Goal: Task Accomplishment & Management: Manage account settings

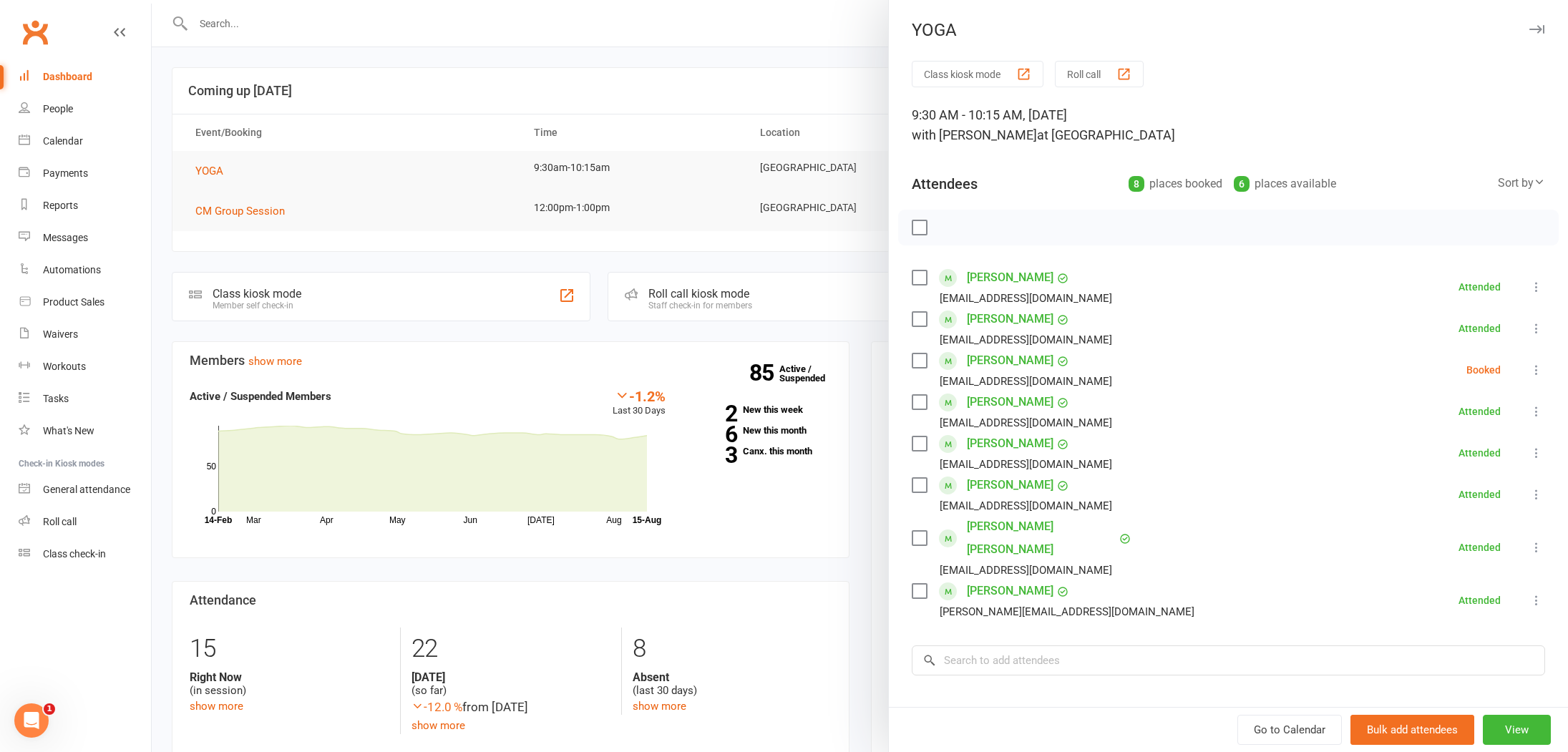
click at [916, 364] on label at bounding box center [918, 360] width 14 height 14
click at [956, 224] on icon "button" at bounding box center [951, 227] width 12 height 12
click at [438, 118] on div at bounding box center [860, 376] width 1416 height 752
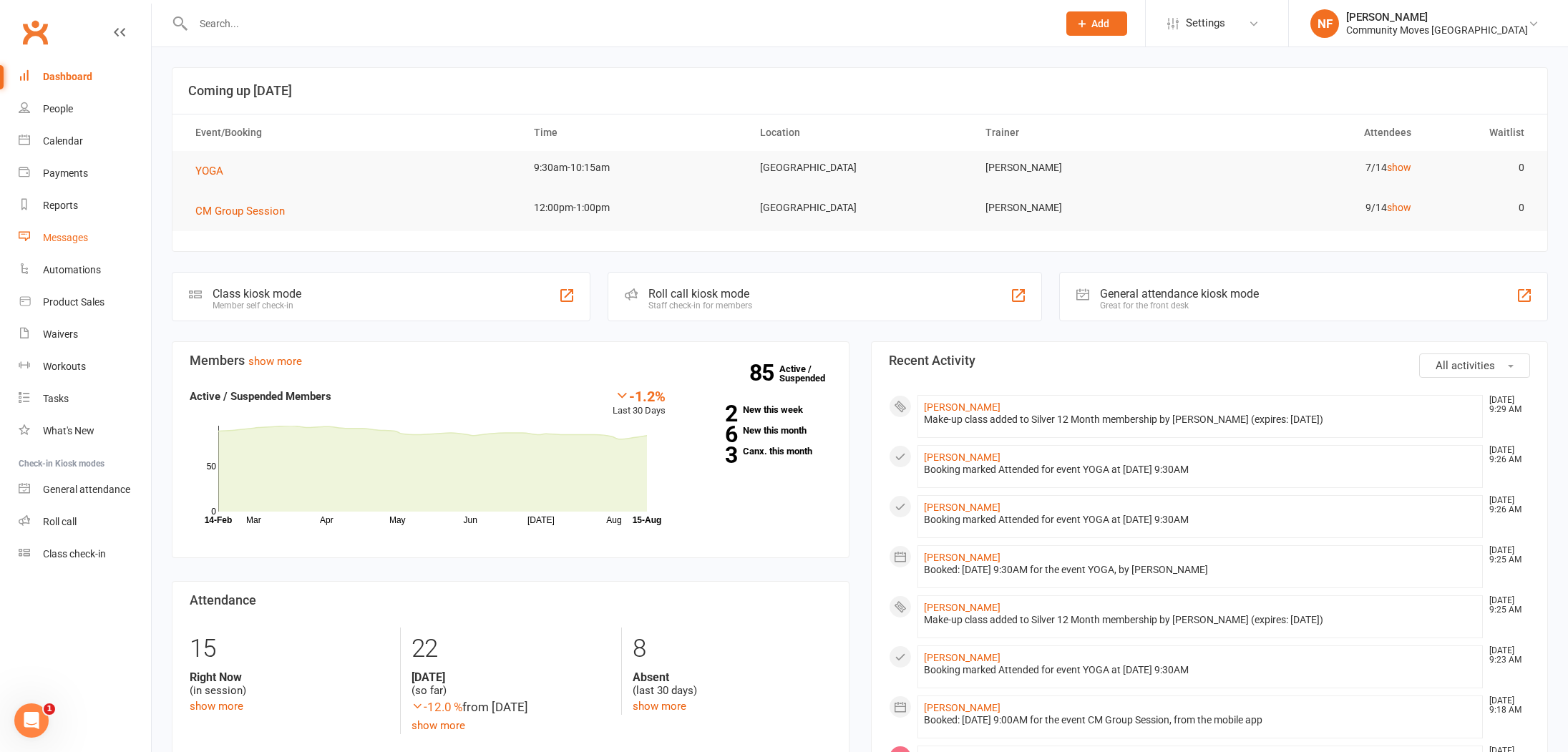
click at [74, 234] on div "Messages" at bounding box center [65, 237] width 45 height 11
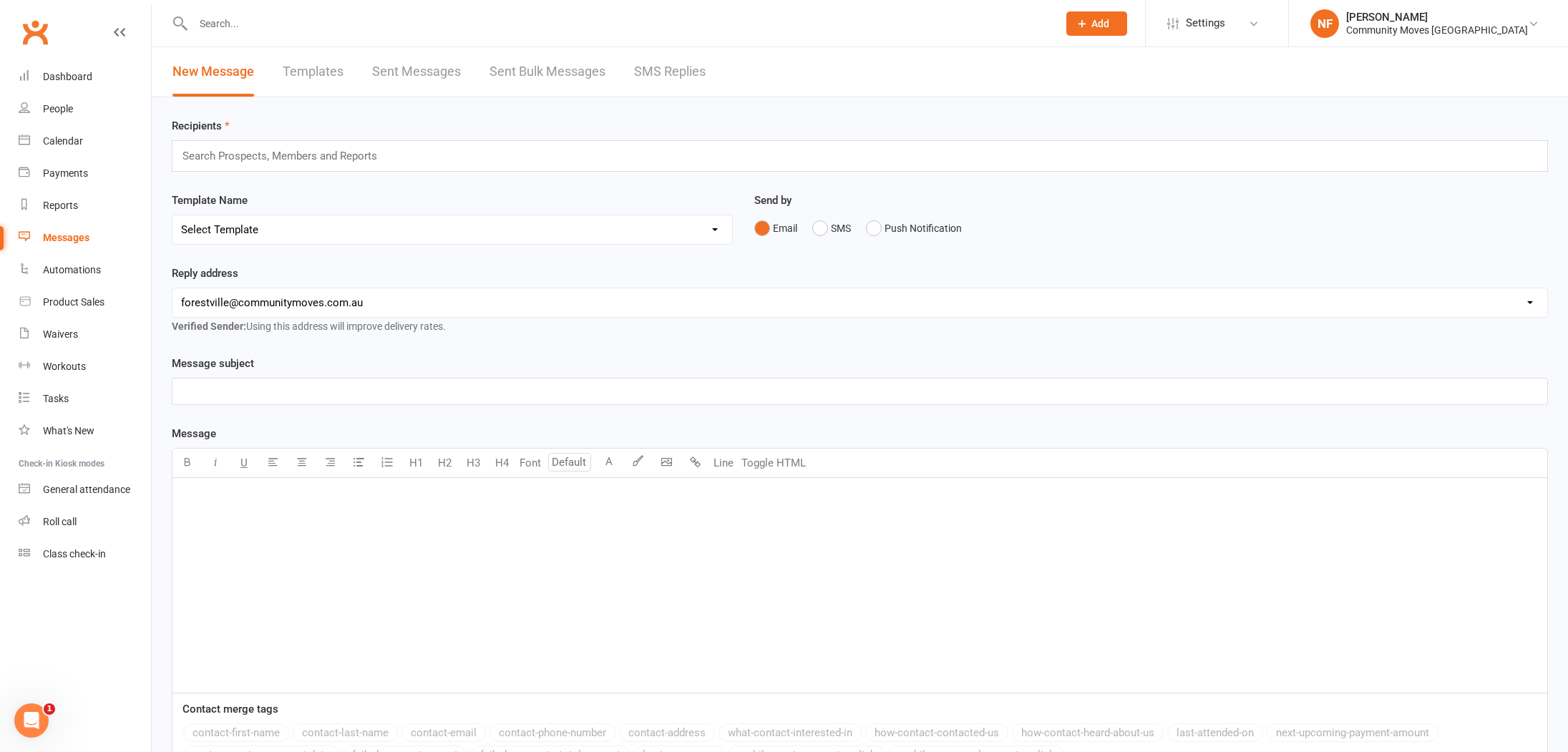
click at [667, 69] on link "SMS Replies" at bounding box center [669, 72] width 72 height 49
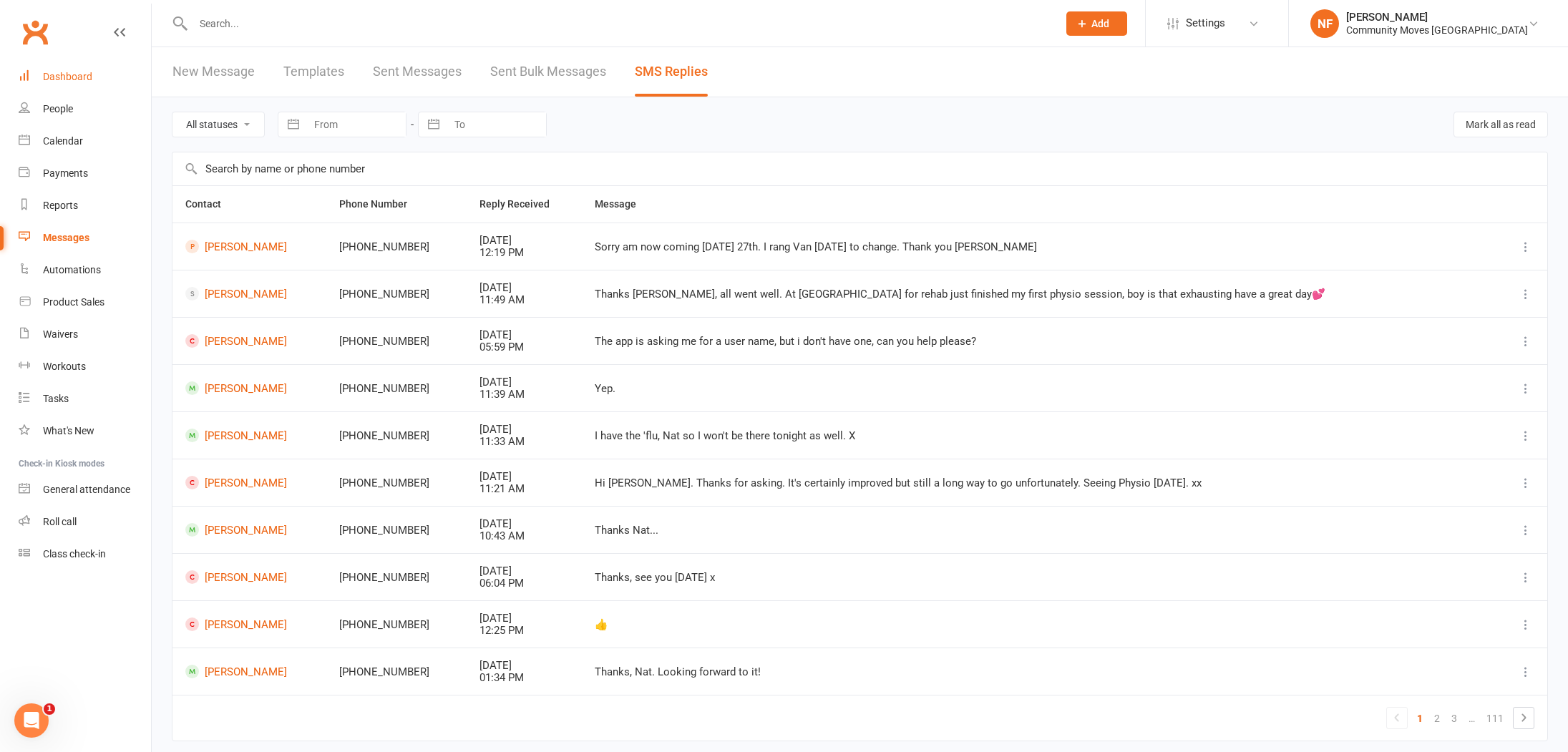
click at [66, 73] on div "Dashboard" at bounding box center [67, 76] width 49 height 11
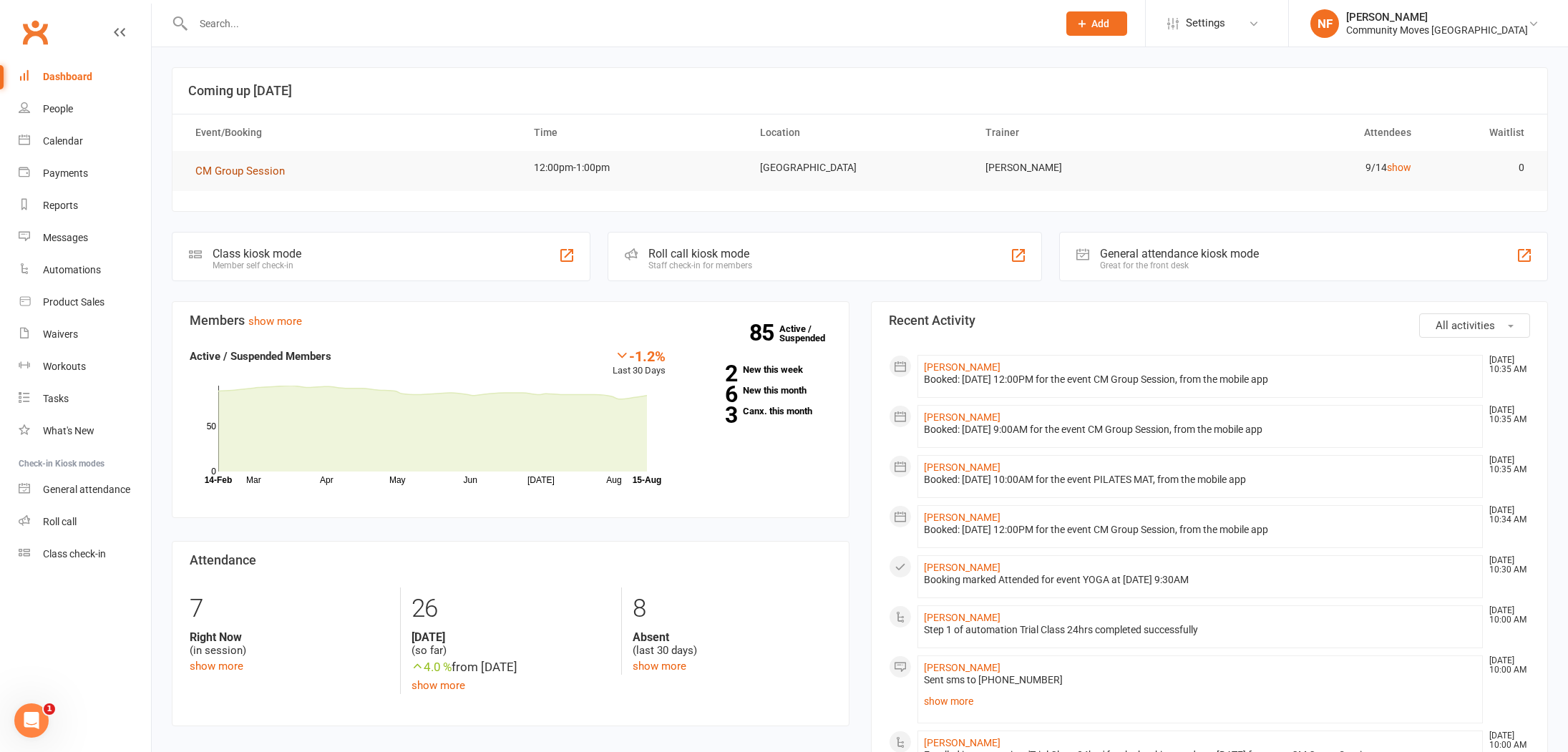
click at [253, 175] on span "CM Group Session" at bounding box center [240, 171] width 89 height 13
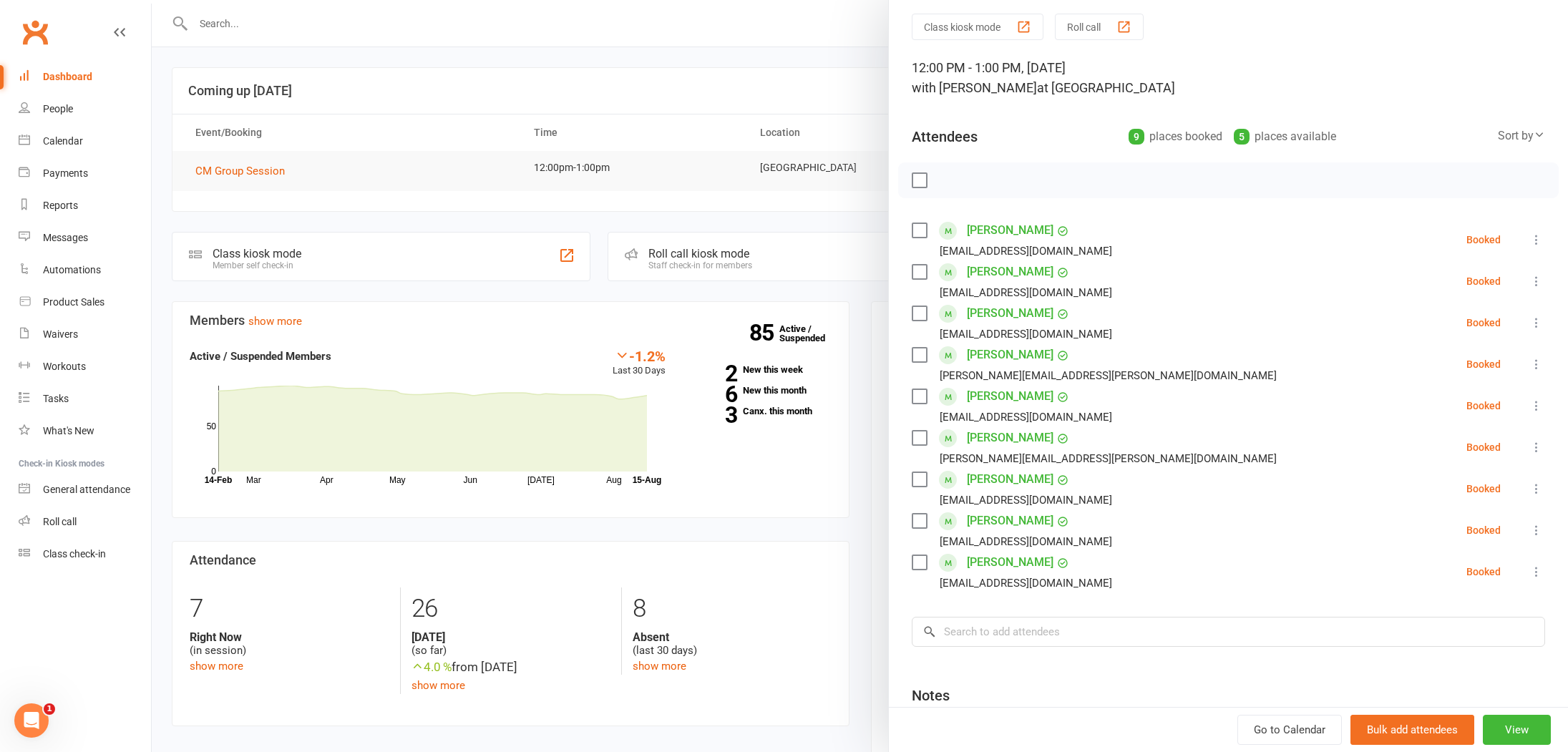
scroll to position [62, 0]
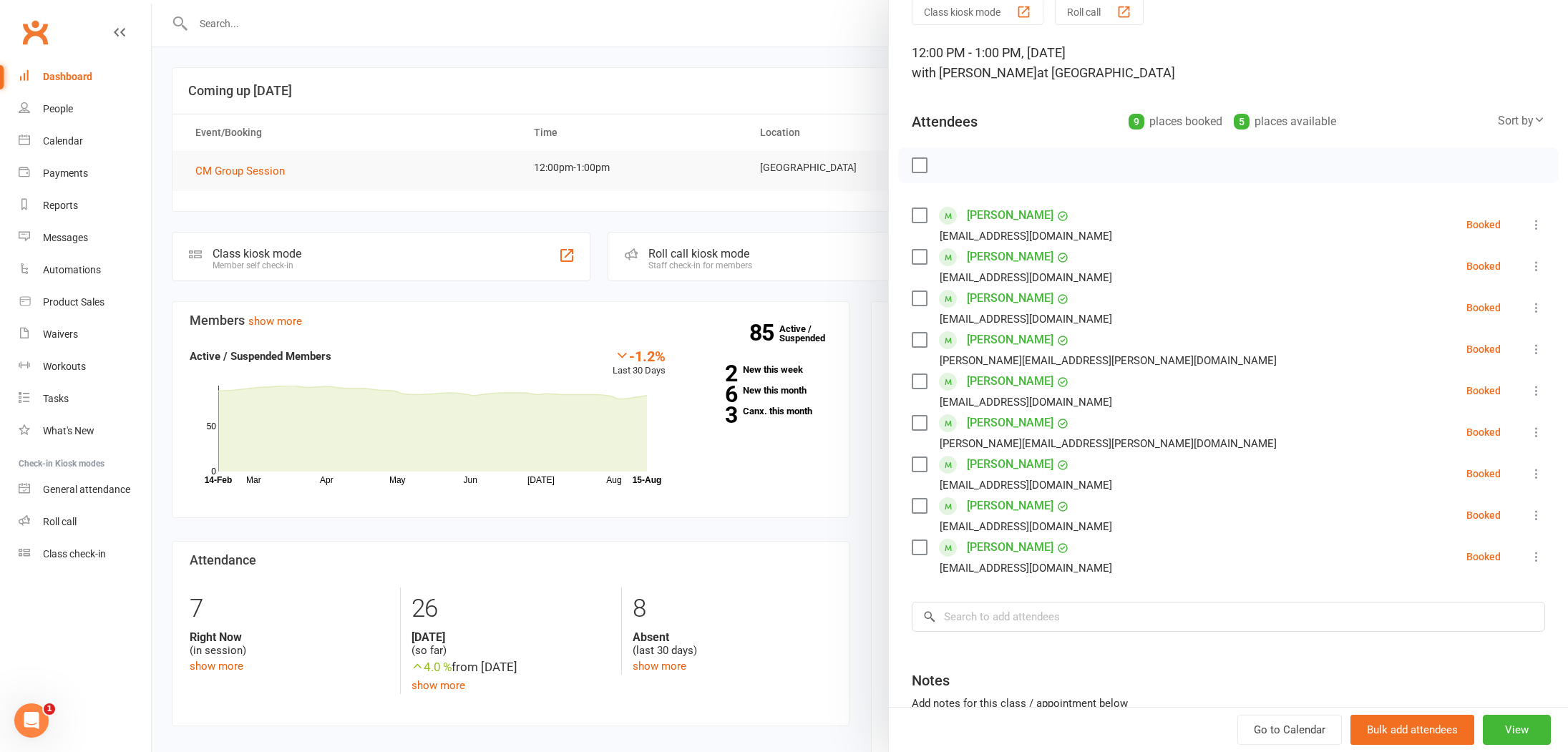
click at [452, 275] on div at bounding box center [860, 376] width 1416 height 752
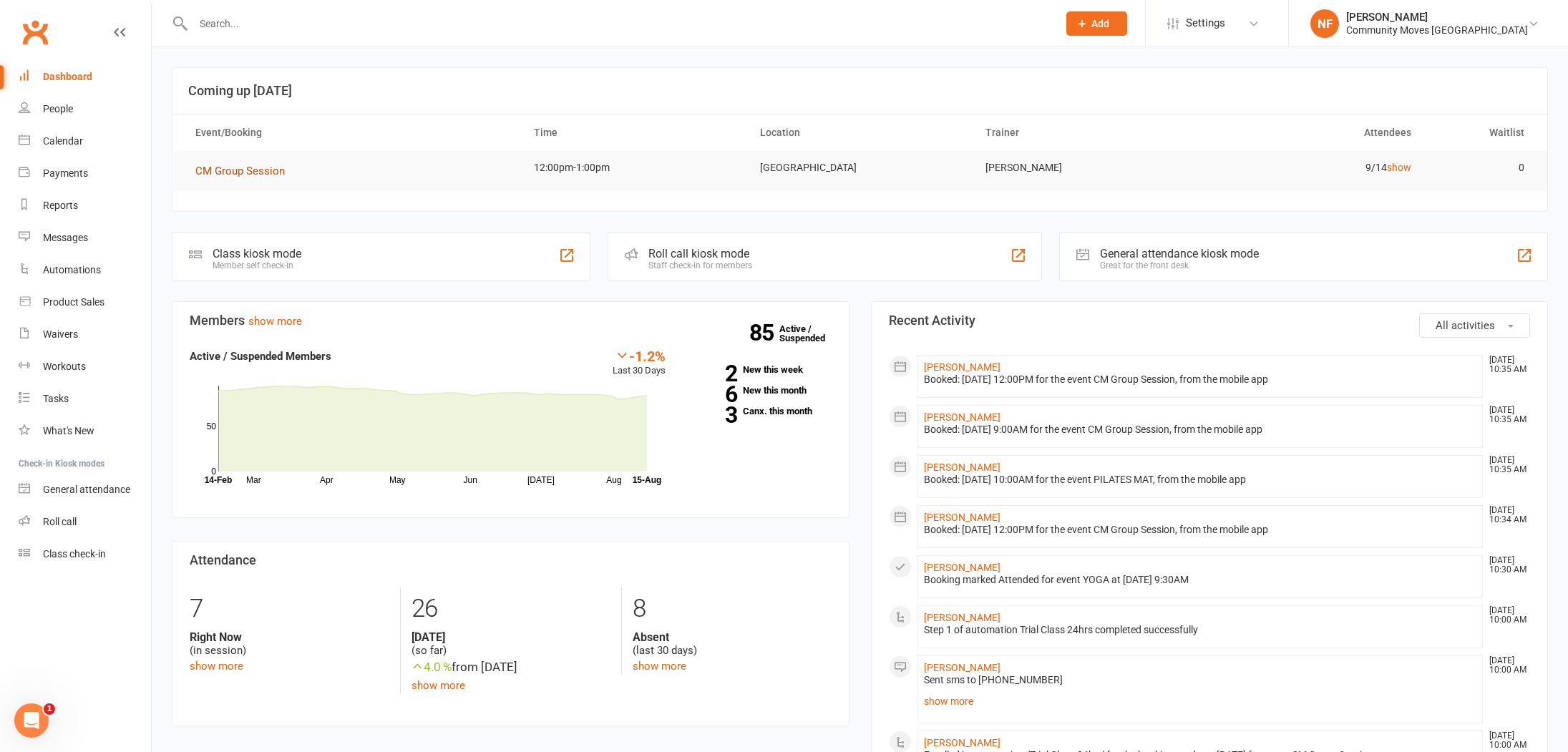
click at [219, 168] on span "CM Group Session" at bounding box center [240, 171] width 89 height 13
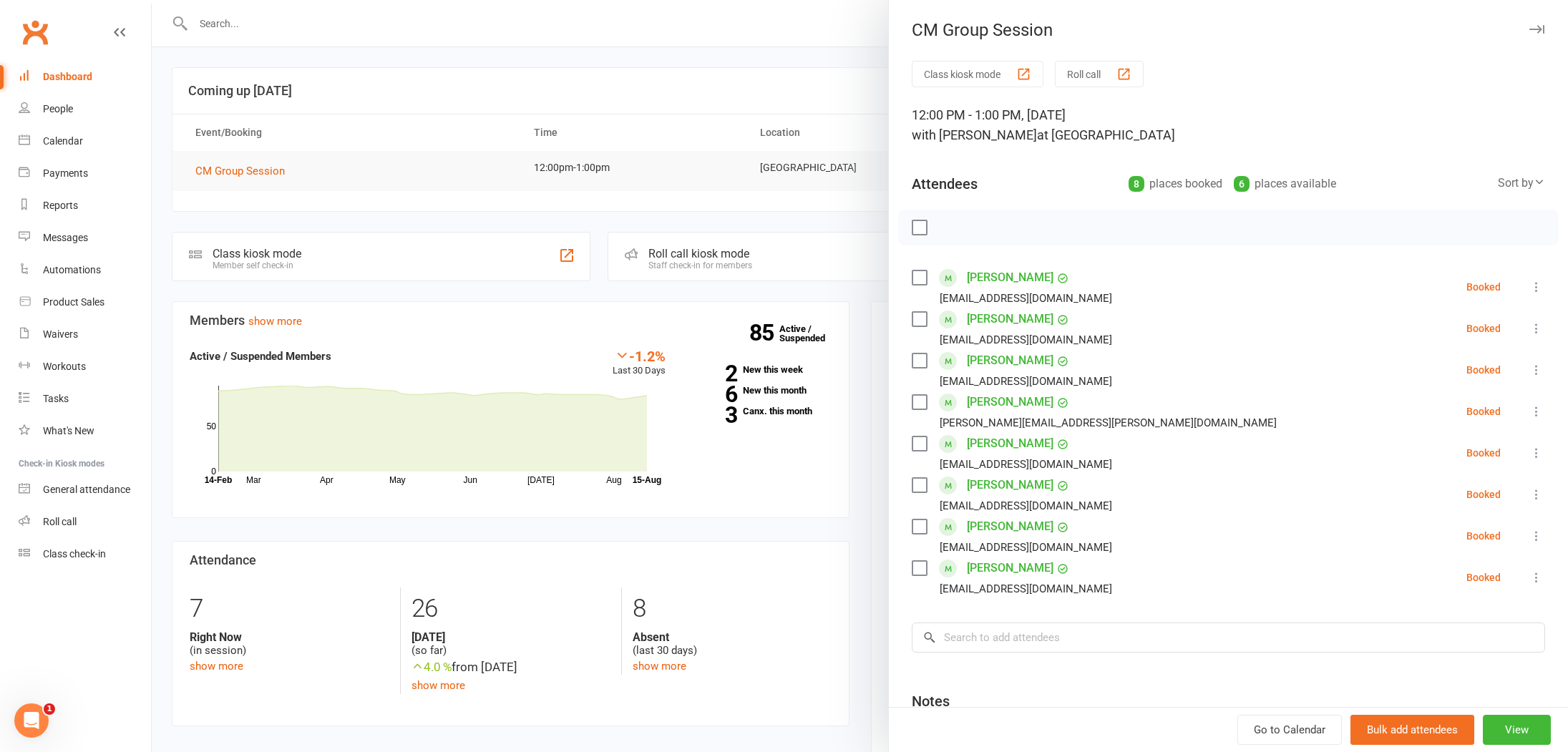
click at [699, 477] on div at bounding box center [860, 376] width 1416 height 752
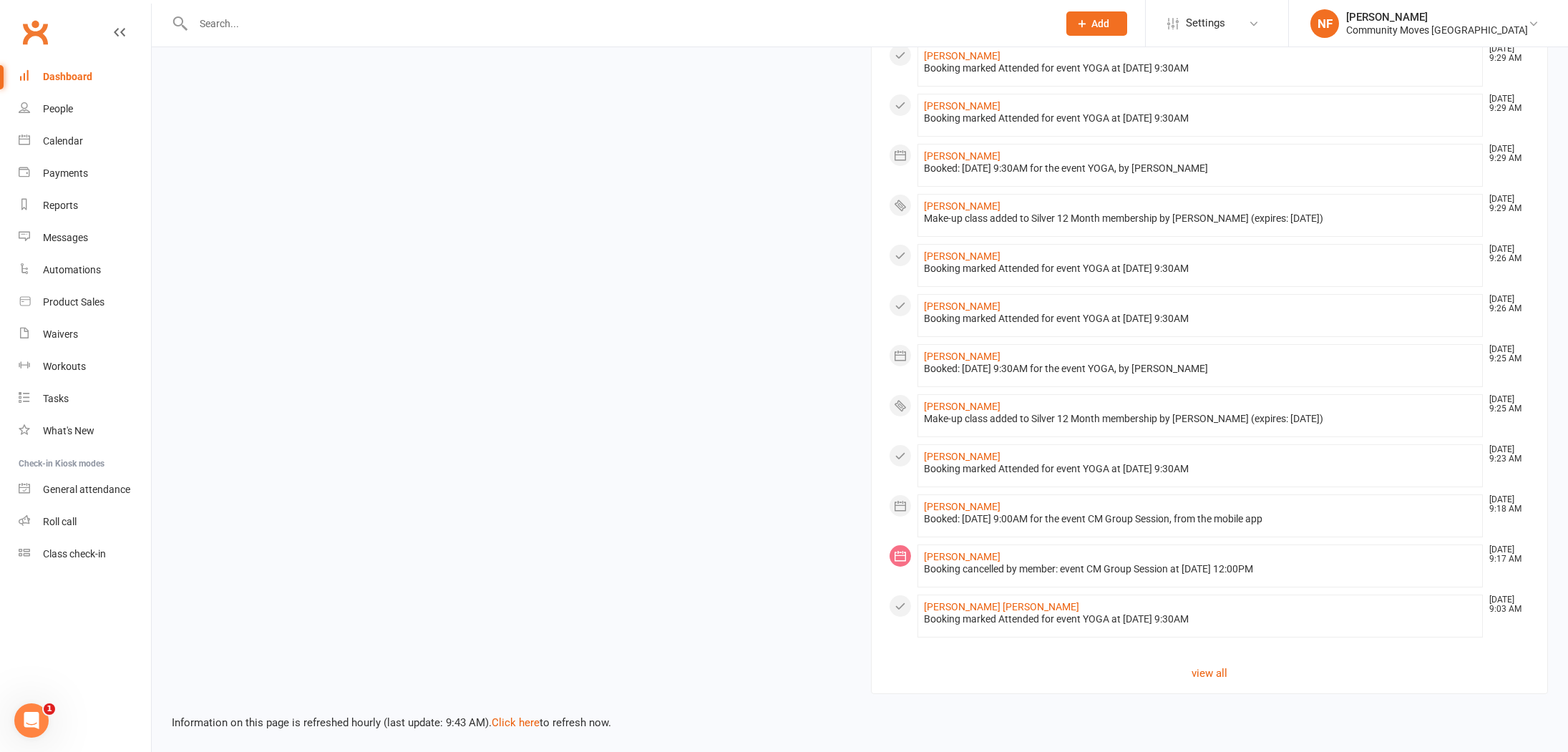
scroll to position [607, 0]
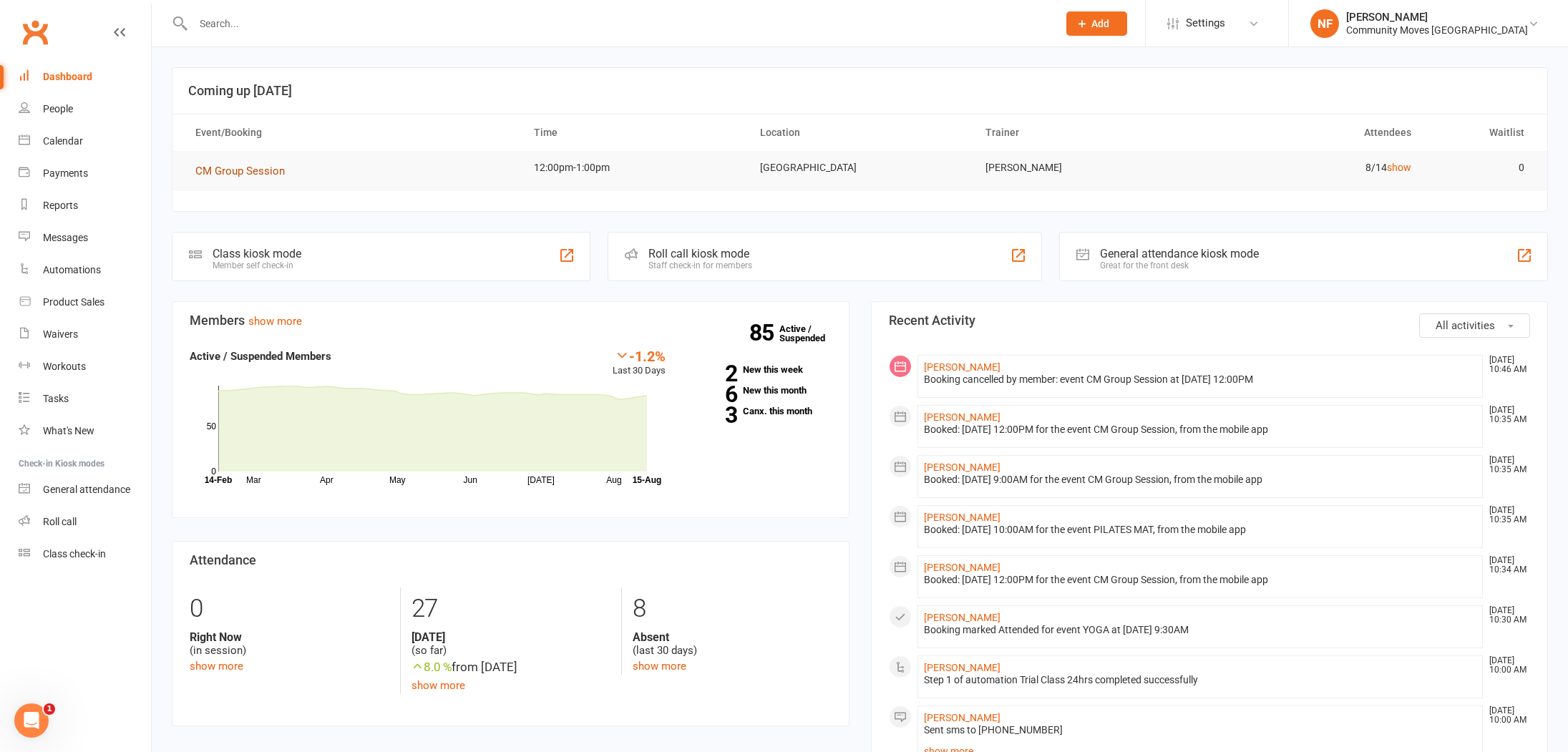
click at [259, 174] on span "CM Group Session" at bounding box center [240, 171] width 89 height 13
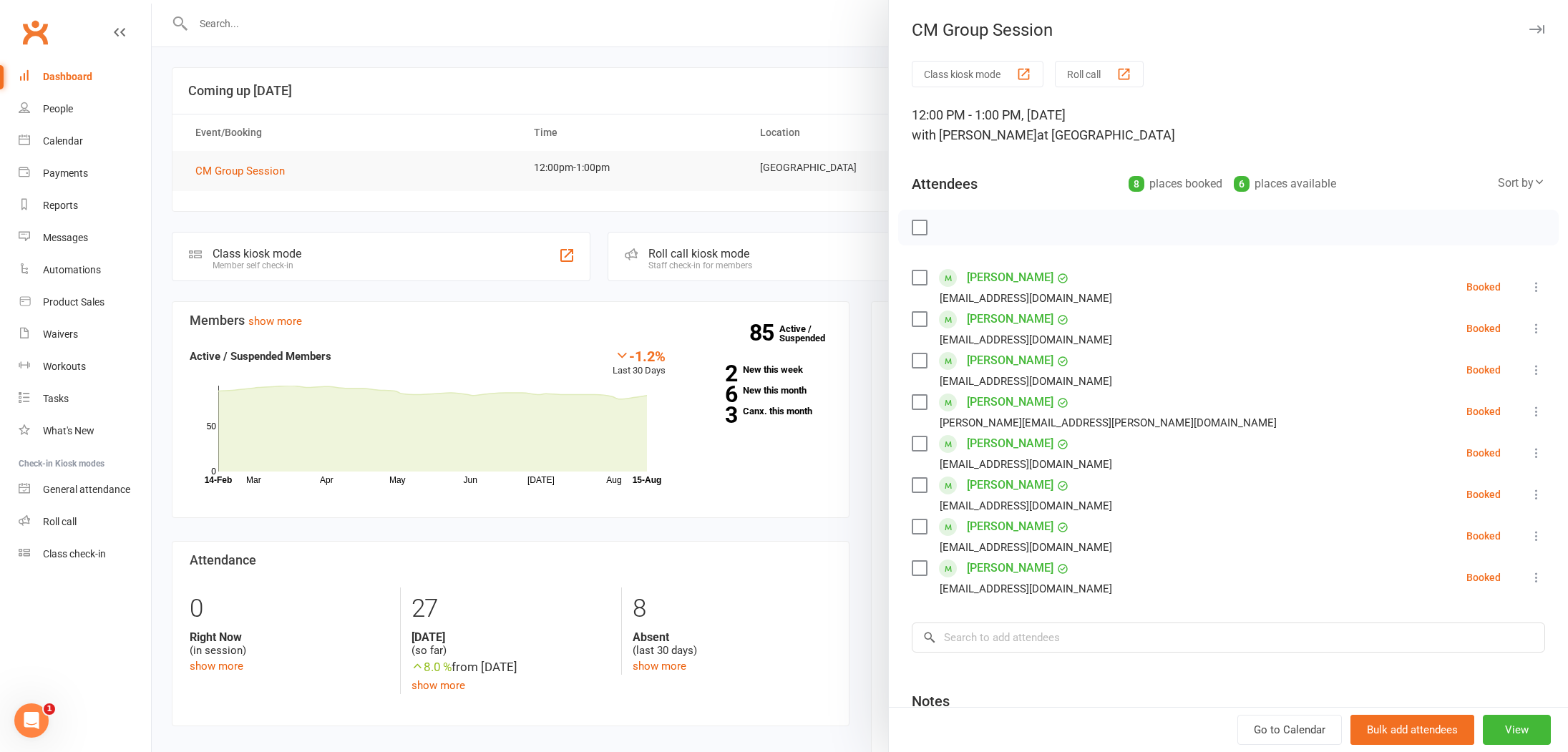
click at [208, 17] on div at bounding box center [860, 376] width 1416 height 752
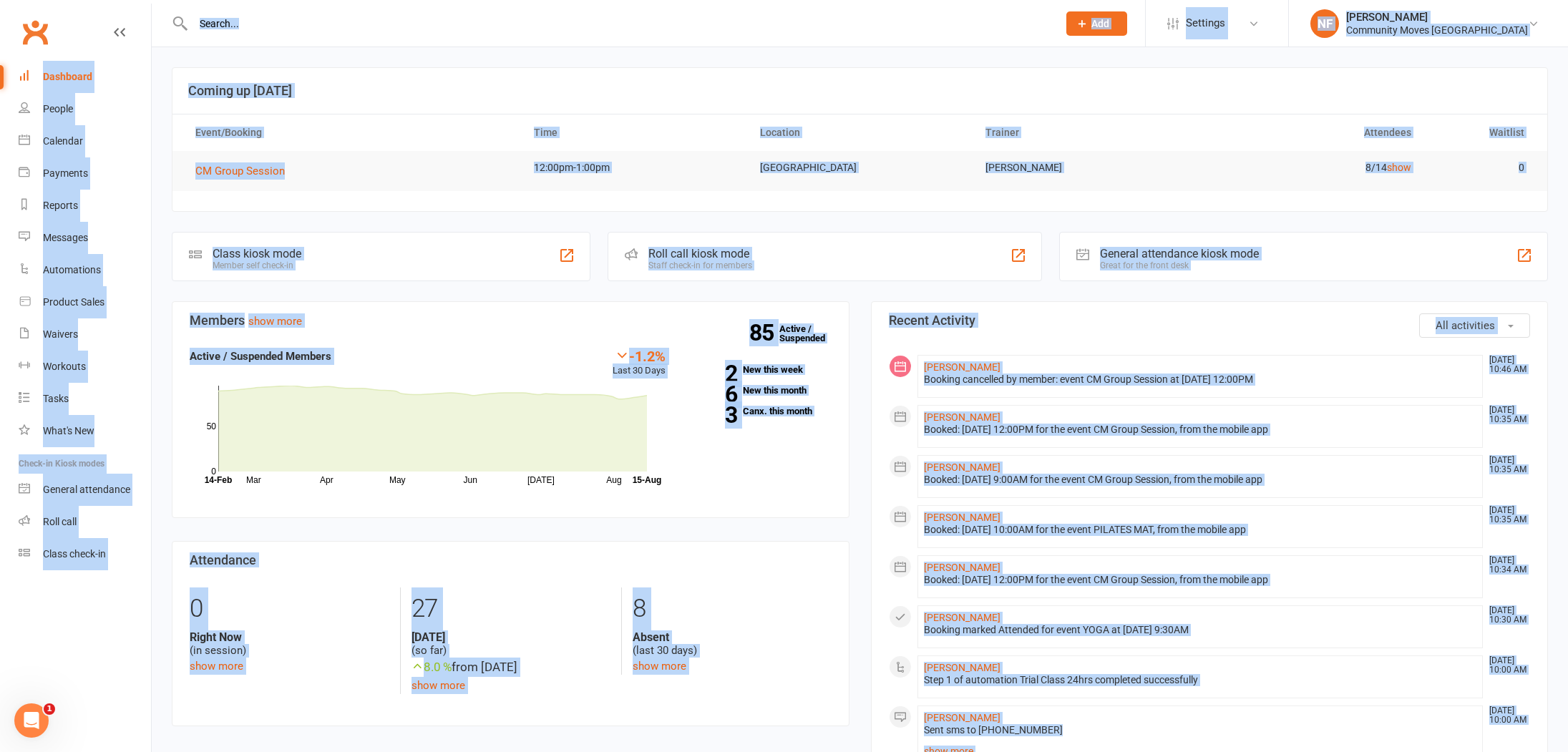
click at [219, 24] on input "text" at bounding box center [618, 24] width 859 height 20
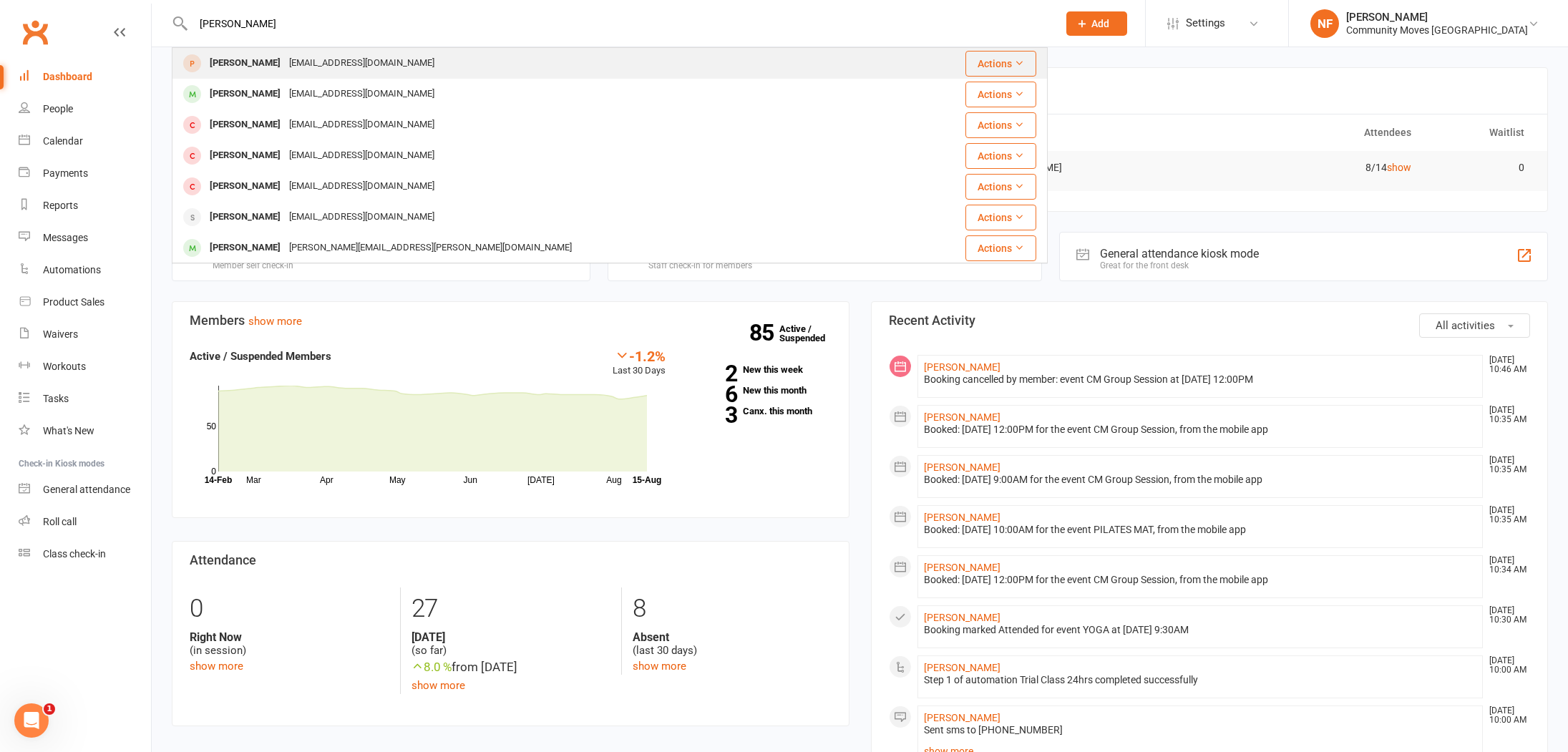
type input "Colleen"
click at [259, 67] on div "Colleen Shailer" at bounding box center [245, 63] width 79 height 20
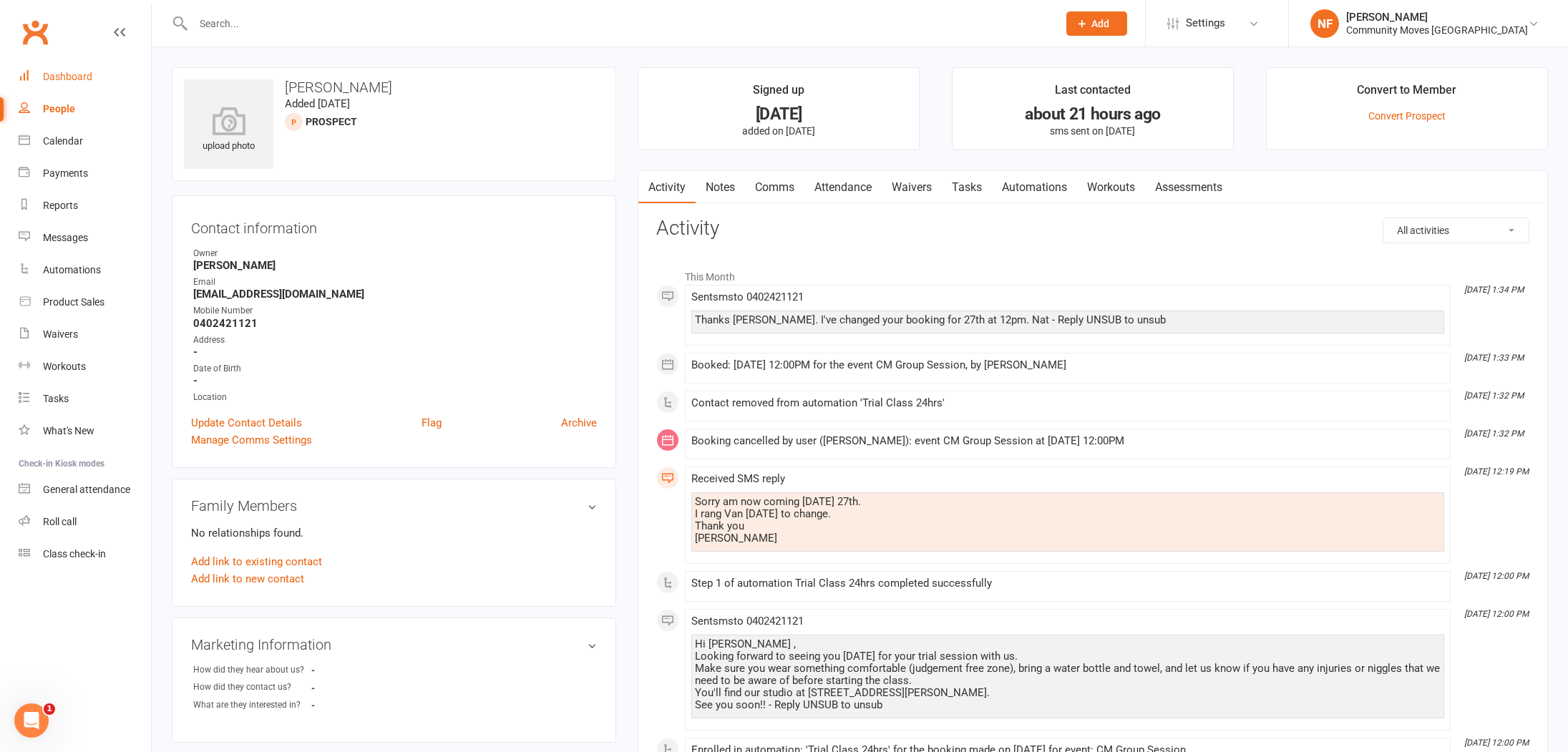
click at [60, 70] on link "Dashboard" at bounding box center [85, 76] width 132 height 33
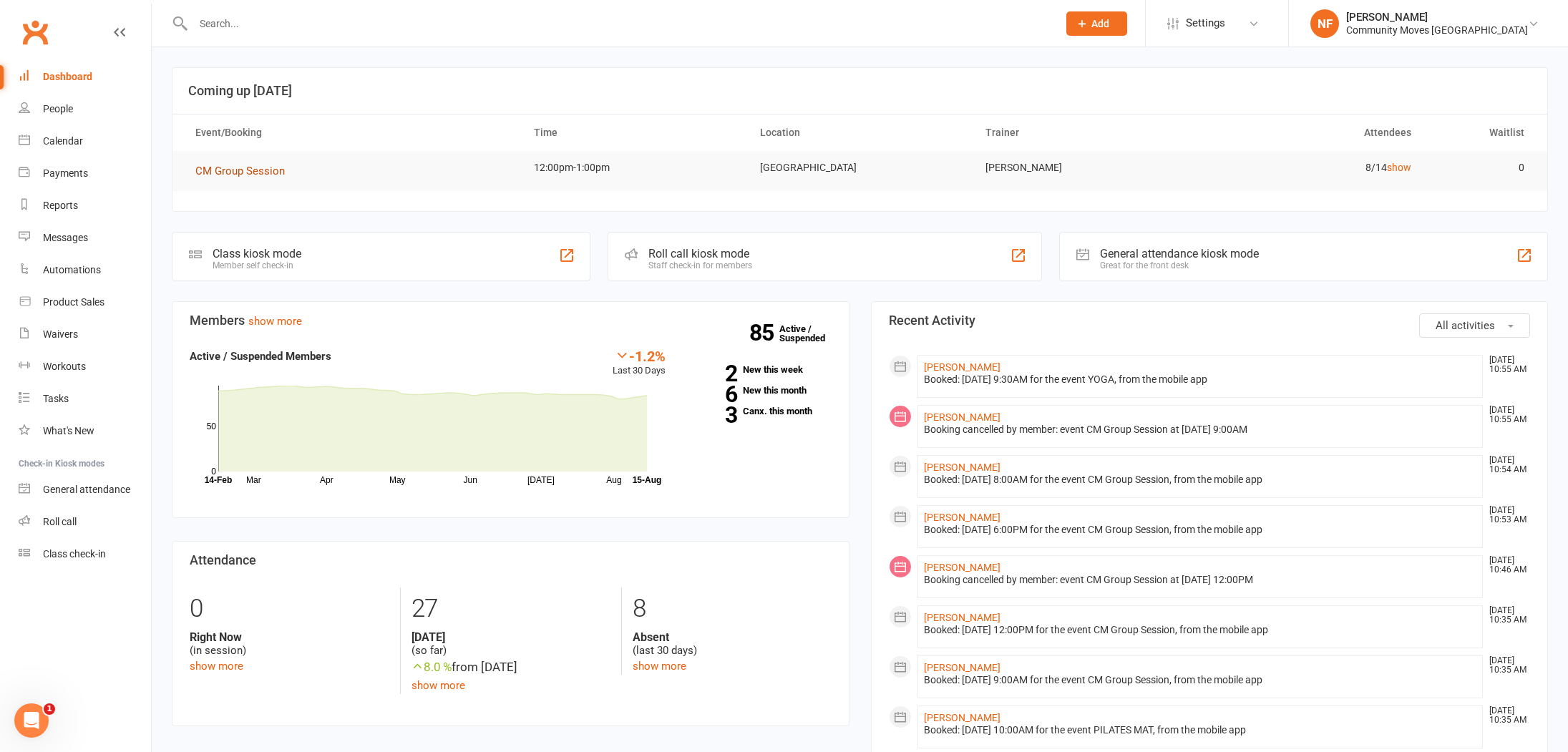
click at [257, 173] on span "CM Group Session" at bounding box center [240, 171] width 89 height 13
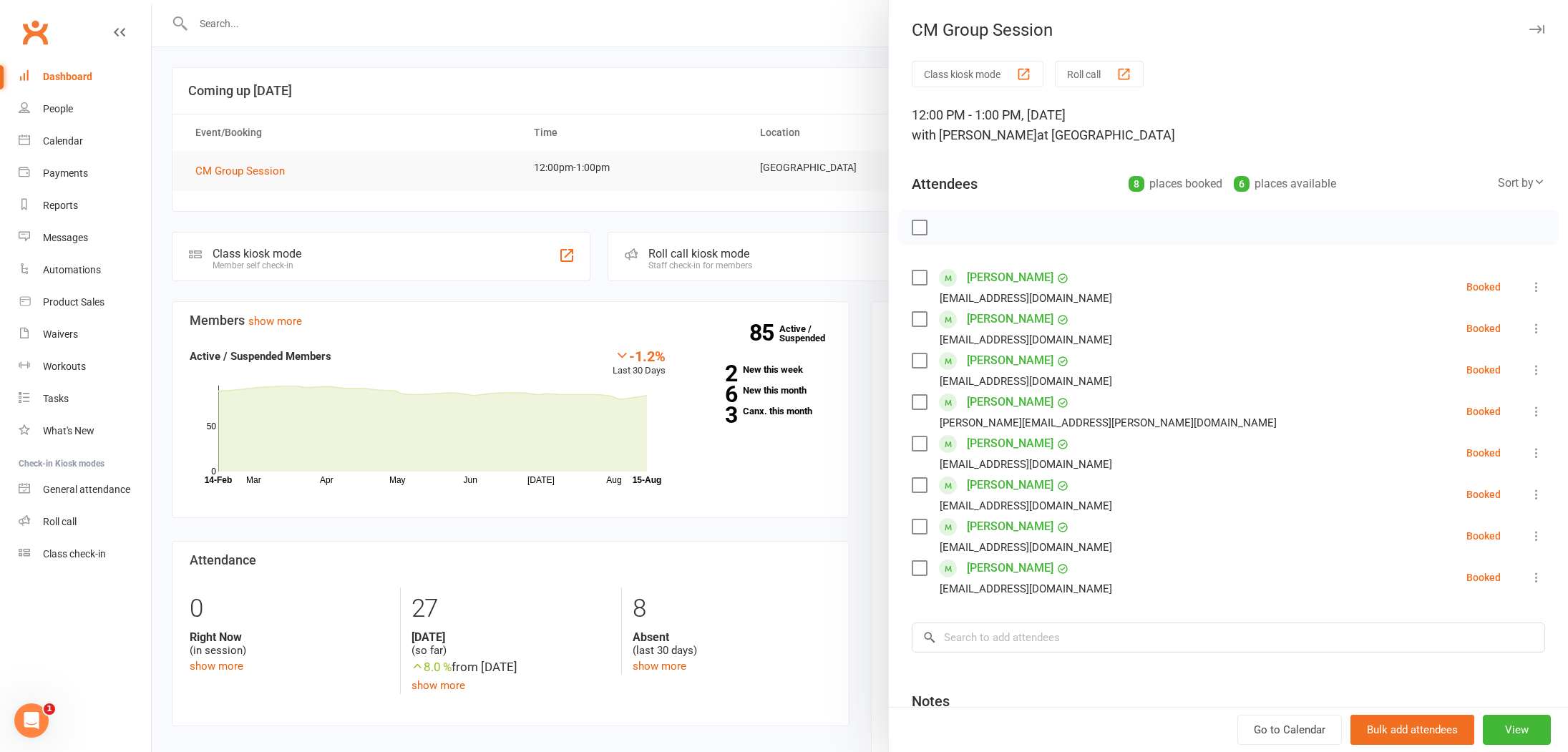
click at [348, 172] on div at bounding box center [860, 376] width 1416 height 752
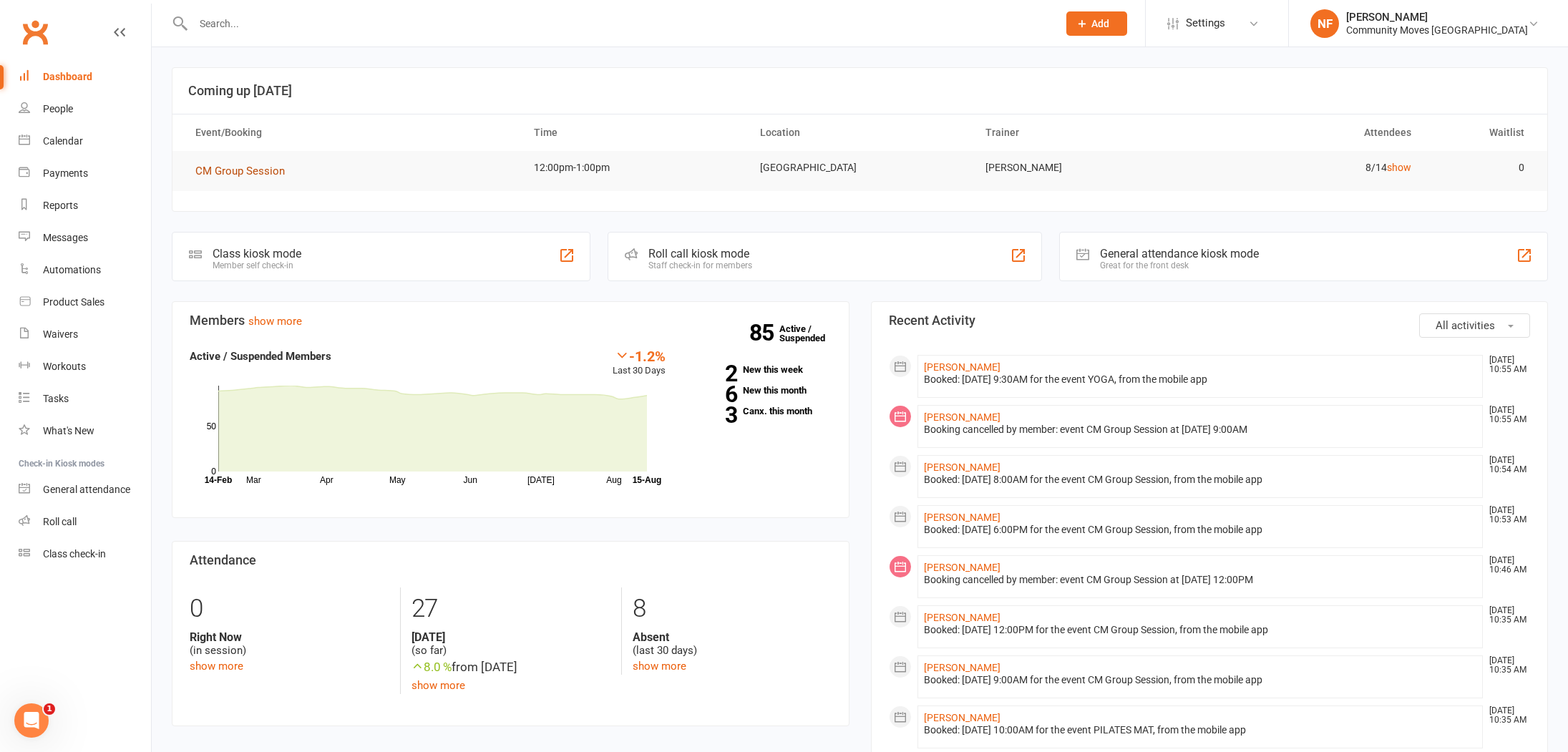
click at [252, 171] on span "CM Group Session" at bounding box center [240, 171] width 89 height 13
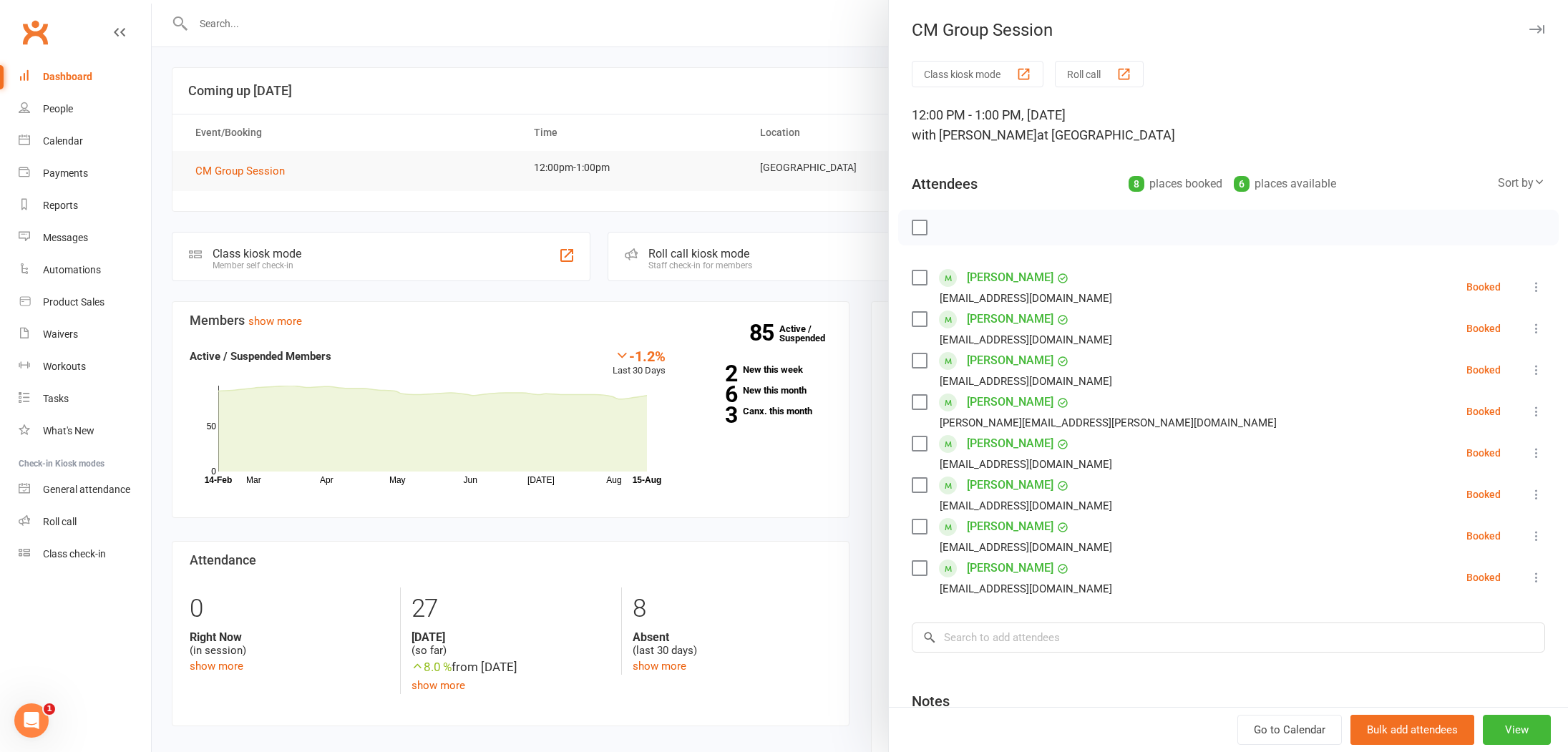
drag, startPoint x: 356, startPoint y: 171, endPoint x: 311, endPoint y: 169, distance: 45.0
click at [355, 171] on div at bounding box center [860, 376] width 1416 height 752
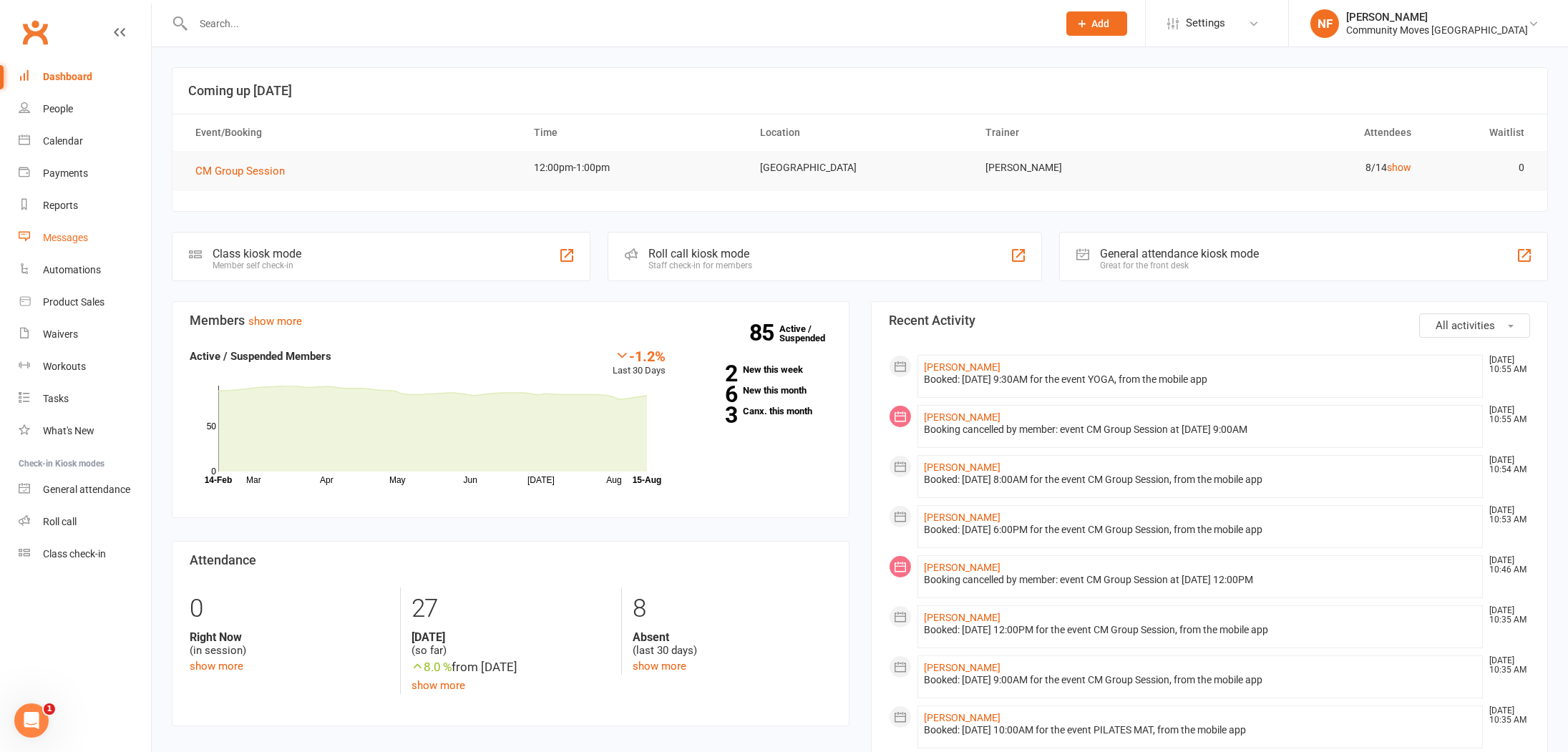
click at [71, 232] on div "Messages" at bounding box center [65, 237] width 45 height 11
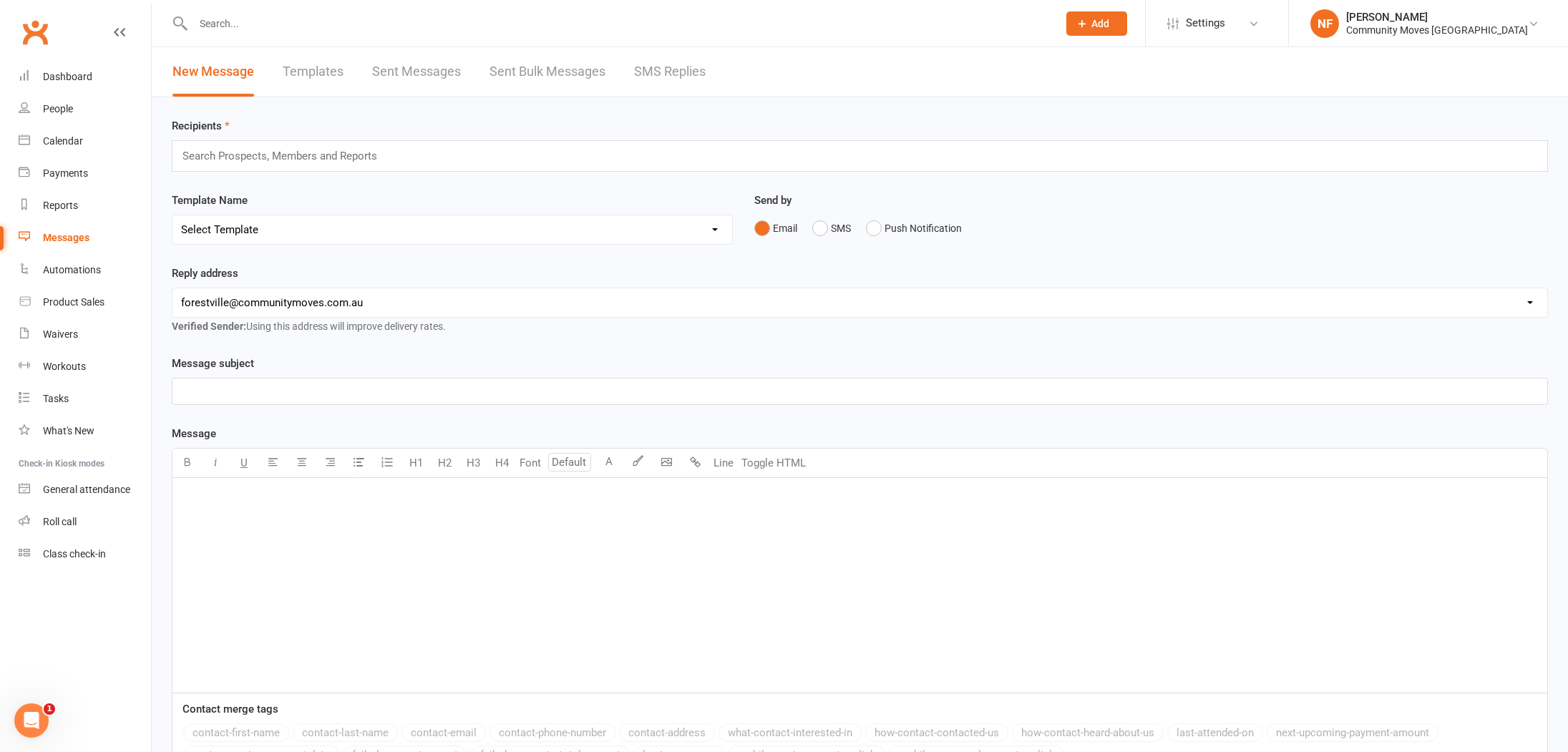
click at [676, 68] on link "SMS Replies" at bounding box center [669, 72] width 72 height 49
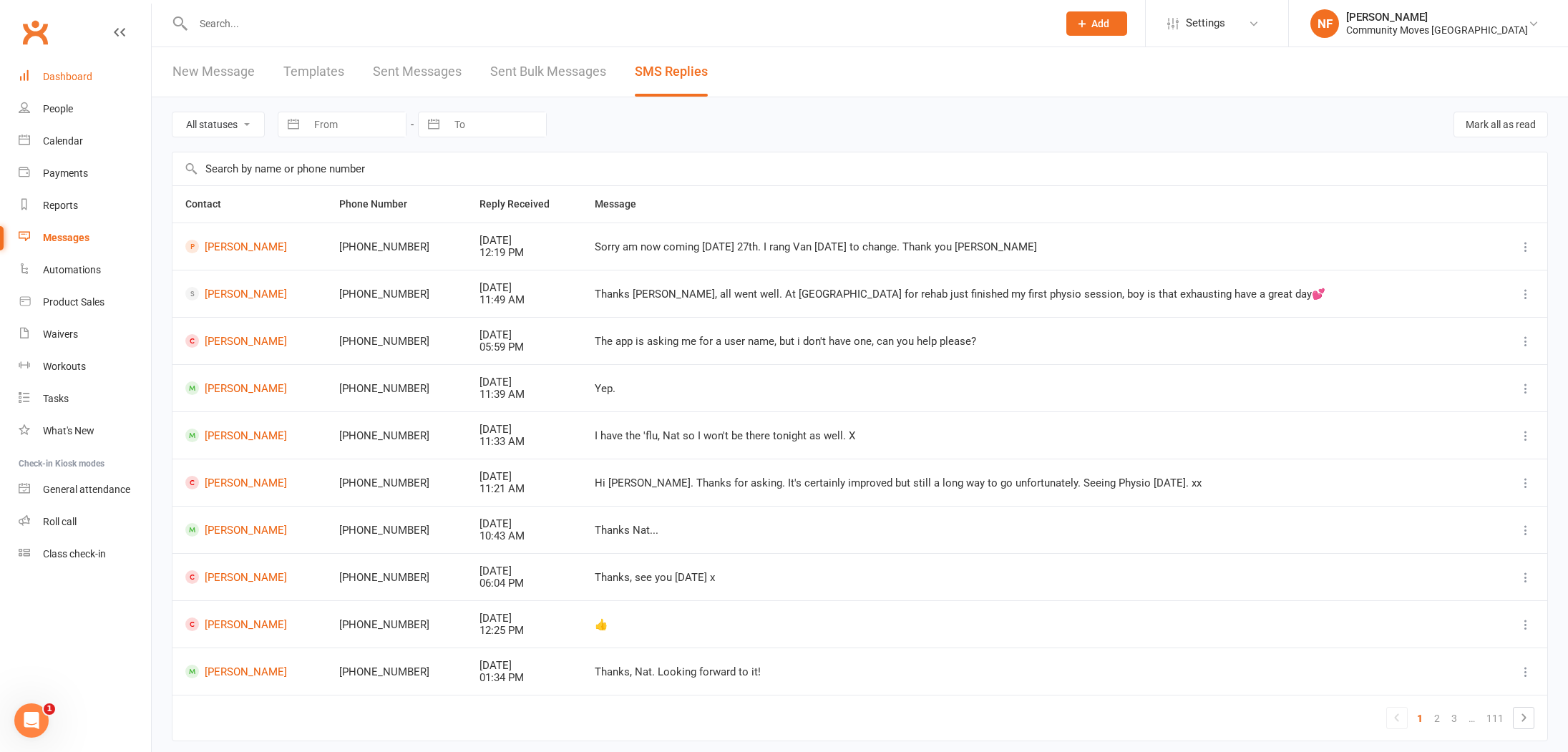
click at [75, 73] on div "Dashboard" at bounding box center [67, 76] width 49 height 11
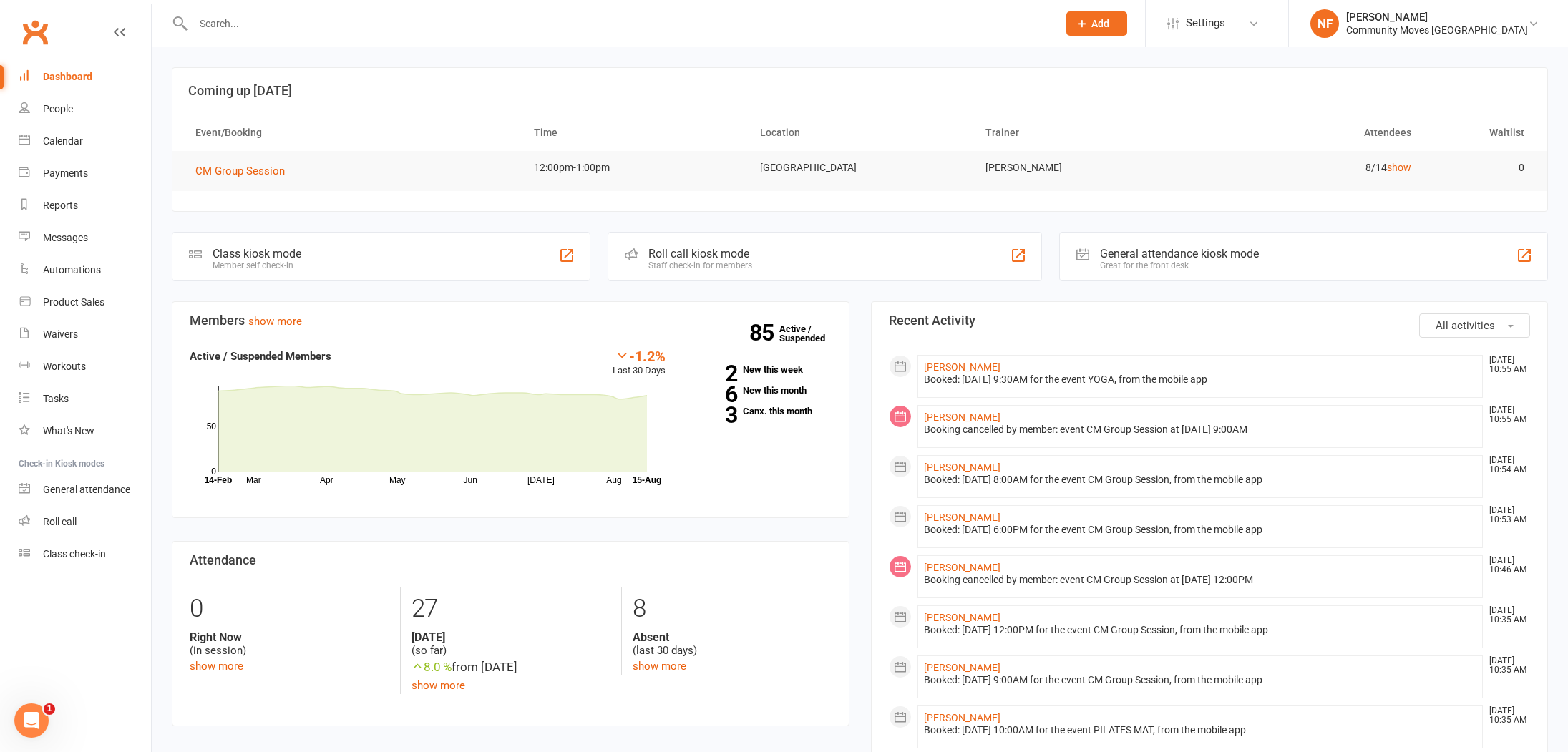
click at [30, 714] on icon "Open Intercom Messenger" at bounding box center [32, 720] width 23 height 23
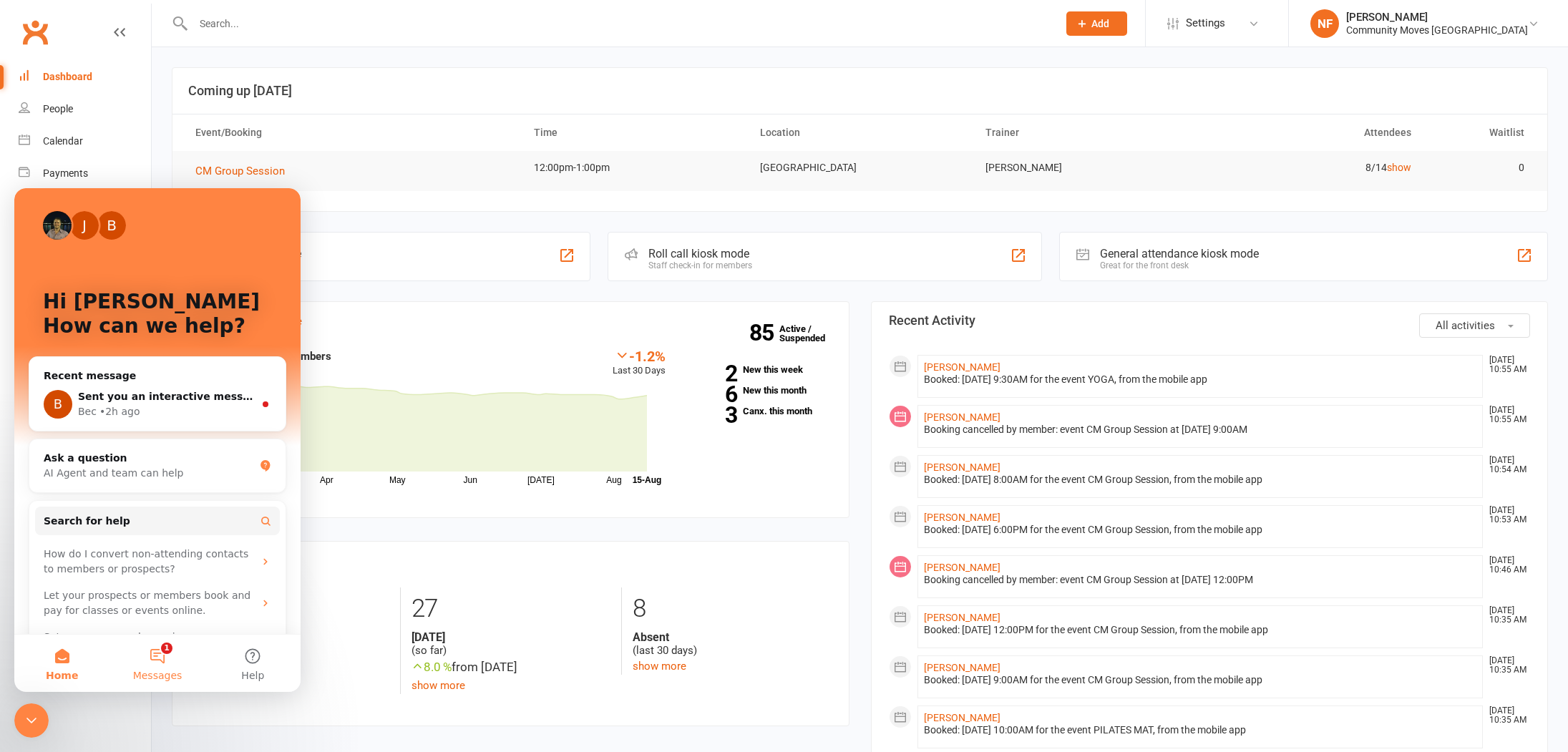
click at [159, 655] on button "1 Messages" at bounding box center [157, 664] width 95 height 58
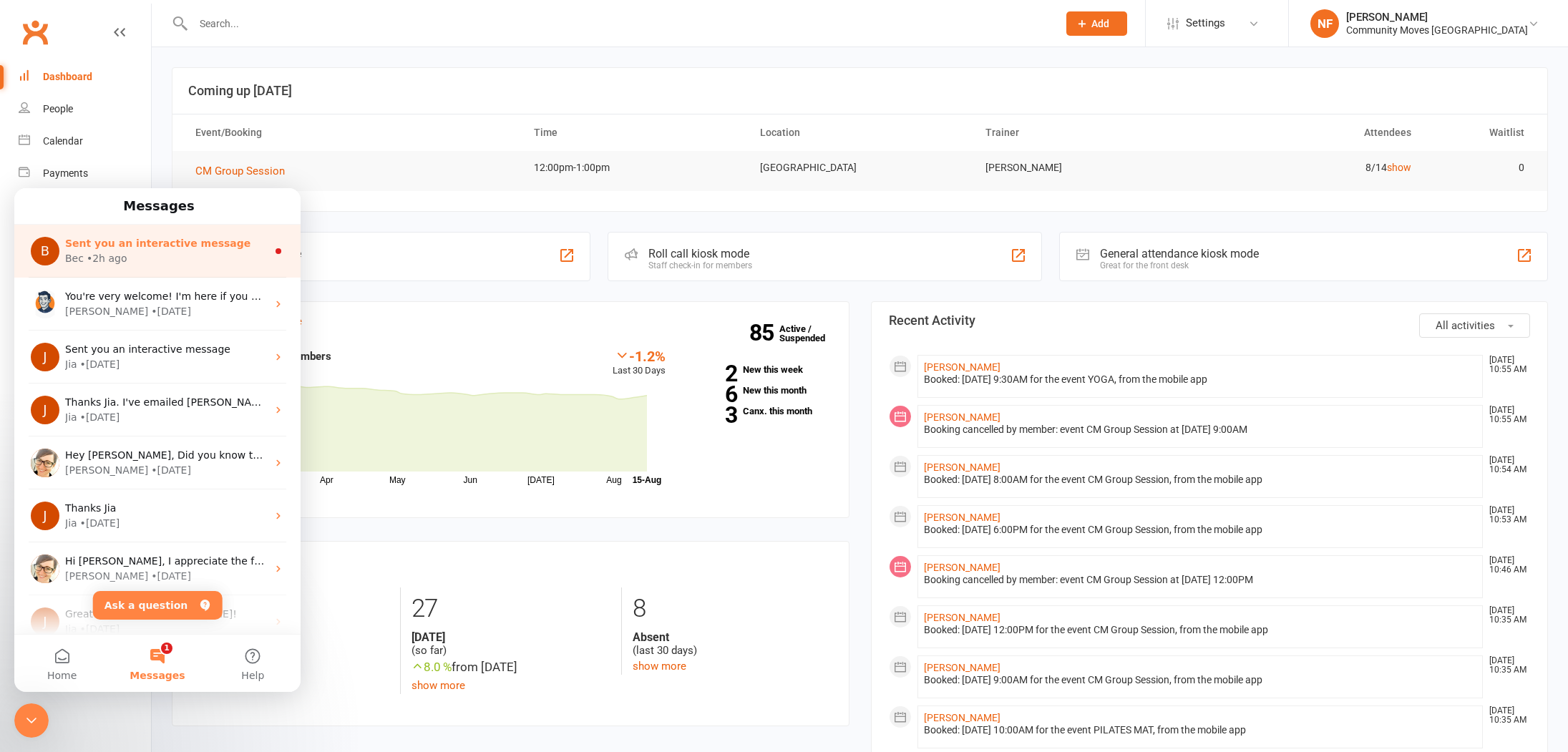
click at [154, 256] on div "Bec • 2h ago" at bounding box center [166, 259] width 202 height 15
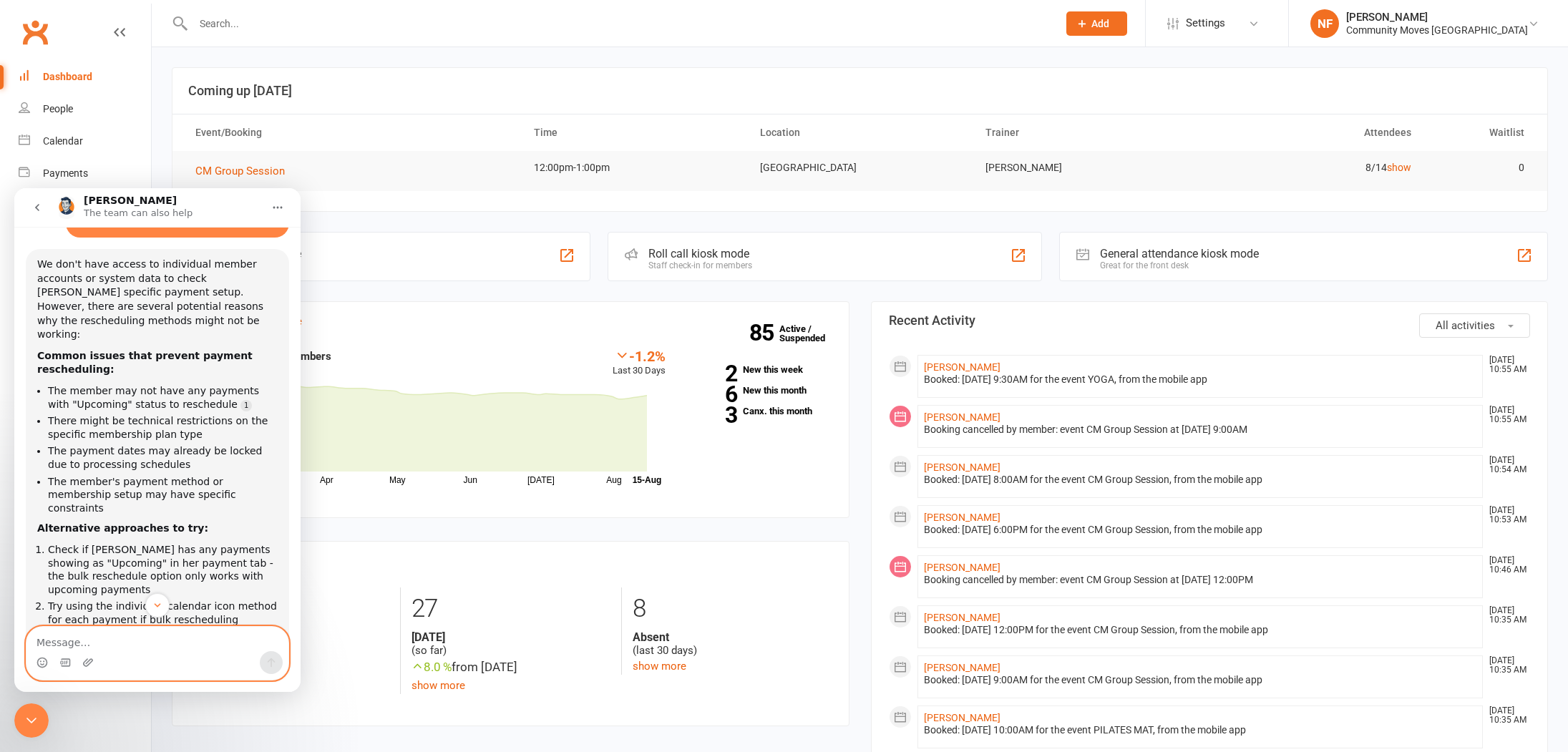
scroll to position [998, 0]
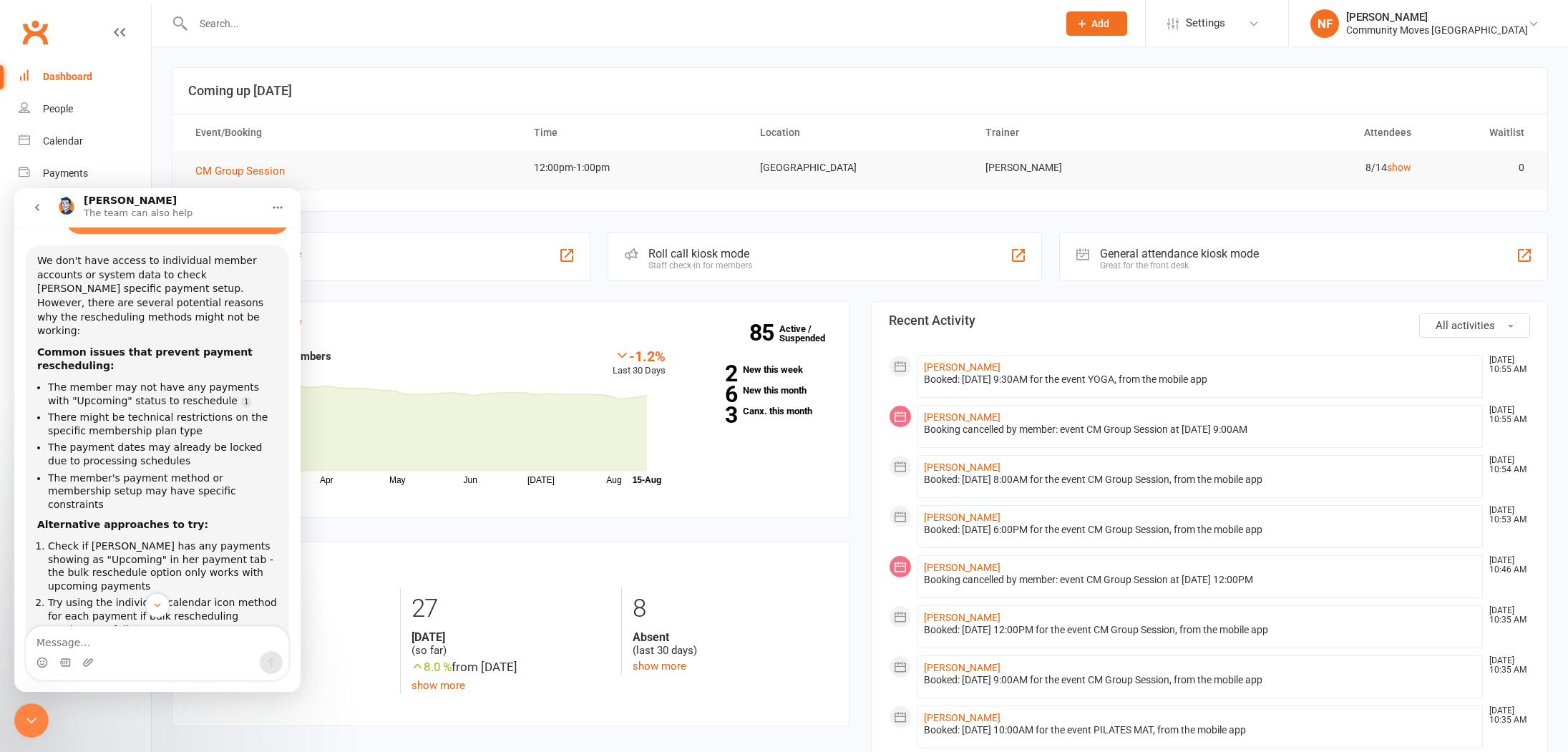
click at [247, 14] on input "text" at bounding box center [618, 24] width 859 height 20
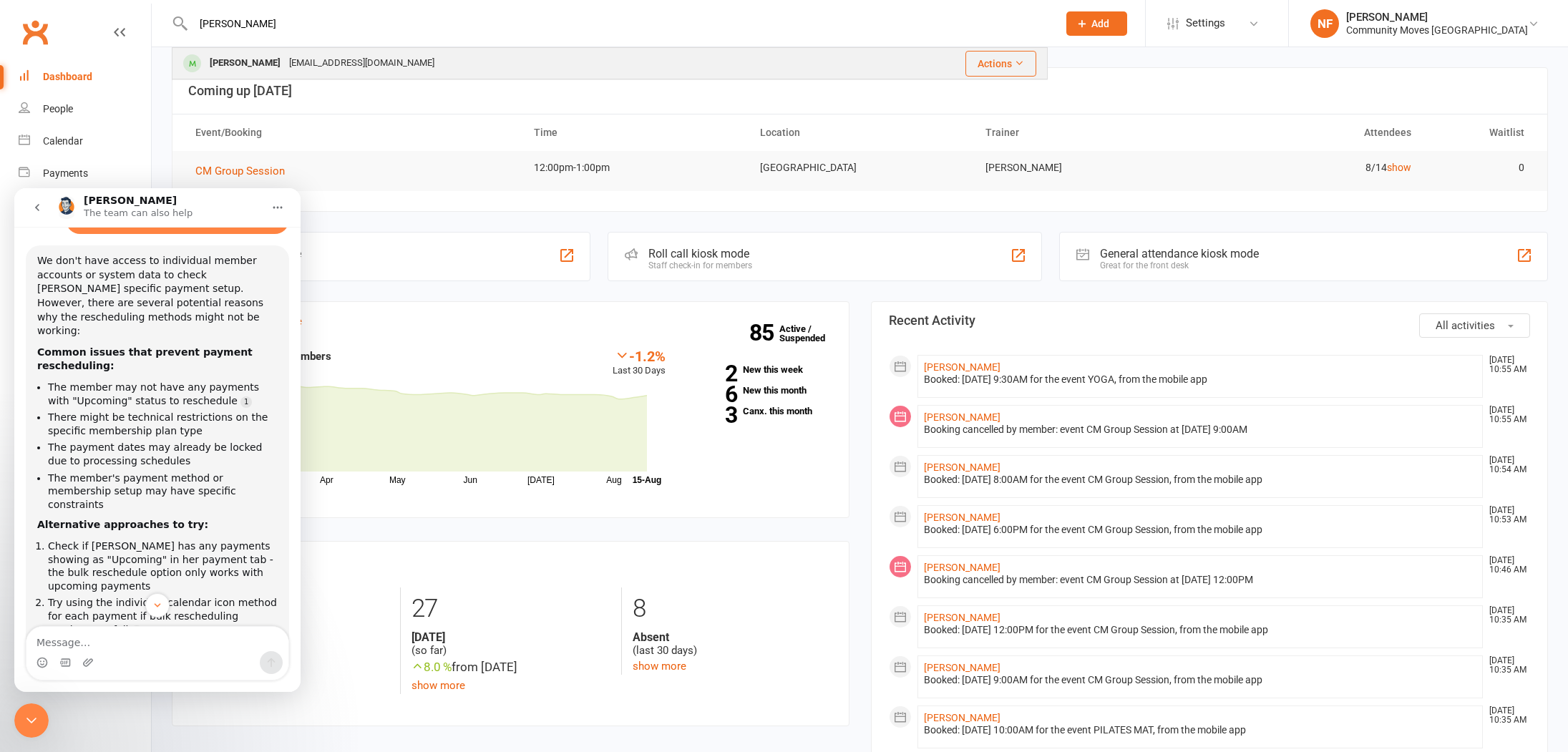
type input "gloria"
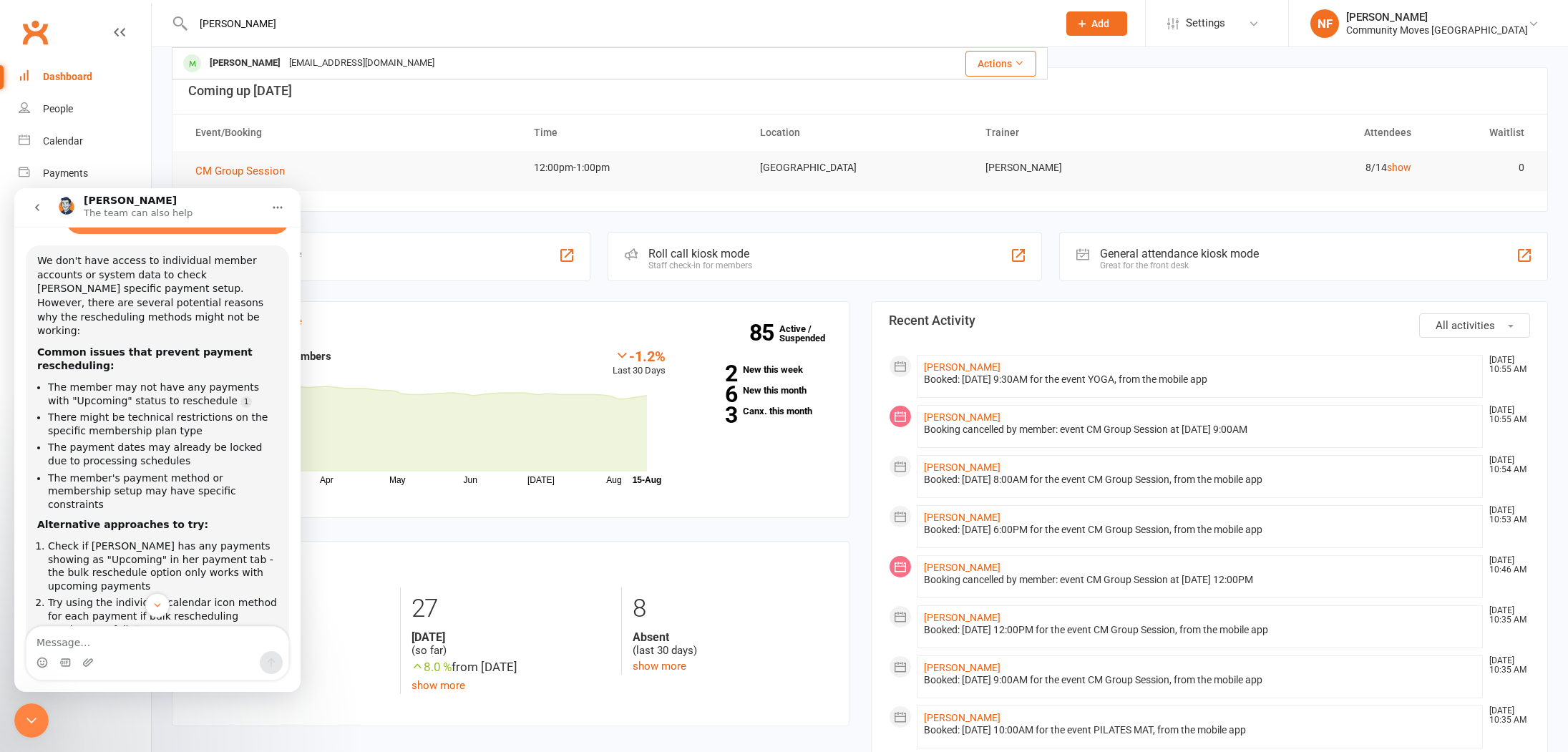
click at [257, 62] on div "Gloria Chaplin" at bounding box center [245, 63] width 79 height 20
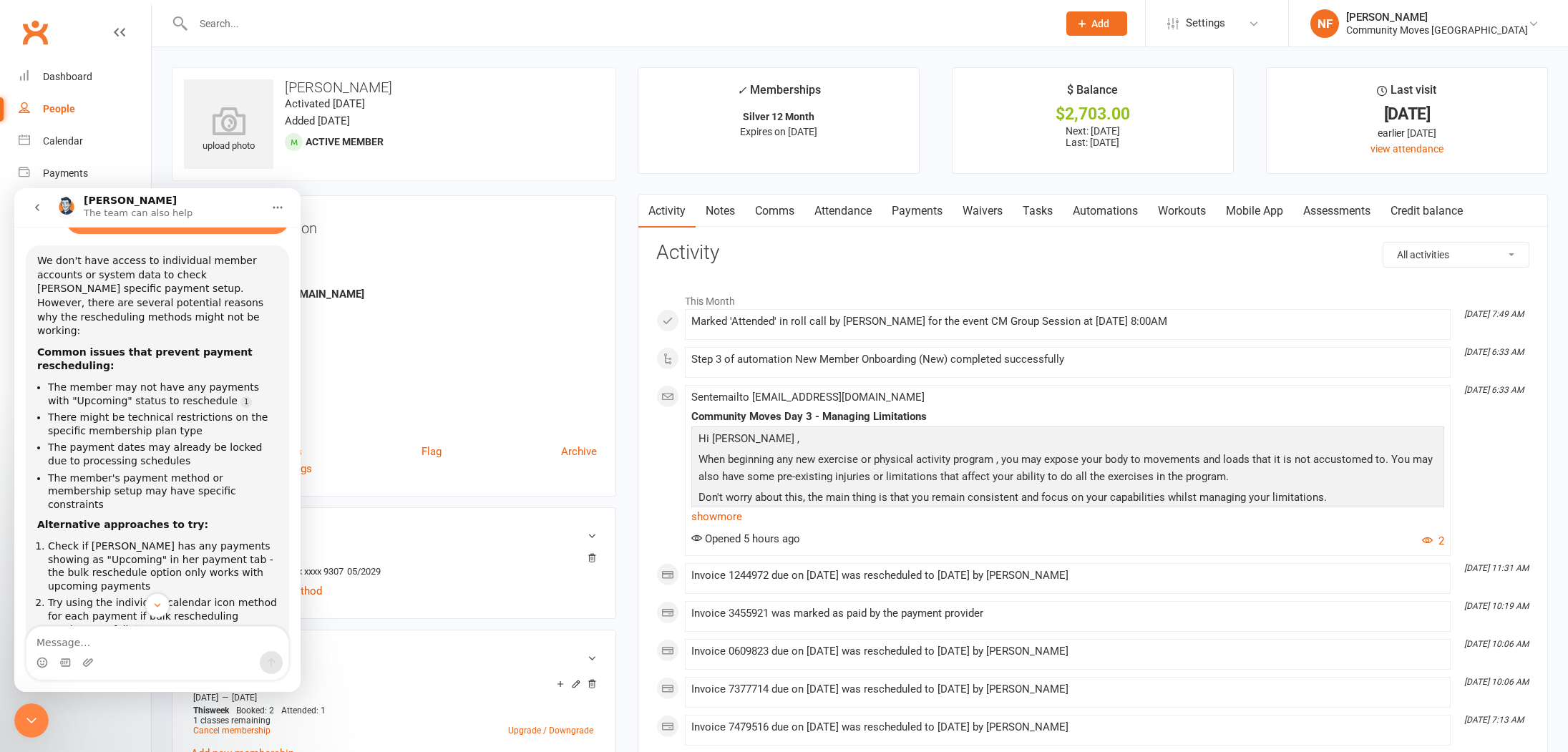
click at [917, 206] on link "Payments" at bounding box center [917, 210] width 71 height 33
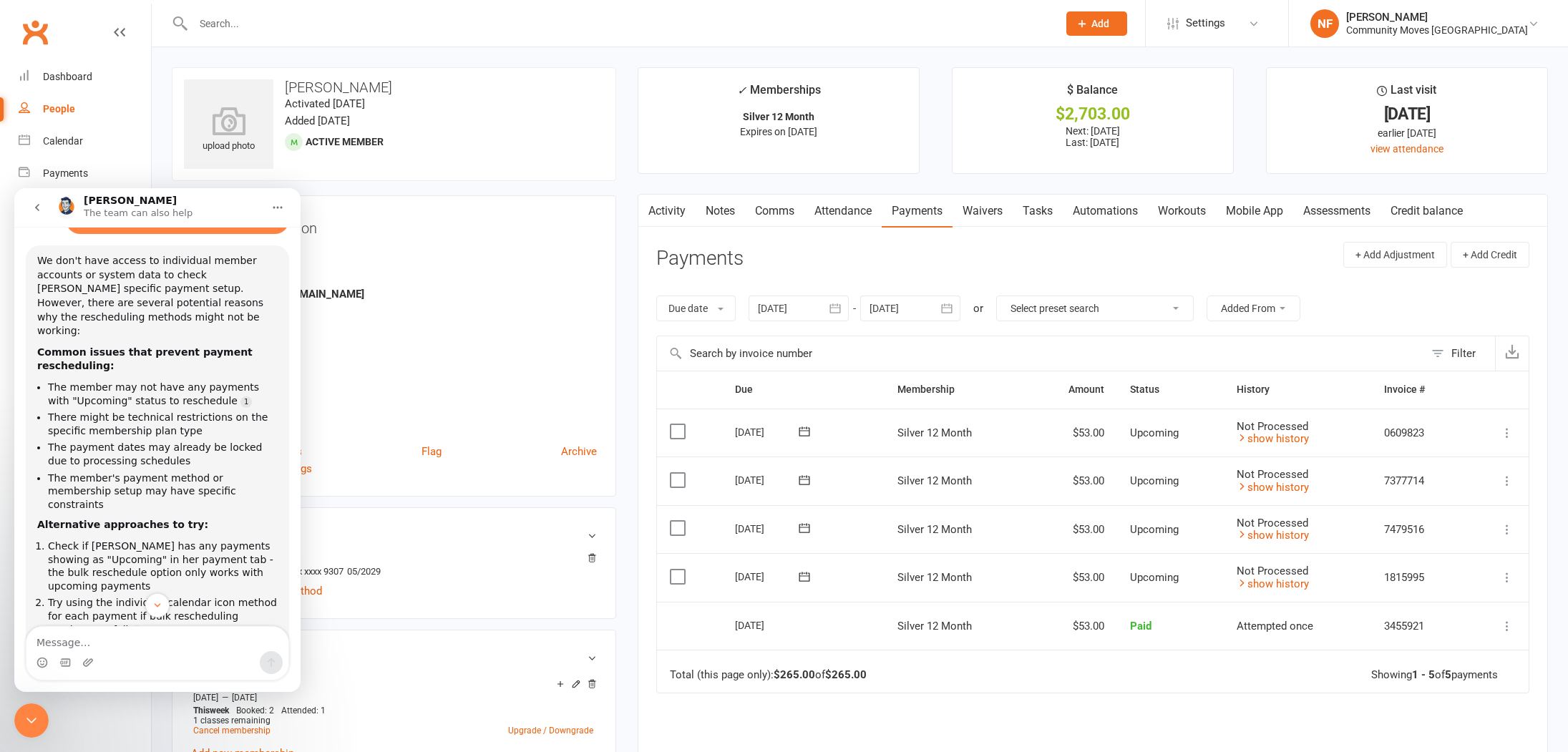
click at [954, 310] on icon "button" at bounding box center [946, 308] width 14 height 14
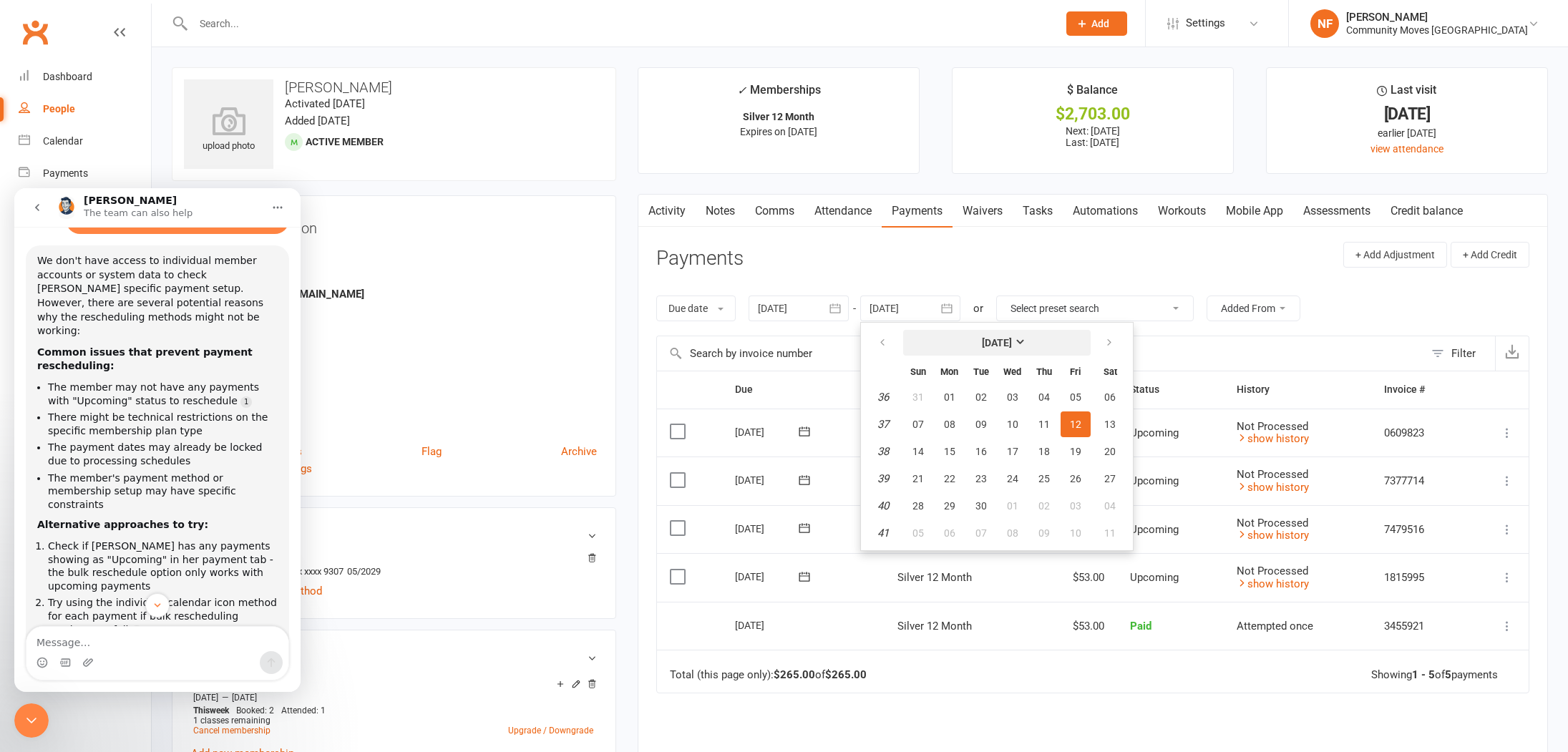
click at [1012, 340] on strong "September 2025" at bounding box center [997, 342] width 30 height 11
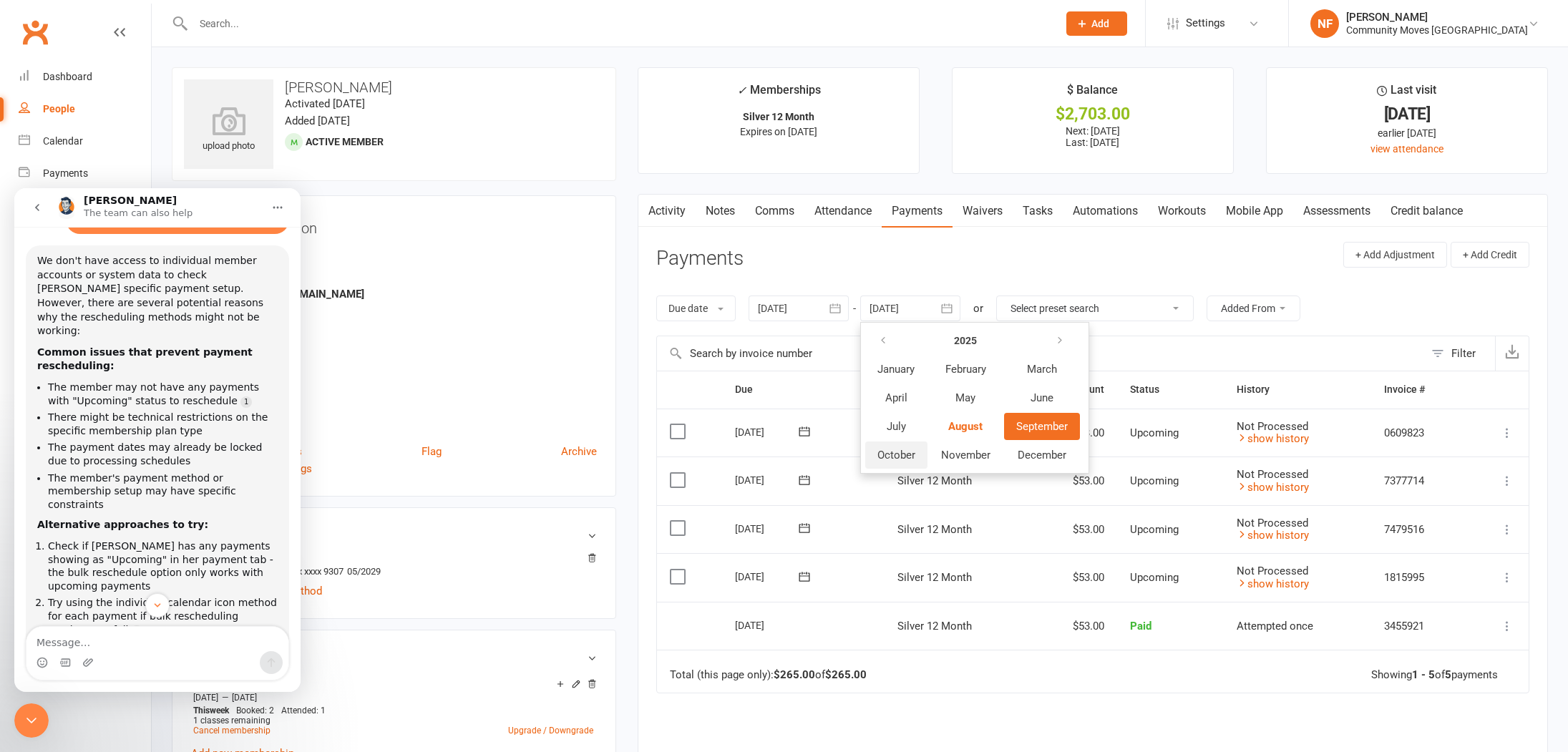
click at [890, 454] on span "October" at bounding box center [896, 455] width 38 height 13
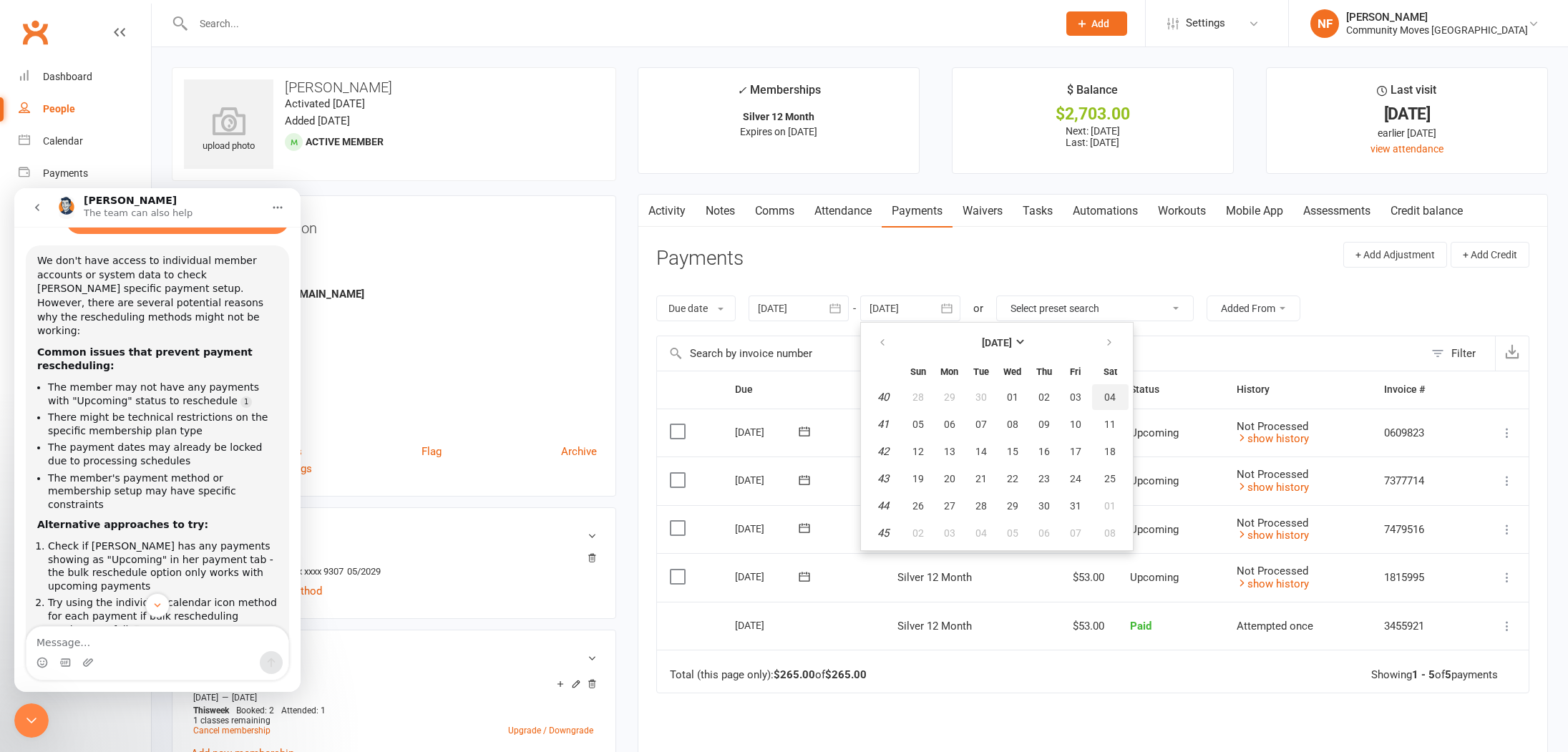
click at [1116, 396] on span "04" at bounding box center [1110, 397] width 11 height 11
type input "04 Oct 2025"
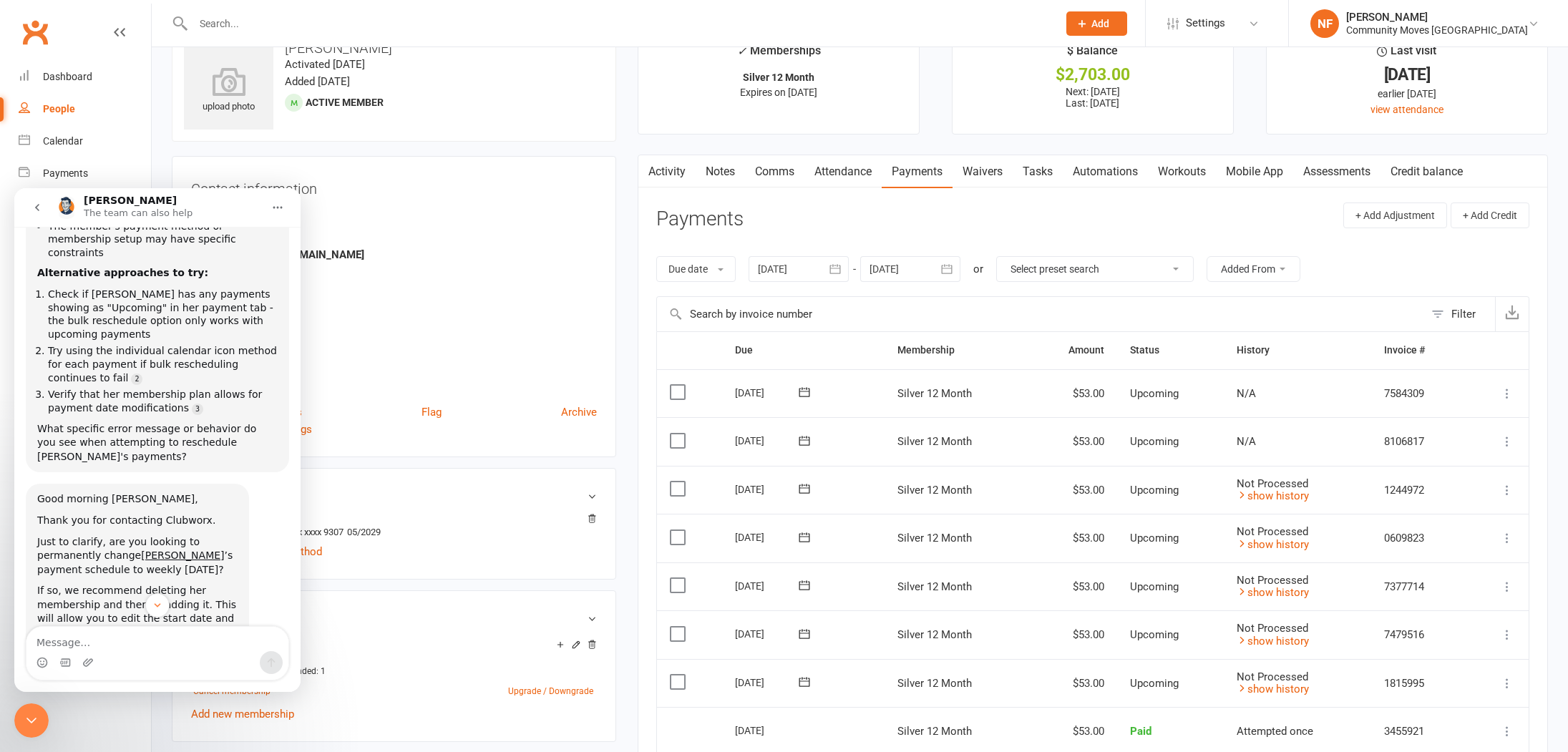
scroll to position [1250, 0]
click at [150, 643] on textarea "Message…" at bounding box center [156, 639] width 261 height 24
type textarea "Hi Bec,"
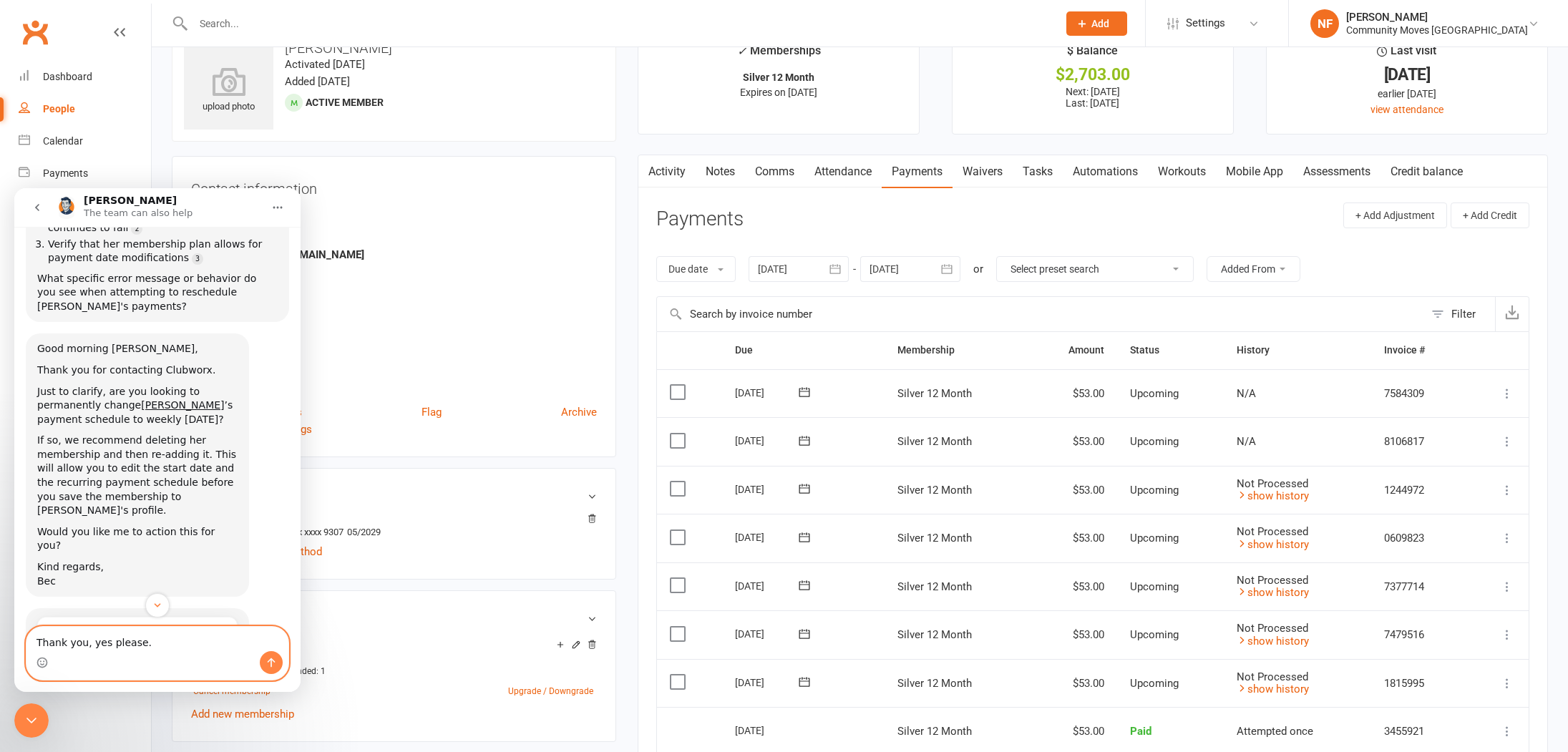
scroll to position [1396, 0]
click at [550, 151] on contact-information "upload photo Gloria Chaplin Activated 12 August, 2025 Added 7 August, 2025 Acti…" at bounding box center [395, 242] width 445 height 429
click at [400, 317] on ul "Owner Natalie Fraser Email gloriachaplin1969@gmail.com Mobile Number 0414944556…" at bounding box center [394, 301] width 406 height 186
click at [155, 642] on textarea "Thank you, yes please." at bounding box center [156, 639] width 261 height 24
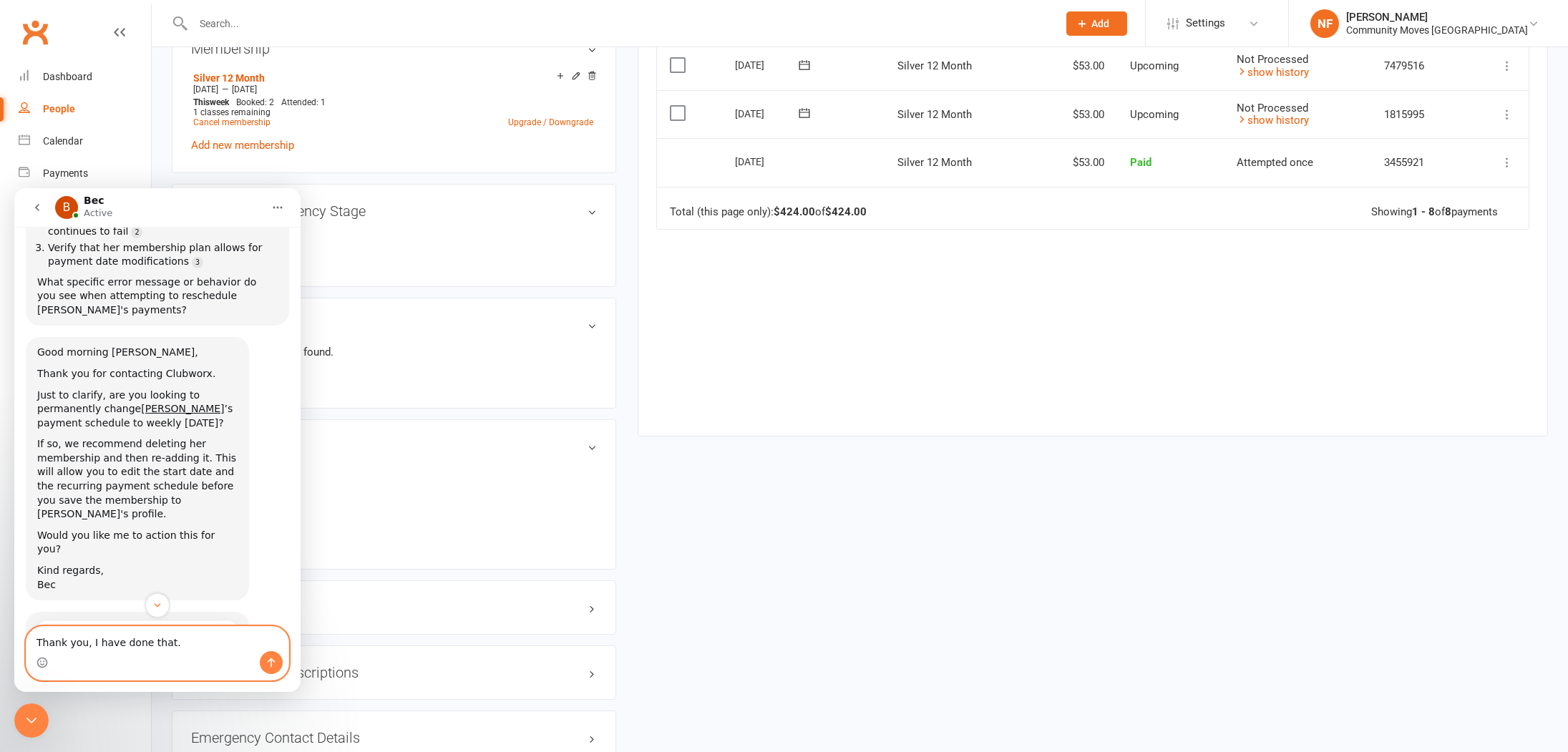
scroll to position [602, 0]
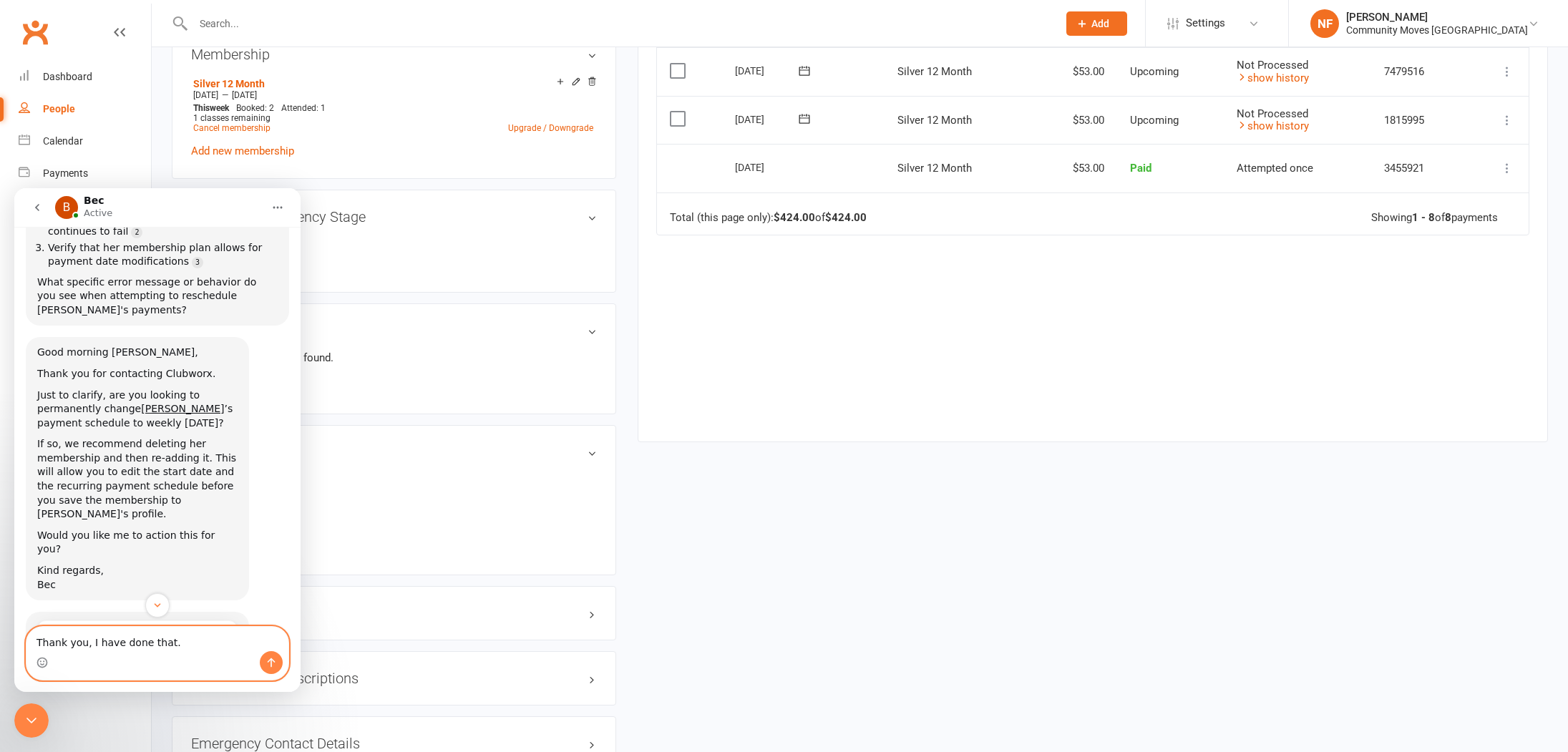
click at [178, 638] on textarea "Thank you, I have done that." at bounding box center [156, 639] width 261 height 24
type textarea "Thank you, I have done that. Now it's all good."
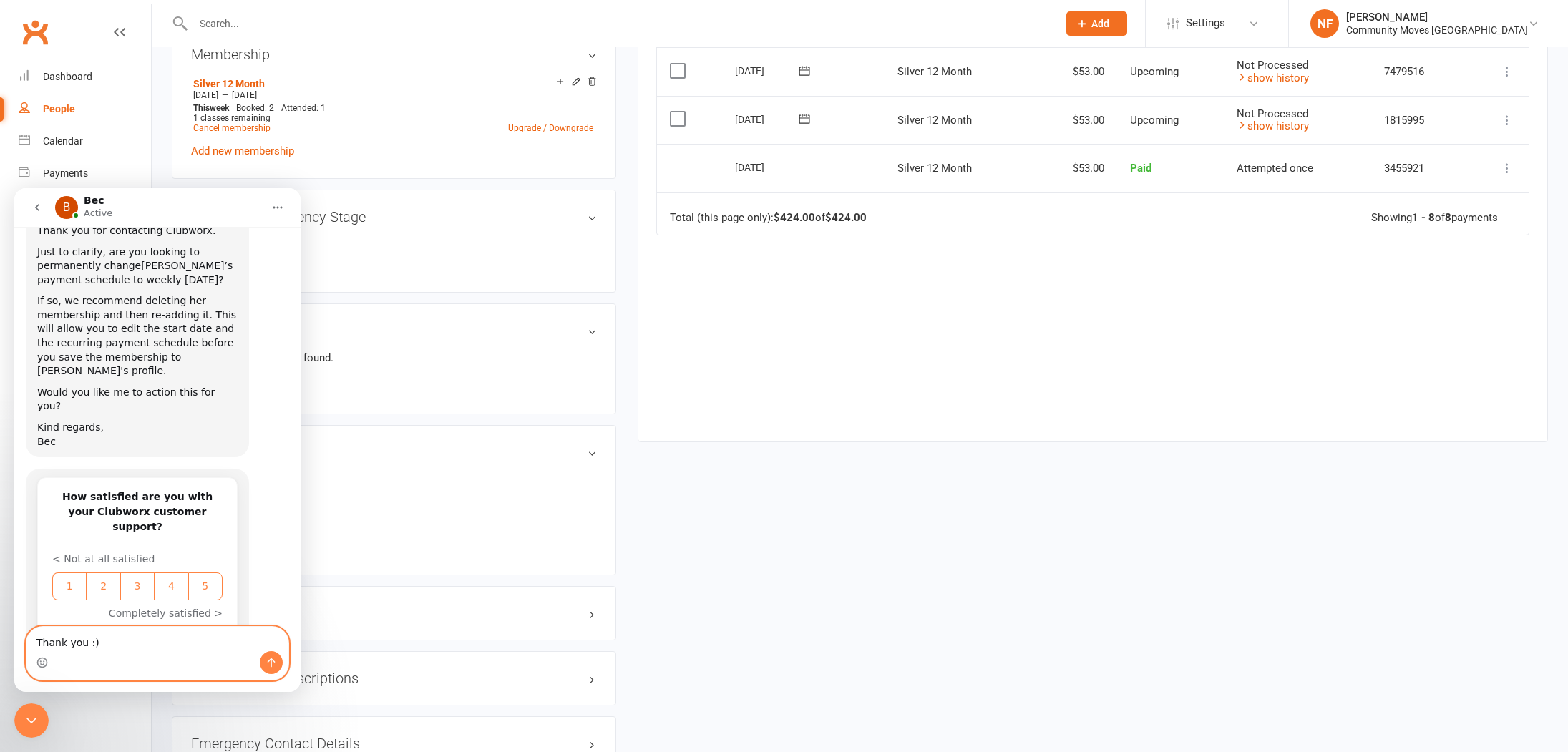
scroll to position [606, 0]
type textarea "Thank you :)"
click at [267, 661] on icon "Send a message…" at bounding box center [271, 663] width 11 height 11
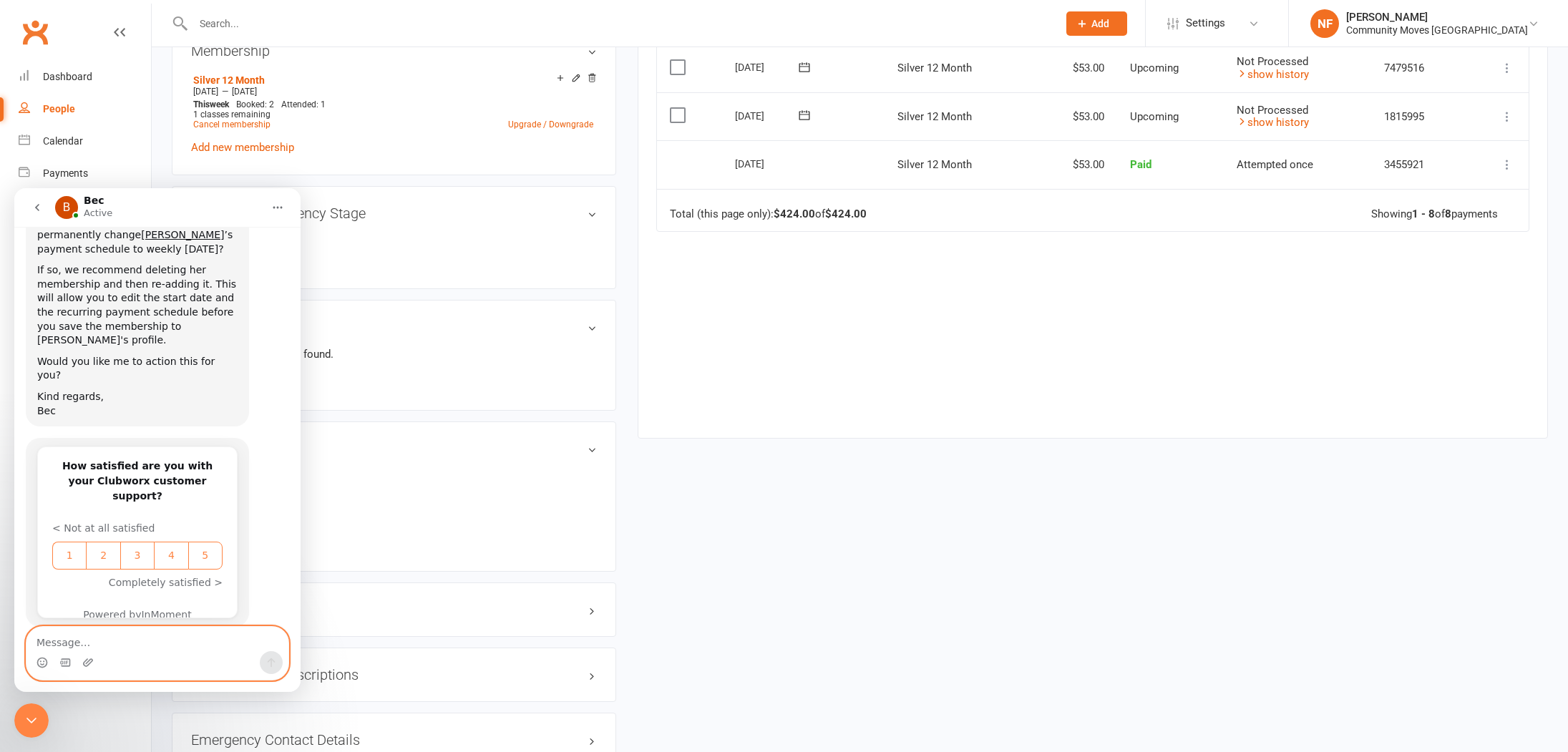
scroll to position [1572, 0]
click at [34, 717] on icon "Close Intercom Messenger" at bounding box center [32, 720] width 17 height 17
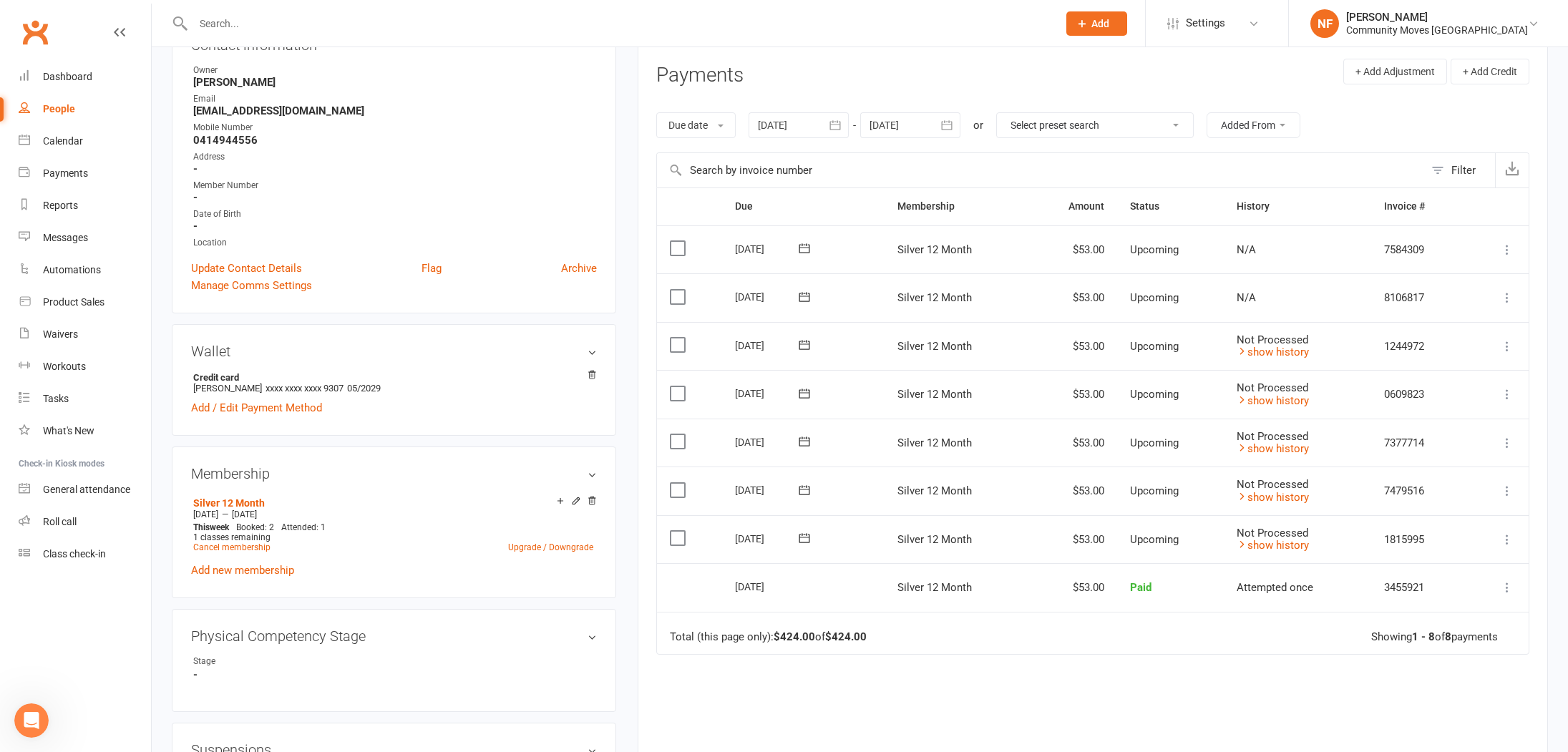
scroll to position [39, 0]
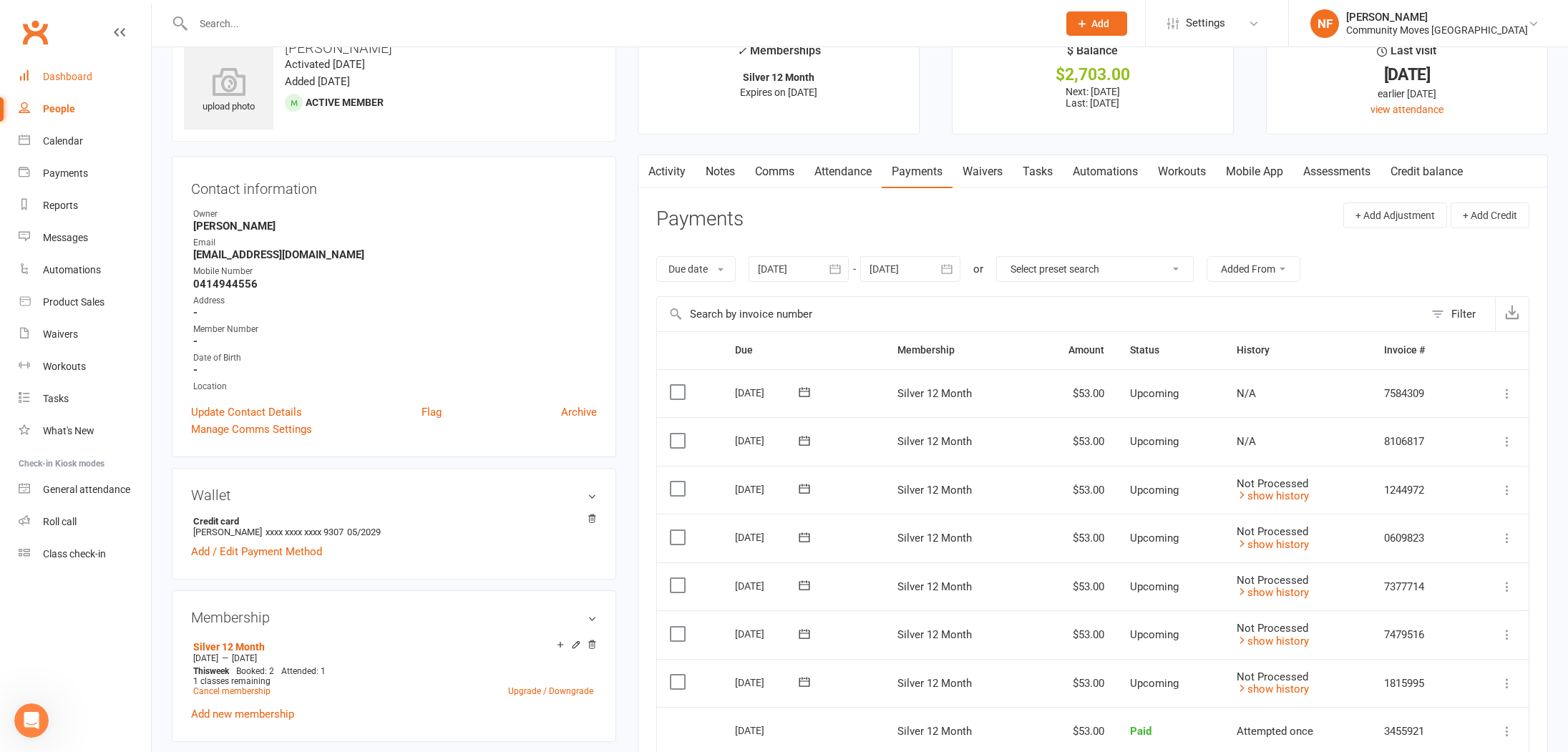
click at [82, 76] on div "Dashboard" at bounding box center [67, 76] width 49 height 11
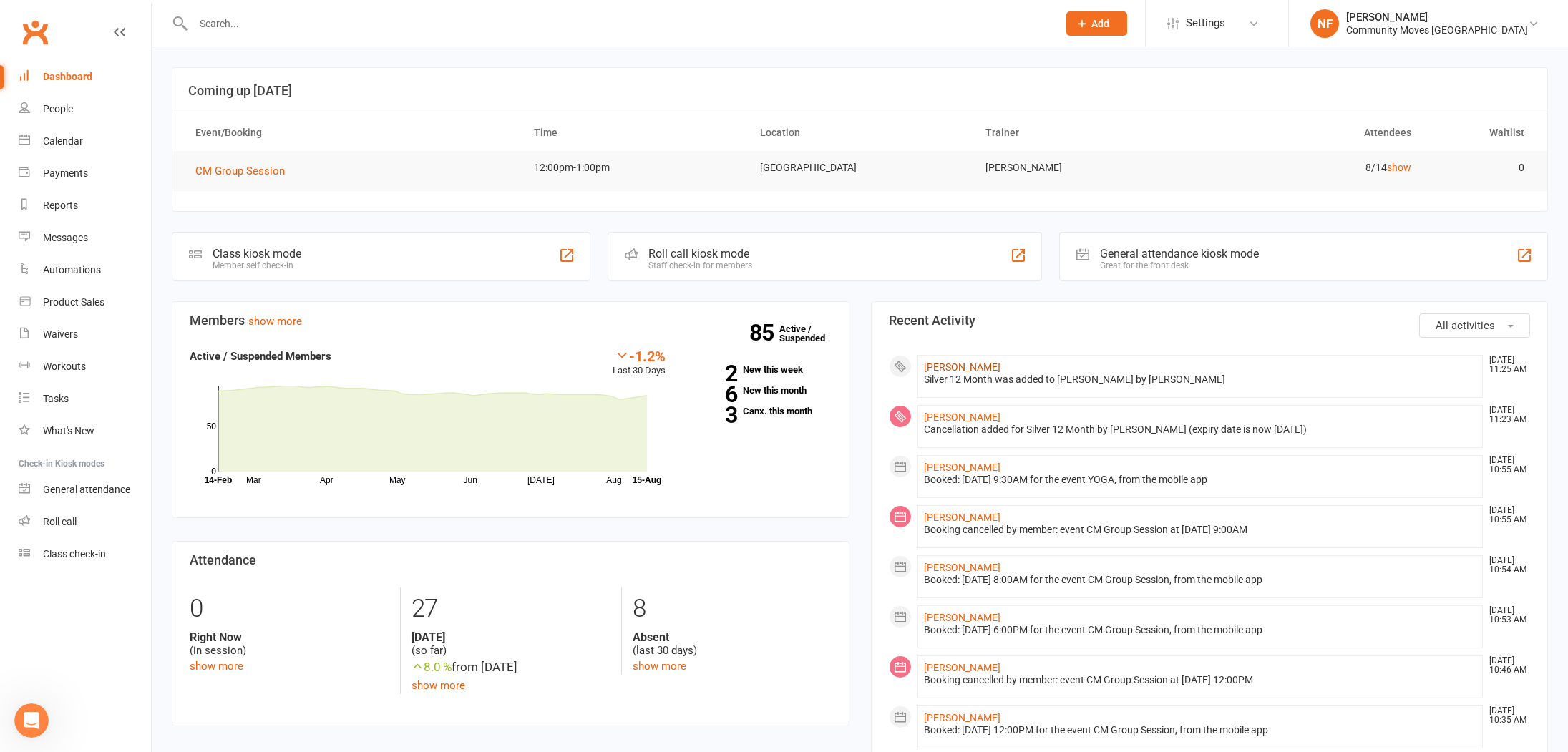
click at [958, 367] on link "Gloria Chaplin" at bounding box center [962, 367] width 76 height 11
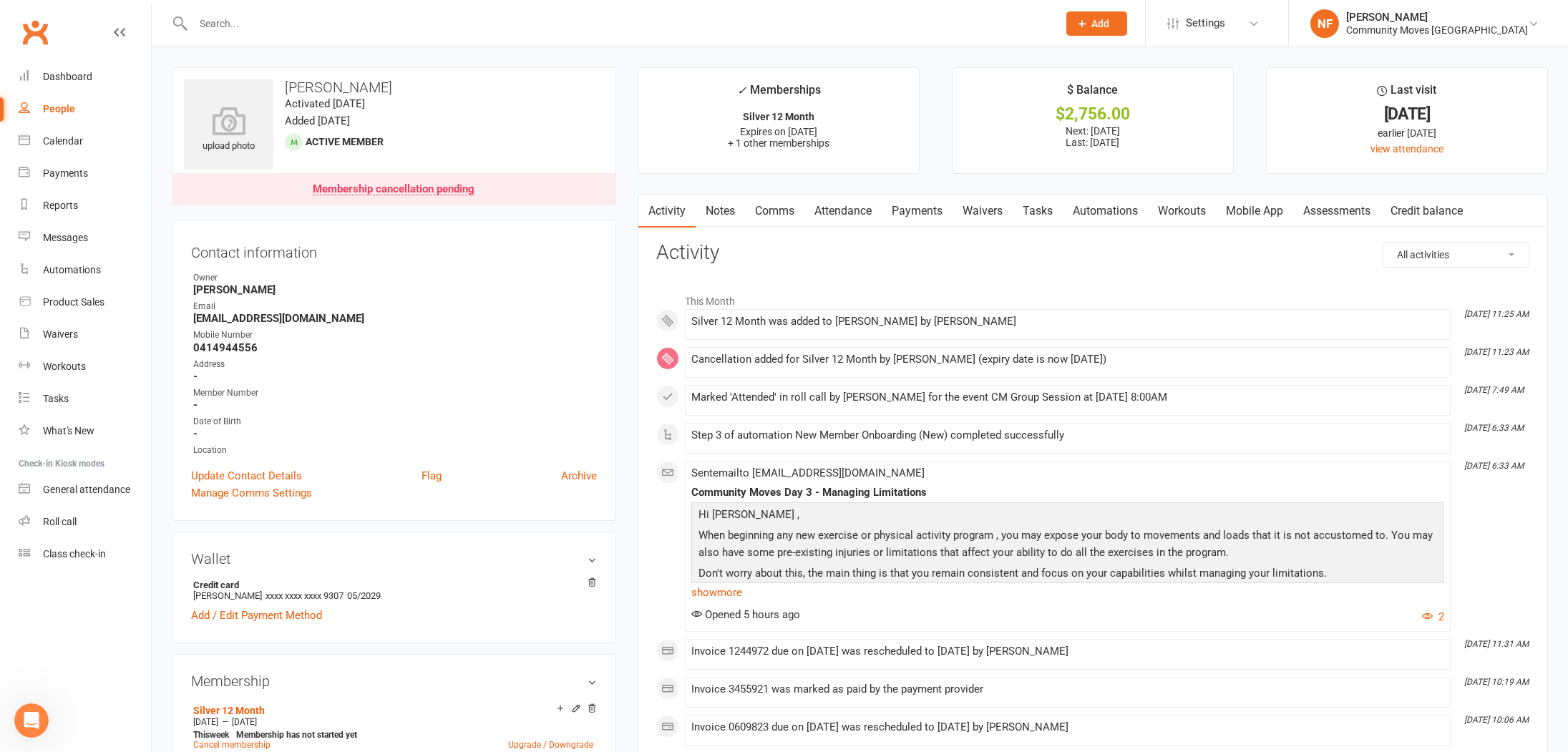
click at [717, 212] on link "Notes" at bounding box center [719, 210] width 49 height 33
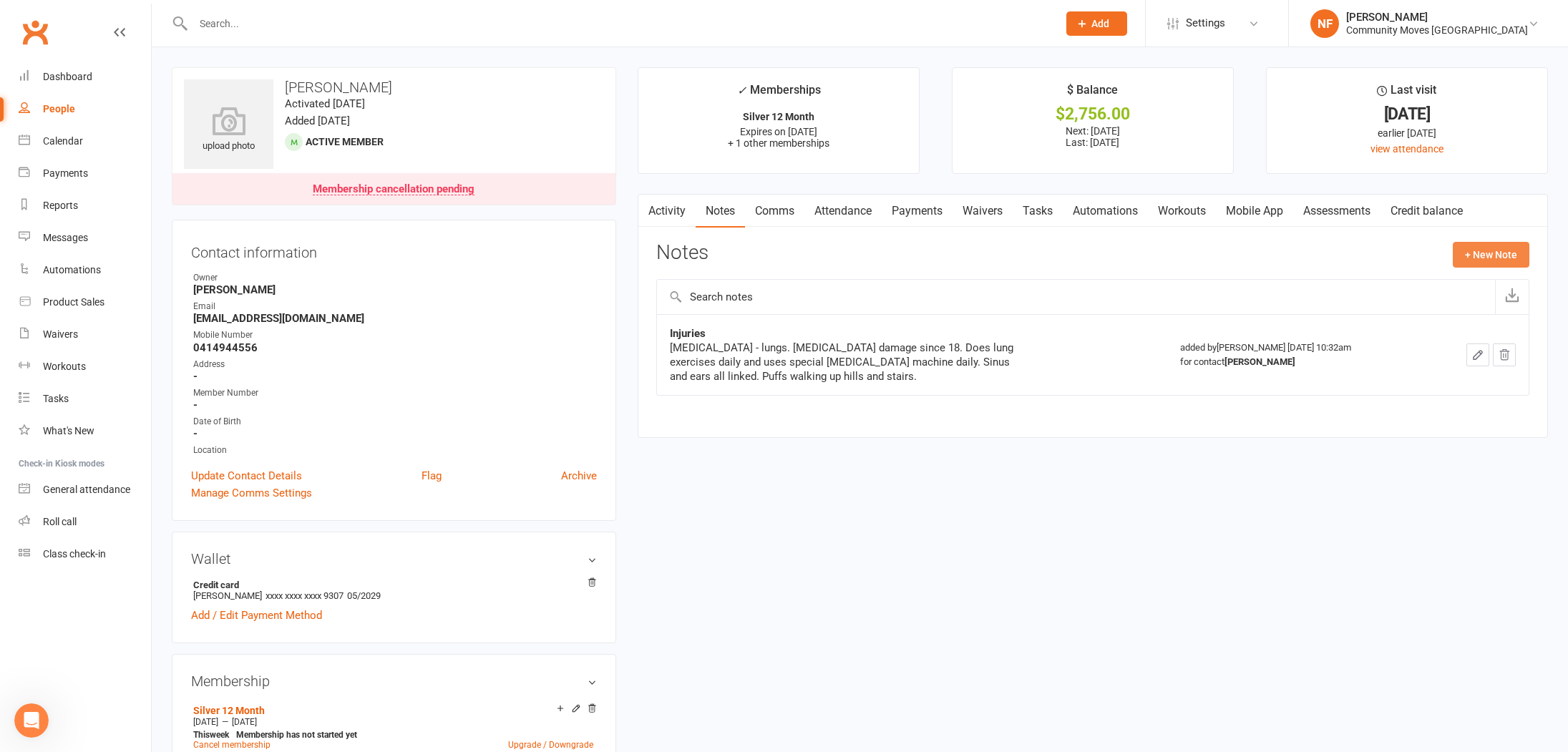
click at [1495, 255] on button "+ New Note" at bounding box center [1491, 255] width 76 height 26
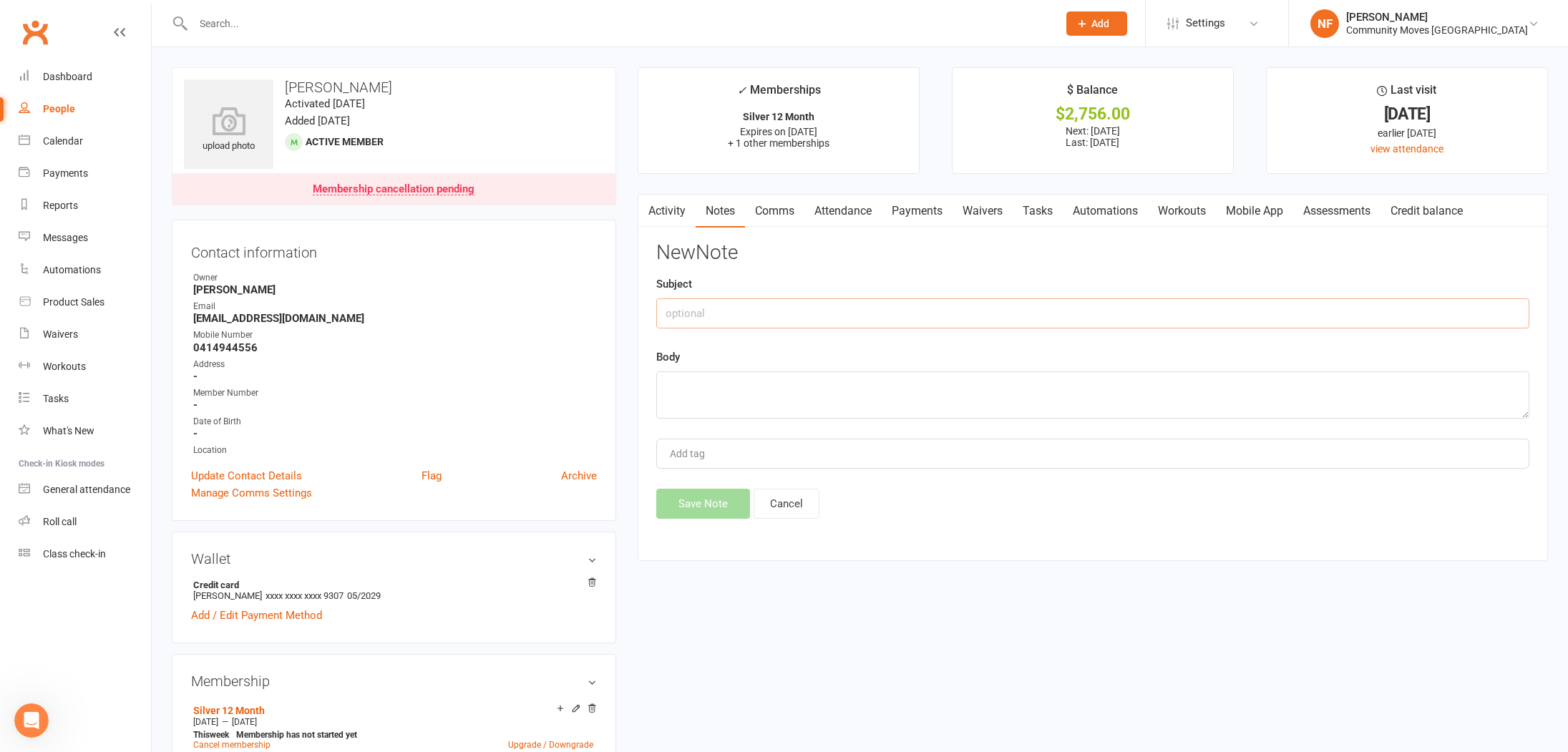
click at [1076, 308] on input "text" at bounding box center [1092, 314] width 873 height 30
type input "Tech issues with Gloria's payments"
click at [1023, 396] on textarea at bounding box center [1092, 395] width 873 height 47
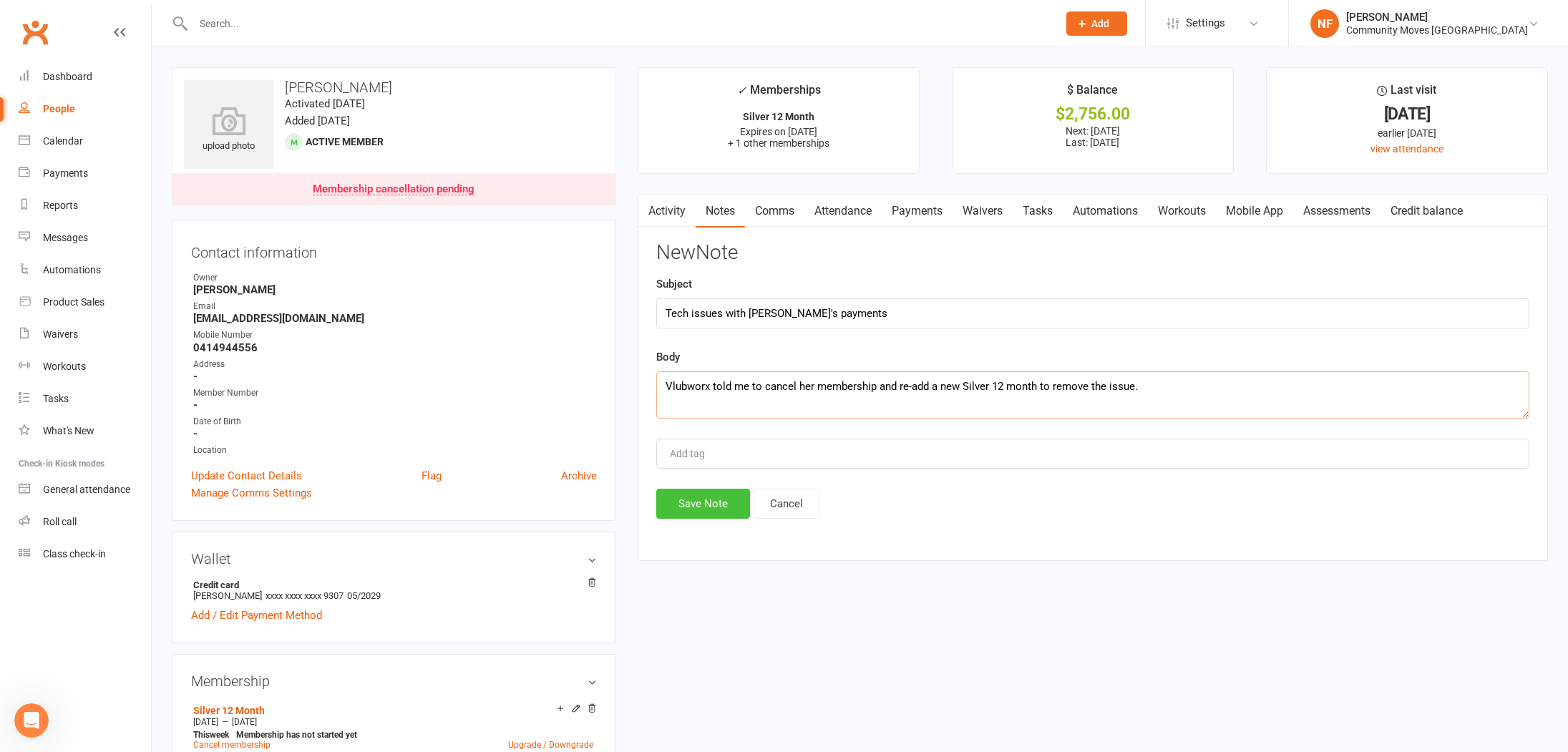
type textarea "Vlubworx told me to cancel her membership and re-add a new Silver 12 month to r…"
click at [720, 497] on button "Save Note" at bounding box center [703, 504] width 94 height 30
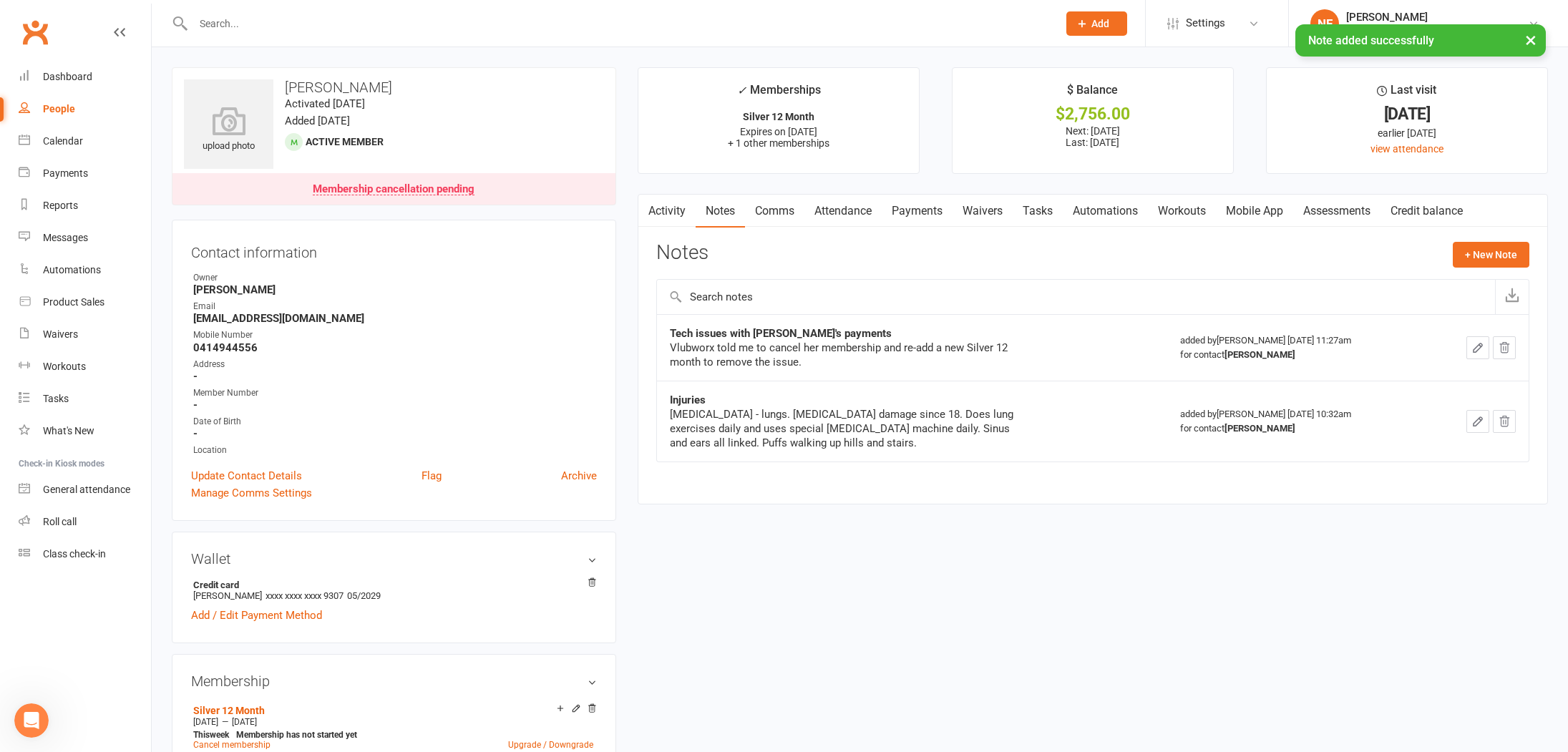
click at [1481, 347] on icon "button" at bounding box center [1477, 347] width 8 height 8
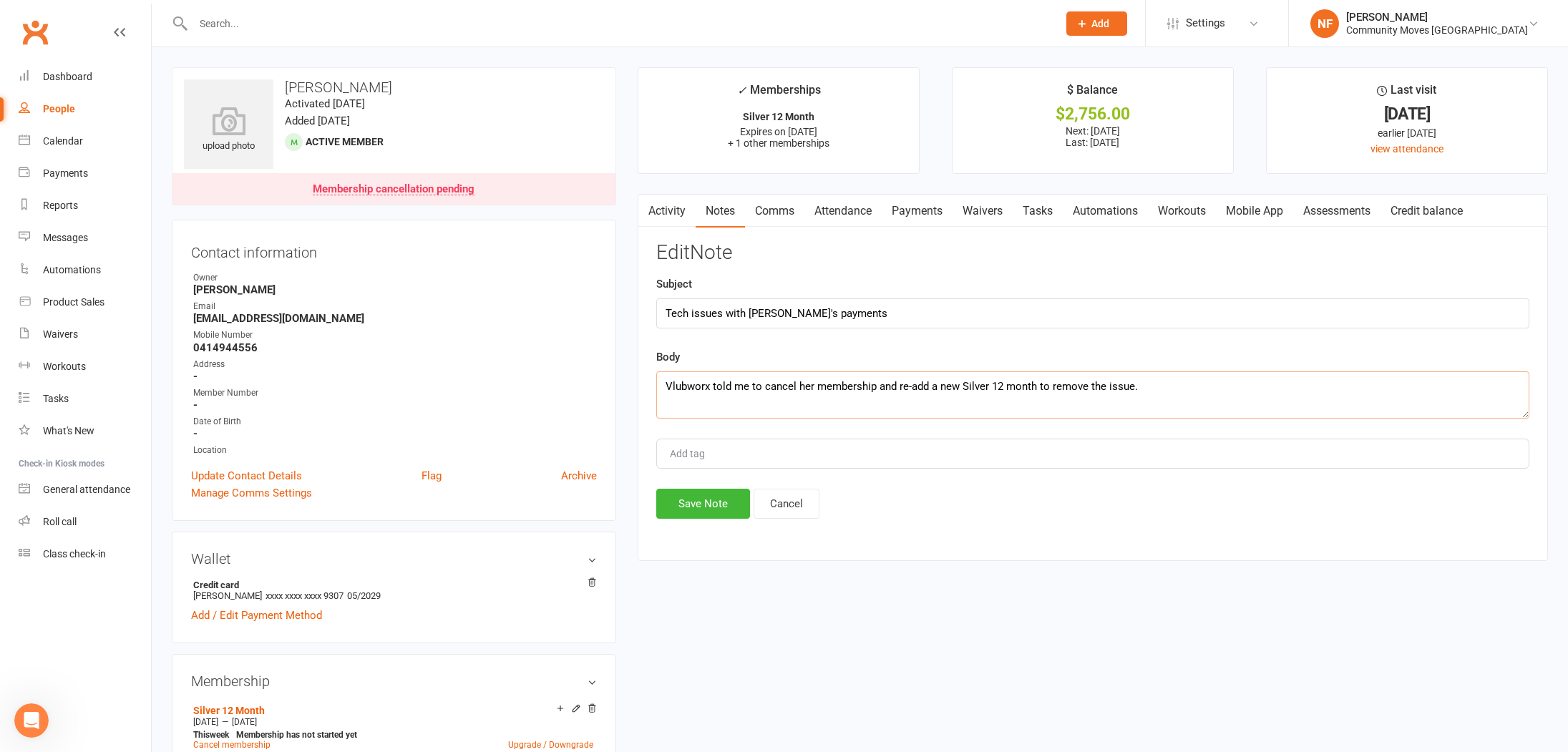
click at [671, 384] on textarea "Vlubworx told me to cancel her membership and re-add a new Silver 12 month to r…" at bounding box center [1092, 395] width 873 height 47
type textarea "Clubworx told me to cancel her membership and re-add a new Silver 12 month to r…"
click at [712, 502] on button "Save Note" at bounding box center [703, 504] width 94 height 30
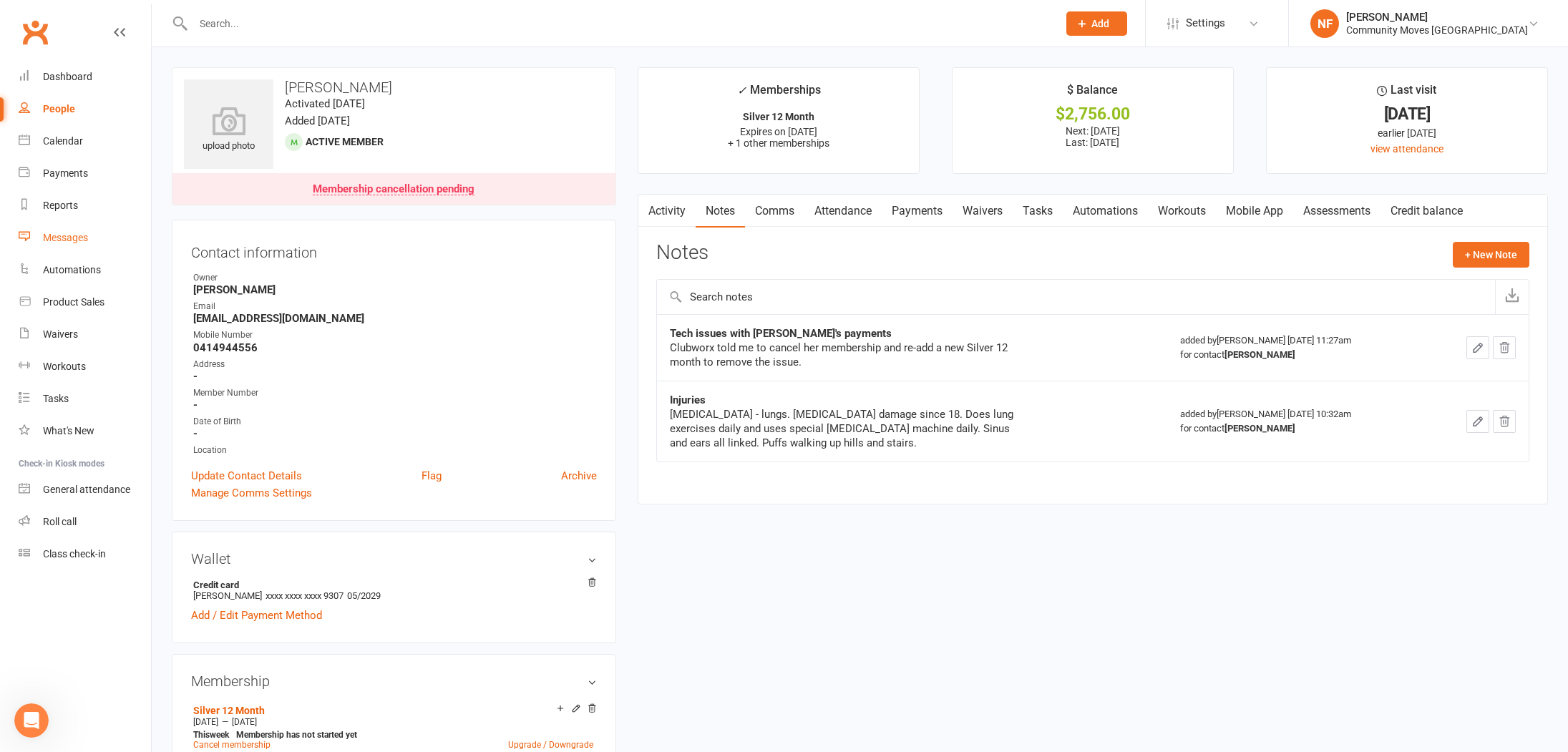
click at [68, 235] on div "Messages" at bounding box center [65, 237] width 45 height 11
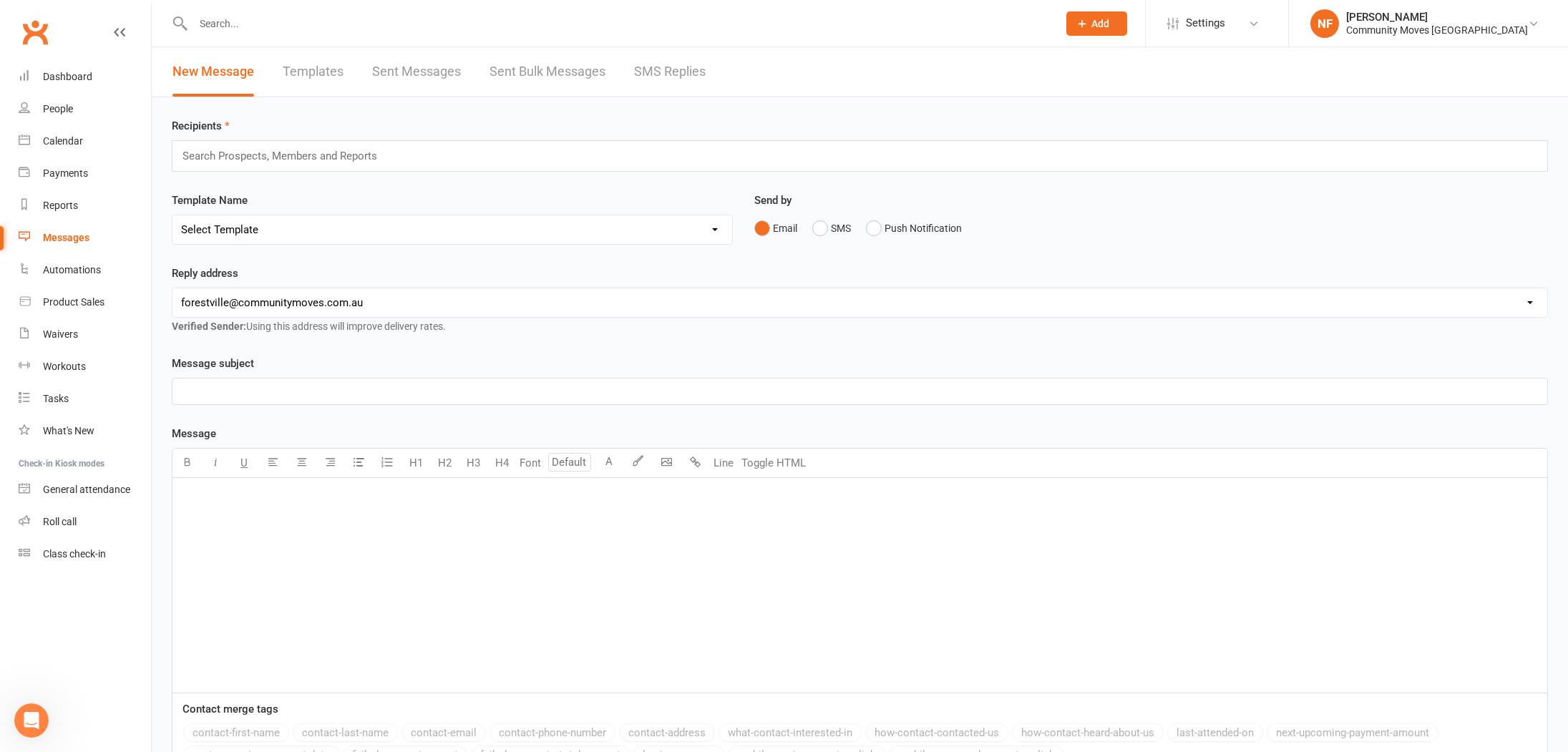
click at [664, 67] on link "SMS Replies" at bounding box center [669, 72] width 72 height 49
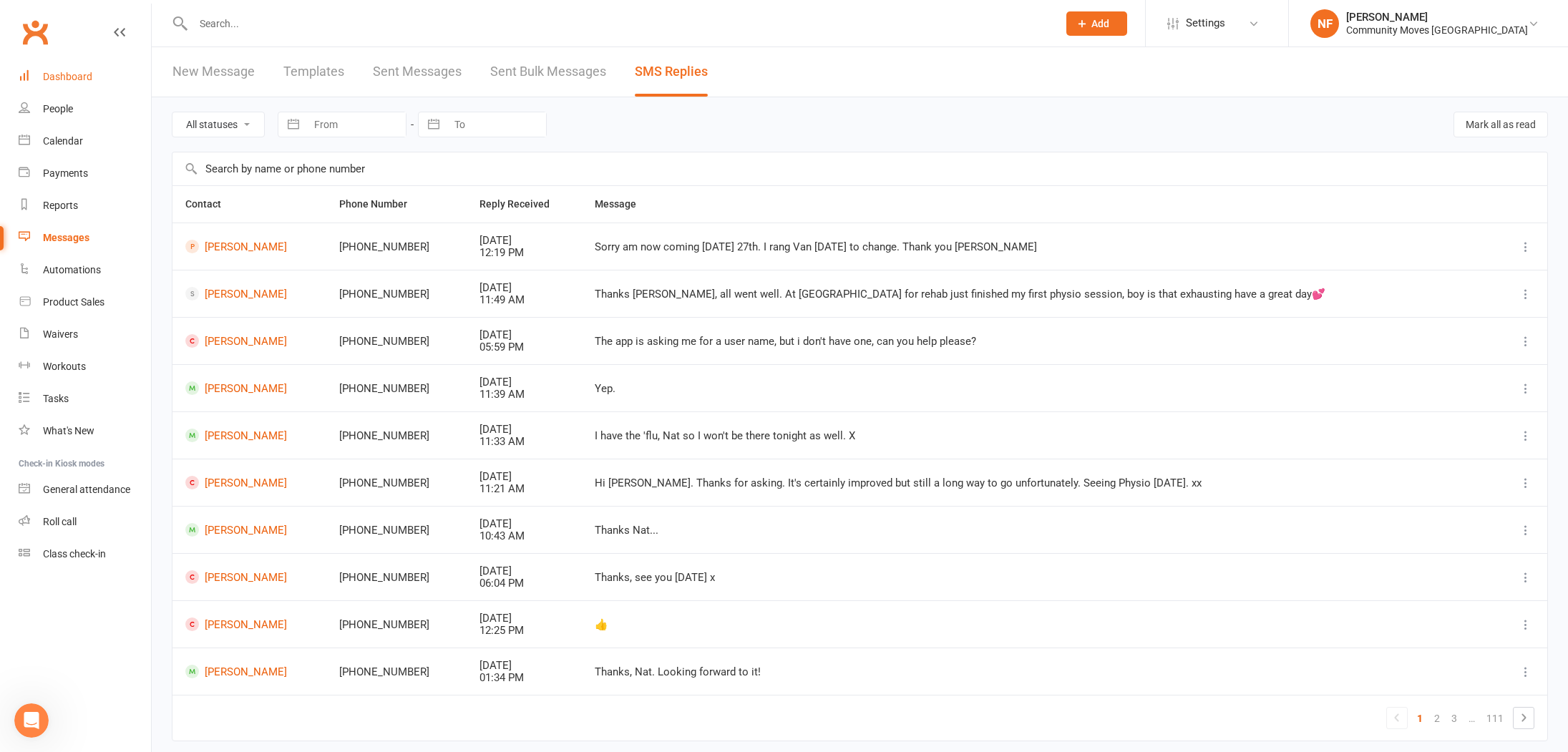
click at [74, 74] on div "Dashboard" at bounding box center [67, 76] width 49 height 11
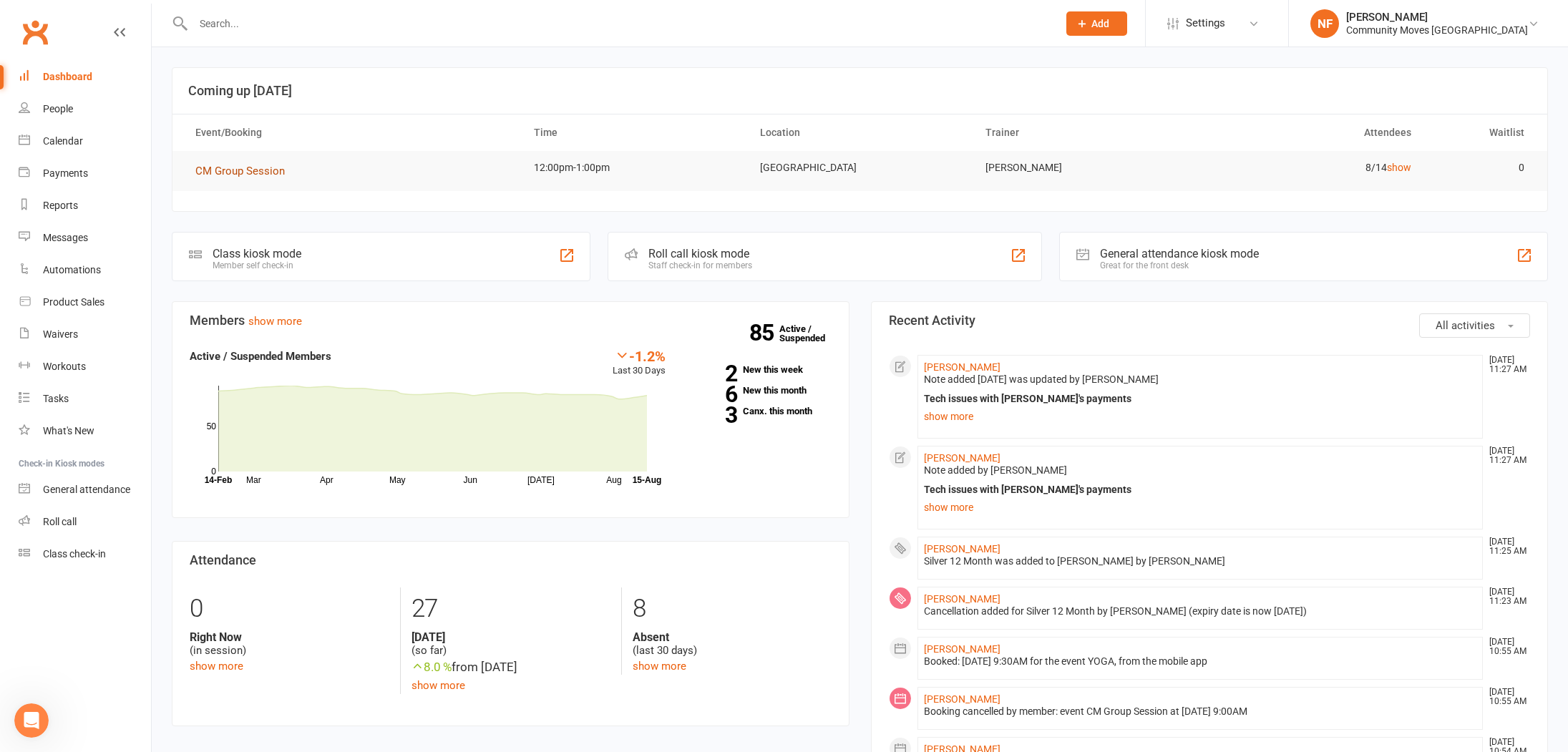
click at [252, 171] on span "CM Group Session" at bounding box center [240, 171] width 89 height 13
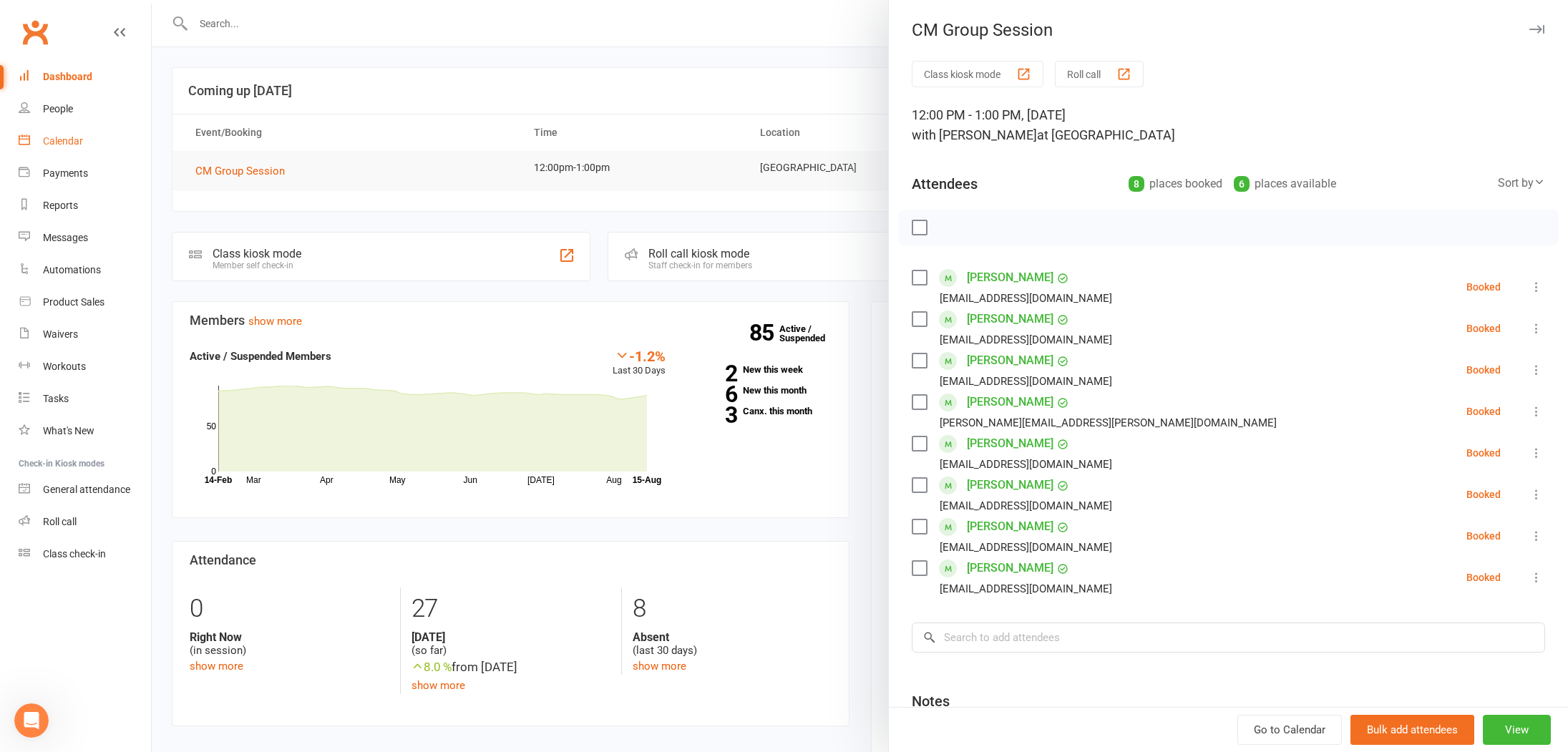
click at [60, 141] on div "Calendar" at bounding box center [62, 141] width 40 height 11
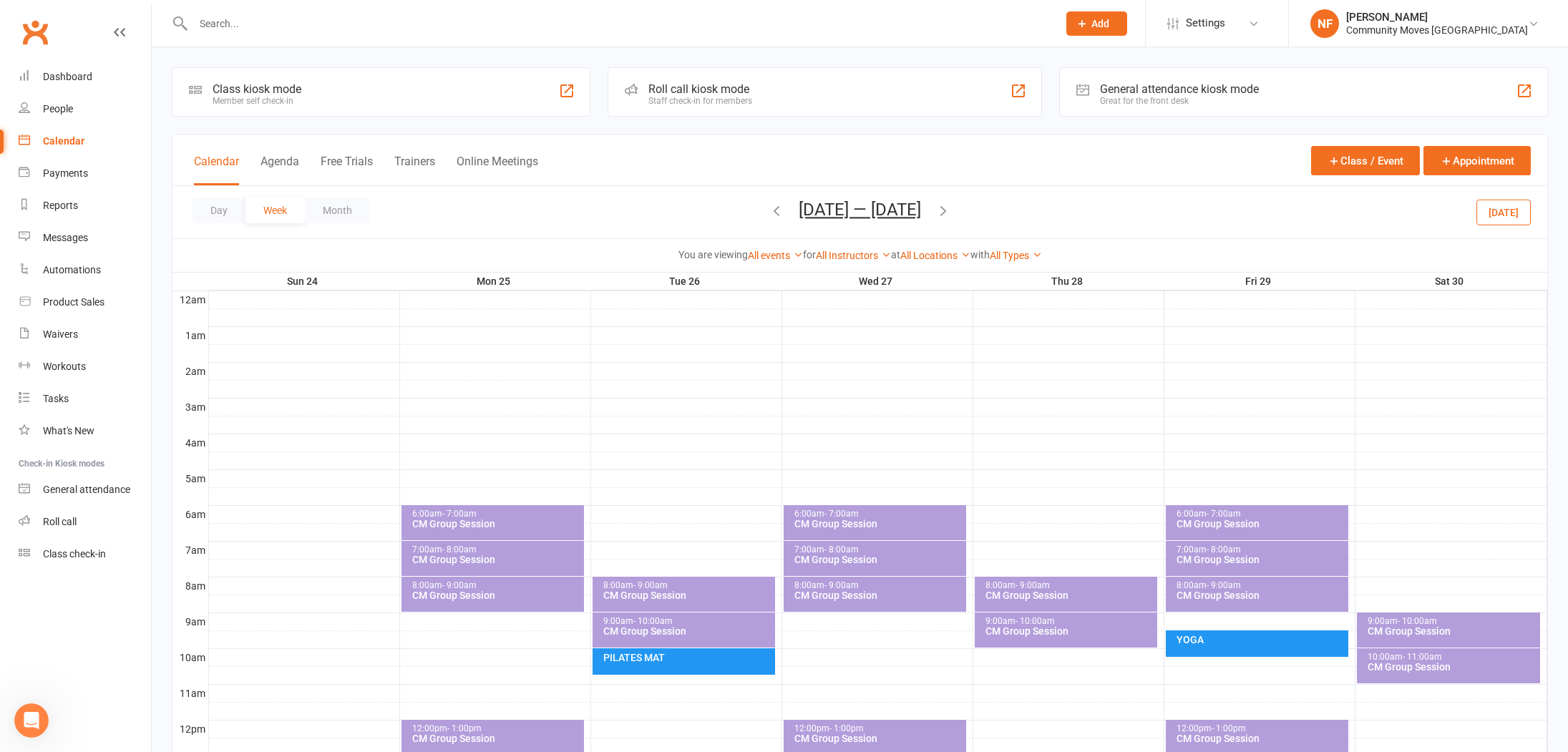
click at [772, 215] on icon "button" at bounding box center [776, 210] width 16 height 16
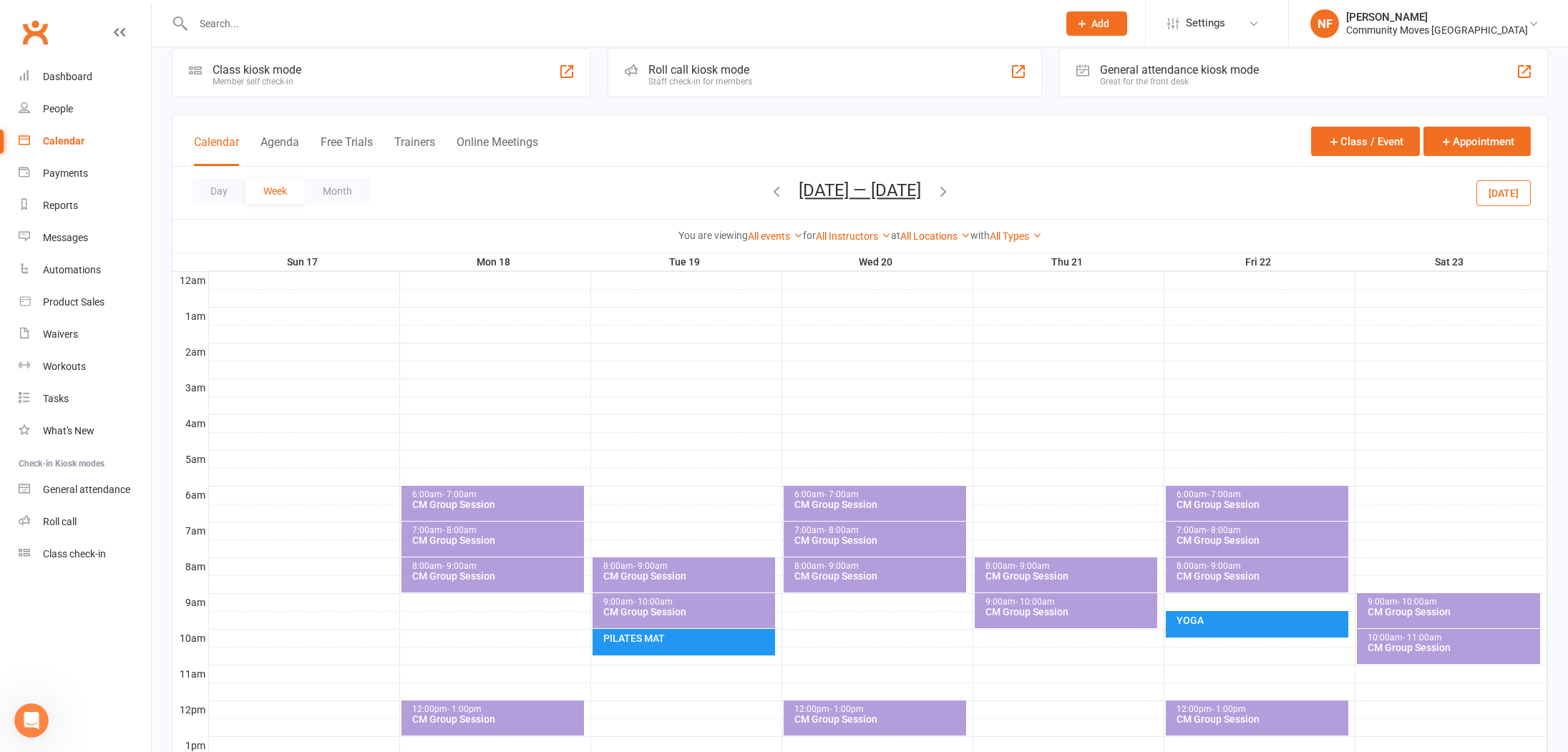
click at [772, 187] on icon "button" at bounding box center [776, 191] width 16 height 16
click at [1454, 604] on div "9:00am - 10:00am" at bounding box center [1453, 602] width 171 height 9
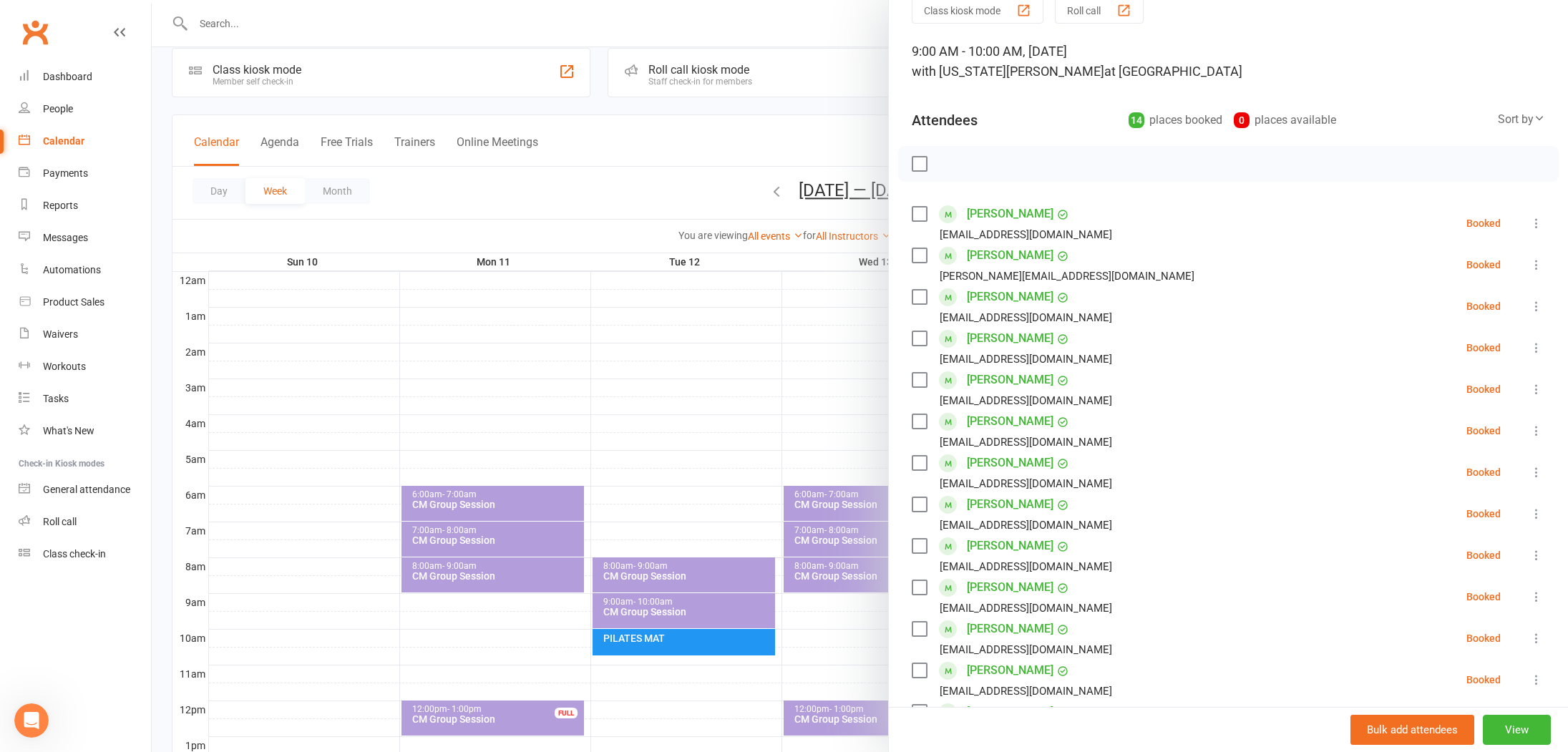
scroll to position [0, 0]
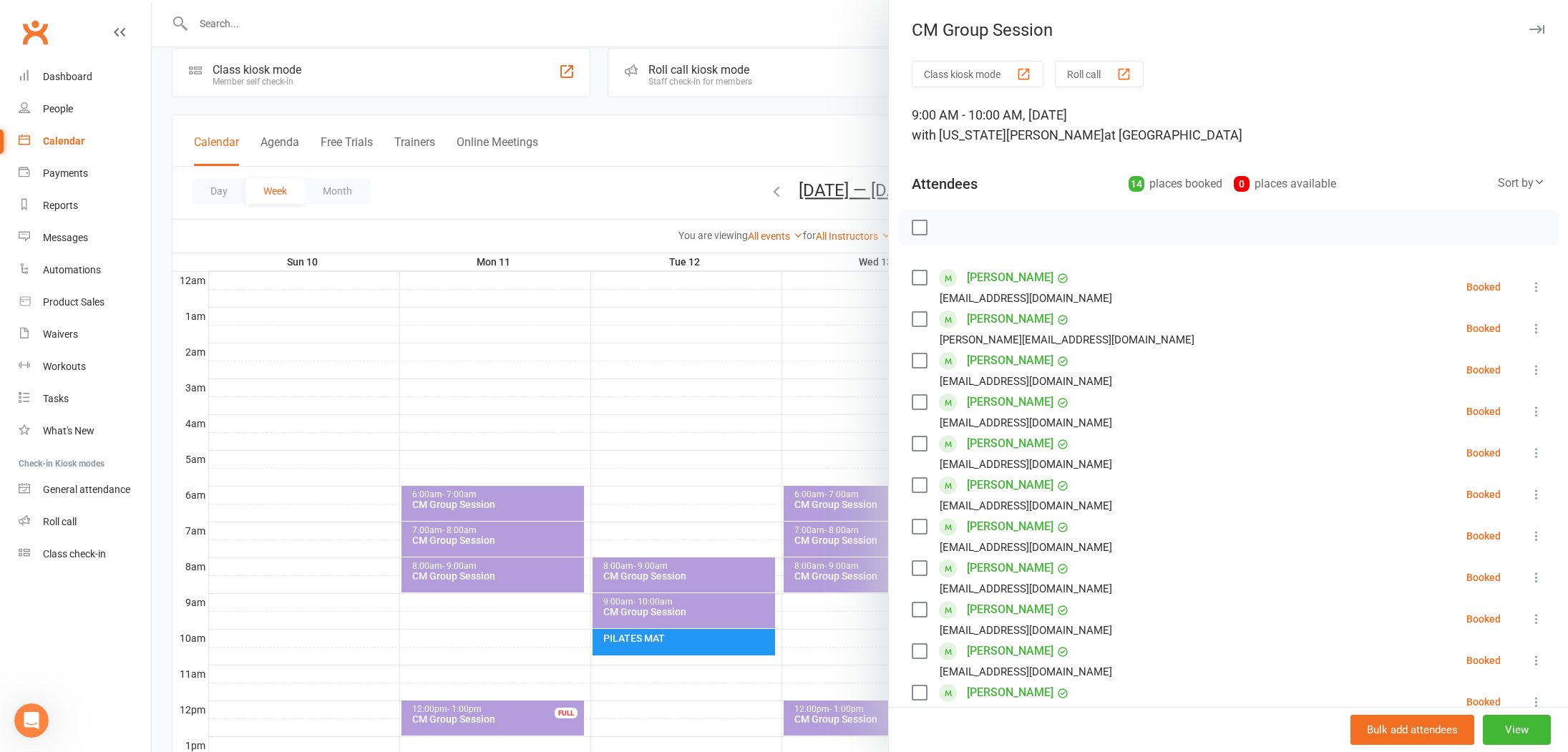
drag, startPoint x: 823, startPoint y: 399, endPoint x: 832, endPoint y: 404, distance: 10.3
click at [823, 399] on div at bounding box center [860, 376] width 1416 height 752
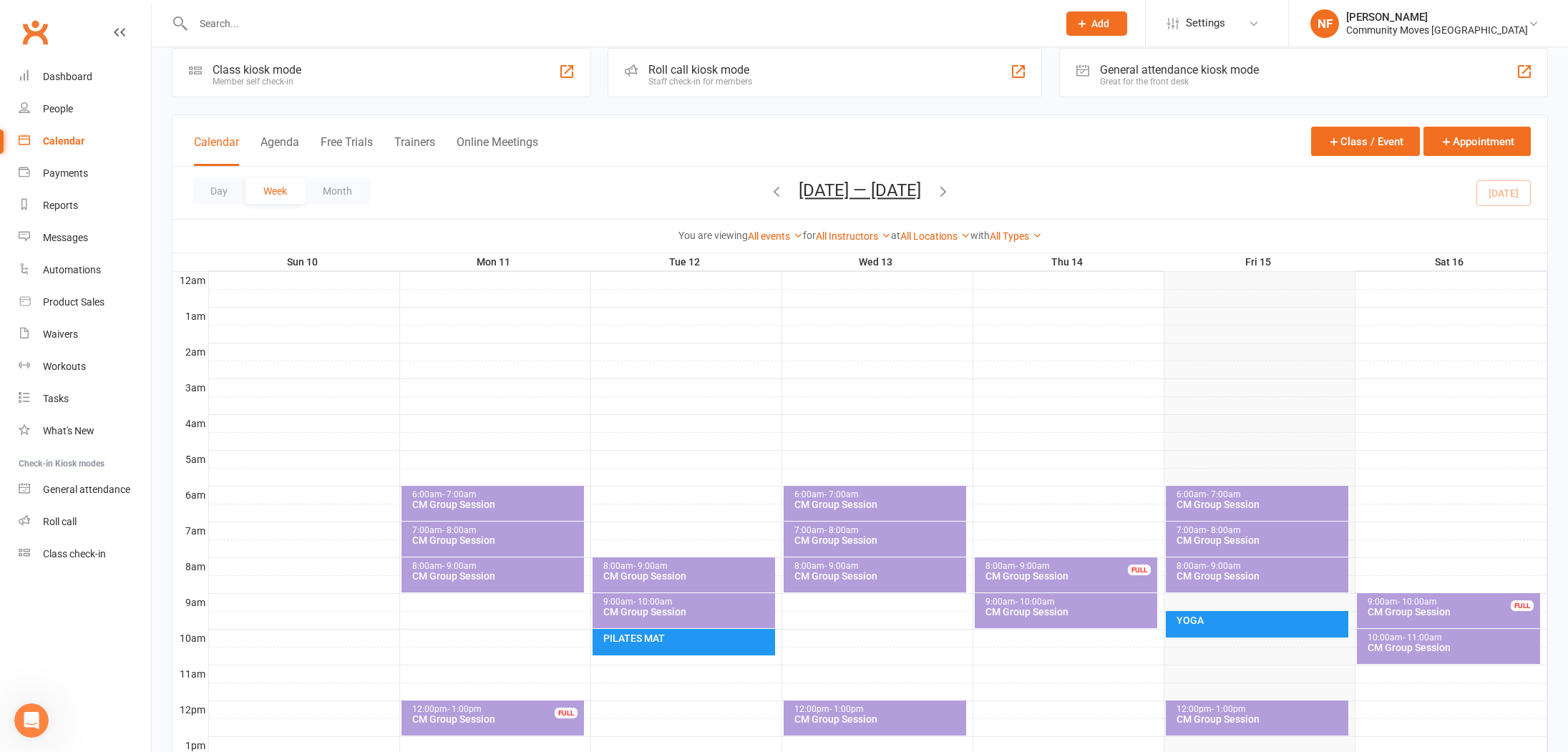
click at [1424, 647] on div "CM Group Session" at bounding box center [1453, 648] width 171 height 10
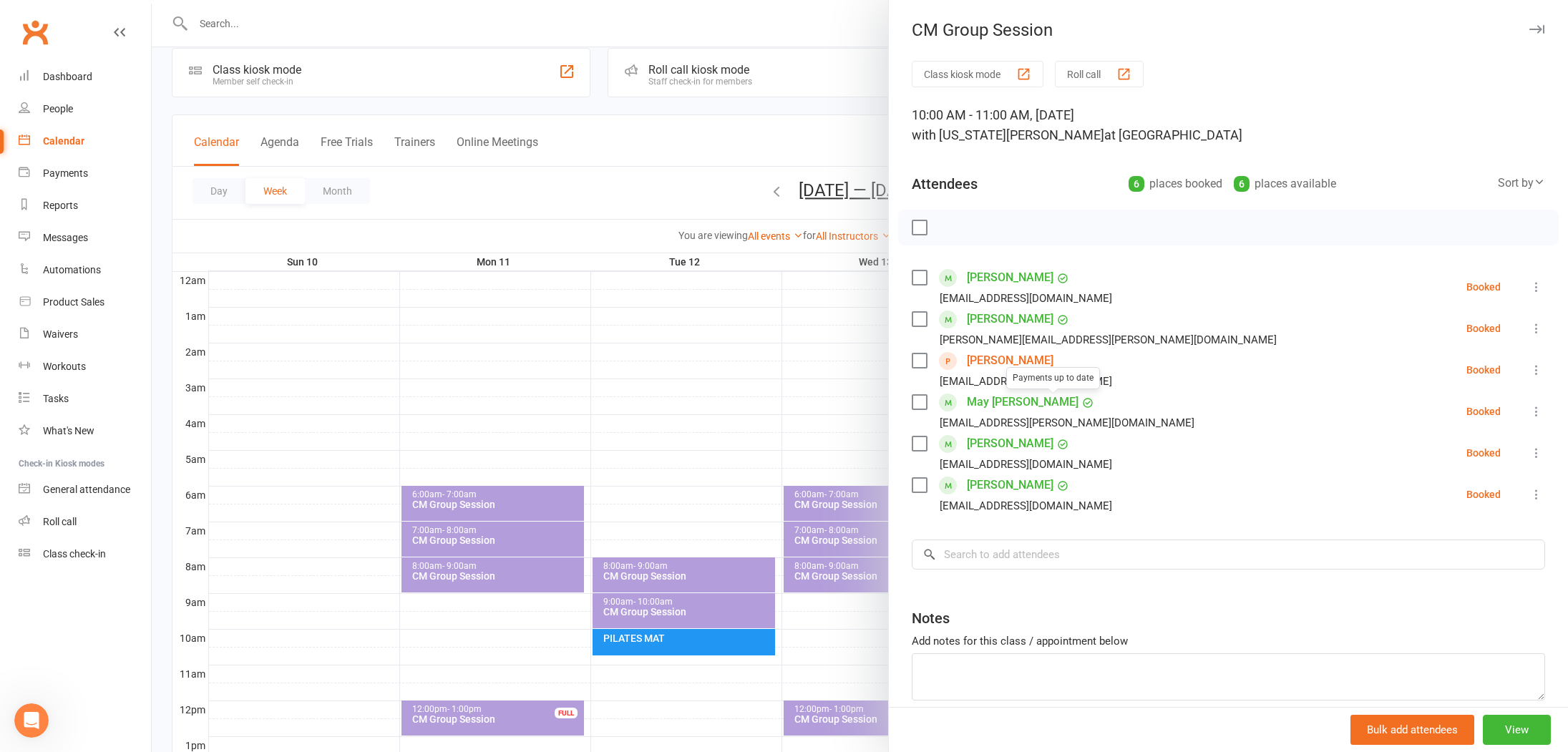
click at [996, 357] on link "[PERSON_NAME]" at bounding box center [1010, 360] width 87 height 23
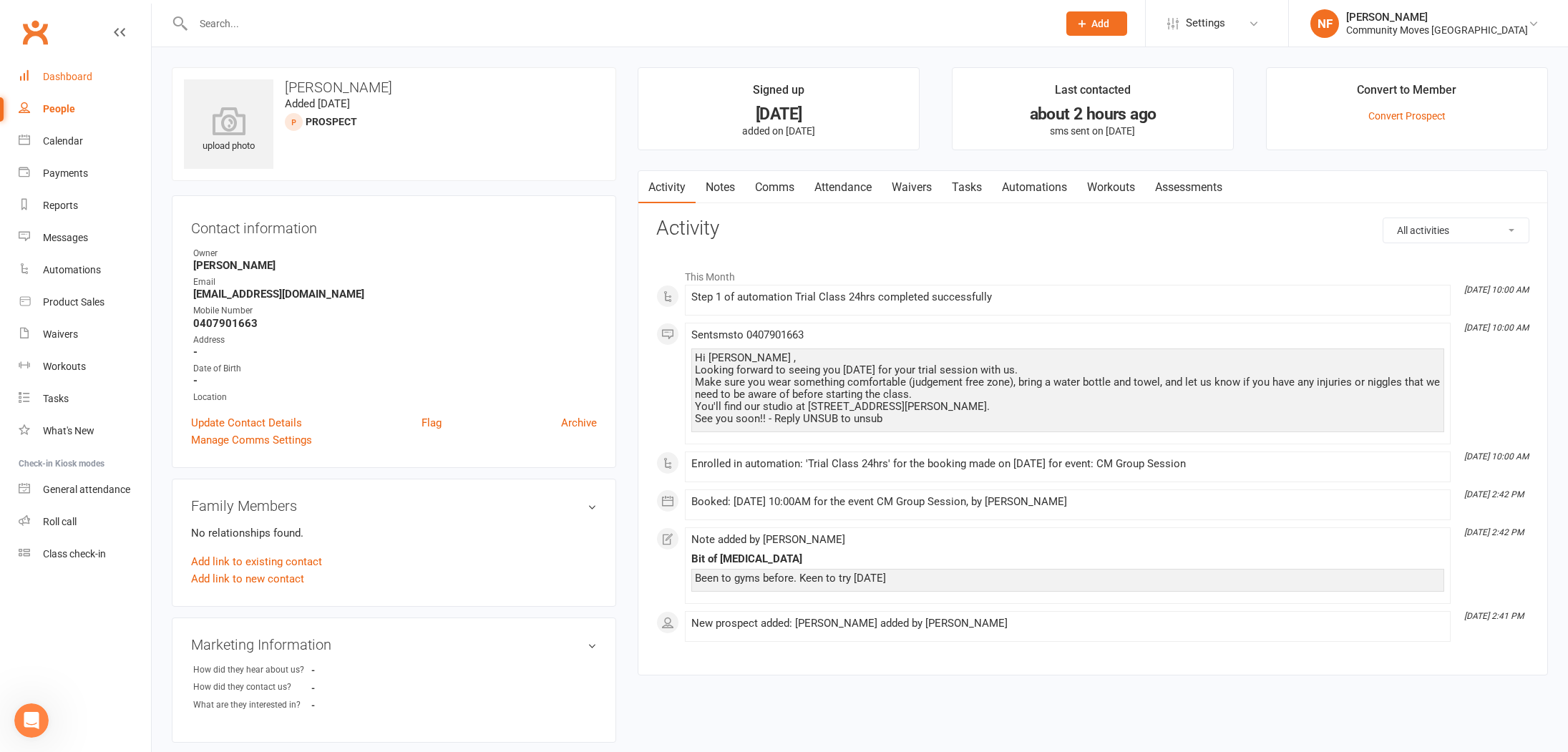
click at [76, 76] on div "Dashboard" at bounding box center [67, 76] width 49 height 11
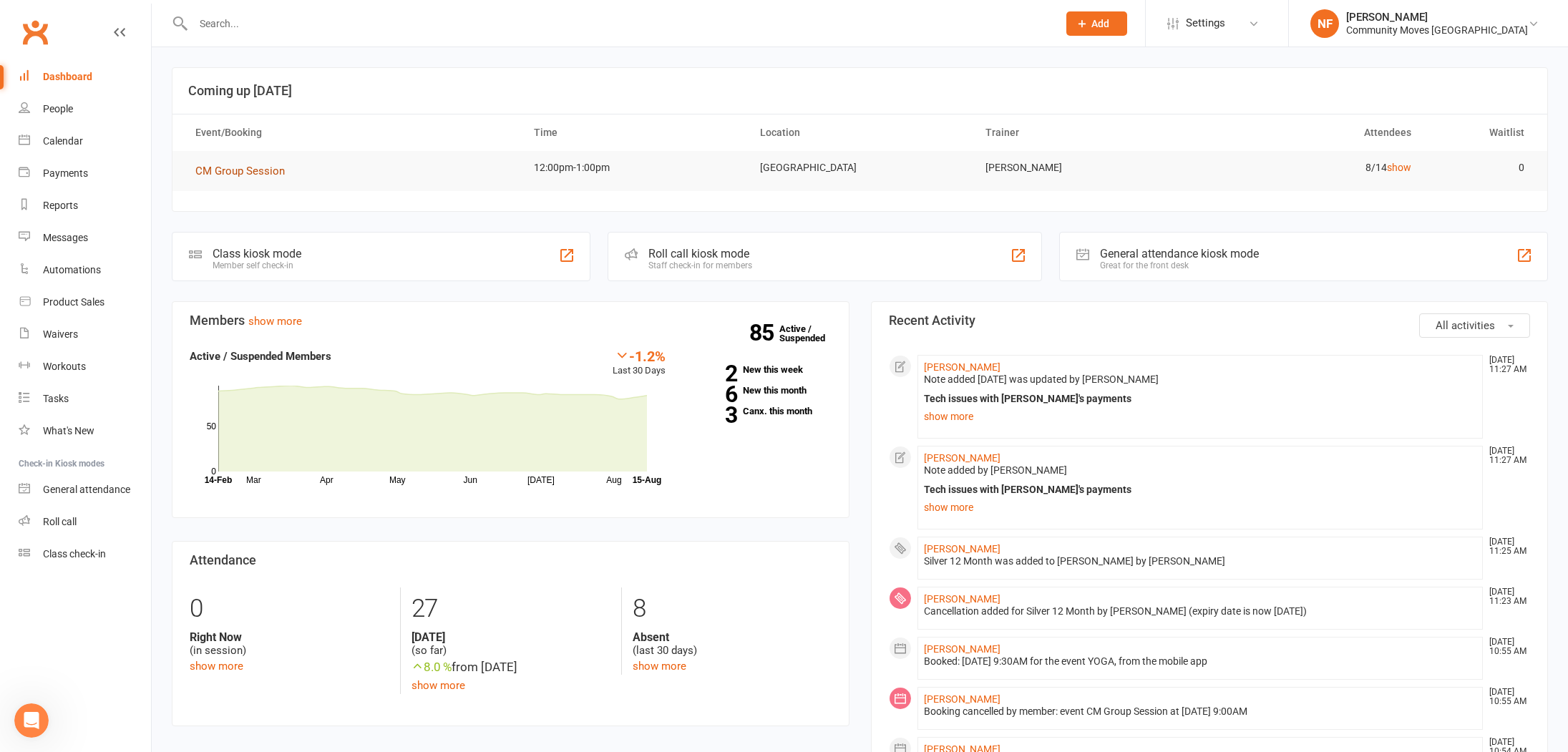
click at [244, 172] on span "CM Group Session" at bounding box center [240, 171] width 89 height 13
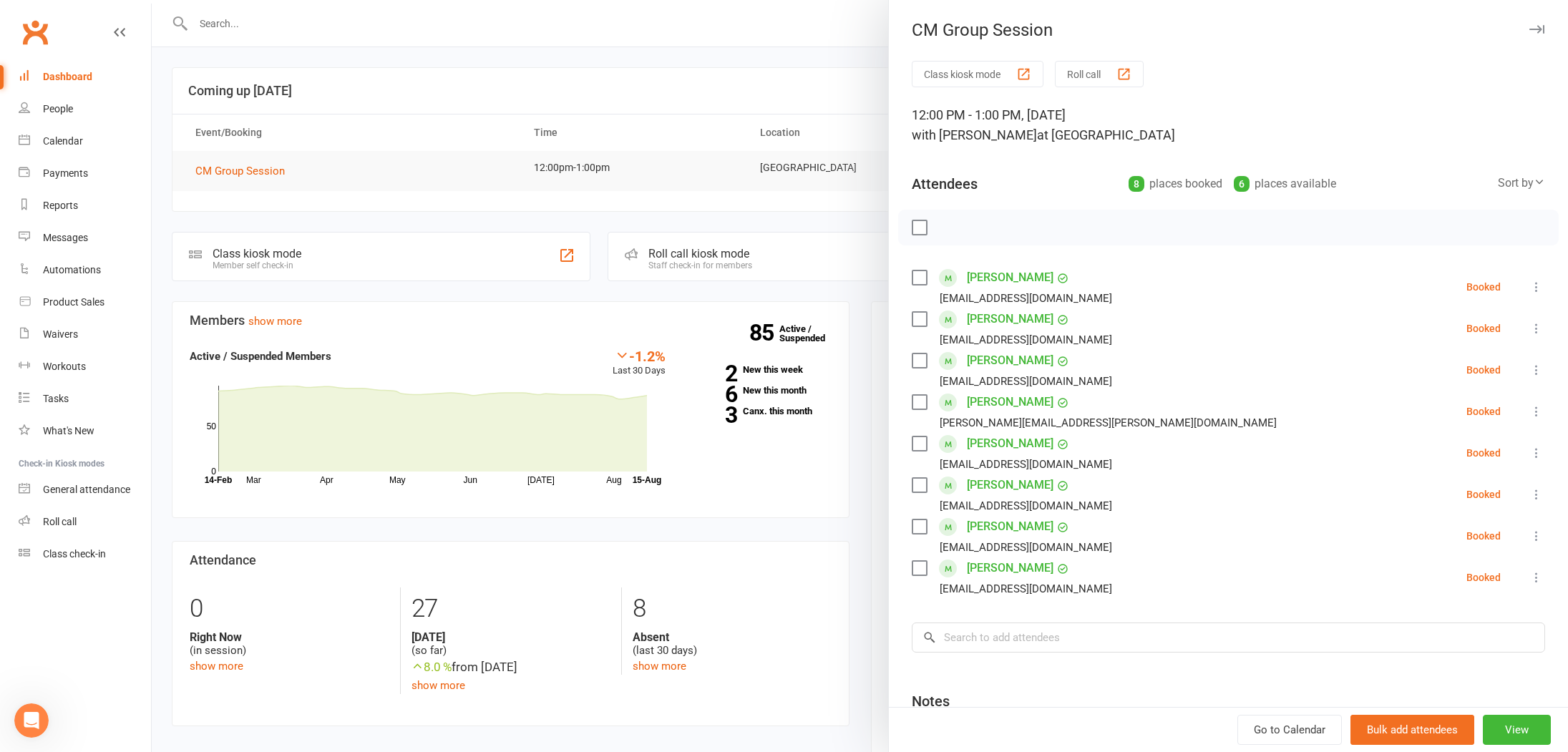
click at [503, 251] on div at bounding box center [860, 376] width 1416 height 752
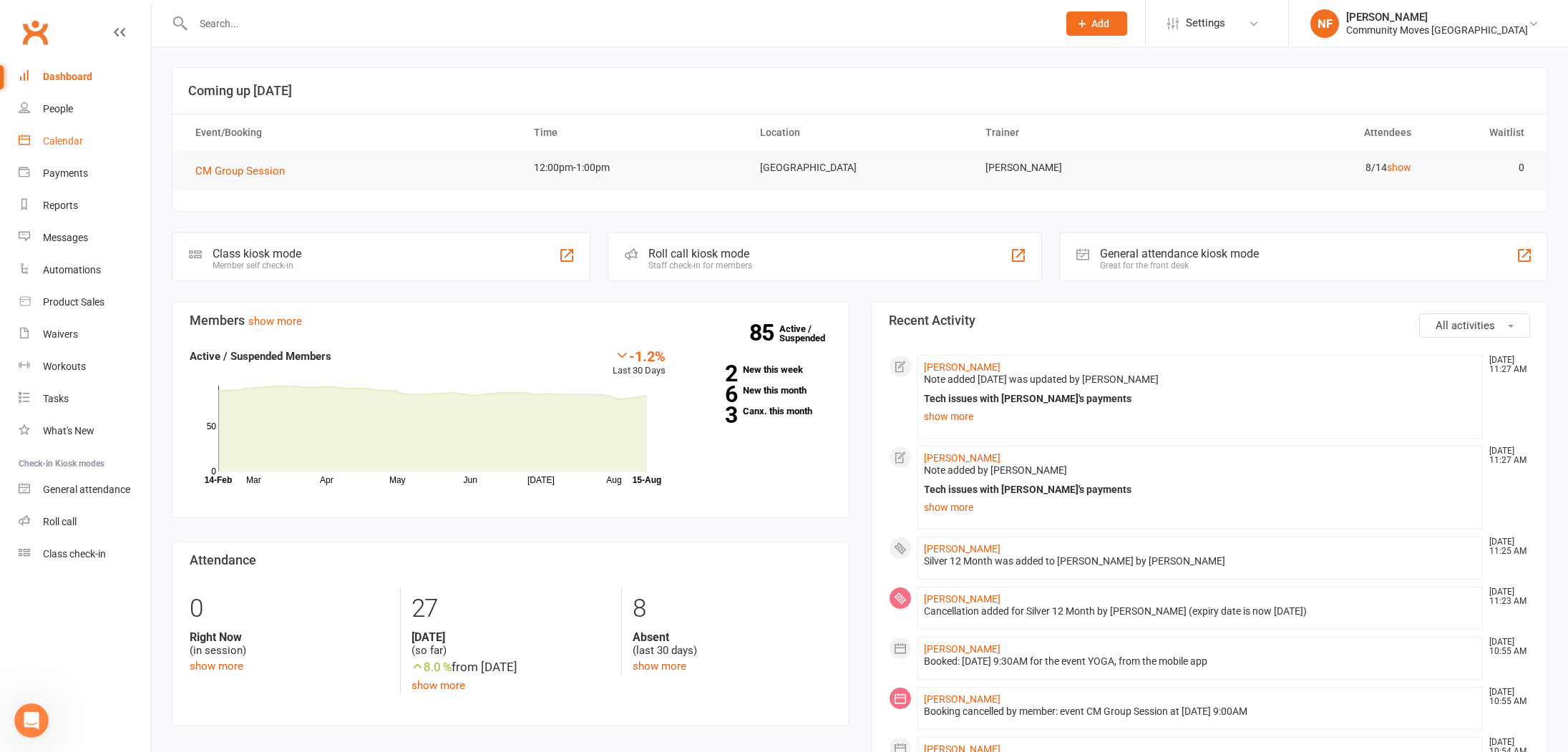
click at [70, 139] on div "Calendar" at bounding box center [62, 141] width 40 height 11
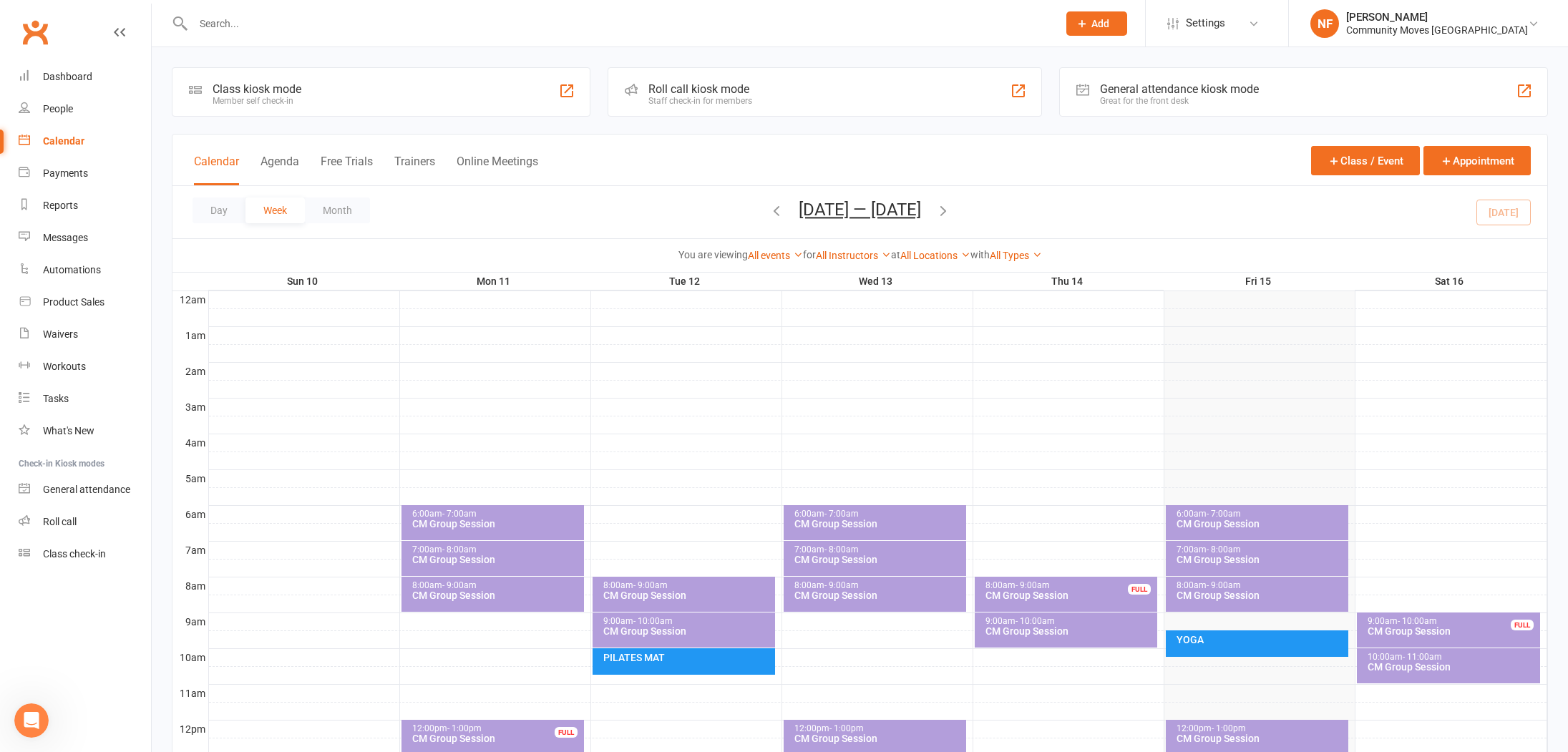
click at [951, 207] on icon "button" at bounding box center [943, 210] width 16 height 16
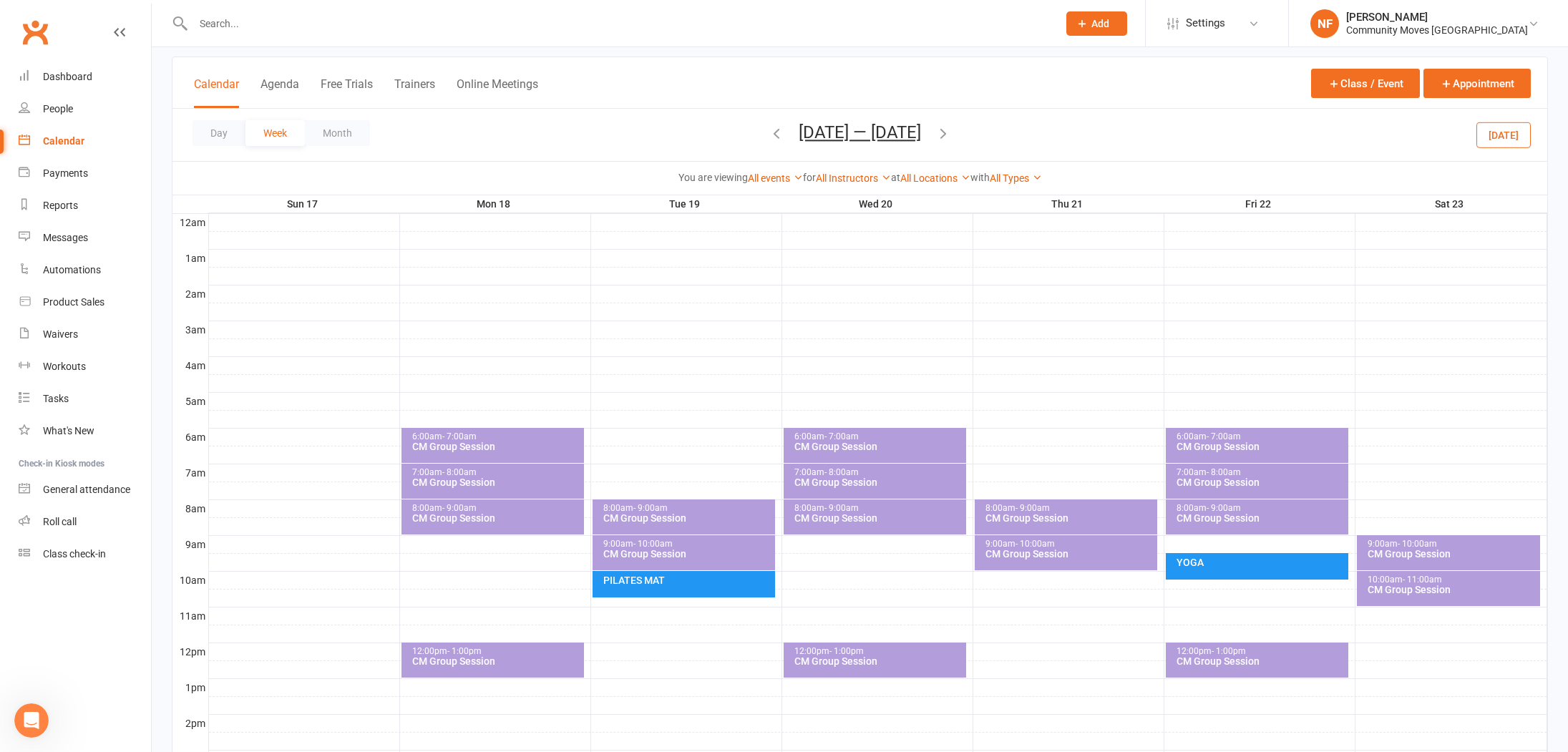
scroll to position [75, 0]
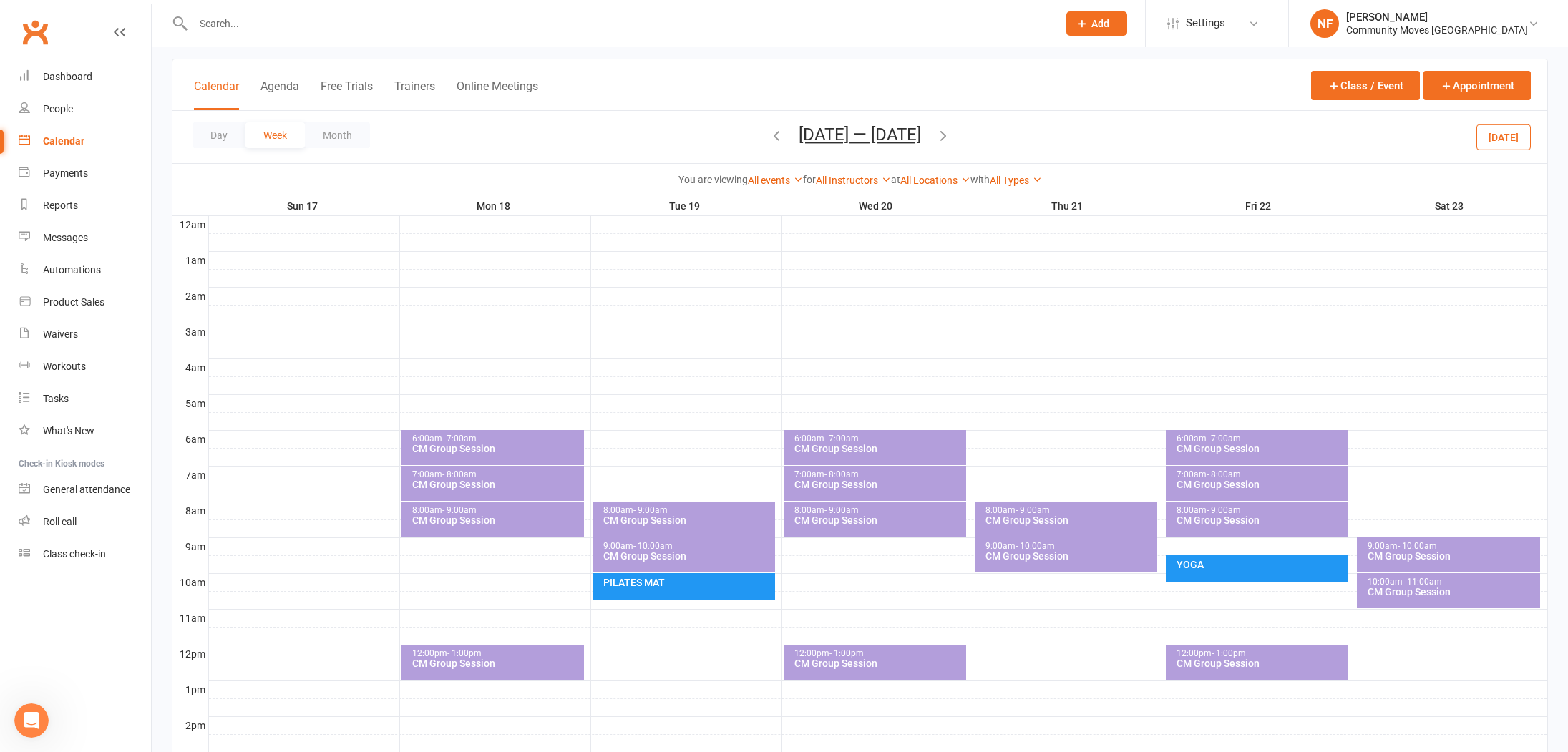
click at [497, 448] on div "CM Group Session" at bounding box center [496, 449] width 169 height 10
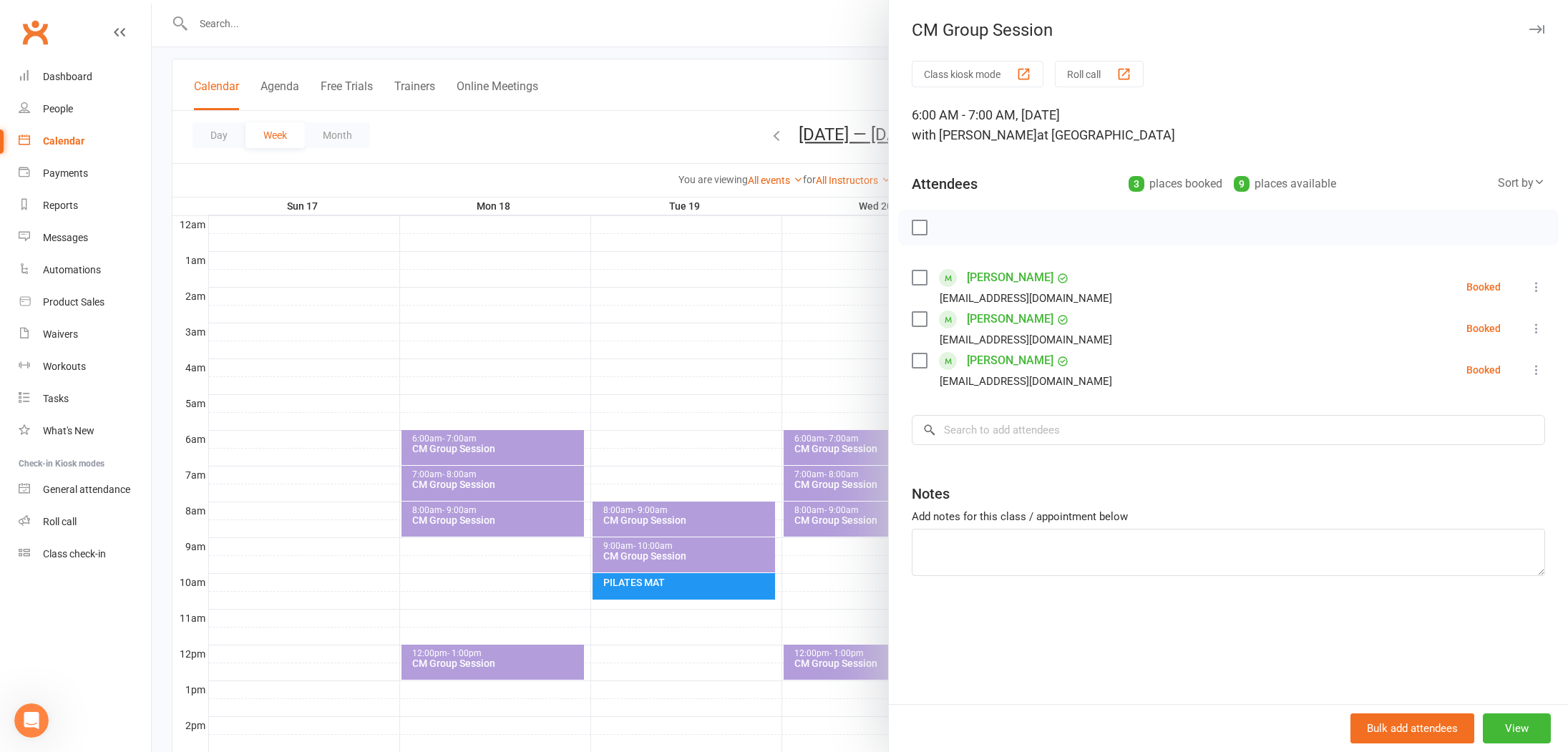
click at [500, 489] on div at bounding box center [860, 376] width 1416 height 752
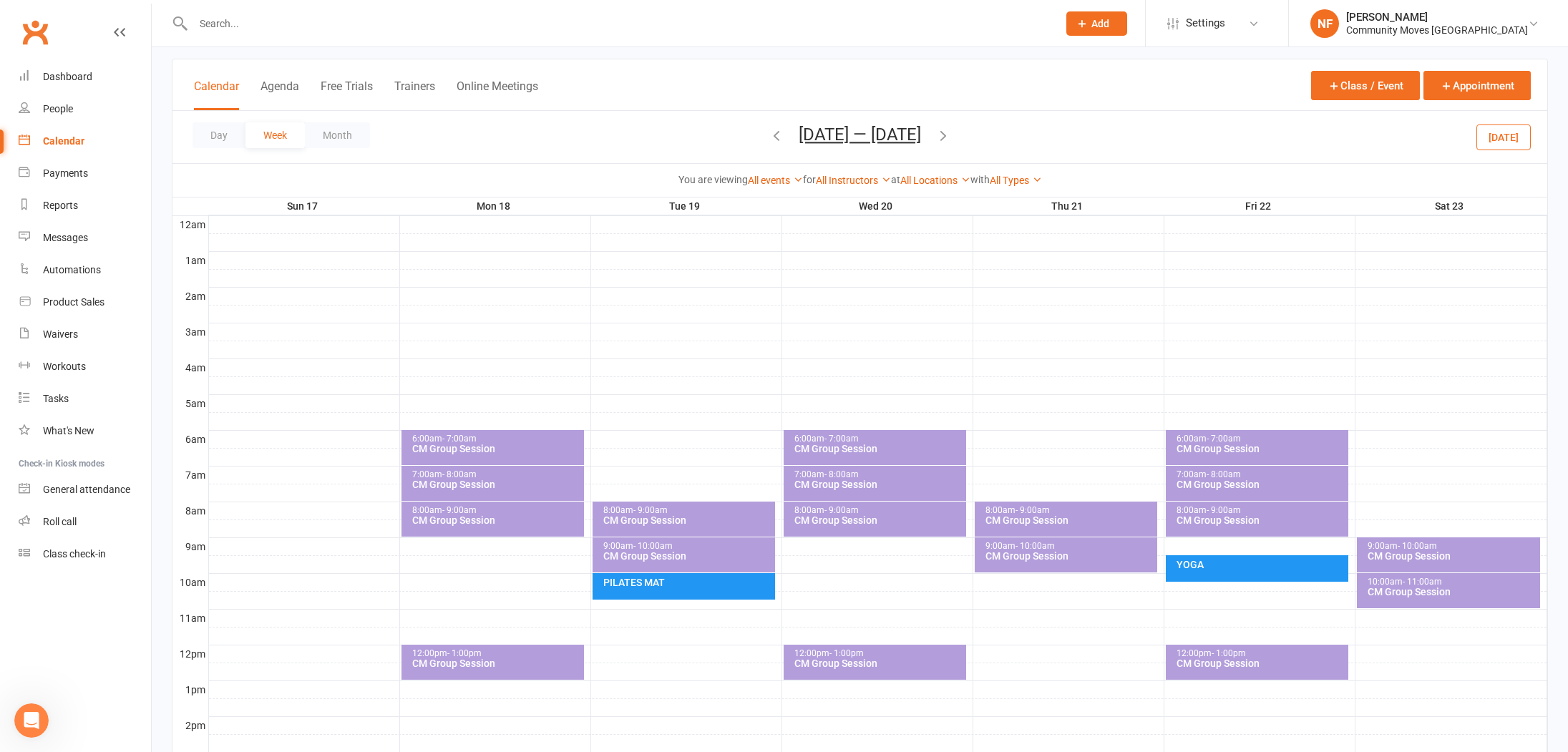
click at [500, 489] on div "CM Group Session" at bounding box center [496, 484] width 169 height 10
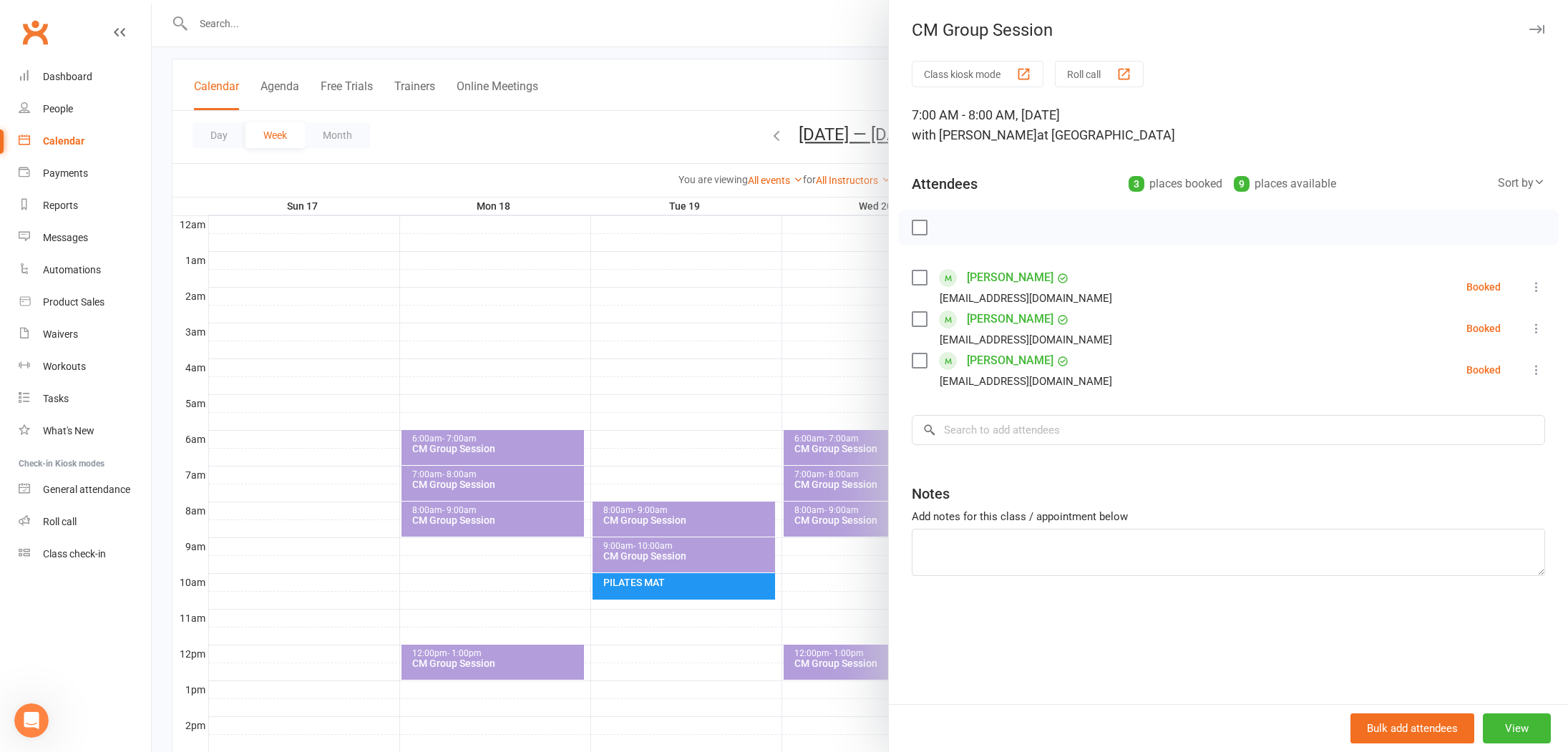
click at [497, 517] on div at bounding box center [860, 376] width 1416 height 752
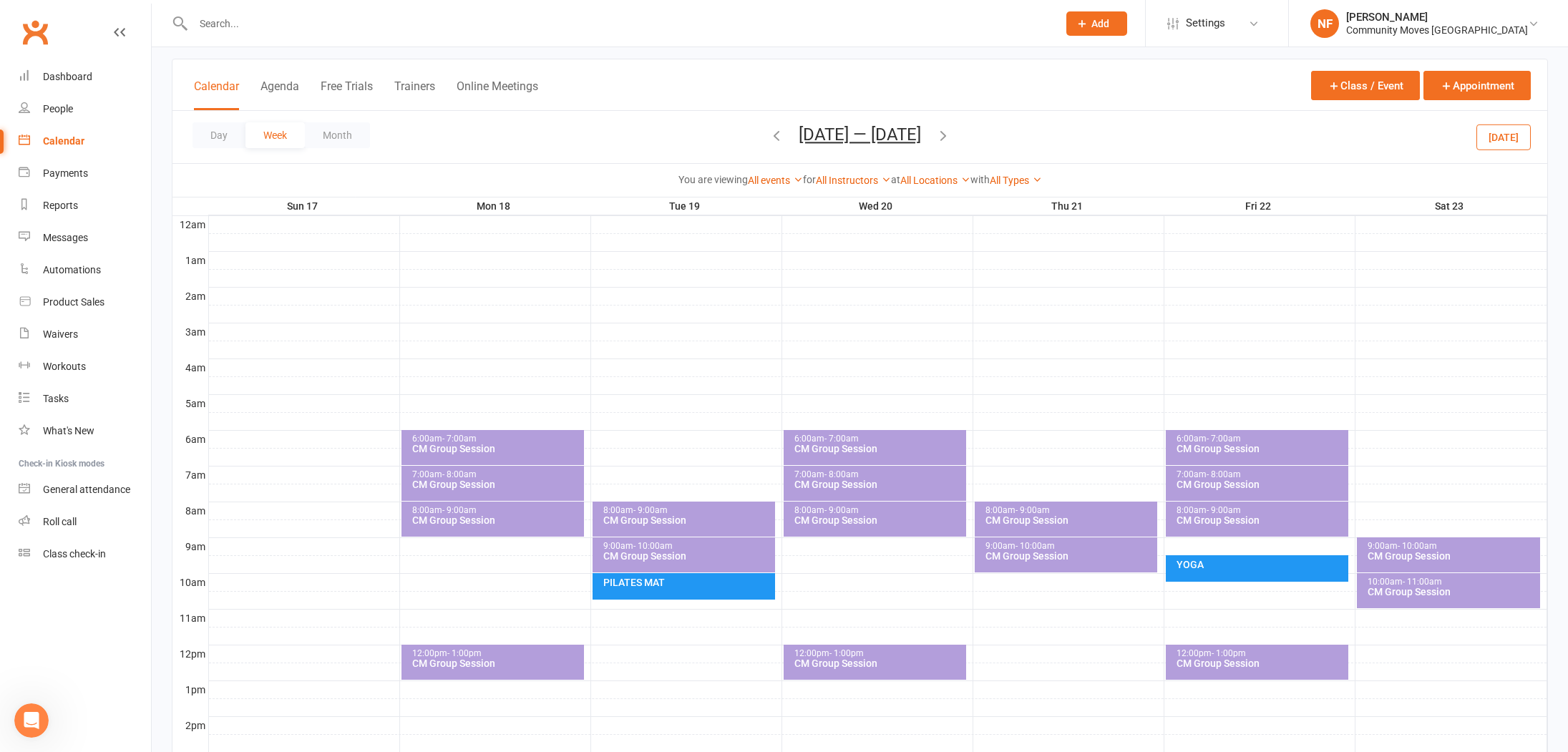
click at [497, 517] on div "CM Group Session" at bounding box center [496, 520] width 169 height 10
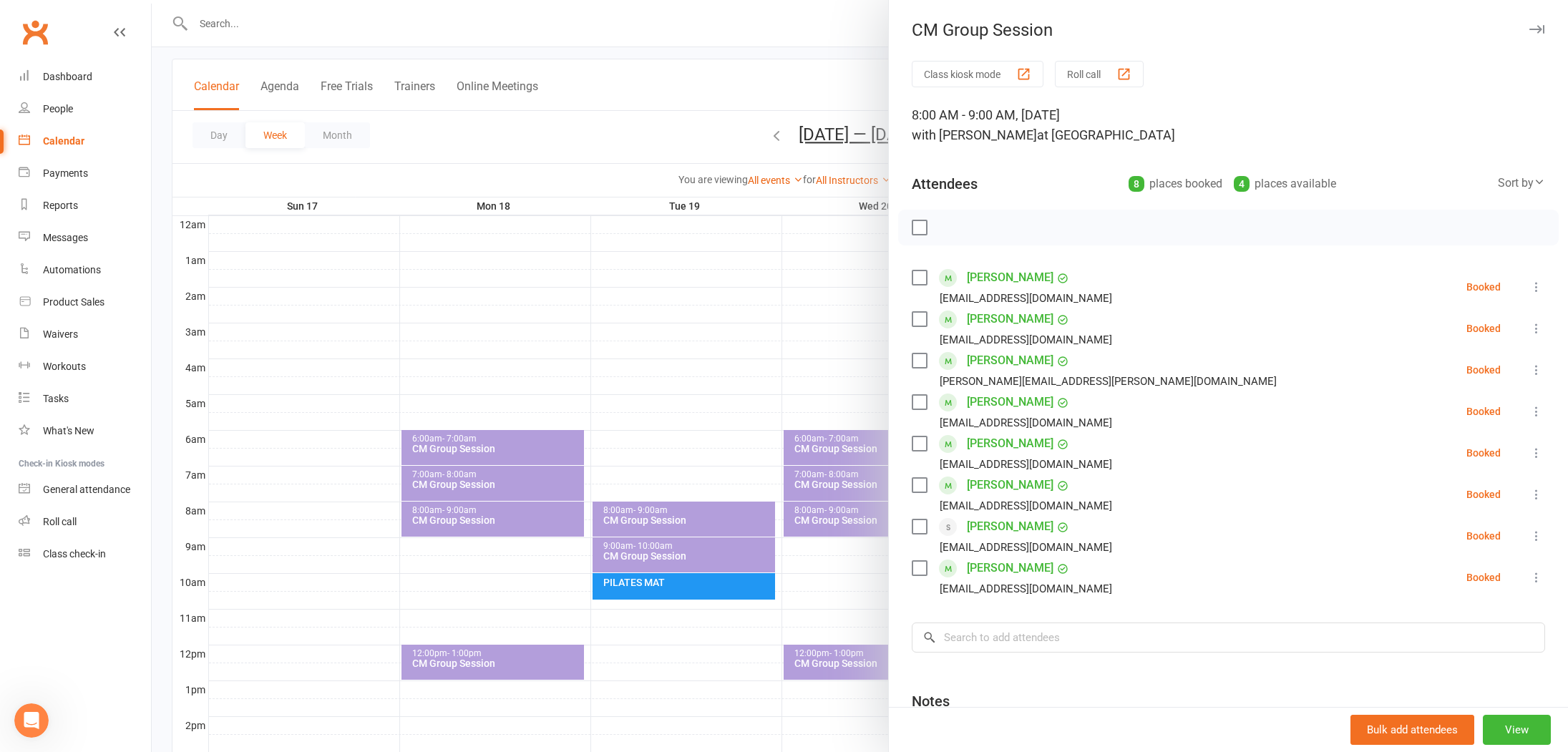
click at [502, 664] on div at bounding box center [860, 376] width 1416 height 752
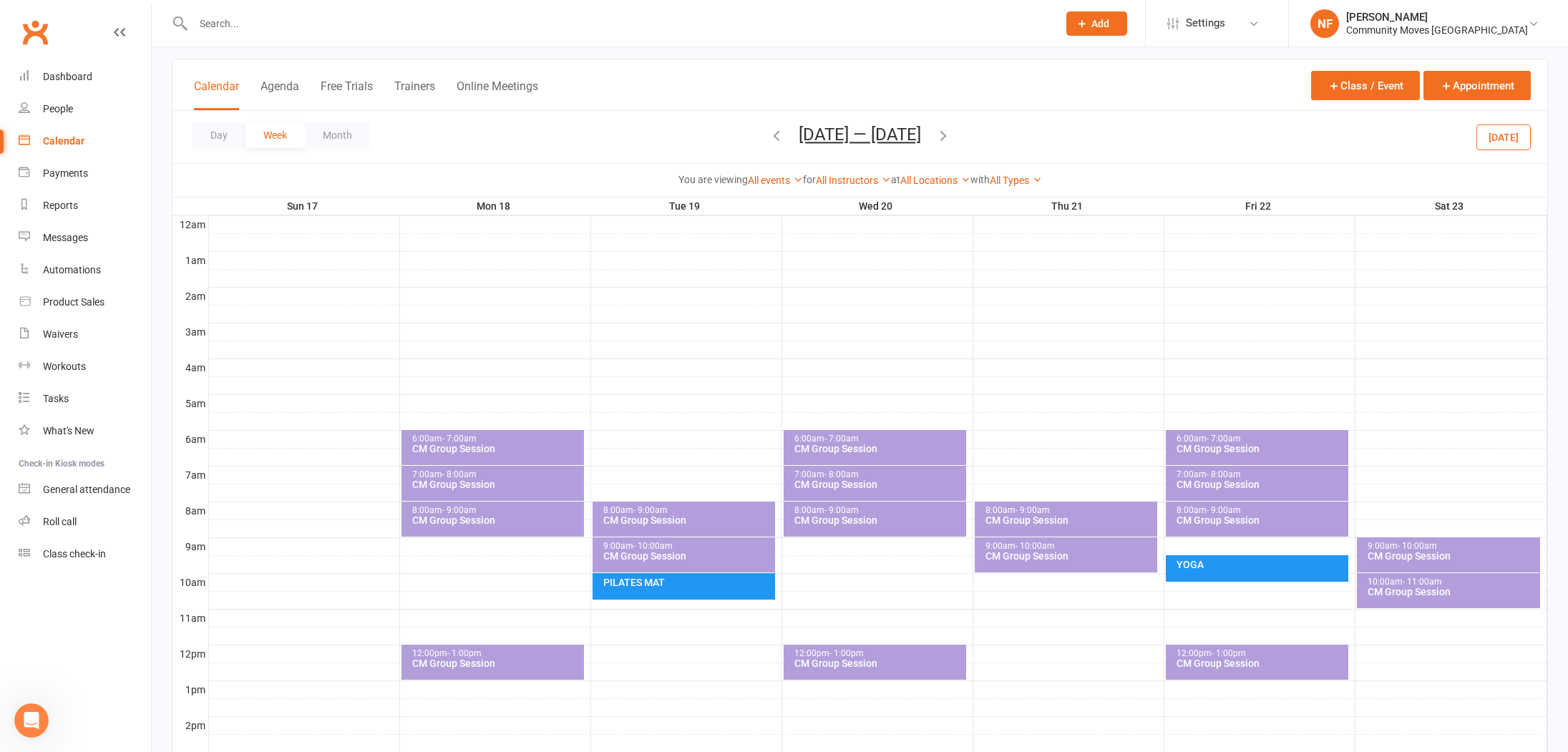
click at [503, 664] on div "CM Group Session" at bounding box center [496, 663] width 169 height 10
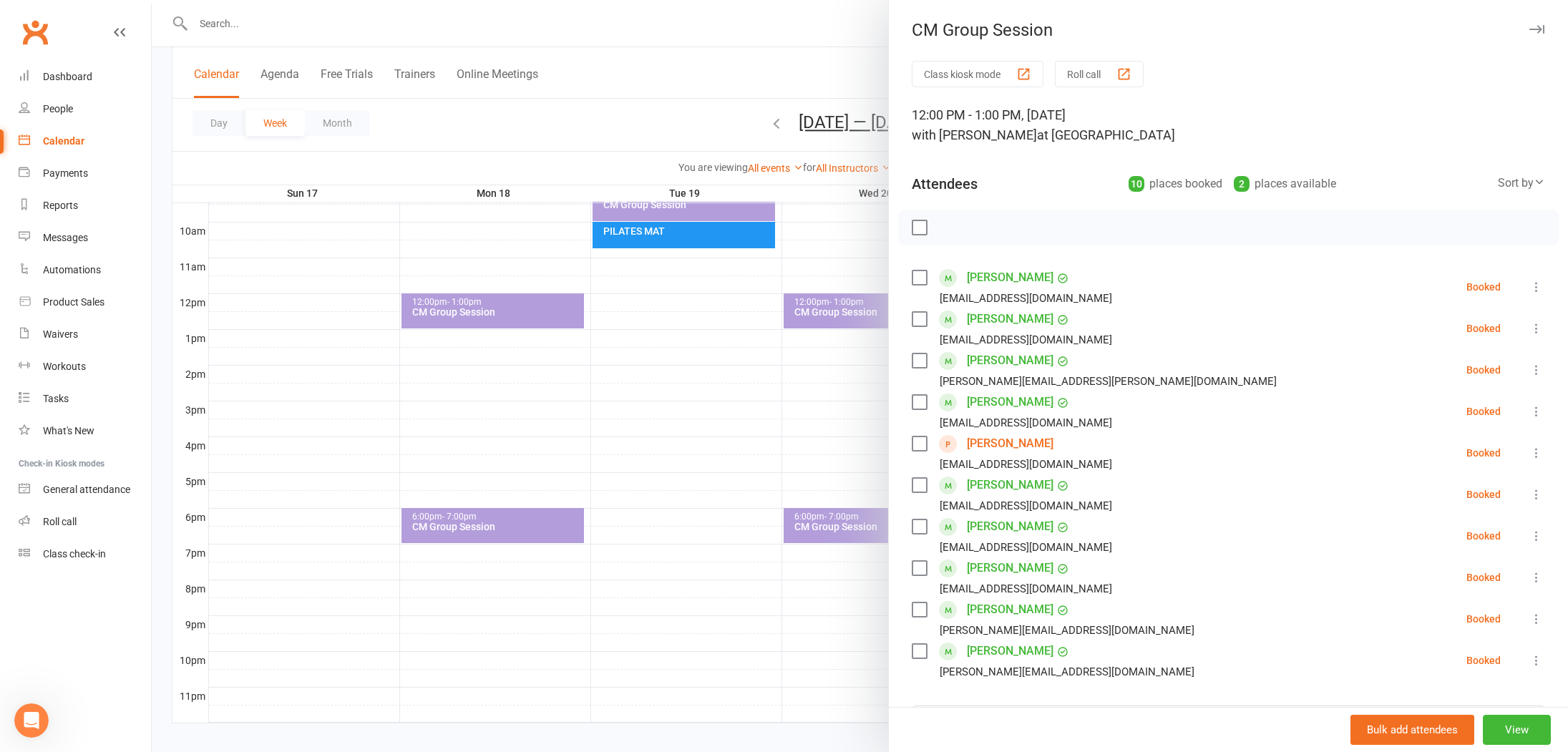
scroll to position [426, 0]
click at [507, 522] on div at bounding box center [860, 376] width 1416 height 752
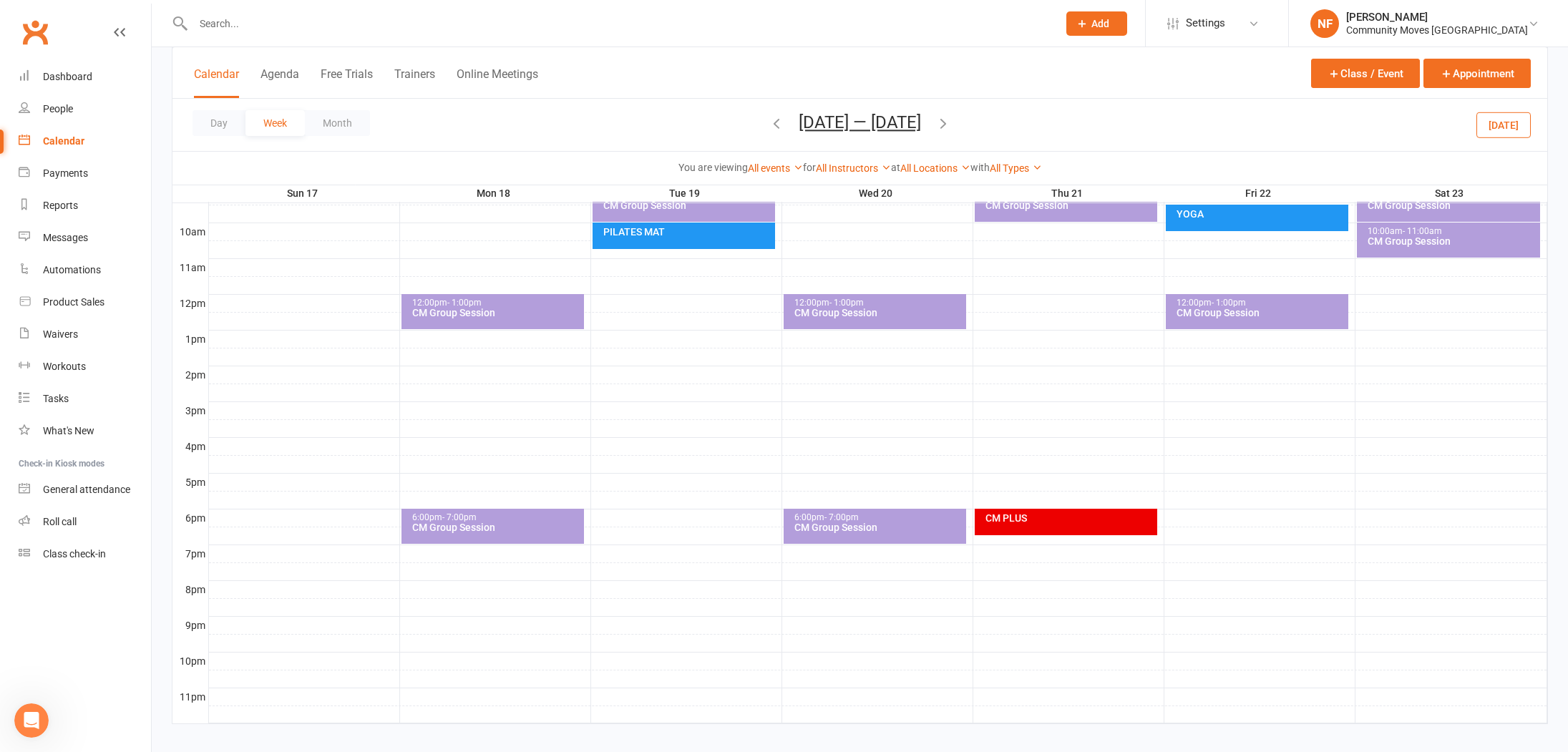
click at [507, 521] on div "6:00pm - 7:00pm" at bounding box center [496, 517] width 169 height 9
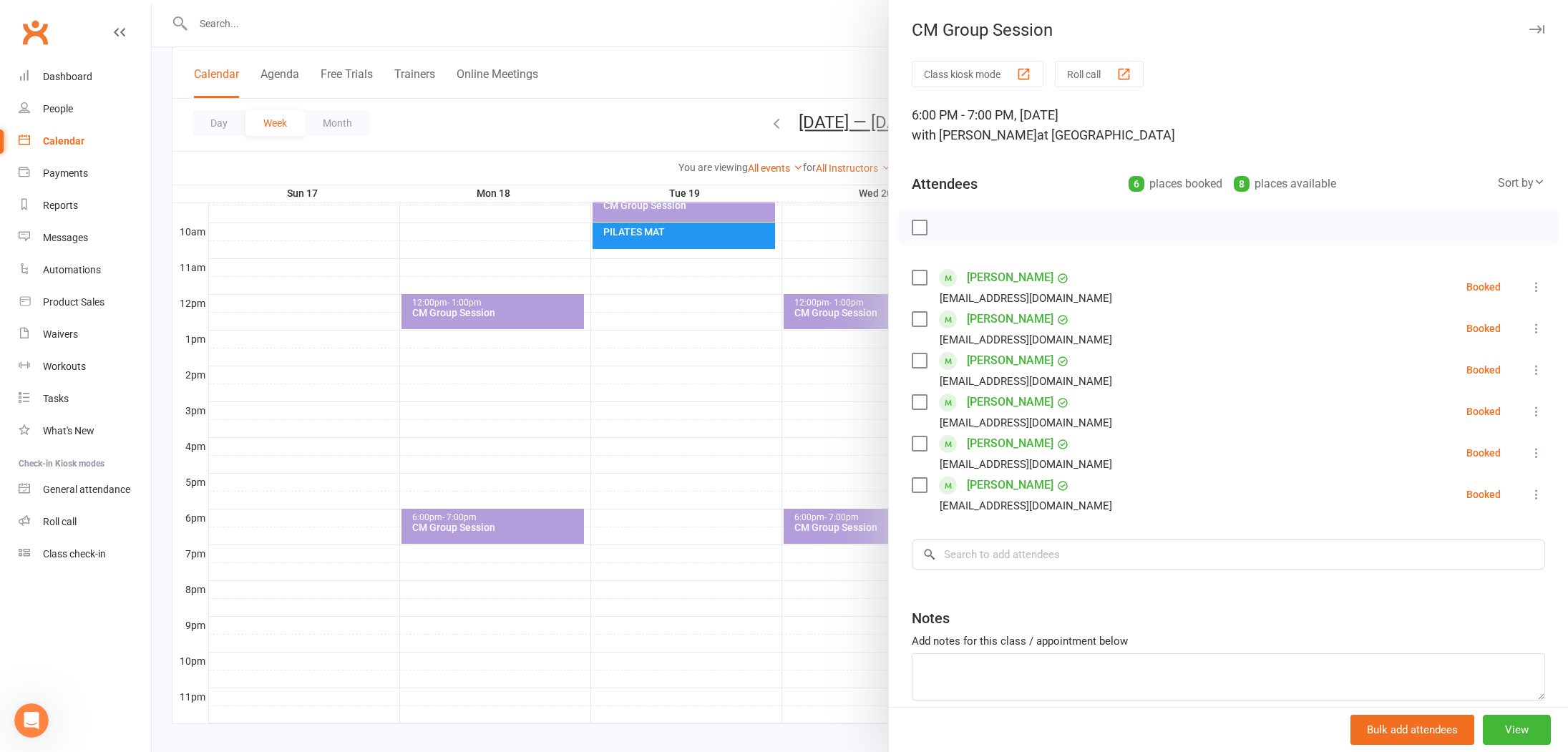
drag, startPoint x: 380, startPoint y: 180, endPoint x: 482, endPoint y: 185, distance: 102.1
click at [385, 180] on div at bounding box center [860, 376] width 1416 height 752
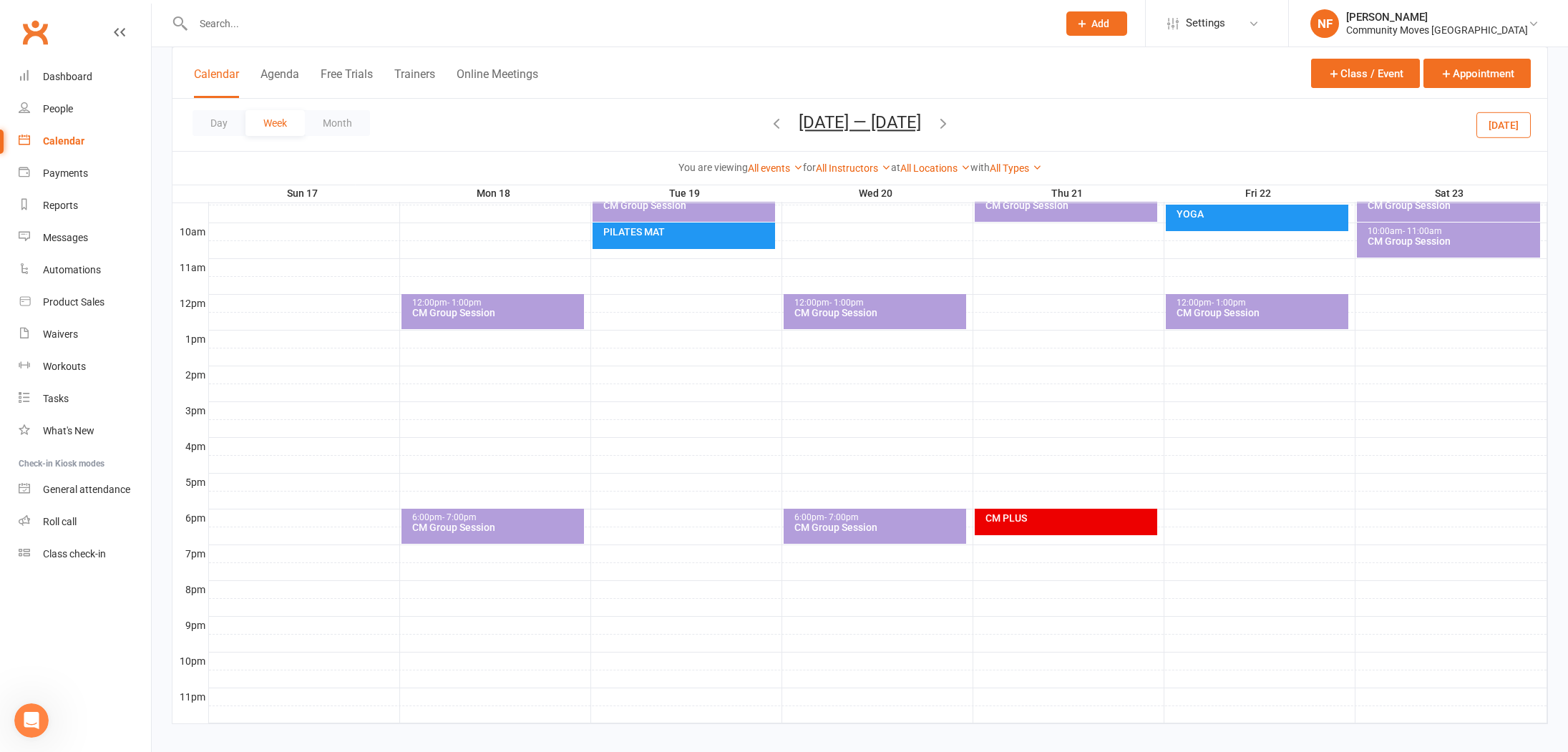
click at [771, 128] on icon "button" at bounding box center [776, 123] width 16 height 16
click at [1086, 530] on div "CM PLUS" at bounding box center [1065, 522] width 182 height 26
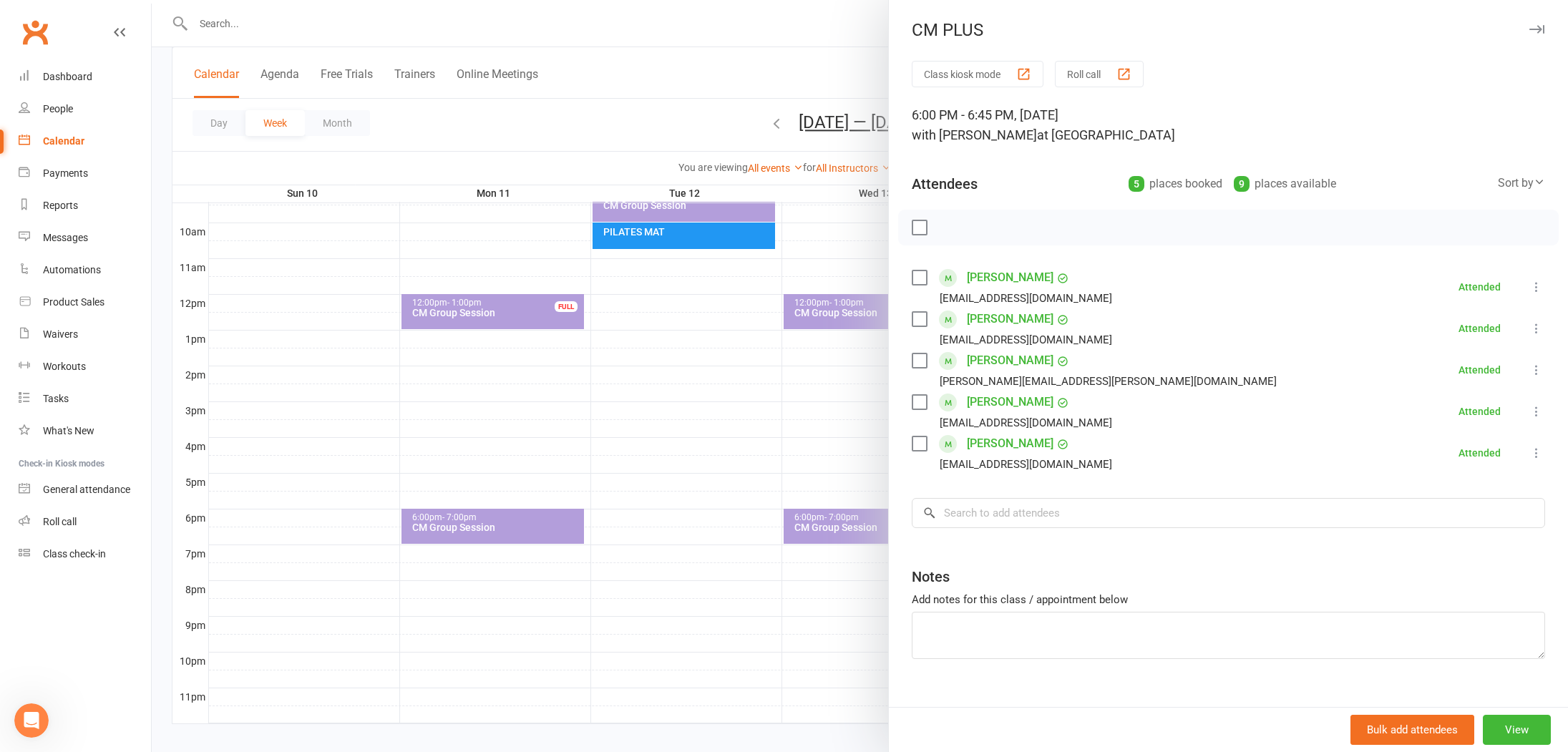
click at [711, 409] on div at bounding box center [860, 376] width 1416 height 752
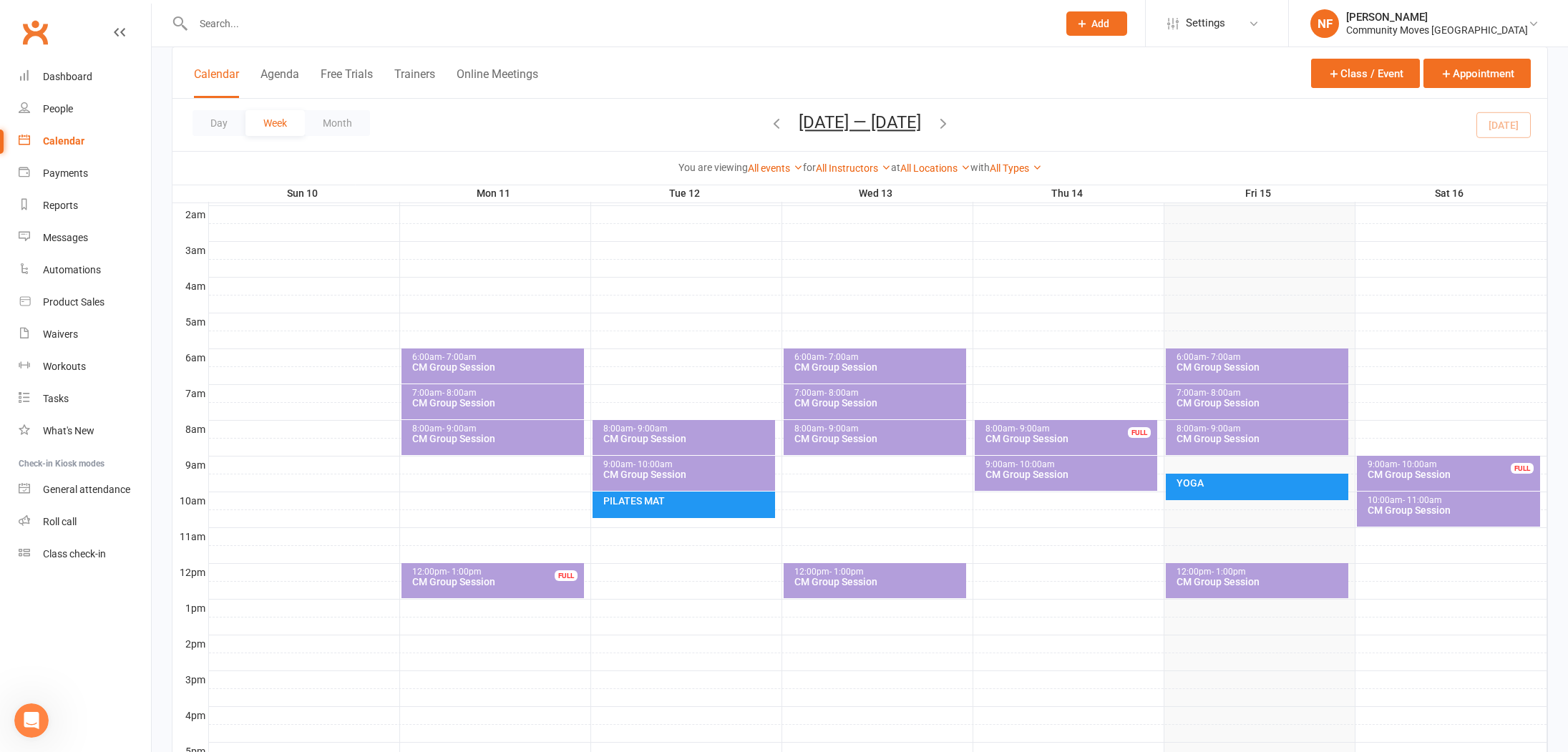
scroll to position [154, 0]
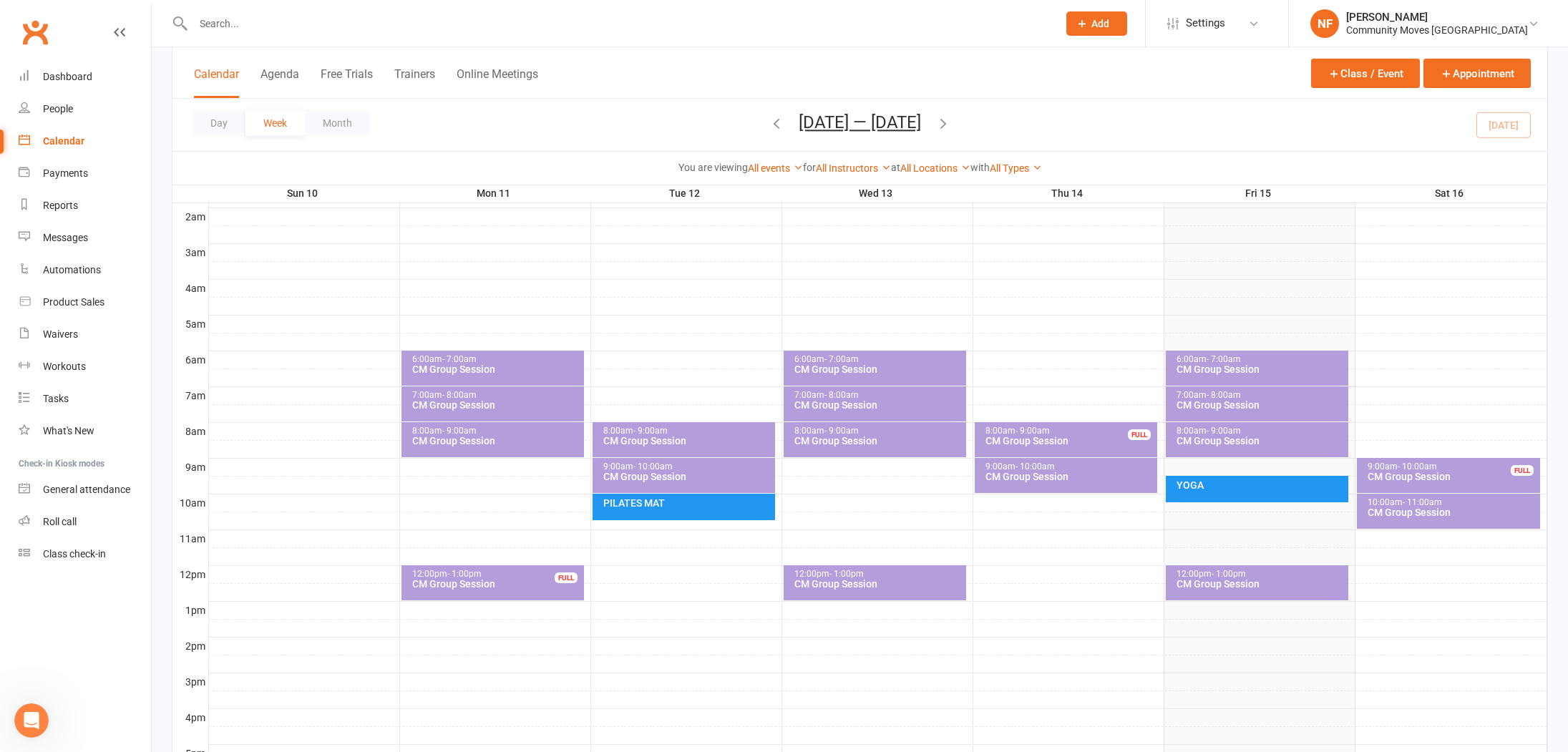
click at [219, 33] on input "text" at bounding box center [618, 24] width 859 height 20
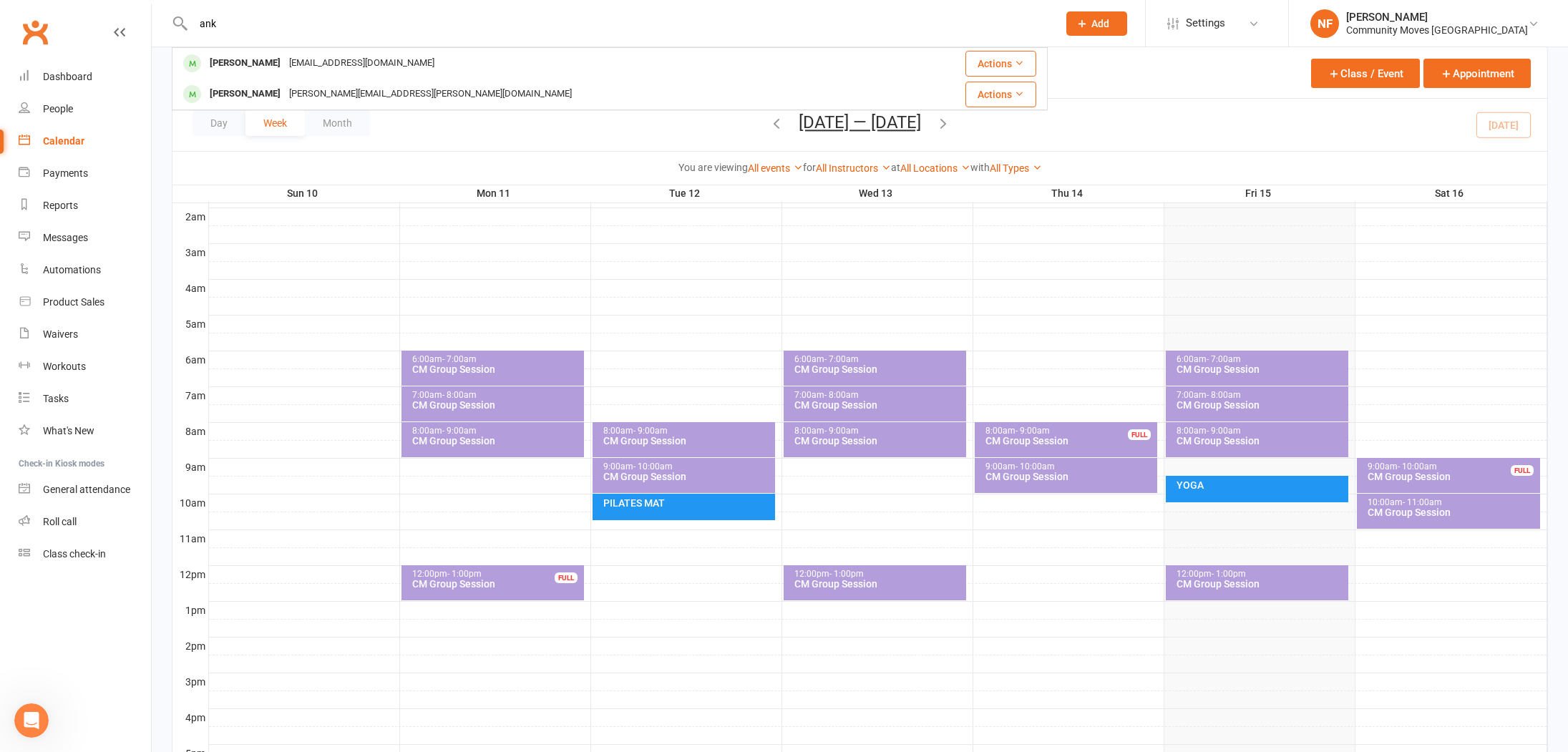
type input "ank"
click at [34, 720] on icon "Open Intercom Messenger" at bounding box center [32, 720] width 23 height 23
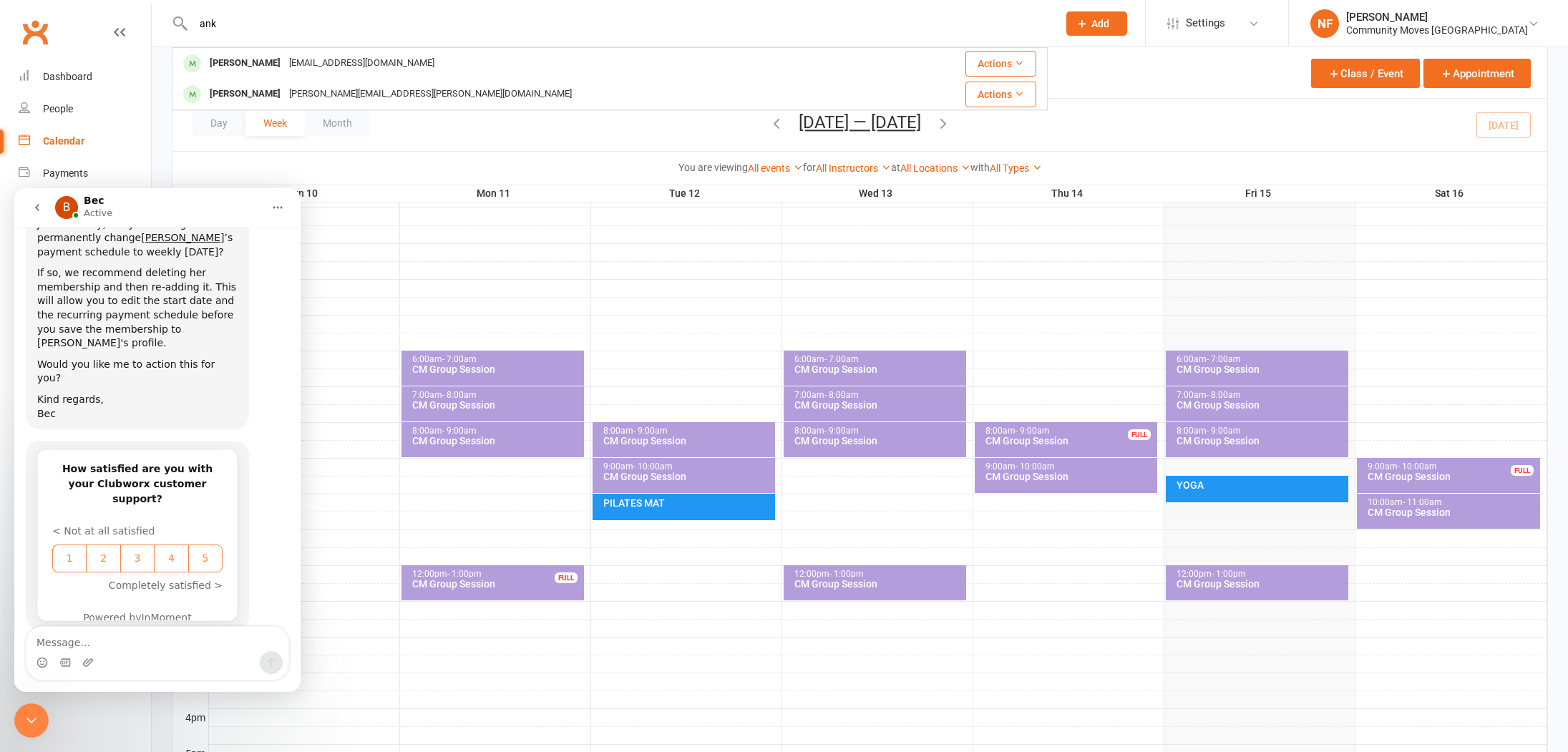
scroll to position [1572, 0]
click at [33, 717] on icon "Close Intercom Messenger" at bounding box center [32, 720] width 17 height 17
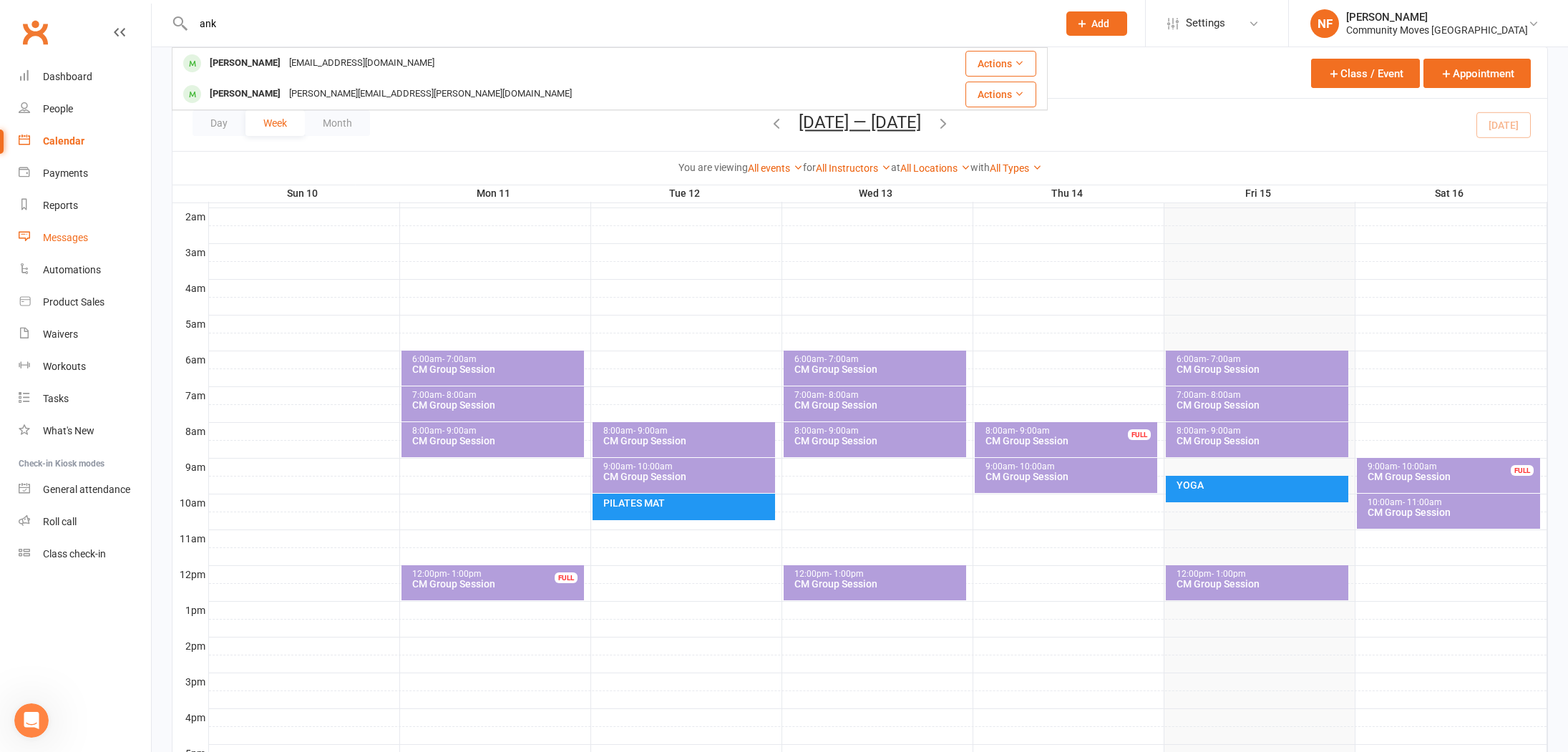
click at [73, 237] on div "Messages" at bounding box center [65, 237] width 45 height 11
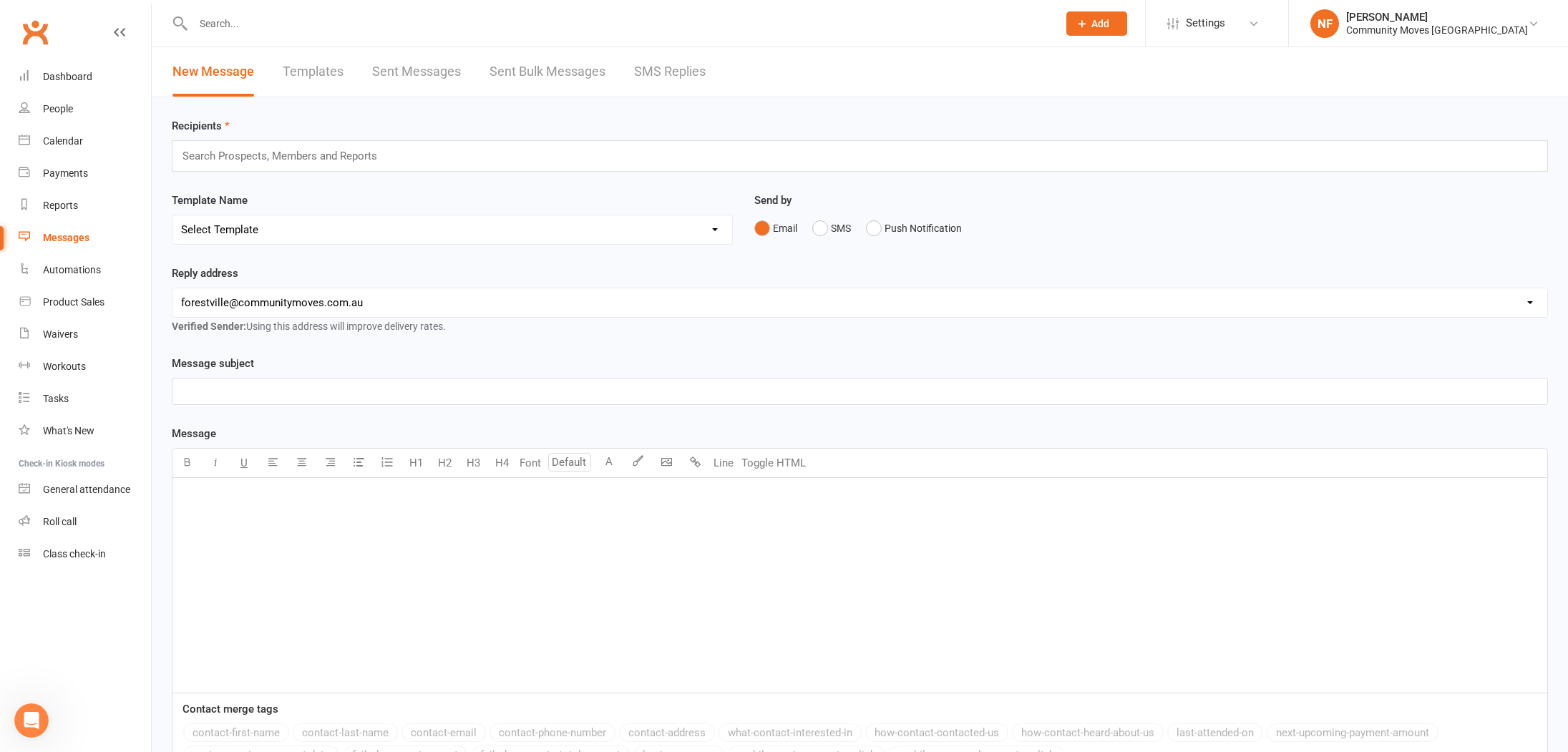
click at [672, 68] on link "SMS Replies" at bounding box center [669, 72] width 72 height 49
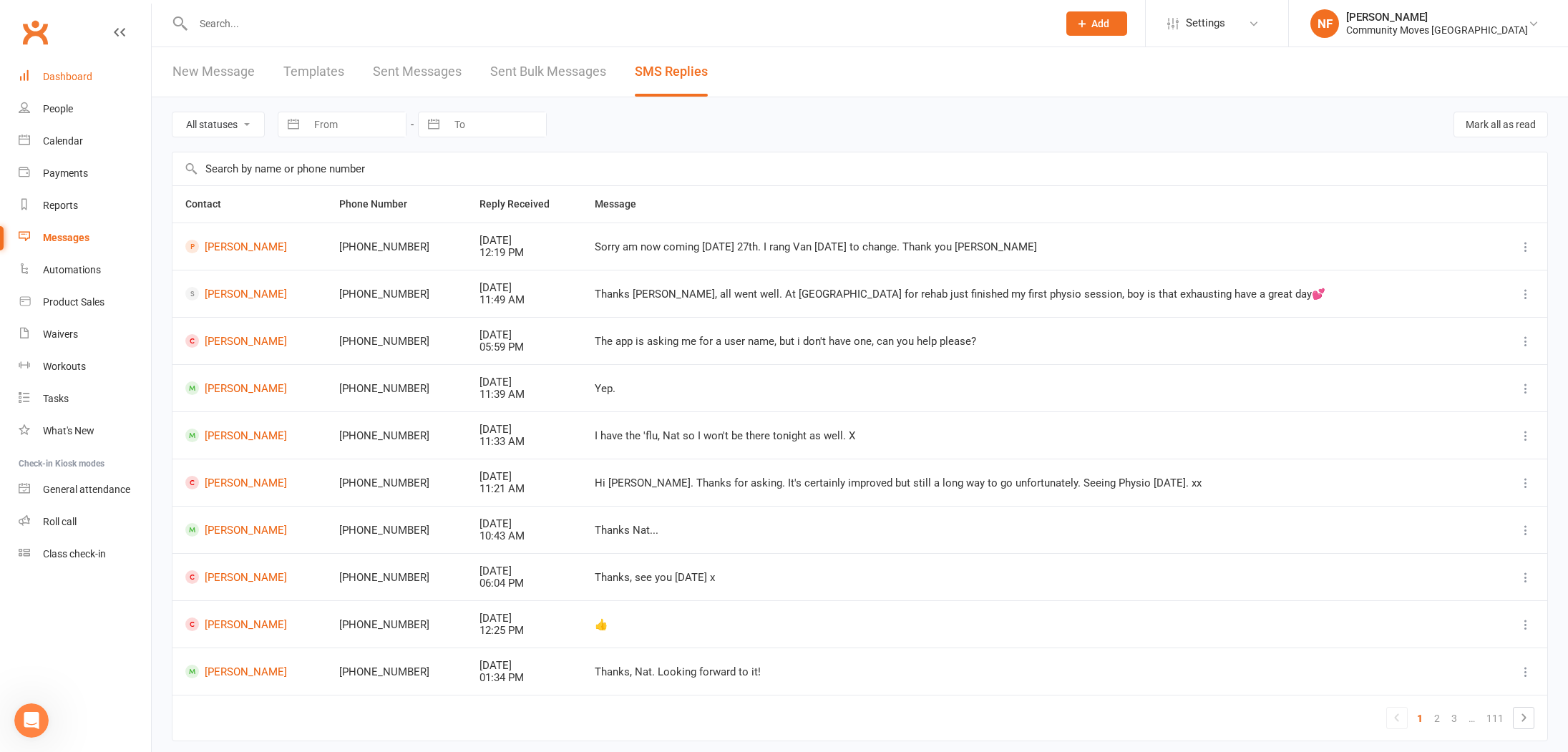
click at [76, 79] on div "Dashboard" at bounding box center [67, 76] width 49 height 11
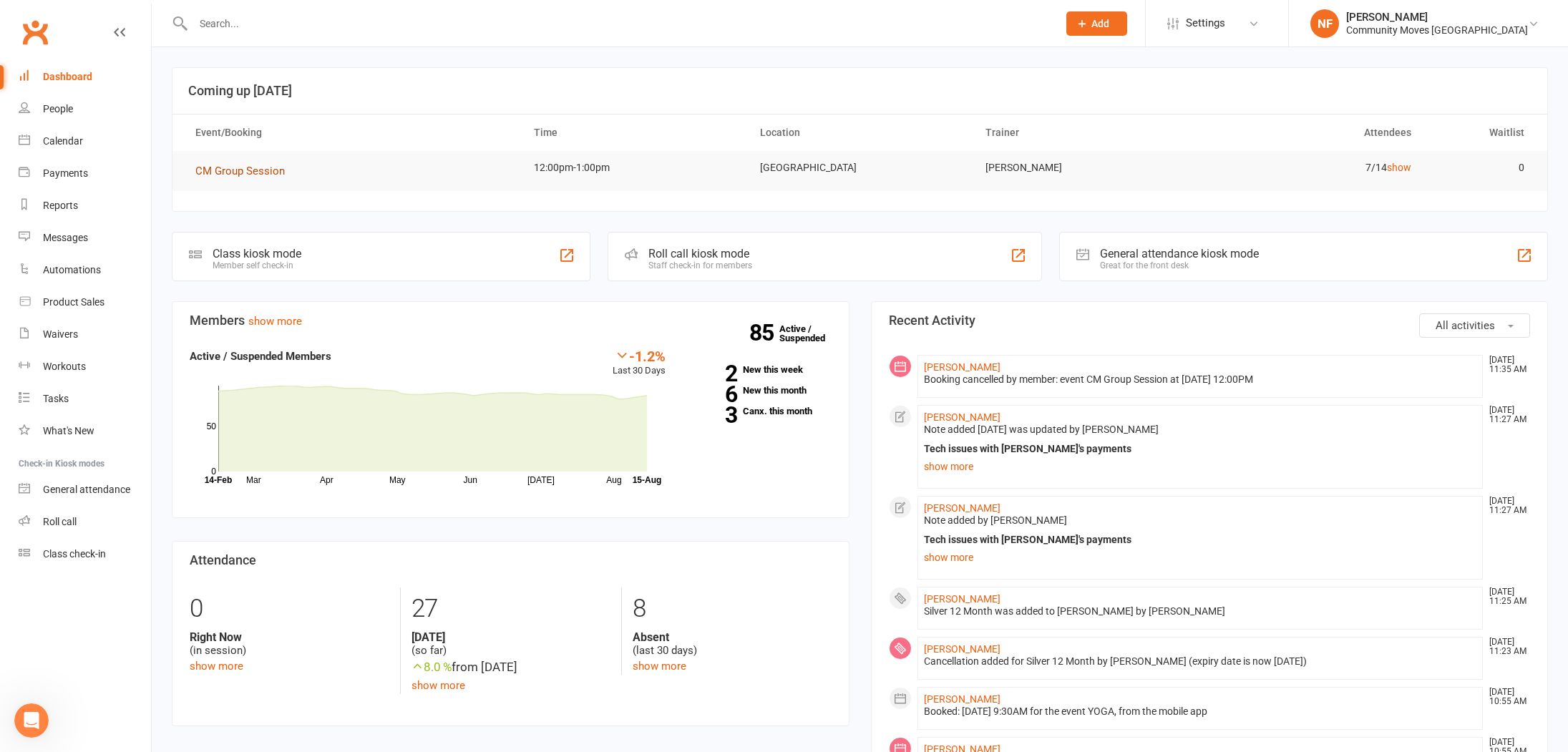
click at [259, 168] on span "CM Group Session" at bounding box center [240, 171] width 89 height 13
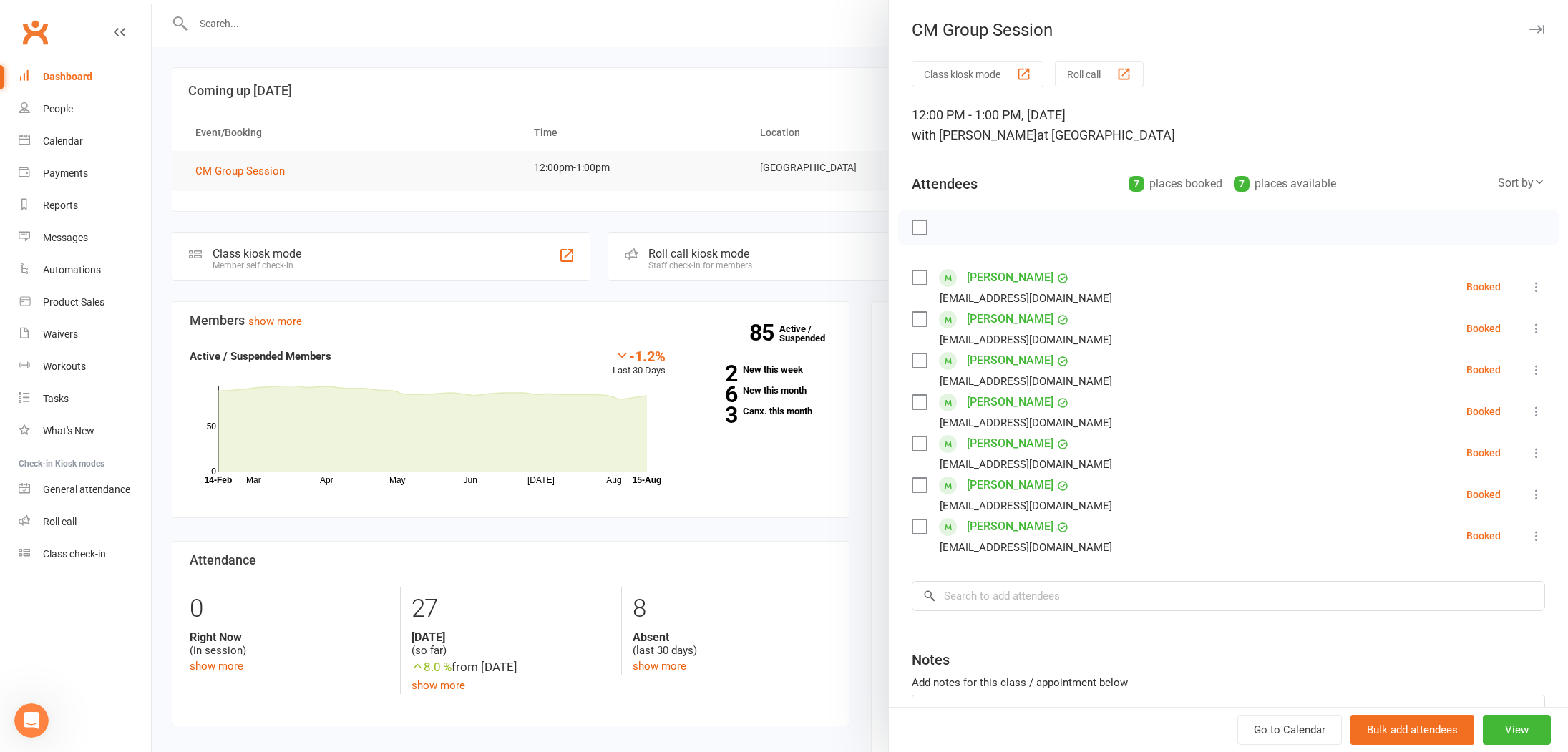
scroll to position [1727, 0]
click at [918, 487] on label at bounding box center [918, 485] width 14 height 14
click at [298, 47] on div at bounding box center [860, 376] width 1416 height 752
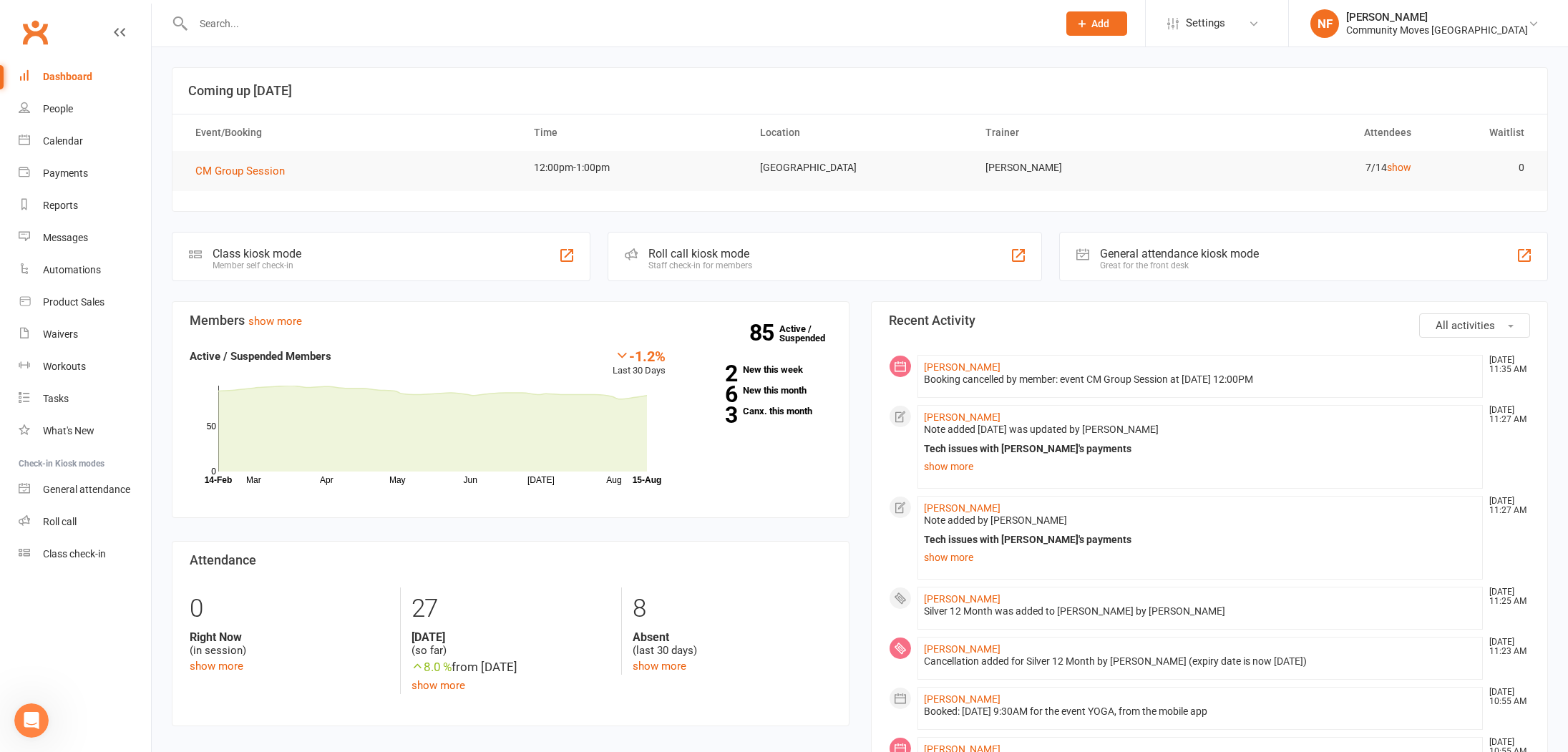
click at [289, 32] on input "text" at bounding box center [618, 24] width 859 height 20
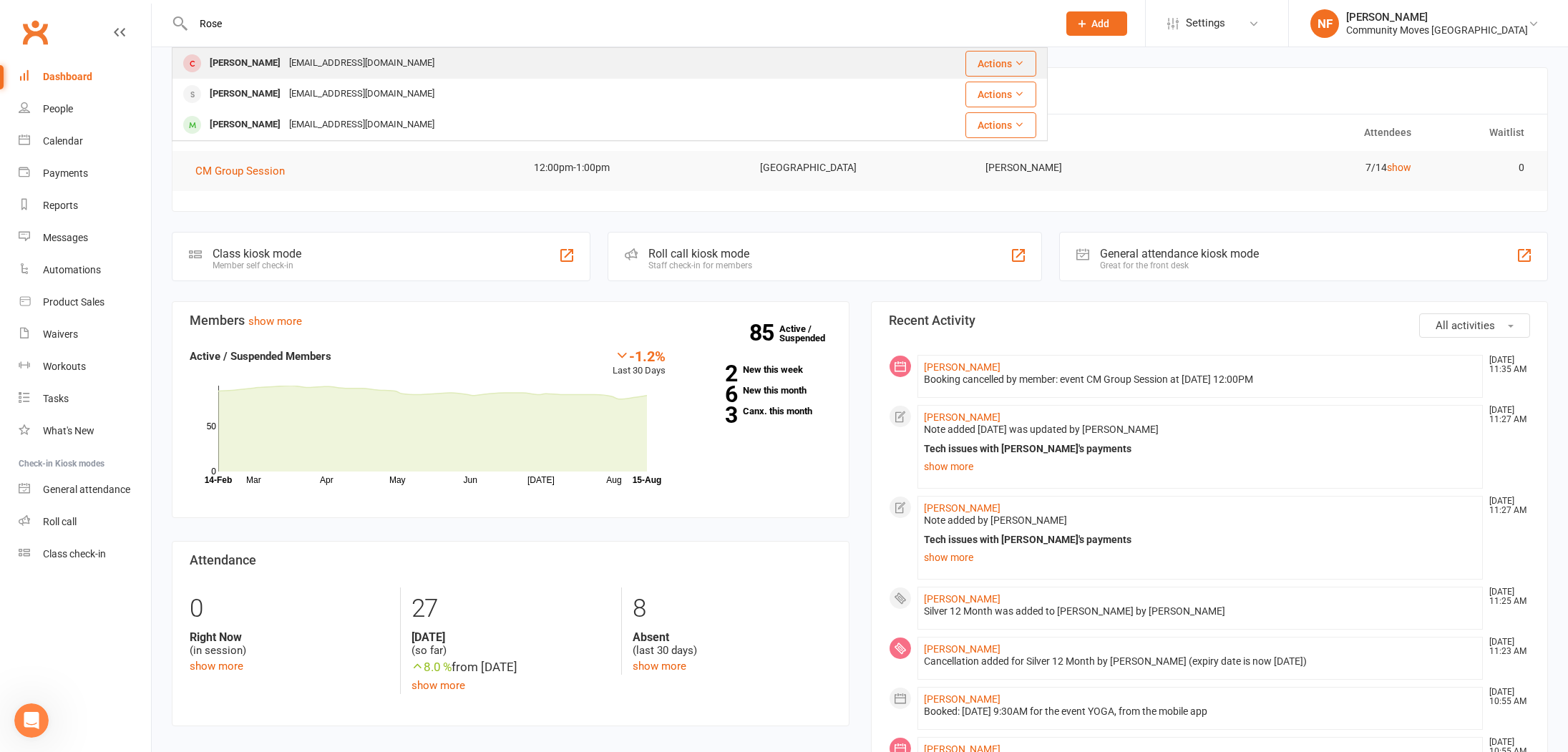
type input "Rose"
click at [237, 64] on div "Rose Clubbe" at bounding box center [245, 63] width 79 height 20
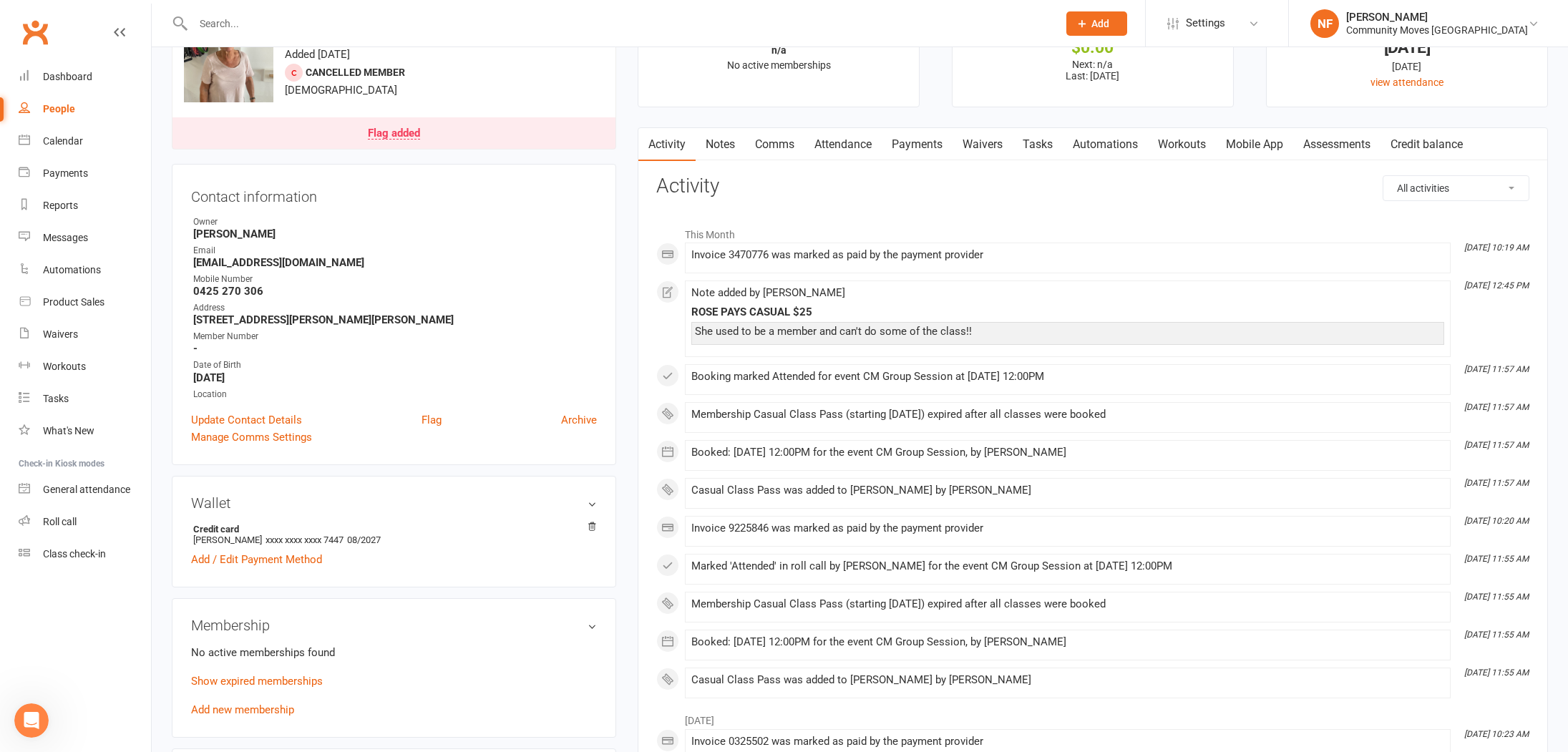
scroll to position [144, 0]
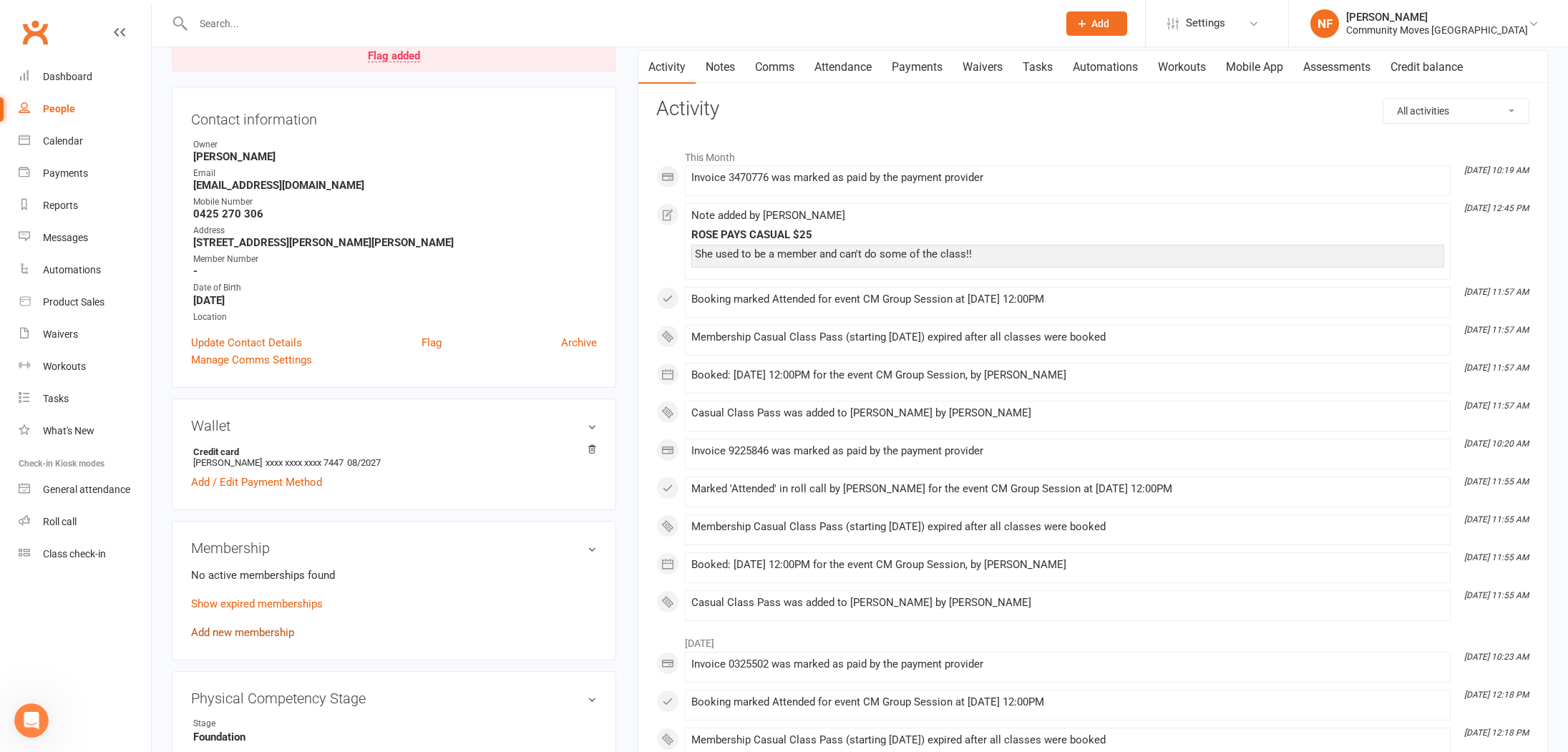
click at [274, 631] on link "Add new membership" at bounding box center [242, 633] width 103 height 13
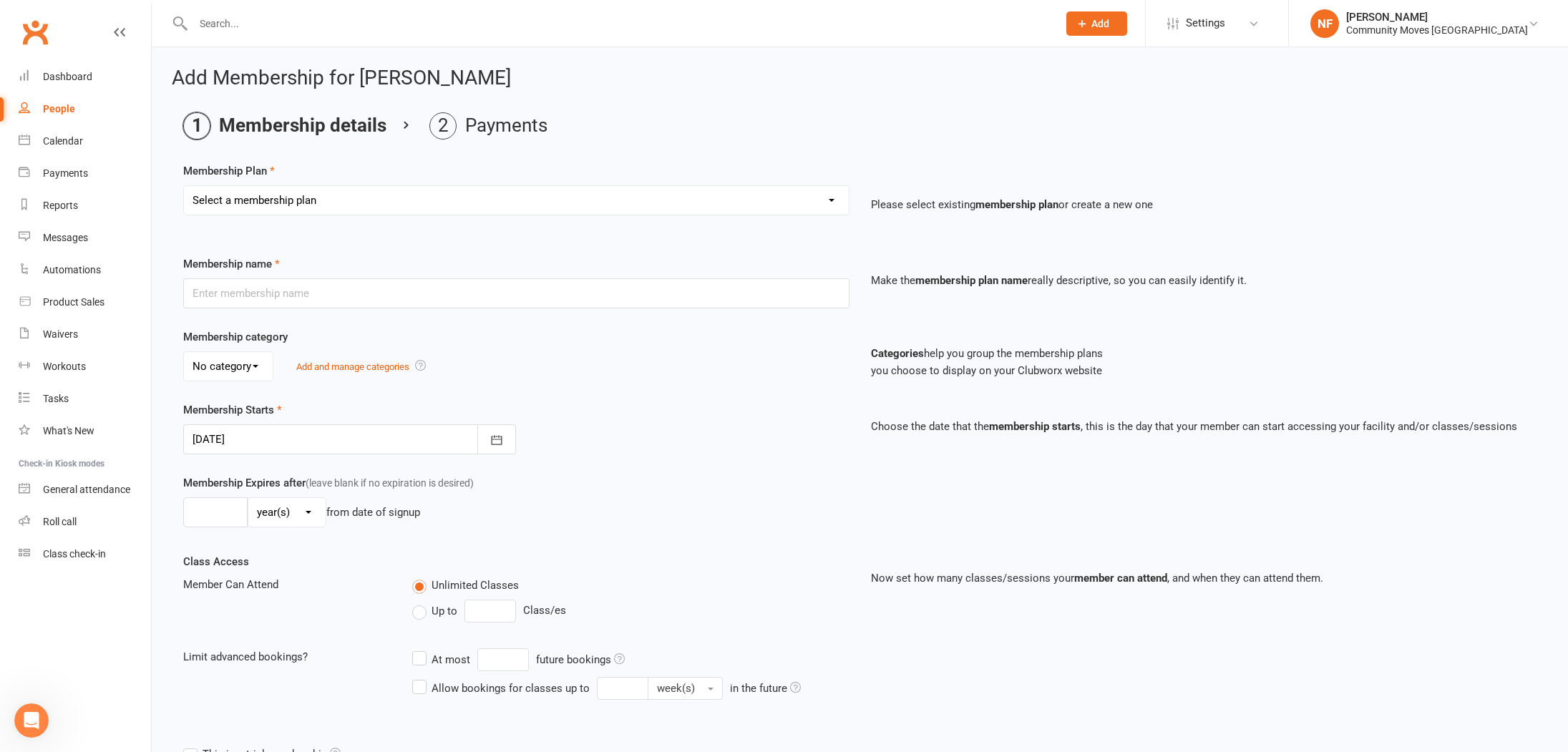
click at [824, 196] on select "Select a membership plan Create new Membership Plan Silver 12 Month Gold 12 Mon…" at bounding box center [516, 200] width 664 height 29
select select "7"
click at [184, 186] on select "Select a membership plan Create new Membership Plan Silver 12 Month Gold 12 Mon…" at bounding box center [516, 200] width 664 height 29
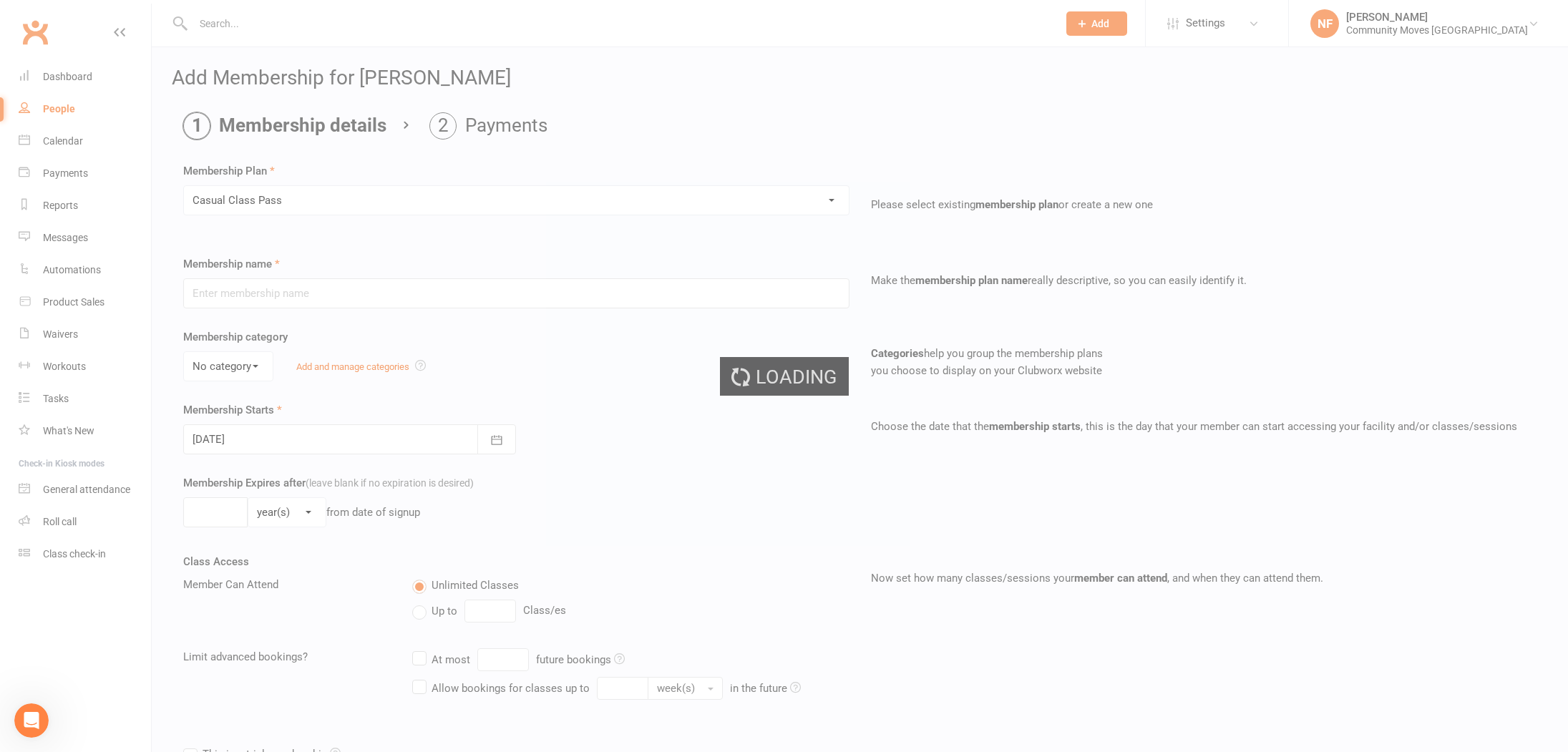
type input "Casual Class Pass"
select select "0"
type input "7"
select select "0"
type input "1"
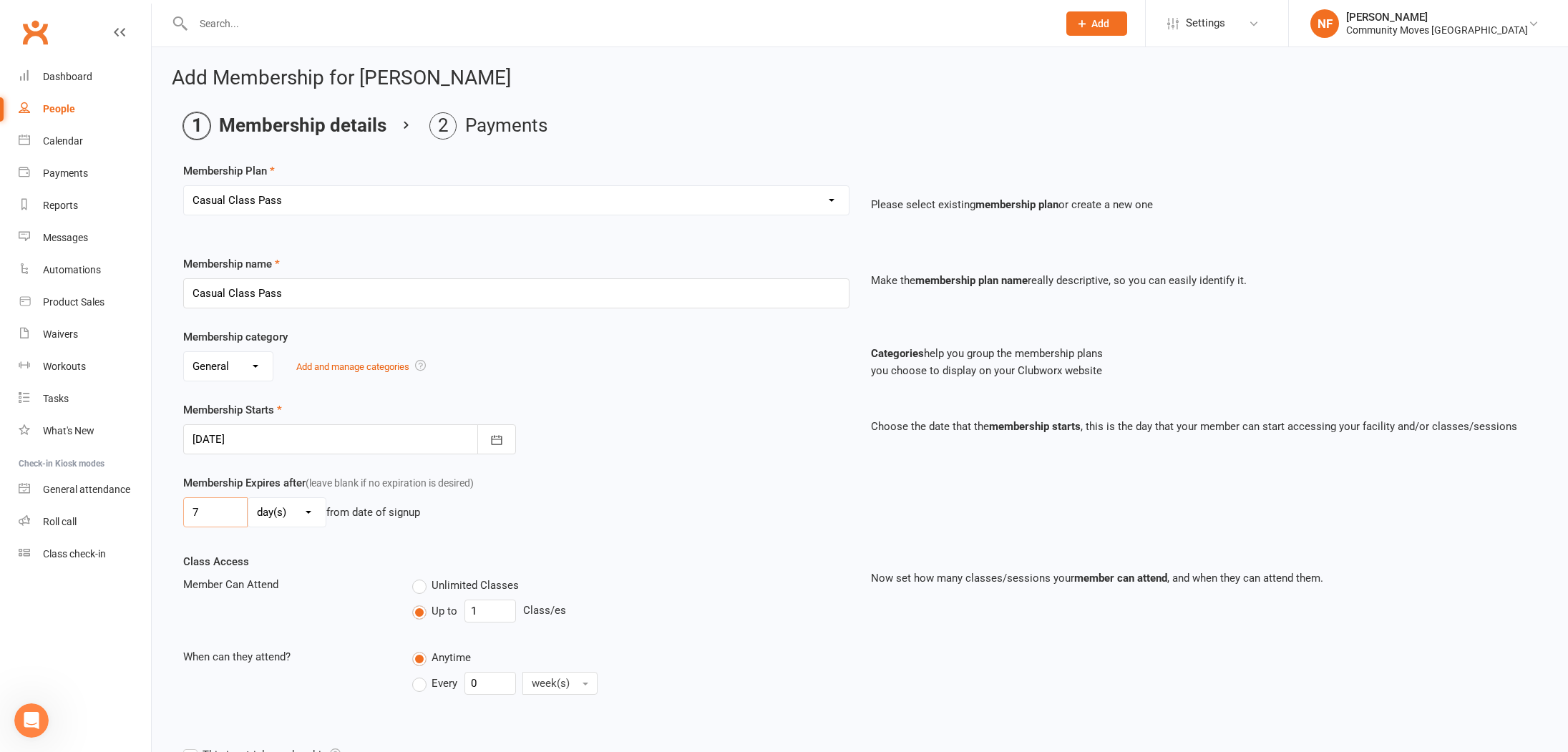
click at [242, 513] on input "7" at bounding box center [215, 512] width 64 height 30
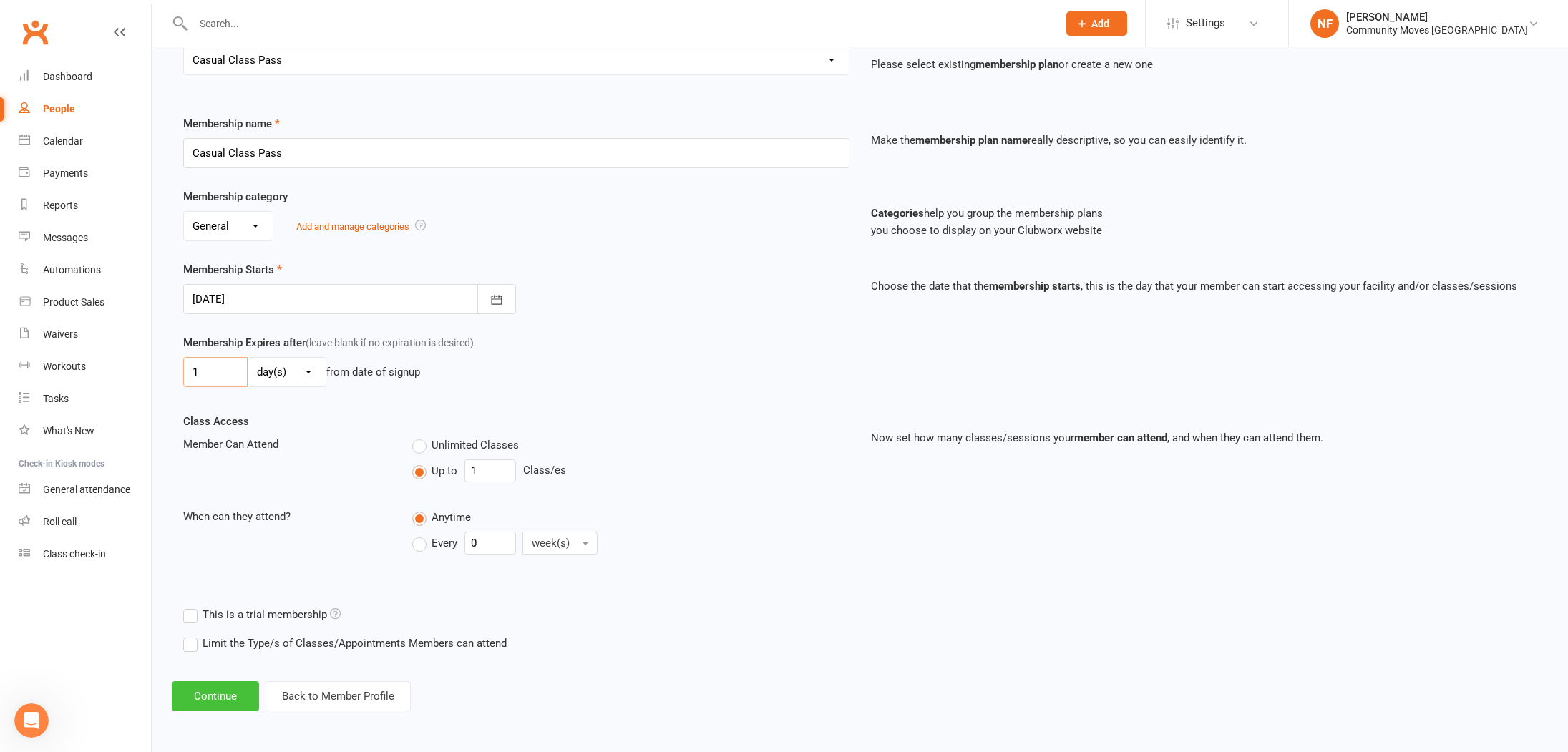
type input "1"
click at [235, 691] on button "Continue" at bounding box center [216, 696] width 87 height 30
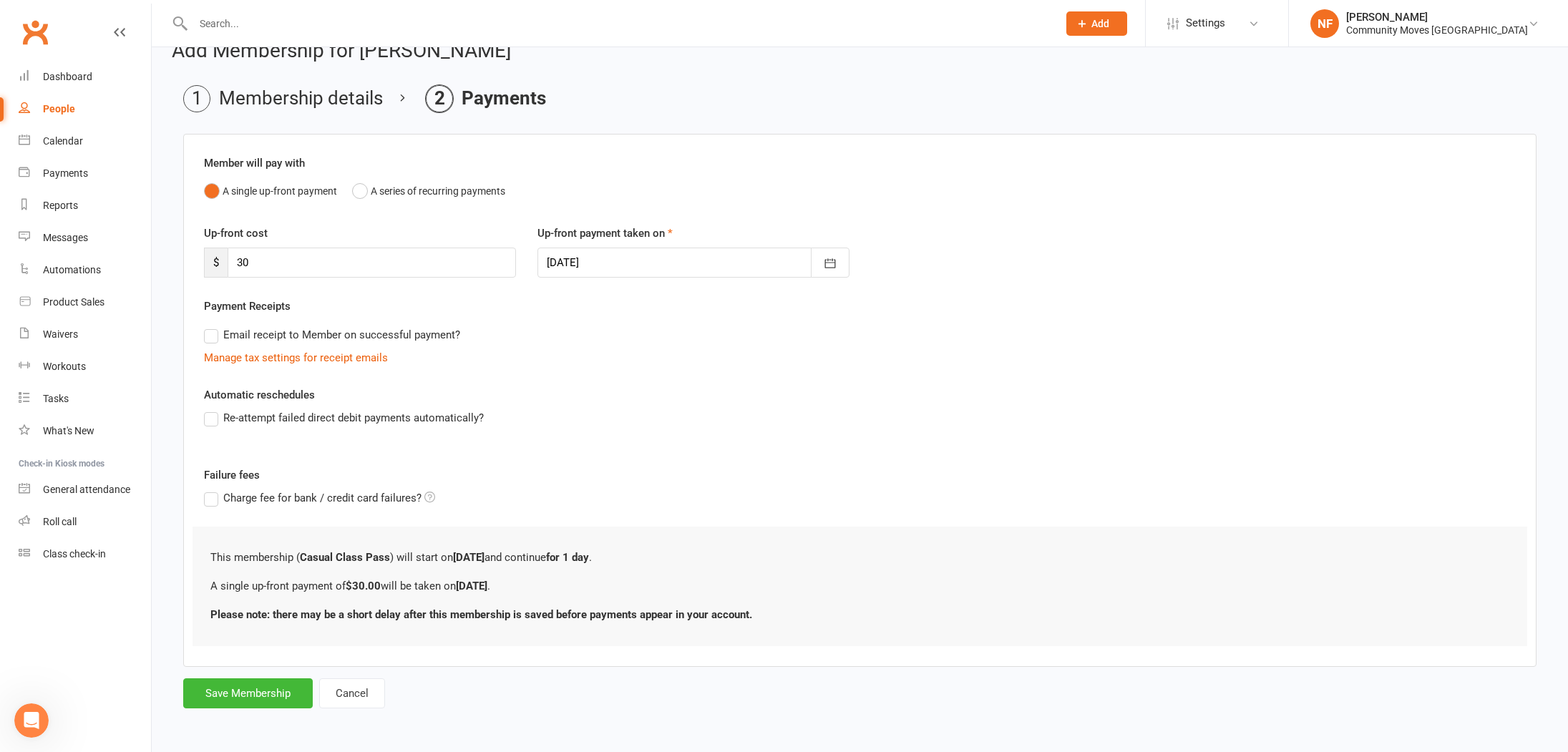
scroll to position [0, 0]
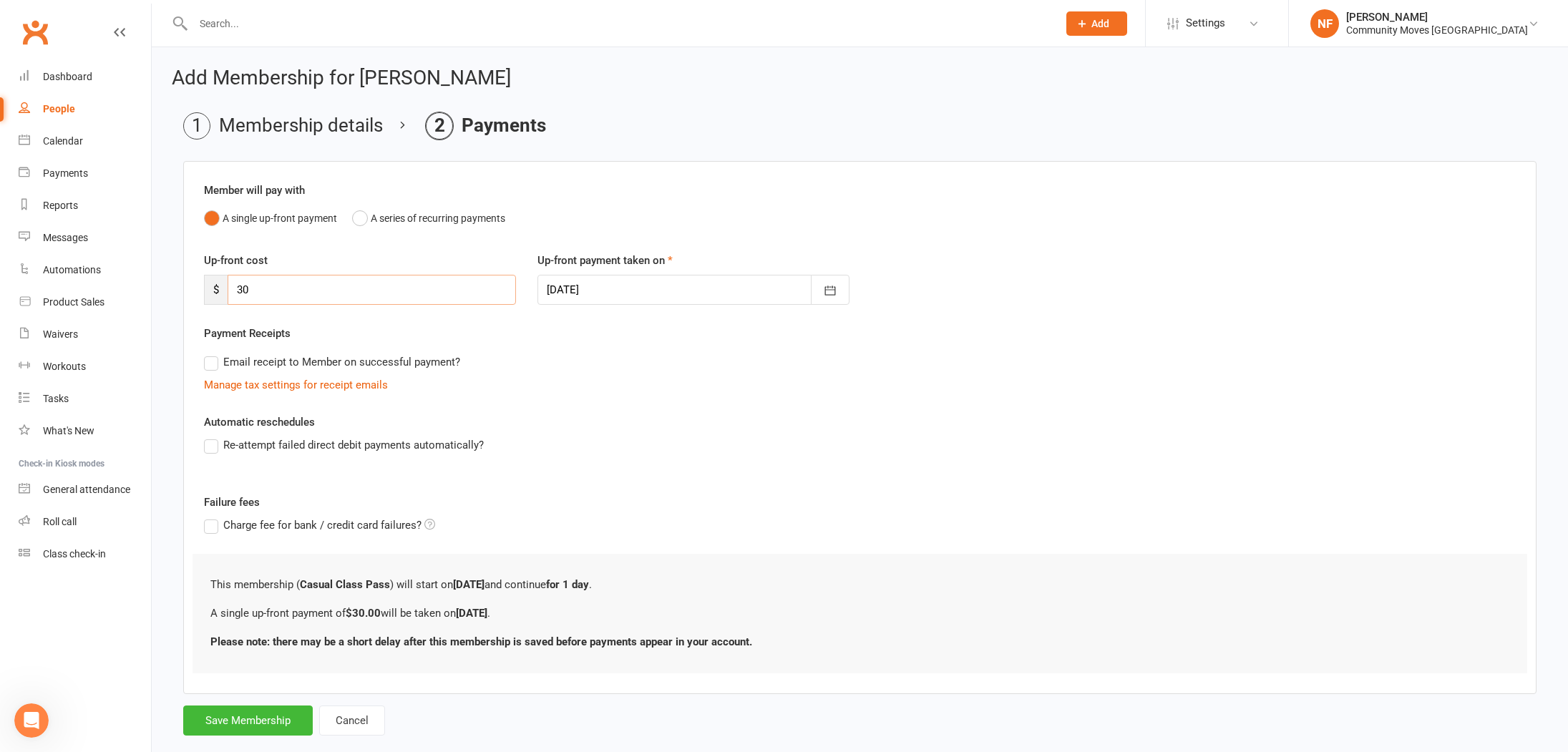
click at [327, 297] on input "30" at bounding box center [372, 289] width 288 height 30
type input "3"
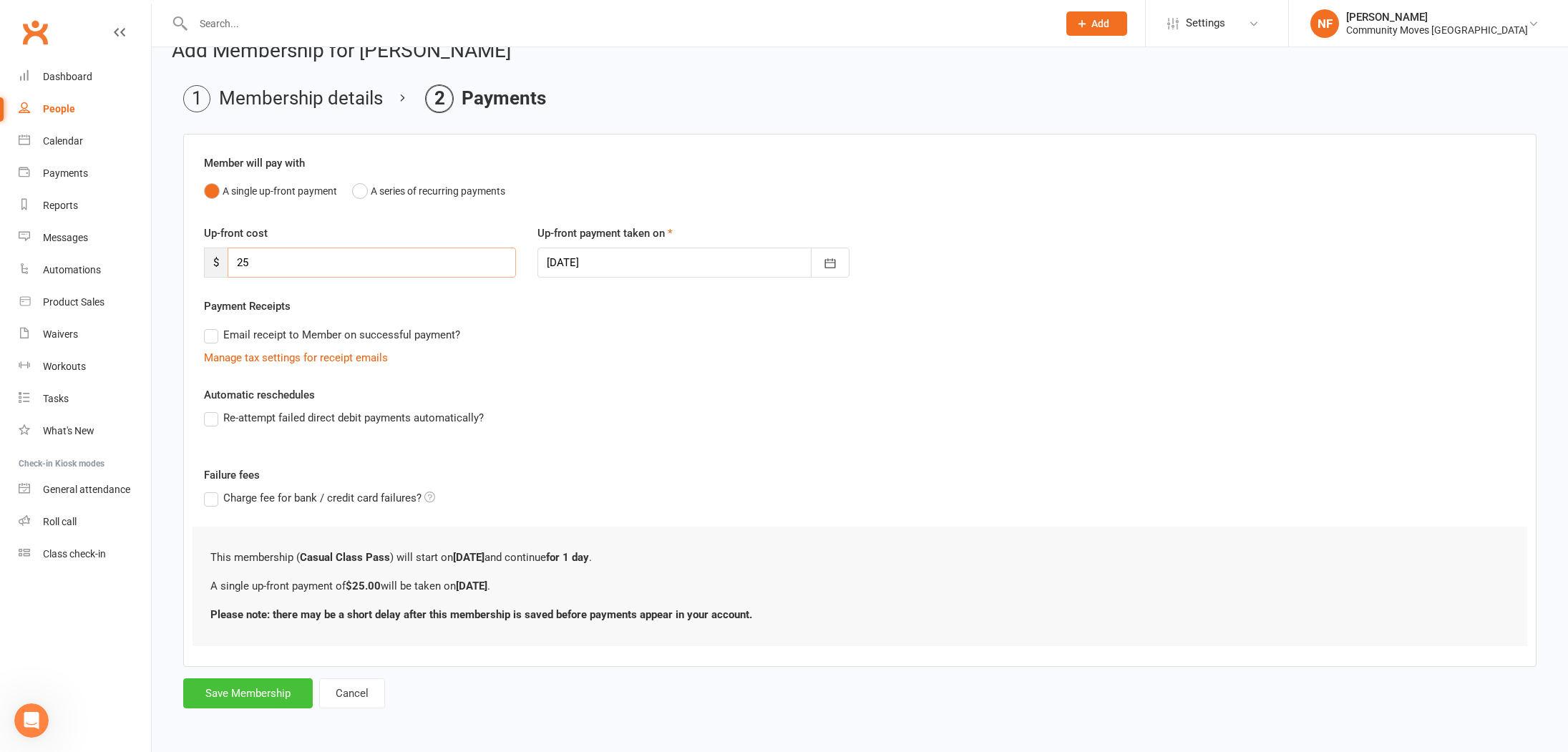
type input "25"
click at [289, 701] on button "Save Membership" at bounding box center [248, 693] width 129 height 30
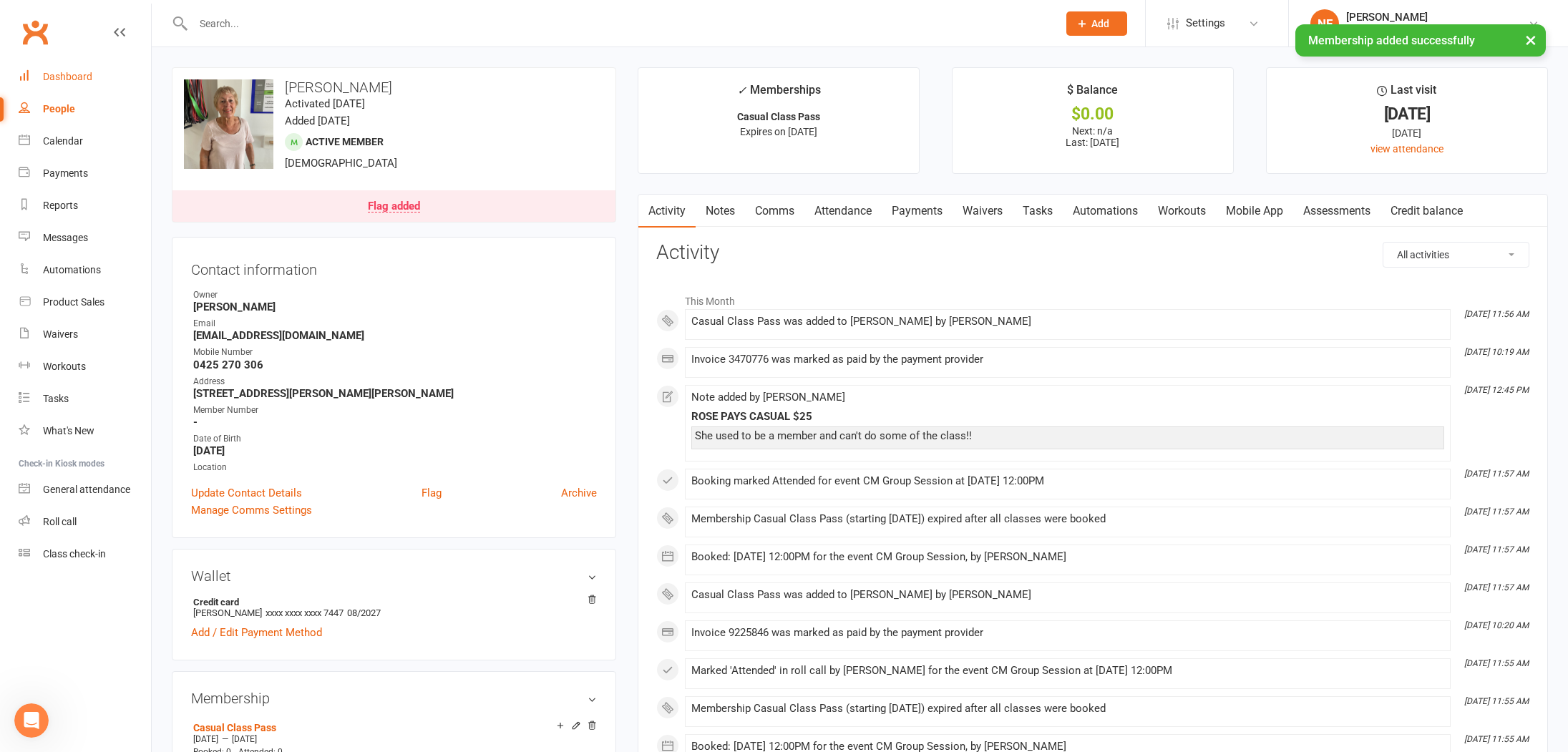
click at [64, 78] on div "Dashboard" at bounding box center [67, 76] width 49 height 11
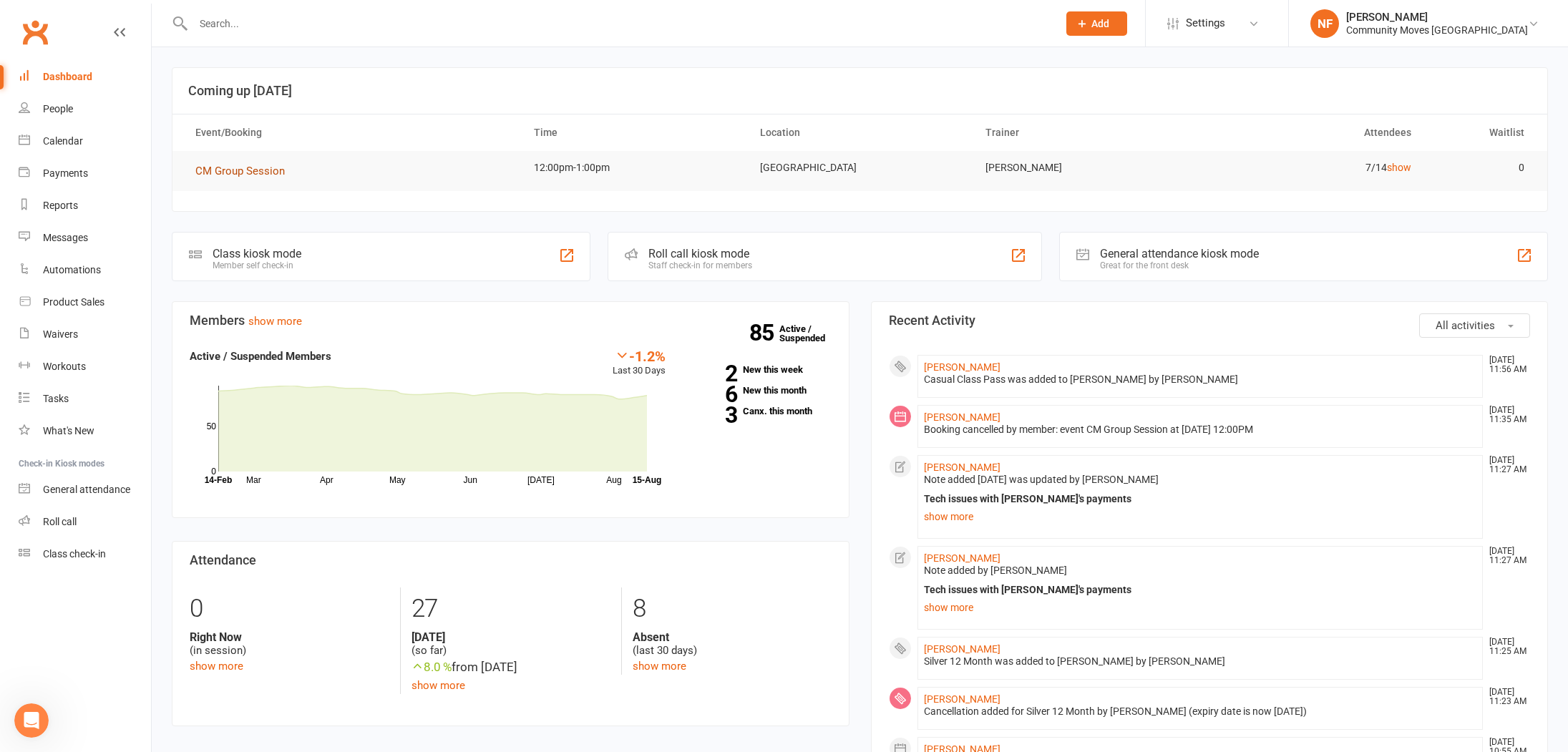
click at [228, 168] on span "CM Group Session" at bounding box center [240, 171] width 89 height 13
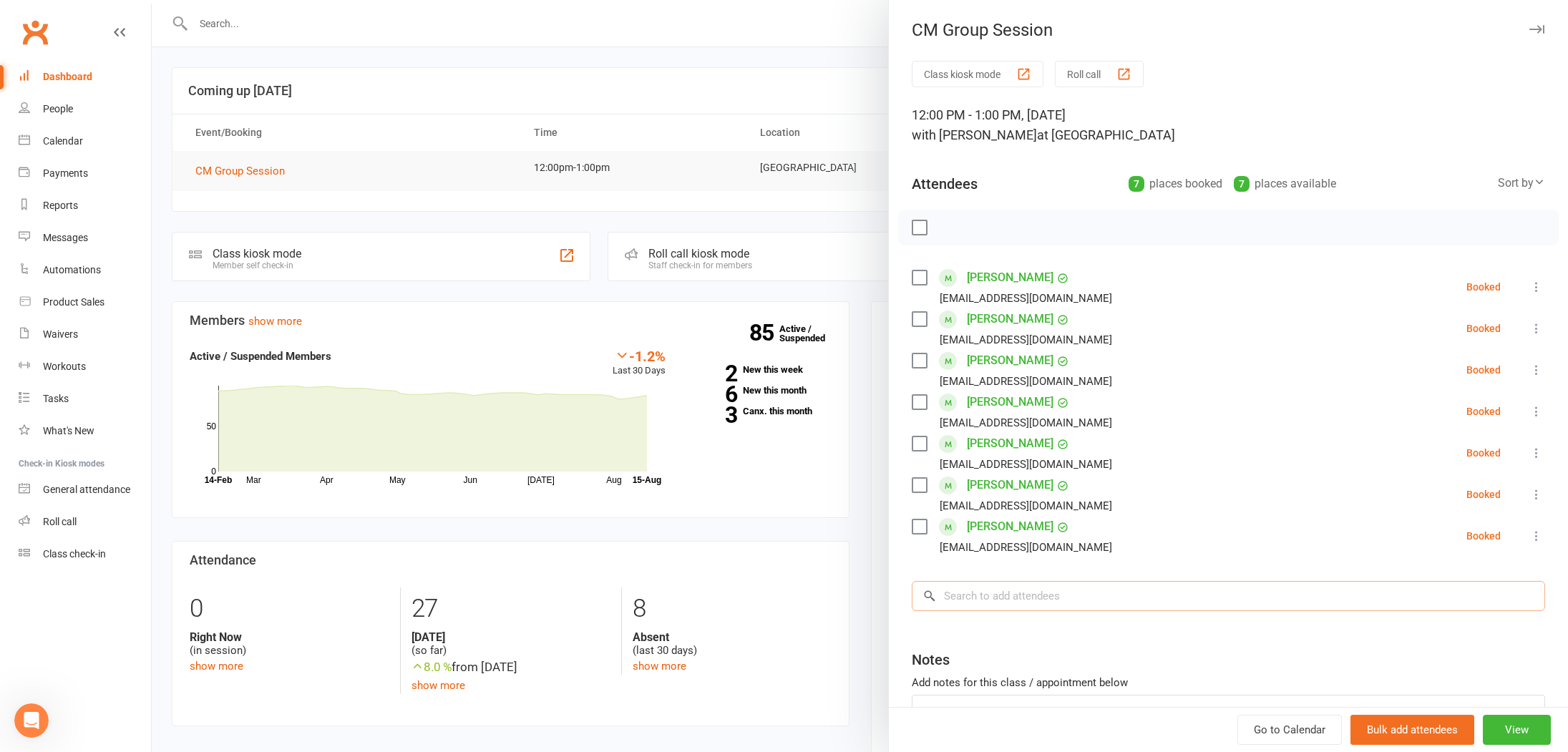
drag, startPoint x: 956, startPoint y: 598, endPoint x: 964, endPoint y: 596, distance: 8.2
click at [958, 598] on input "search" at bounding box center [1228, 596] width 634 height 30
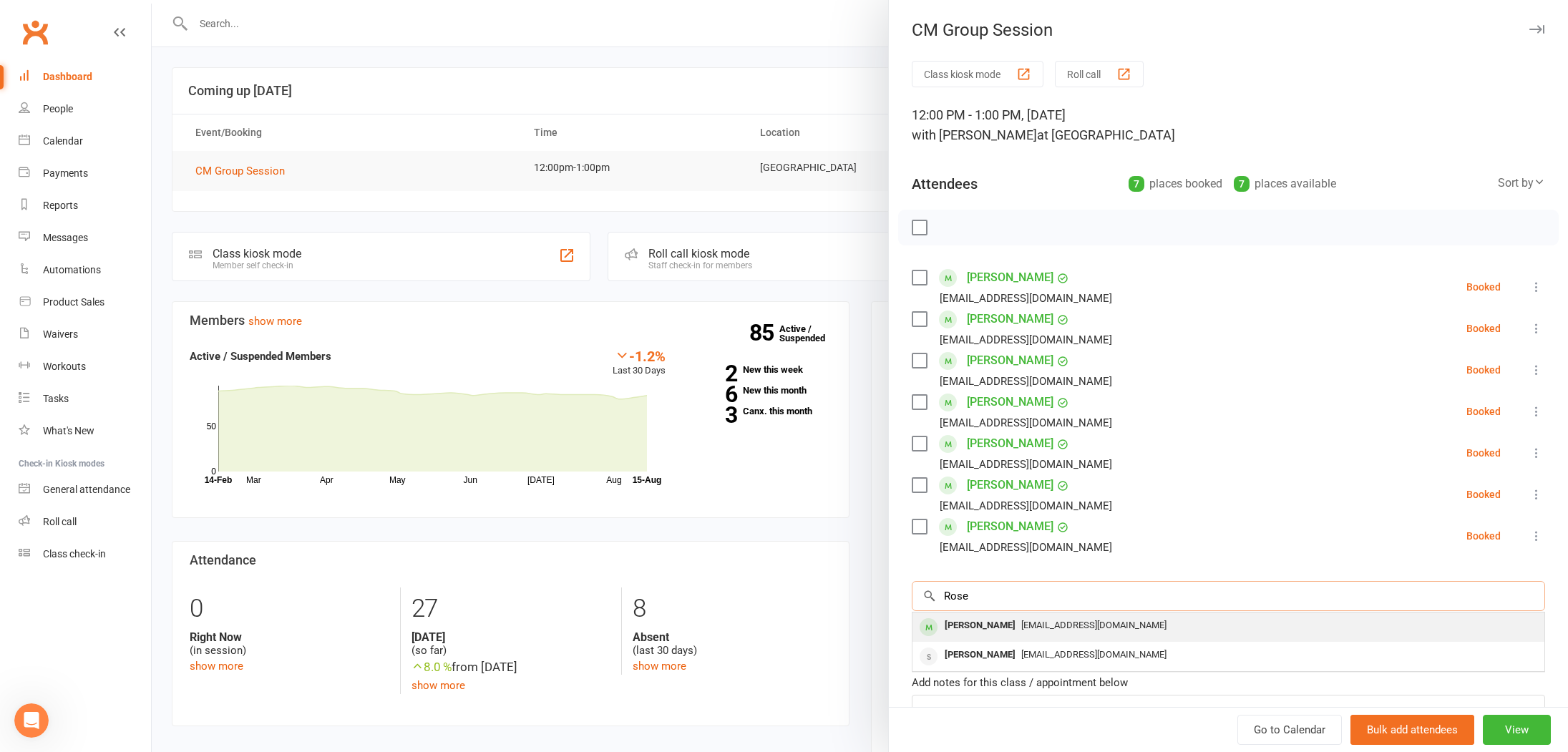
type input "Rose"
click at [974, 630] on div "Rose Clubbe" at bounding box center [980, 625] width 82 height 20
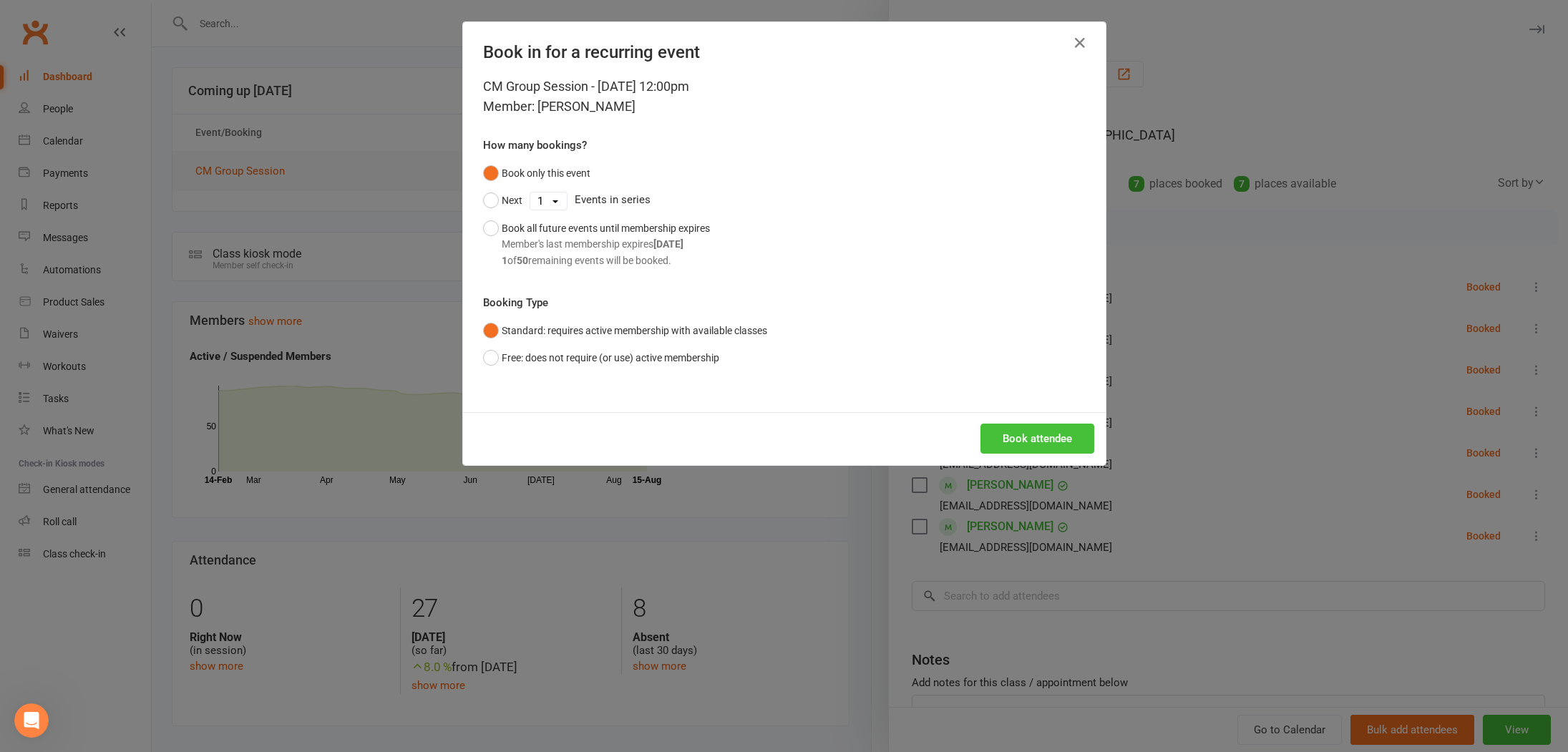
click at [1033, 441] on button "Book attendee" at bounding box center [1037, 438] width 114 height 30
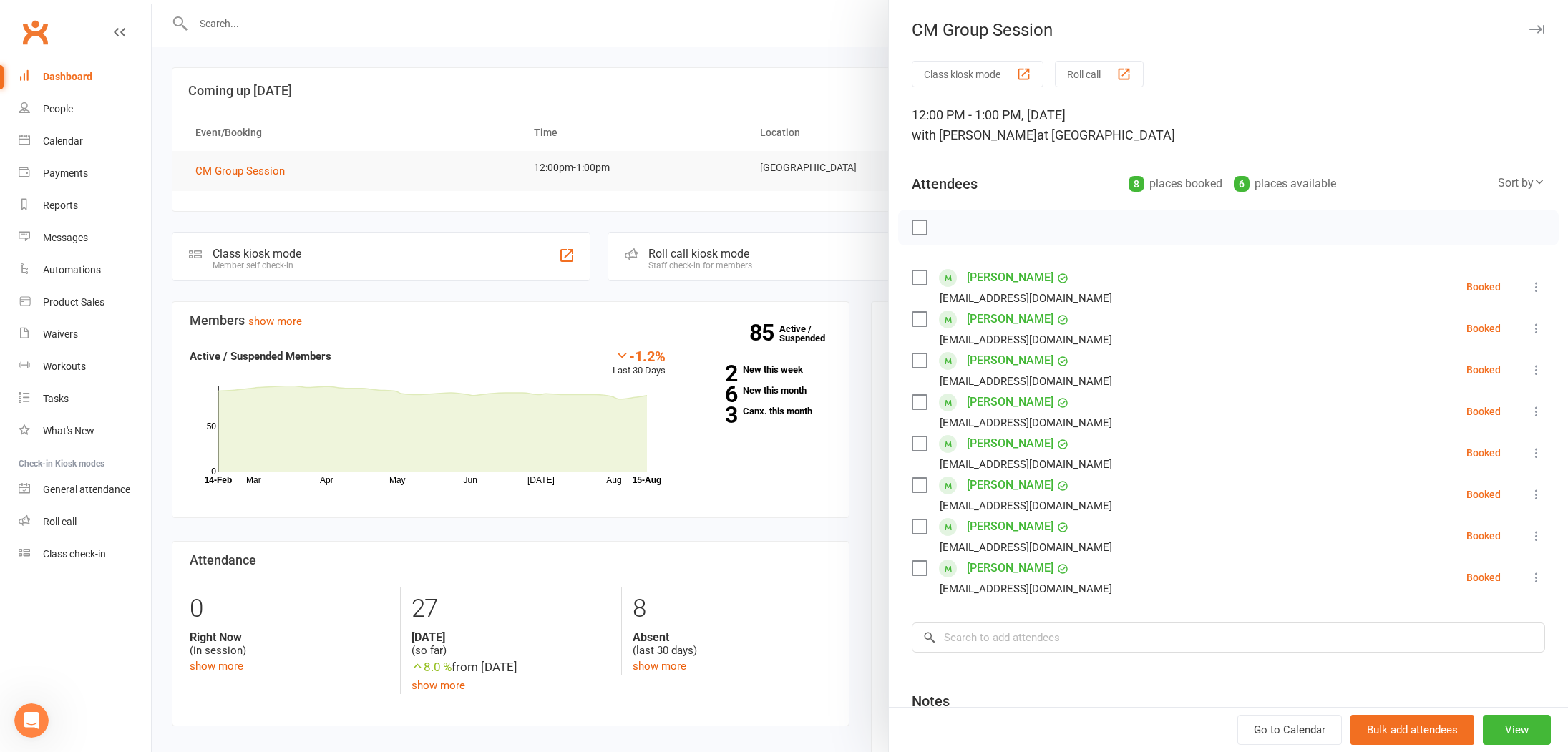
click at [918, 527] on label at bounding box center [918, 526] width 14 height 14
click at [917, 486] on label at bounding box center [918, 485] width 14 height 14
drag, startPoint x: 921, startPoint y: 399, endPoint x: 933, endPoint y: 373, distance: 28.6
click at [923, 396] on label at bounding box center [918, 401] width 14 height 14
click at [952, 228] on icon "button" at bounding box center [950, 227] width 16 height 16
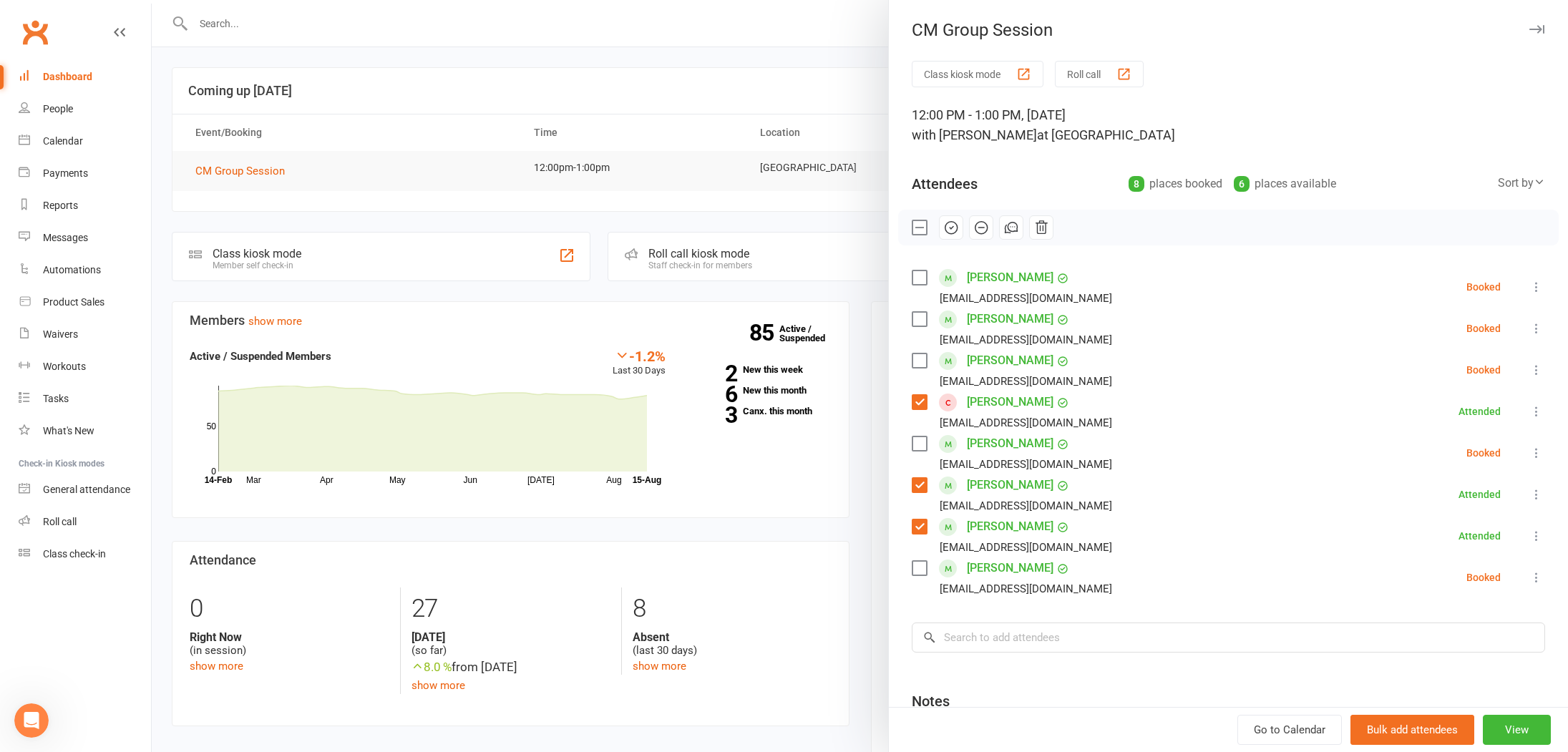
click at [921, 277] on label at bounding box center [918, 277] width 14 height 14
click at [953, 234] on icon "button" at bounding box center [950, 227] width 16 height 16
click at [921, 361] on label at bounding box center [918, 360] width 14 height 14
click at [389, 155] on div at bounding box center [860, 376] width 1416 height 752
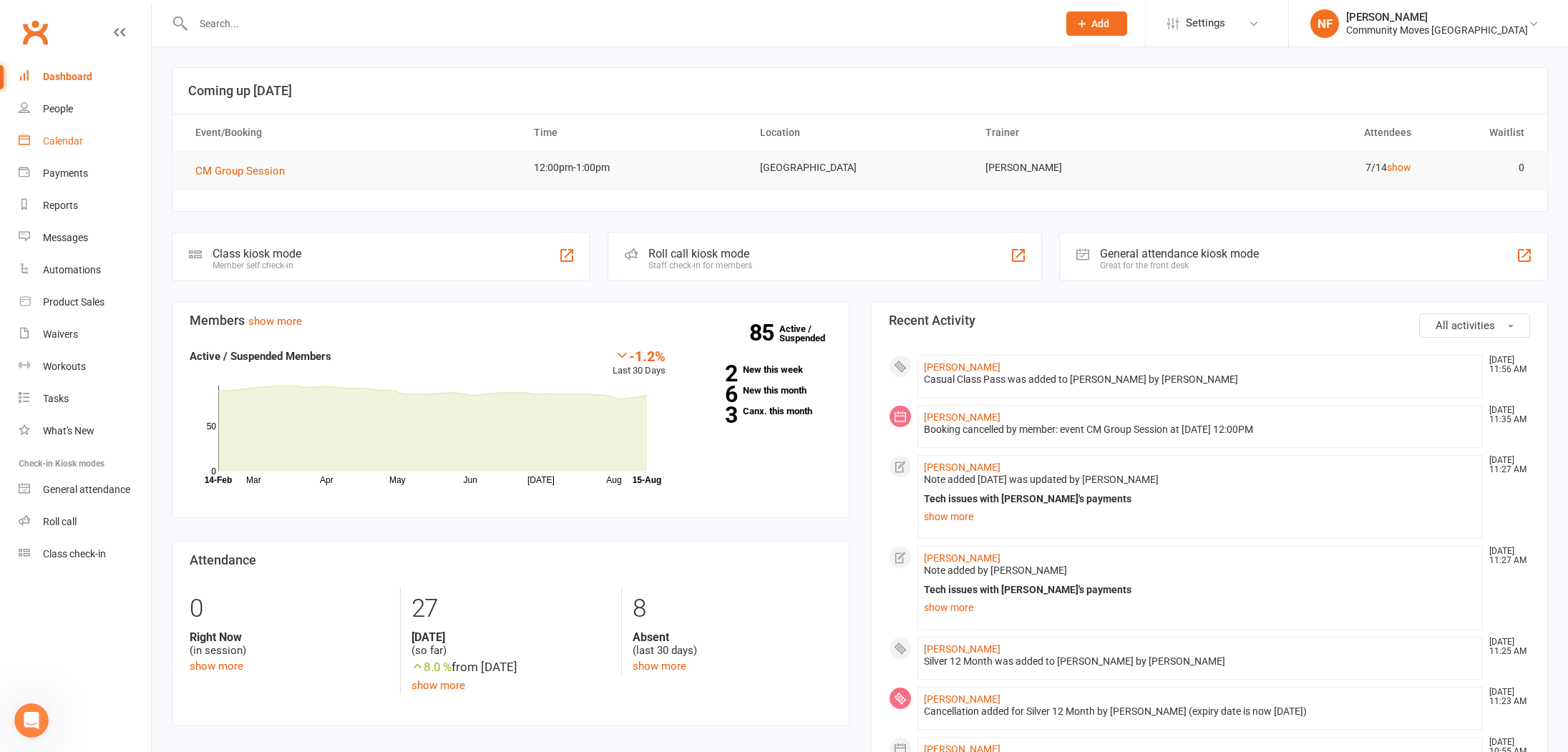
click at [63, 143] on div "Calendar" at bounding box center [62, 141] width 40 height 11
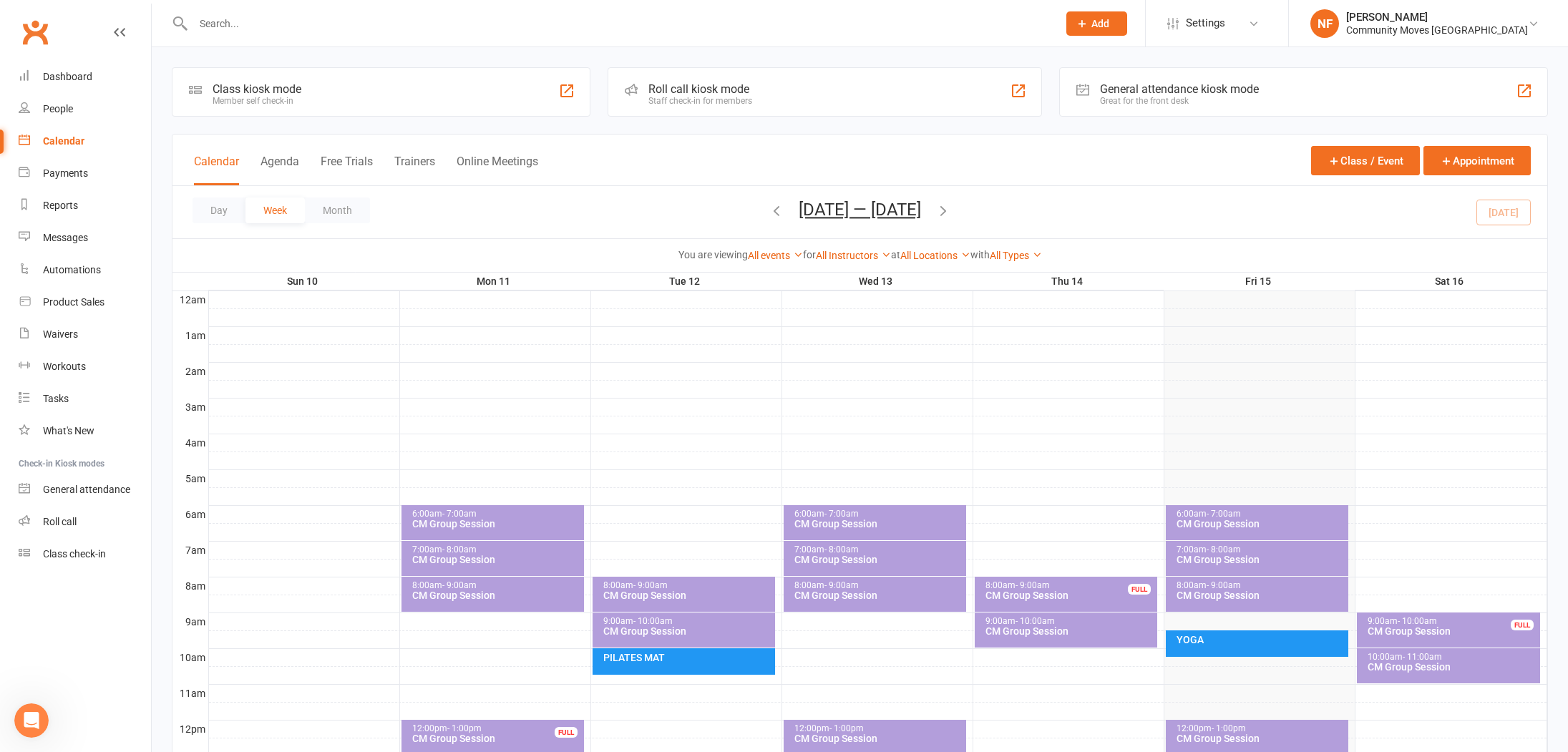
click at [951, 210] on icon "button" at bounding box center [943, 210] width 16 height 16
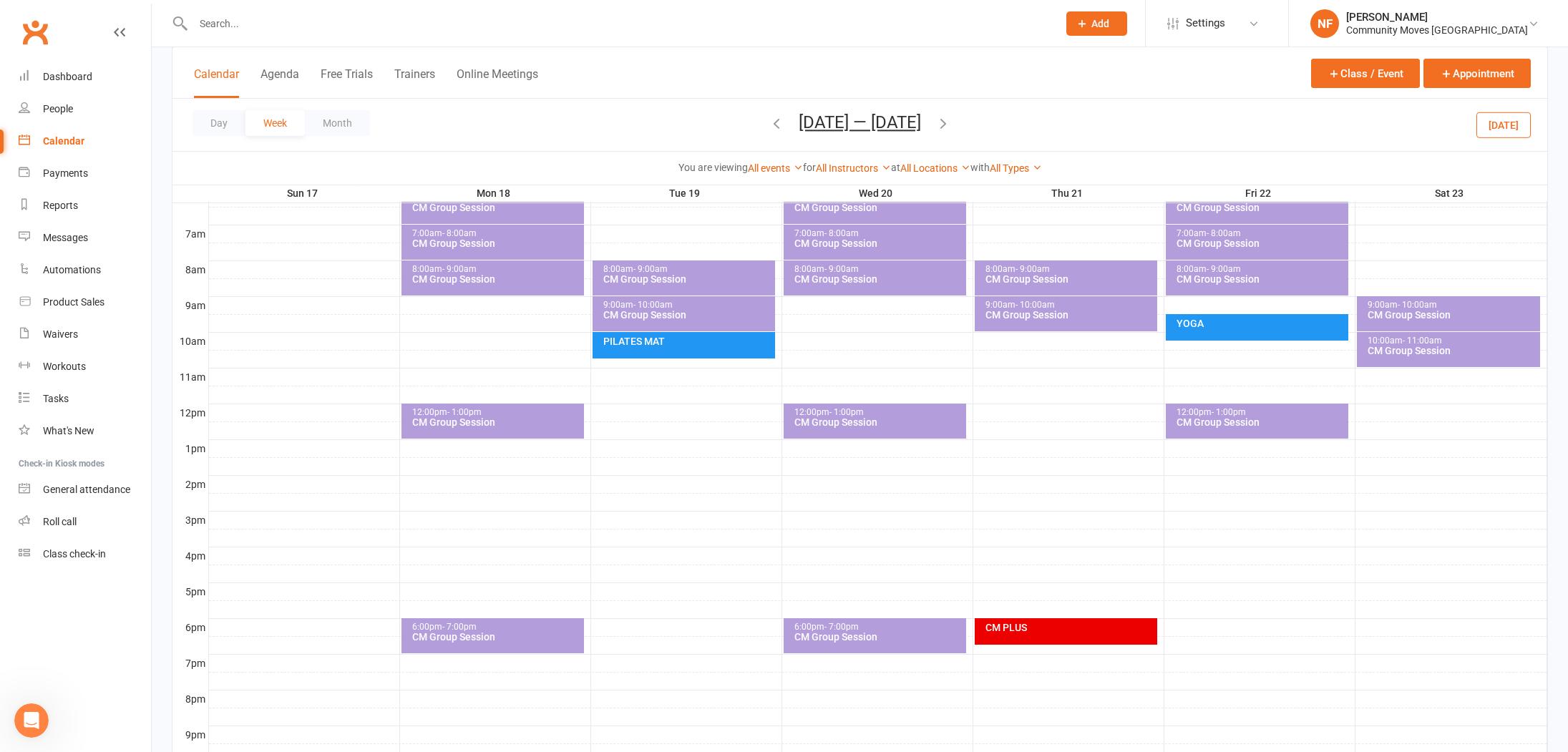
scroll to position [356, 0]
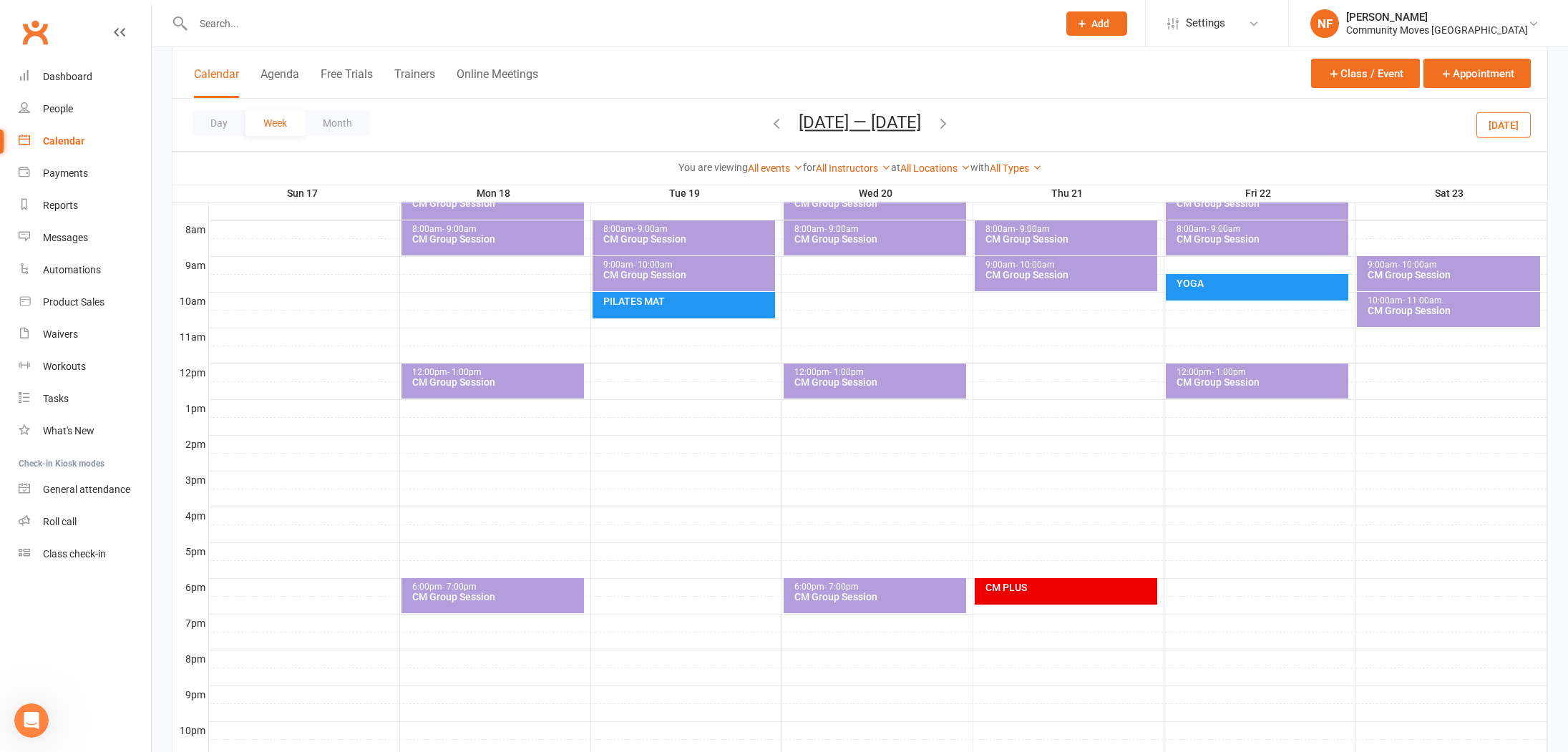
click at [528, 393] on div "12:00pm - 1:00pm CM Group Session" at bounding box center [492, 382] width 182 height 35
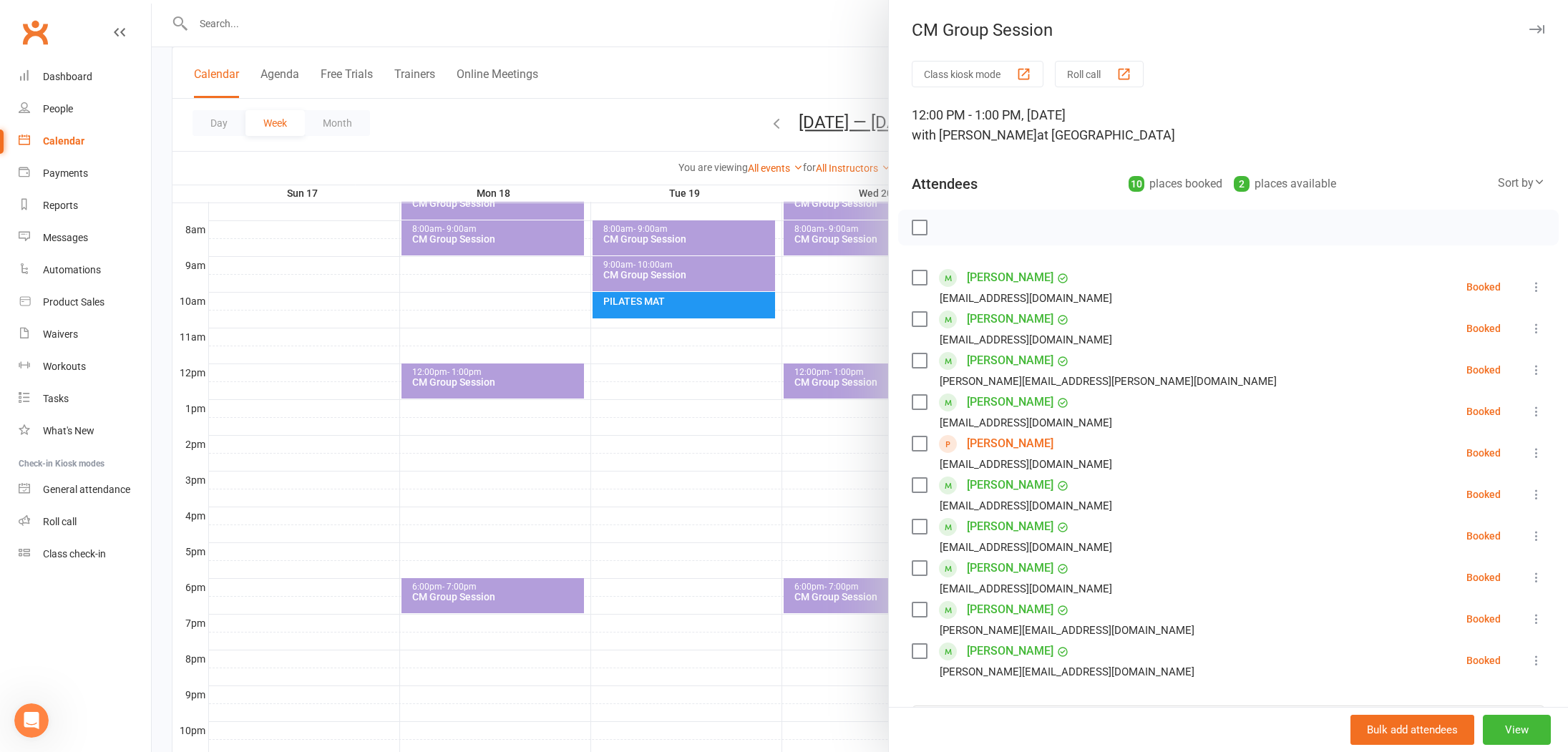
click at [1536, 454] on icon at bounding box center [1535, 452] width 14 height 14
click at [1452, 510] on link "Remove" at bounding box center [1473, 509] width 141 height 29
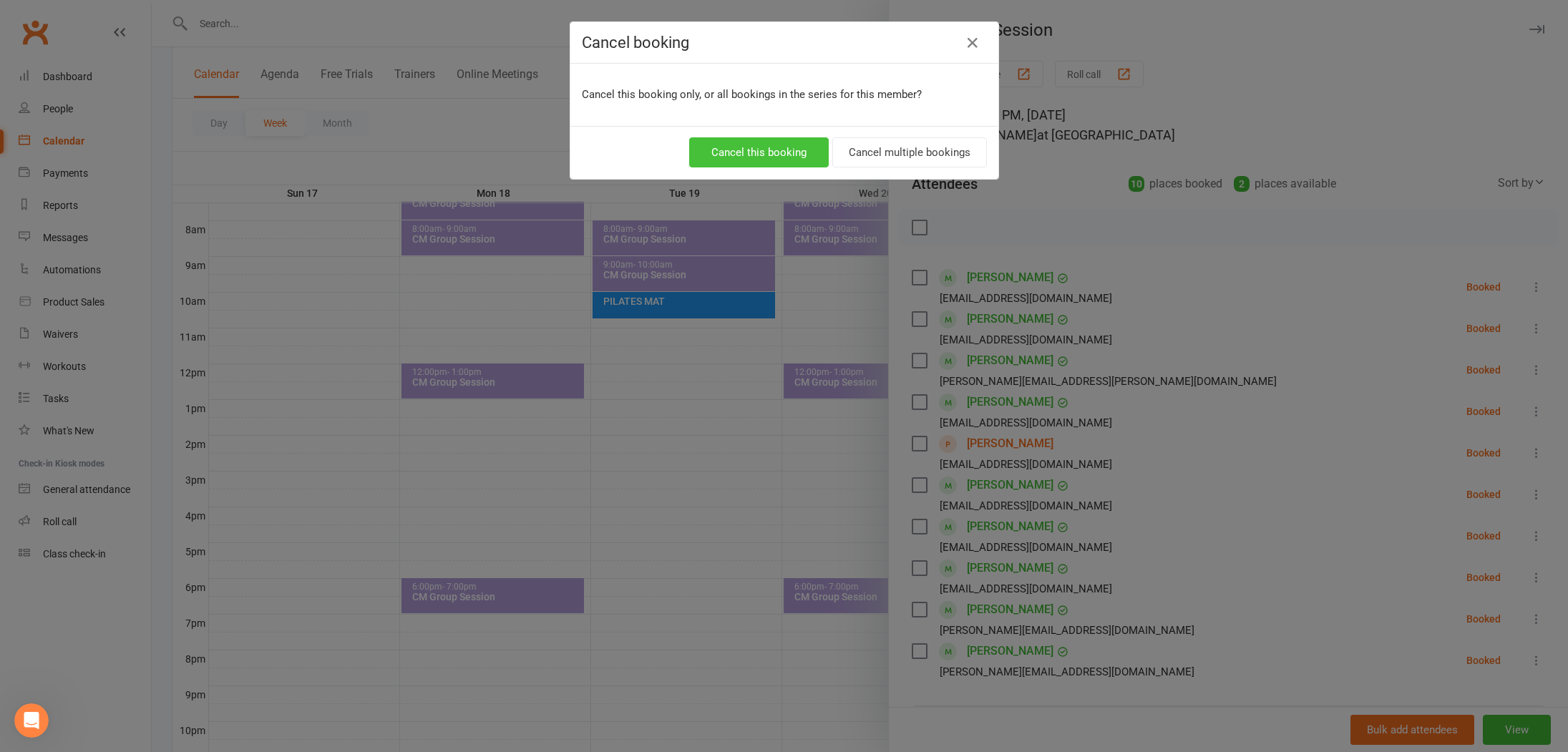
click at [783, 147] on button "Cancel this booking" at bounding box center [759, 153] width 140 height 30
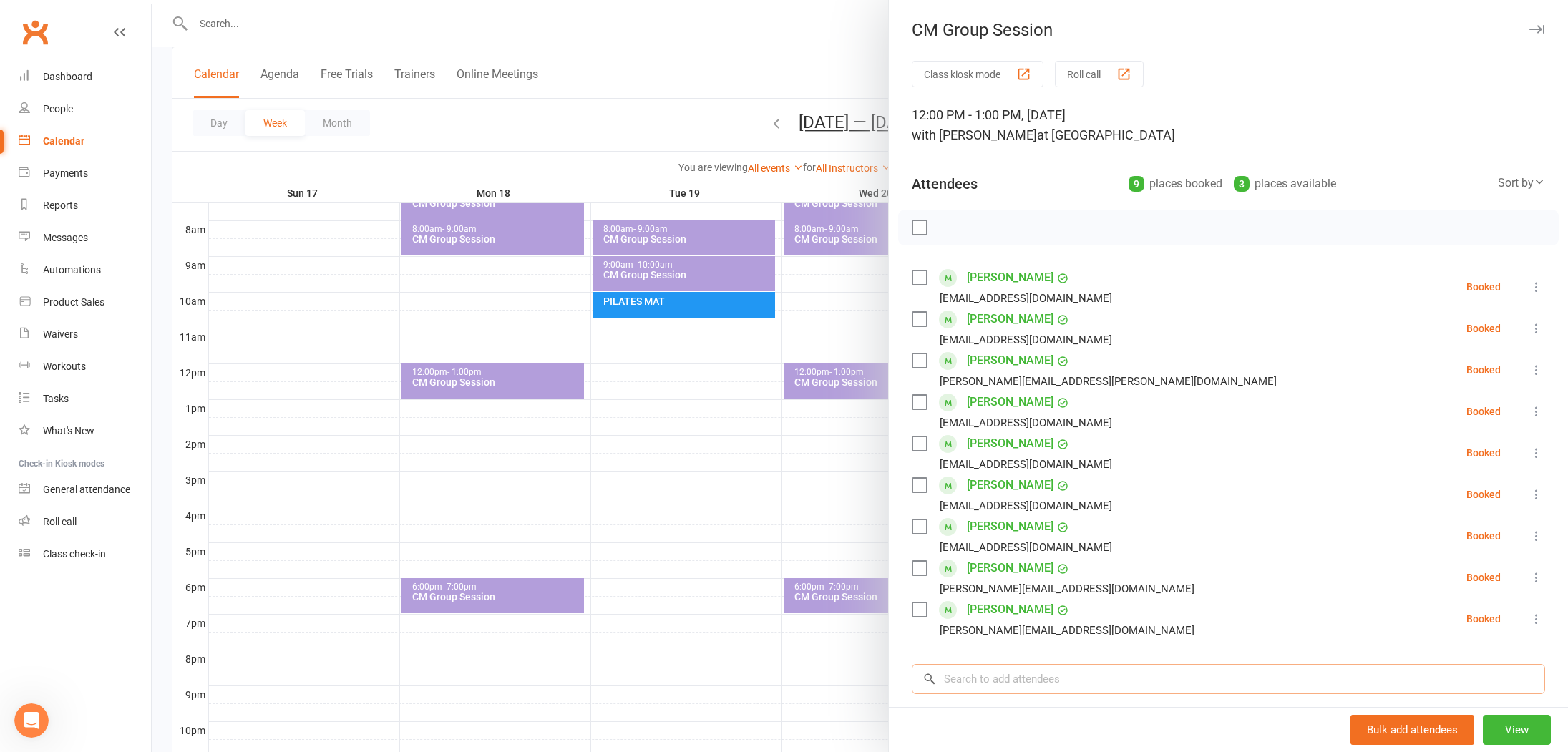
click at [1087, 671] on input "search" at bounding box center [1228, 679] width 634 height 30
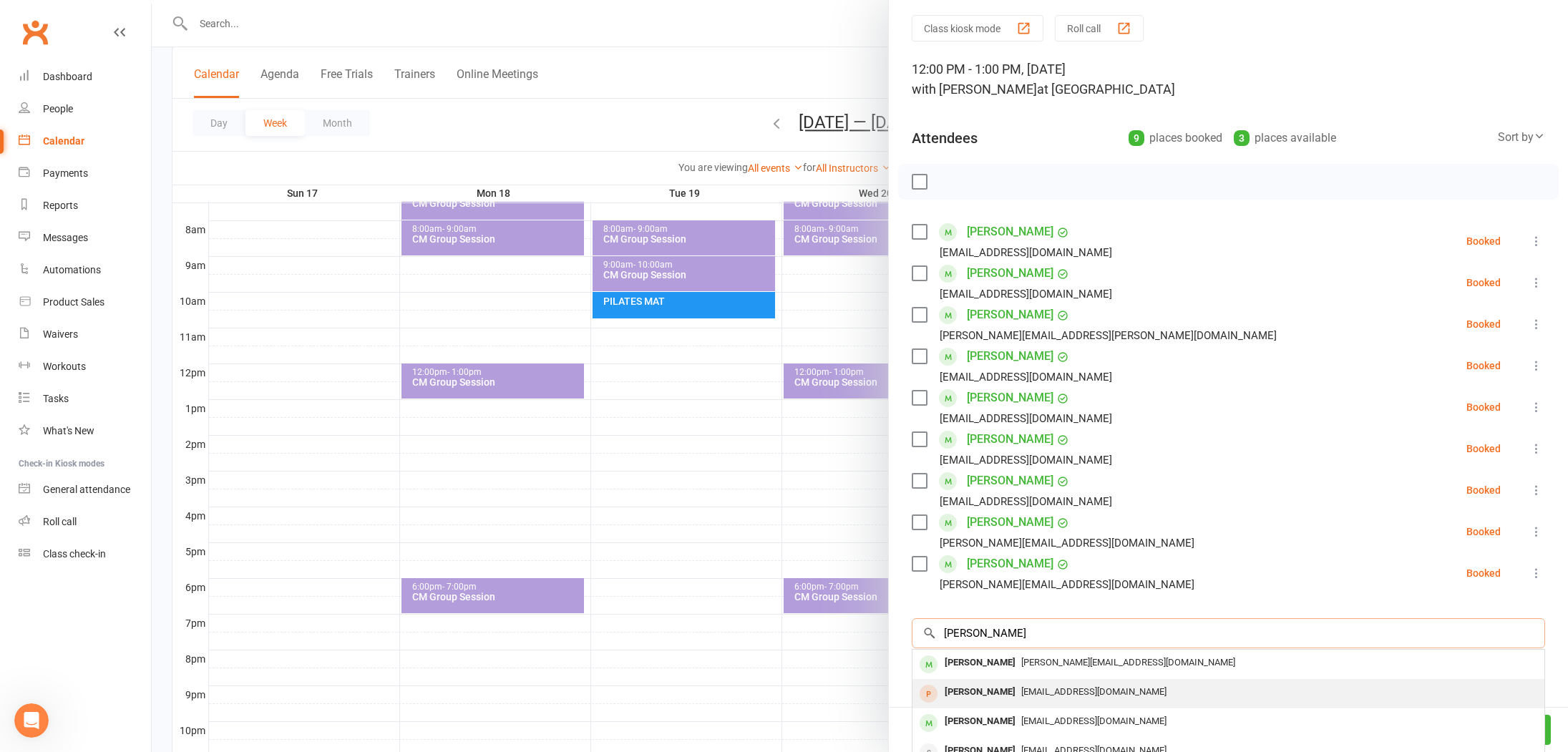
scroll to position [60, 0]
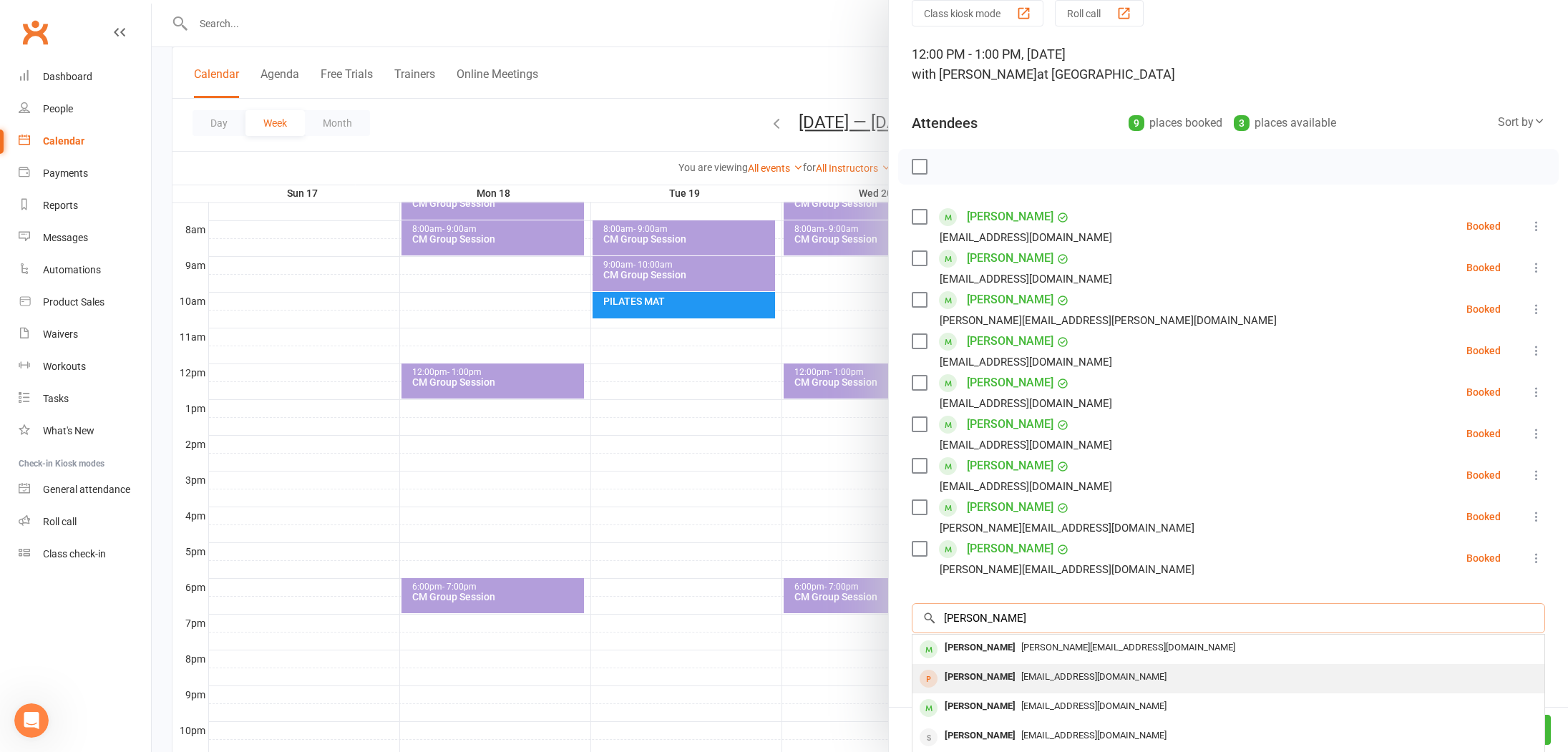
type input "Christine"
click at [1031, 673] on span "chrisfin44@outlook.com" at bounding box center [1093, 677] width 145 height 11
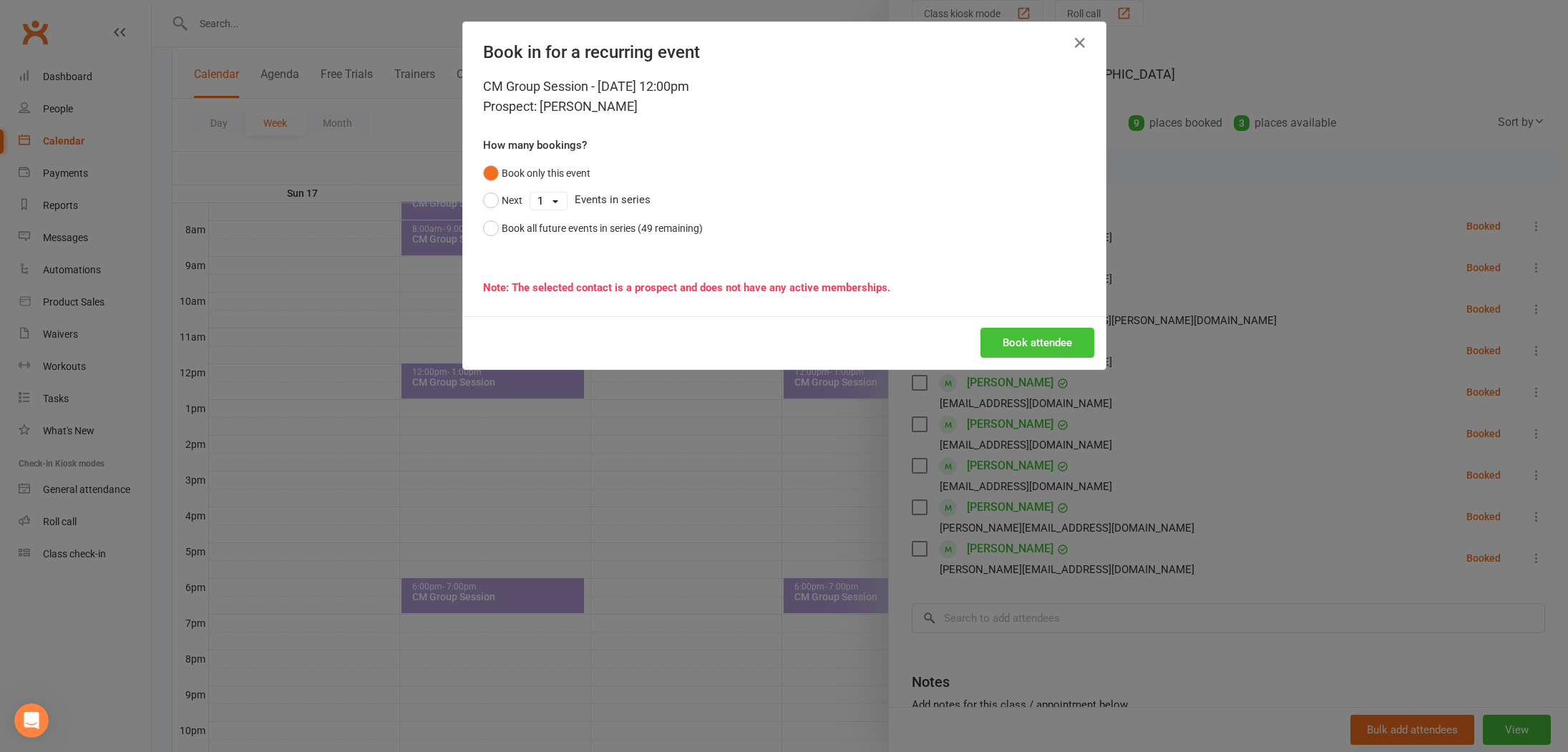
click at [1054, 349] on button "Book attendee" at bounding box center [1037, 342] width 114 height 30
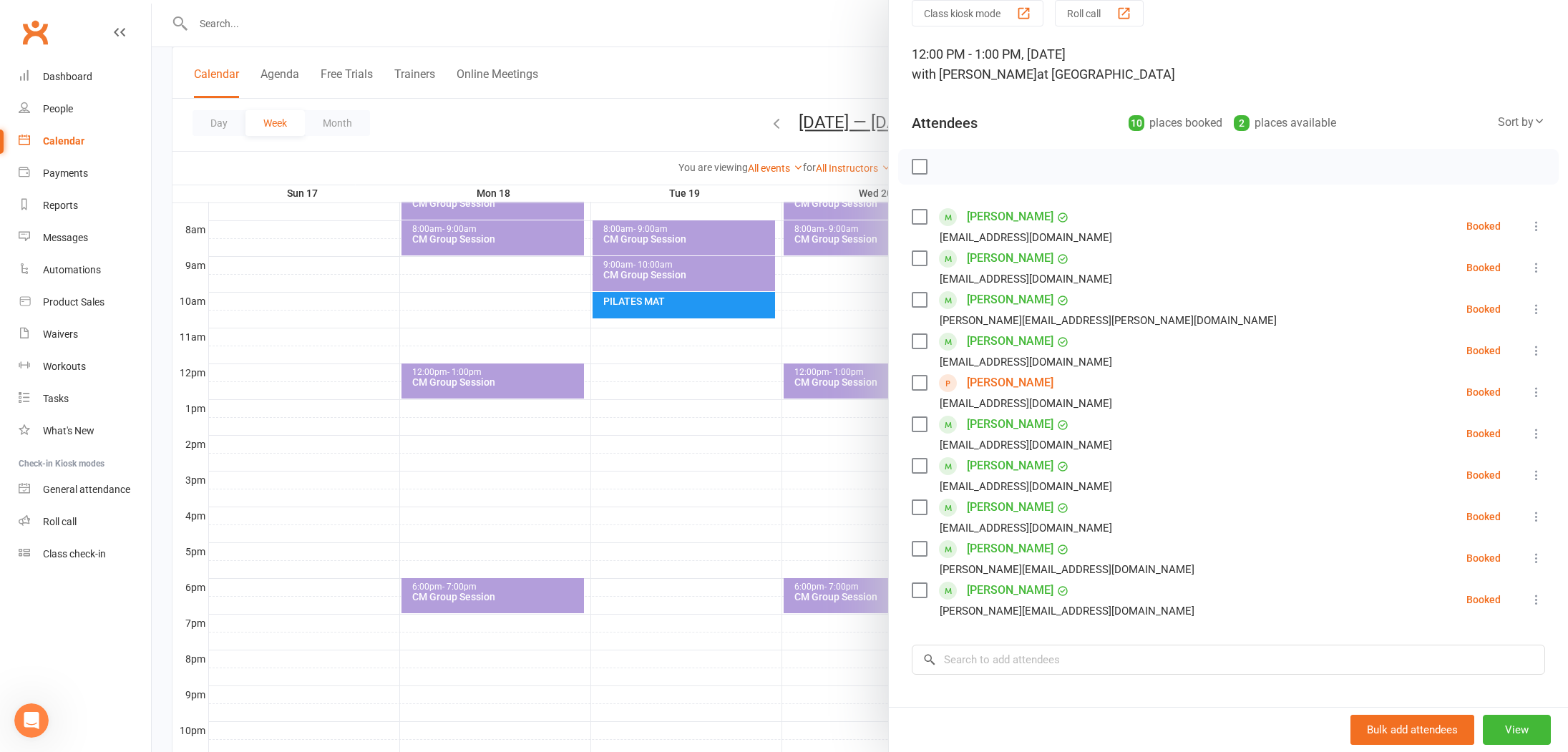
click at [602, 128] on div at bounding box center [860, 376] width 1416 height 752
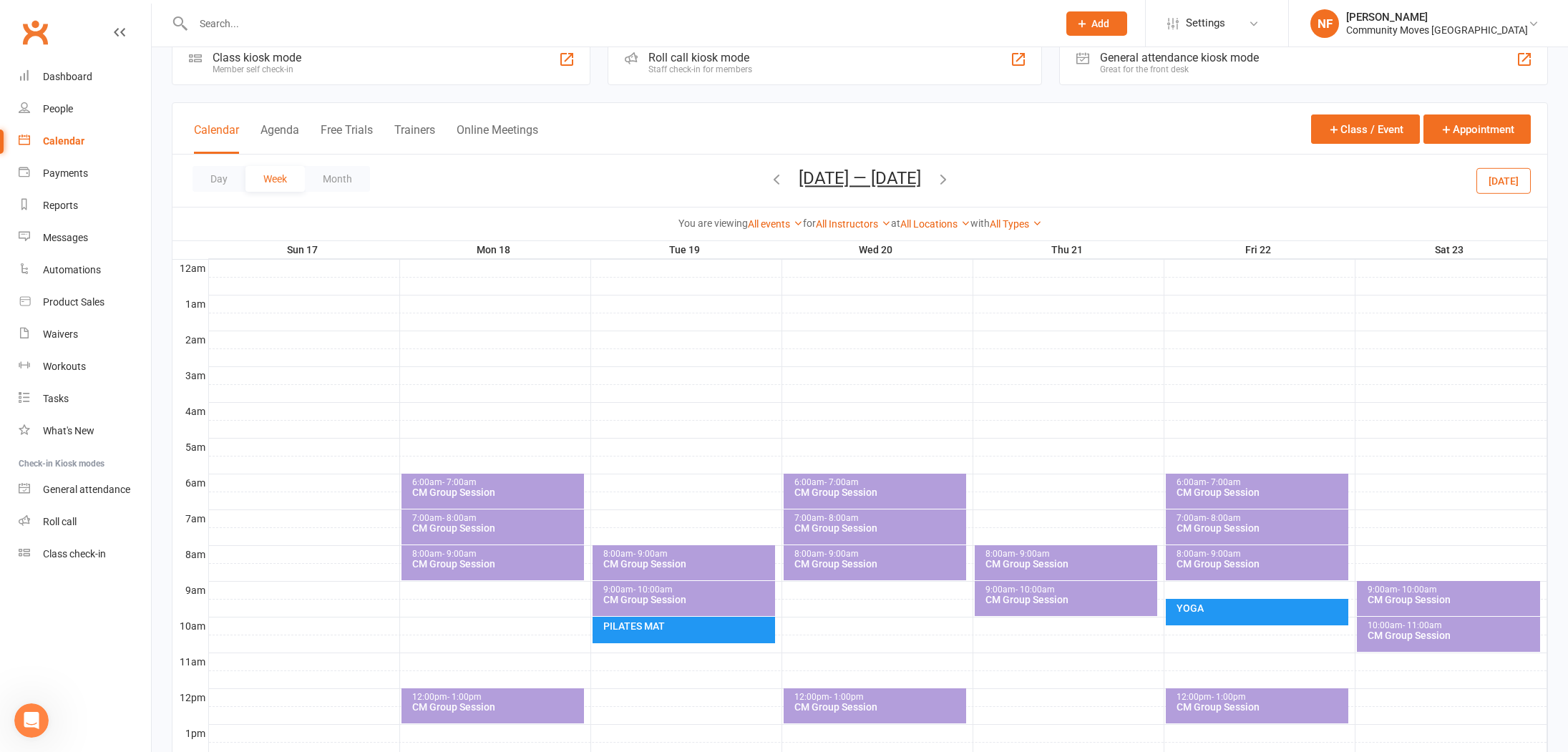
scroll to position [0, 0]
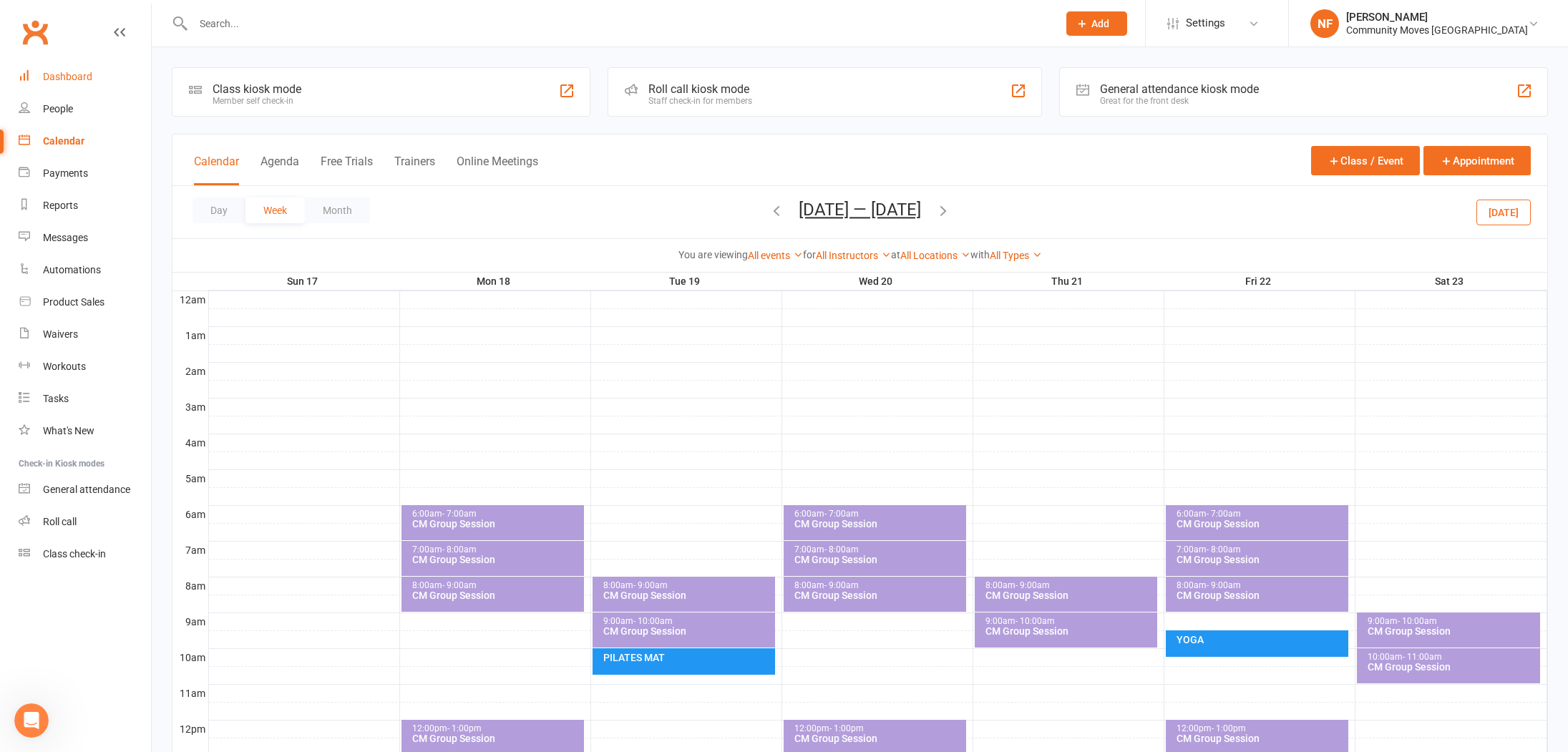
click at [67, 77] on div "Dashboard" at bounding box center [67, 76] width 49 height 11
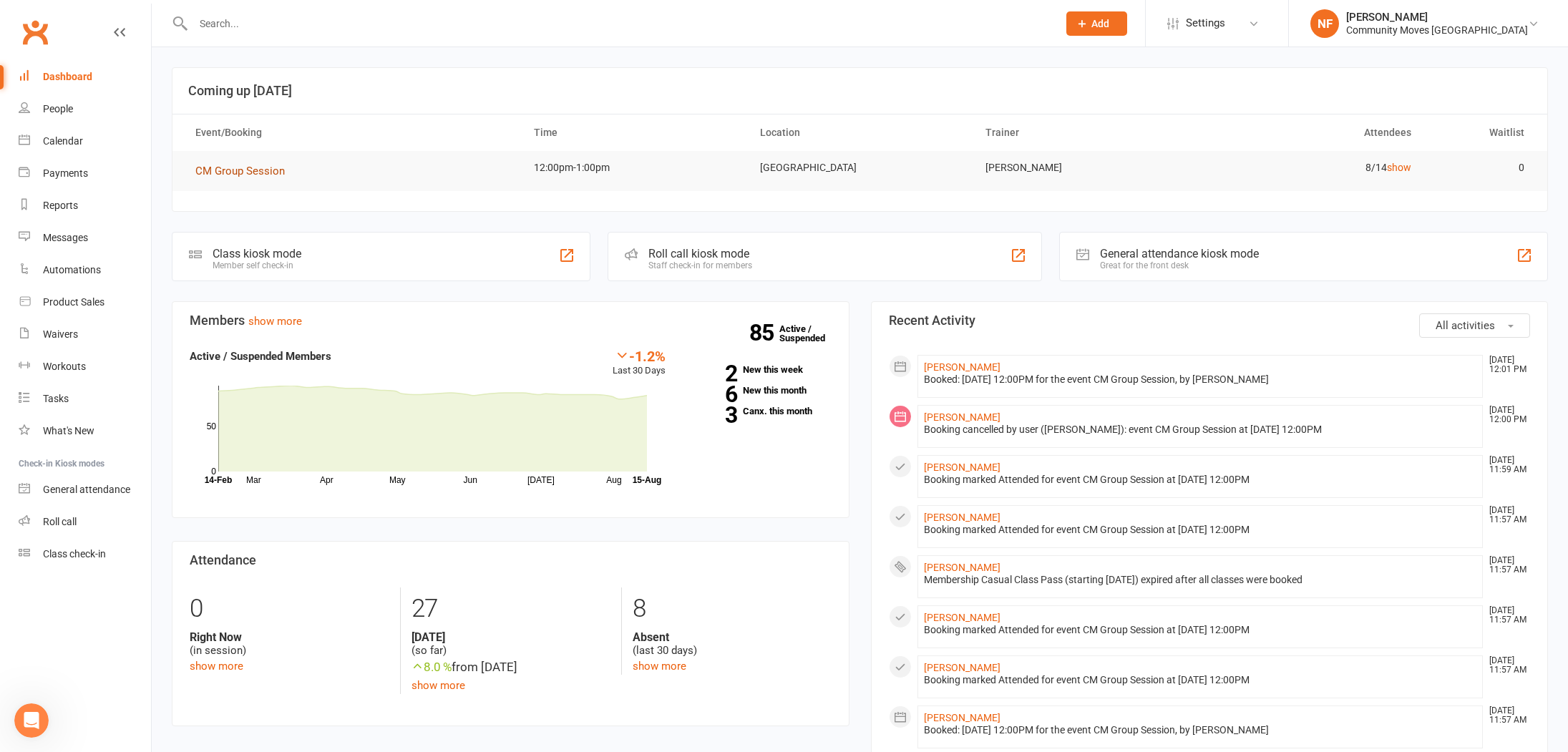
click at [248, 174] on span "CM Group Session" at bounding box center [240, 171] width 89 height 13
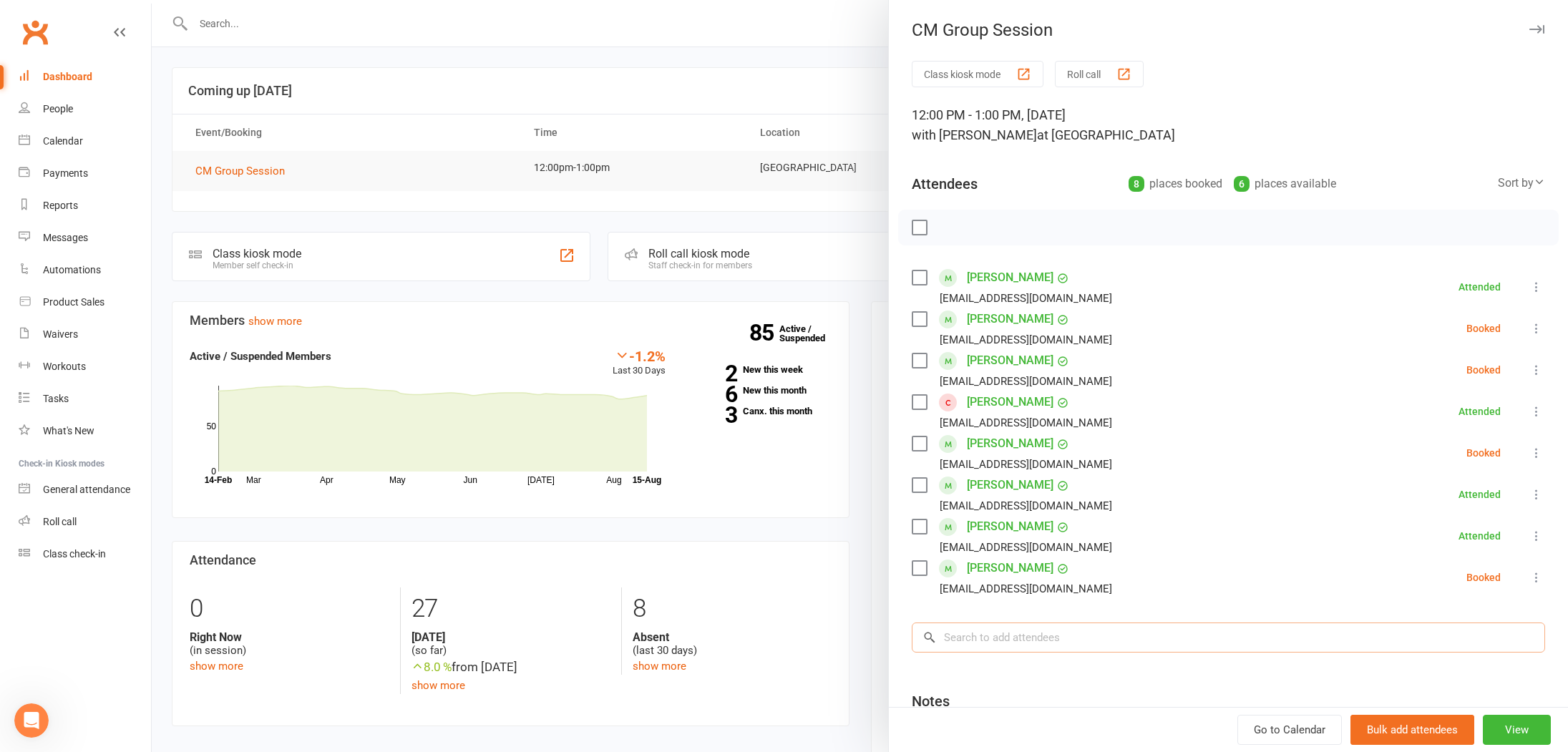
click at [1026, 635] on input "search" at bounding box center [1228, 638] width 634 height 30
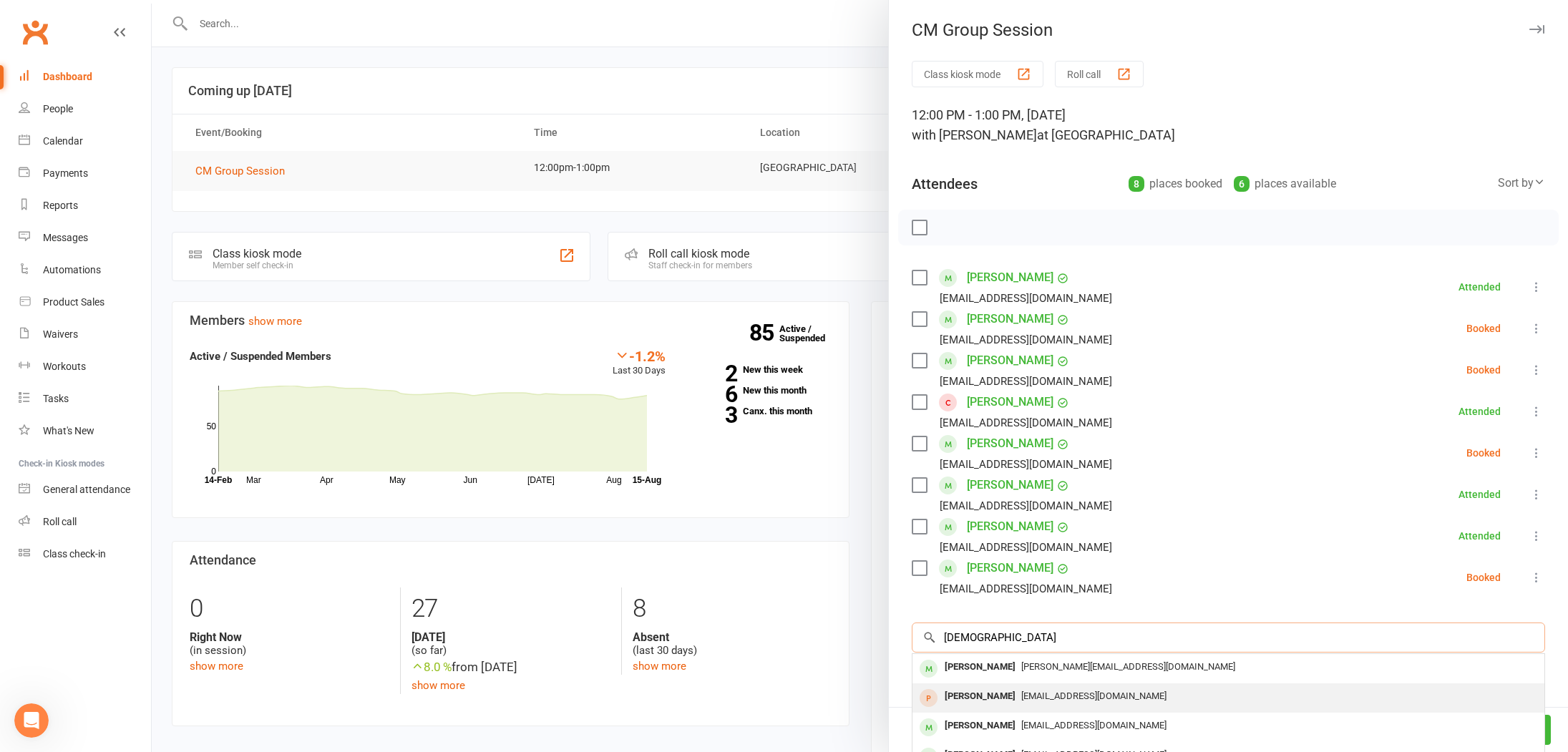
type input "Christi"
click at [999, 695] on div "Christine Findlay" at bounding box center [980, 696] width 82 height 20
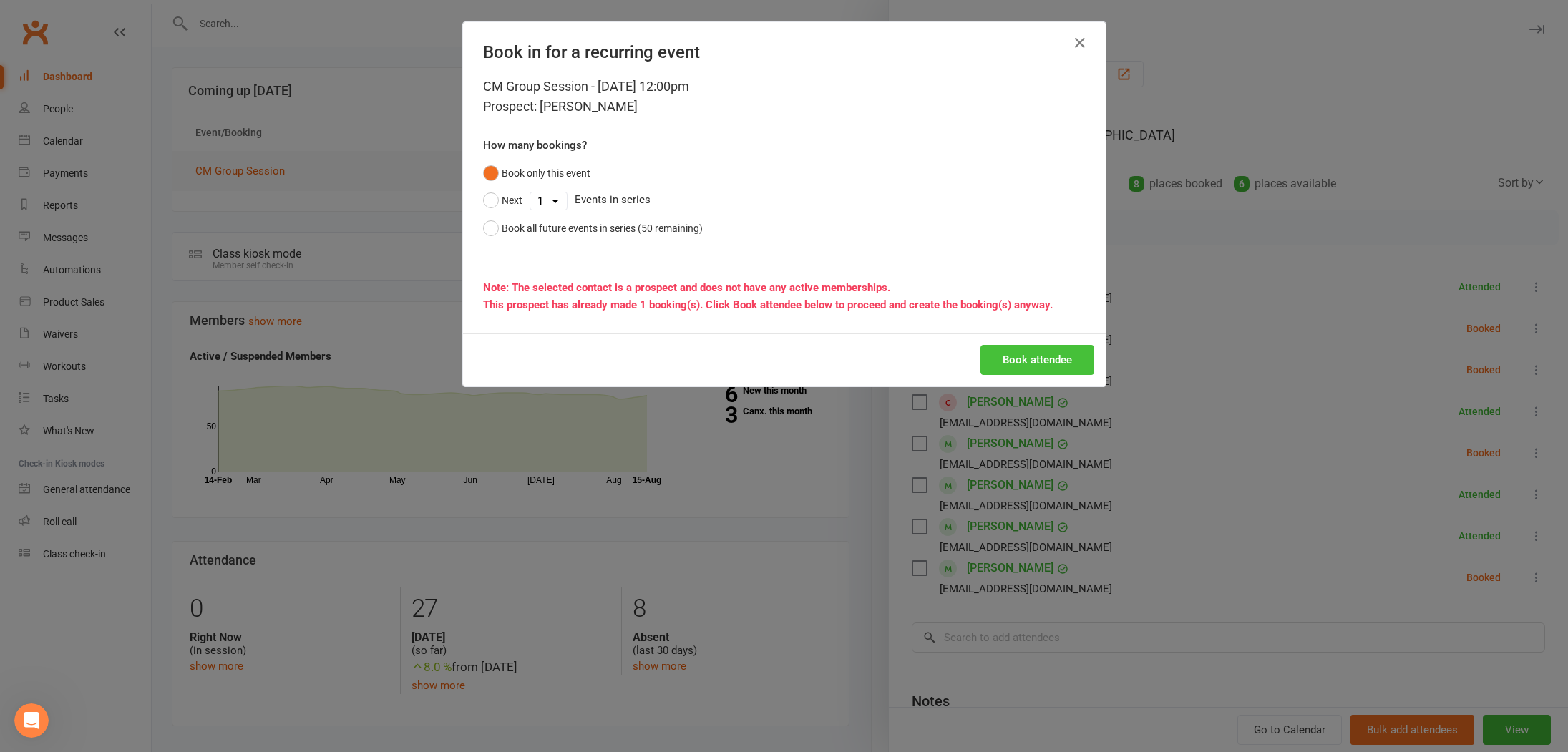
click at [1053, 364] on button "Book attendee" at bounding box center [1037, 360] width 114 height 30
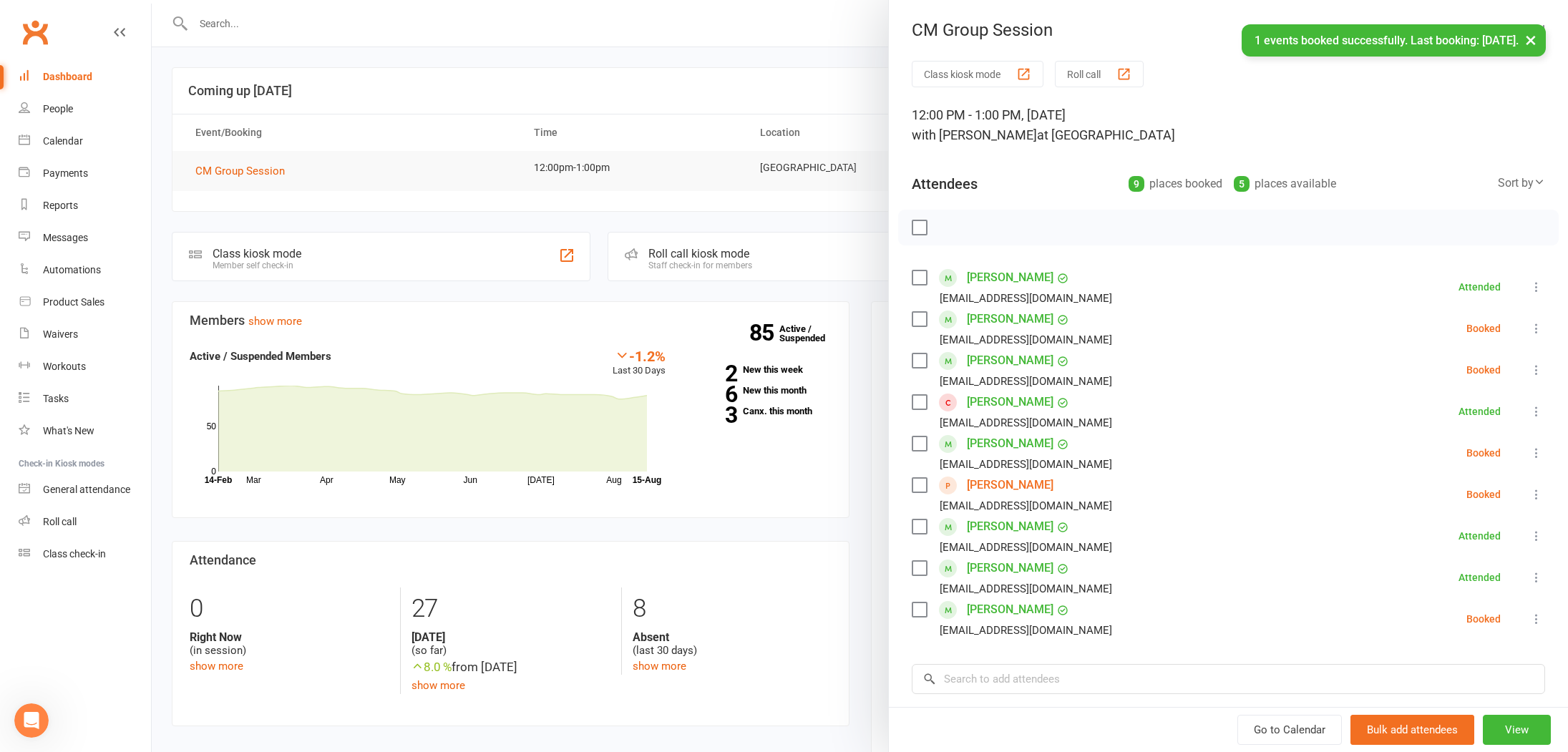
click at [923, 482] on label at bounding box center [918, 485] width 14 height 14
click at [956, 230] on icon "button" at bounding box center [950, 227] width 16 height 16
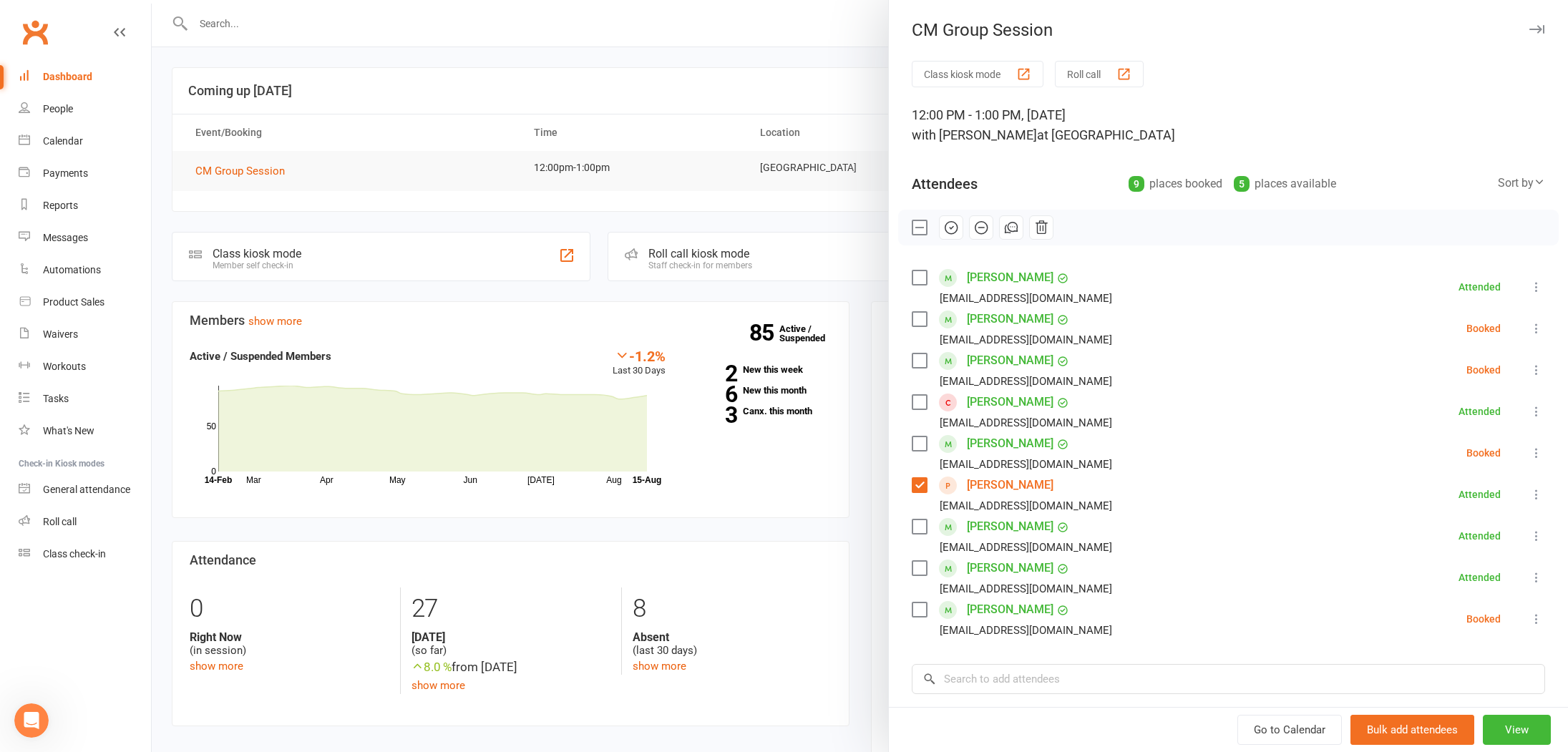
click at [925, 362] on label at bounding box center [918, 360] width 14 height 14
click at [921, 611] on label at bounding box center [918, 609] width 14 height 14
click at [955, 219] on button "button" at bounding box center [951, 227] width 24 height 24
click at [452, 113] on div at bounding box center [860, 376] width 1416 height 752
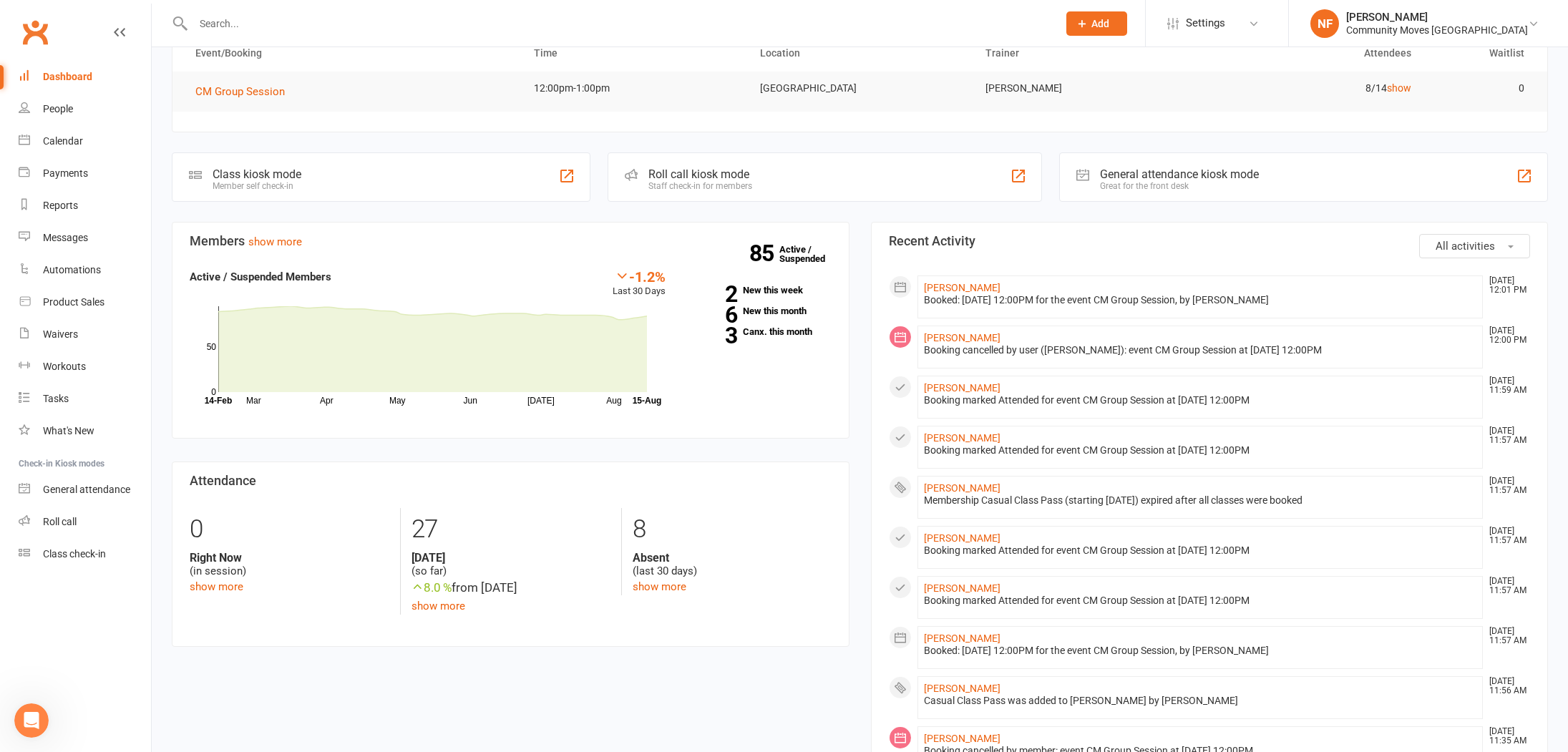
scroll to position [90, 0]
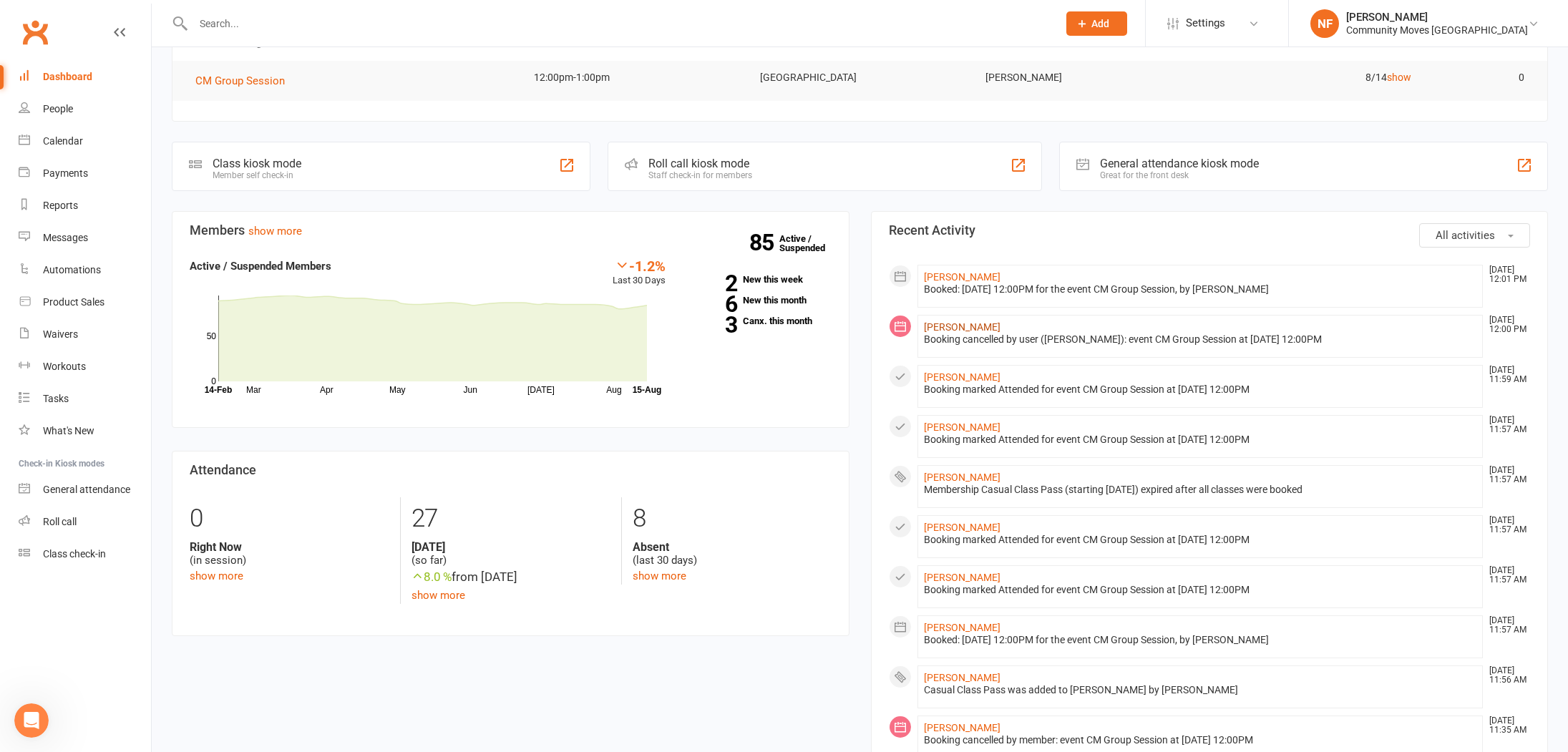
click at [968, 329] on link "Christine Findlay" at bounding box center [962, 327] width 76 height 11
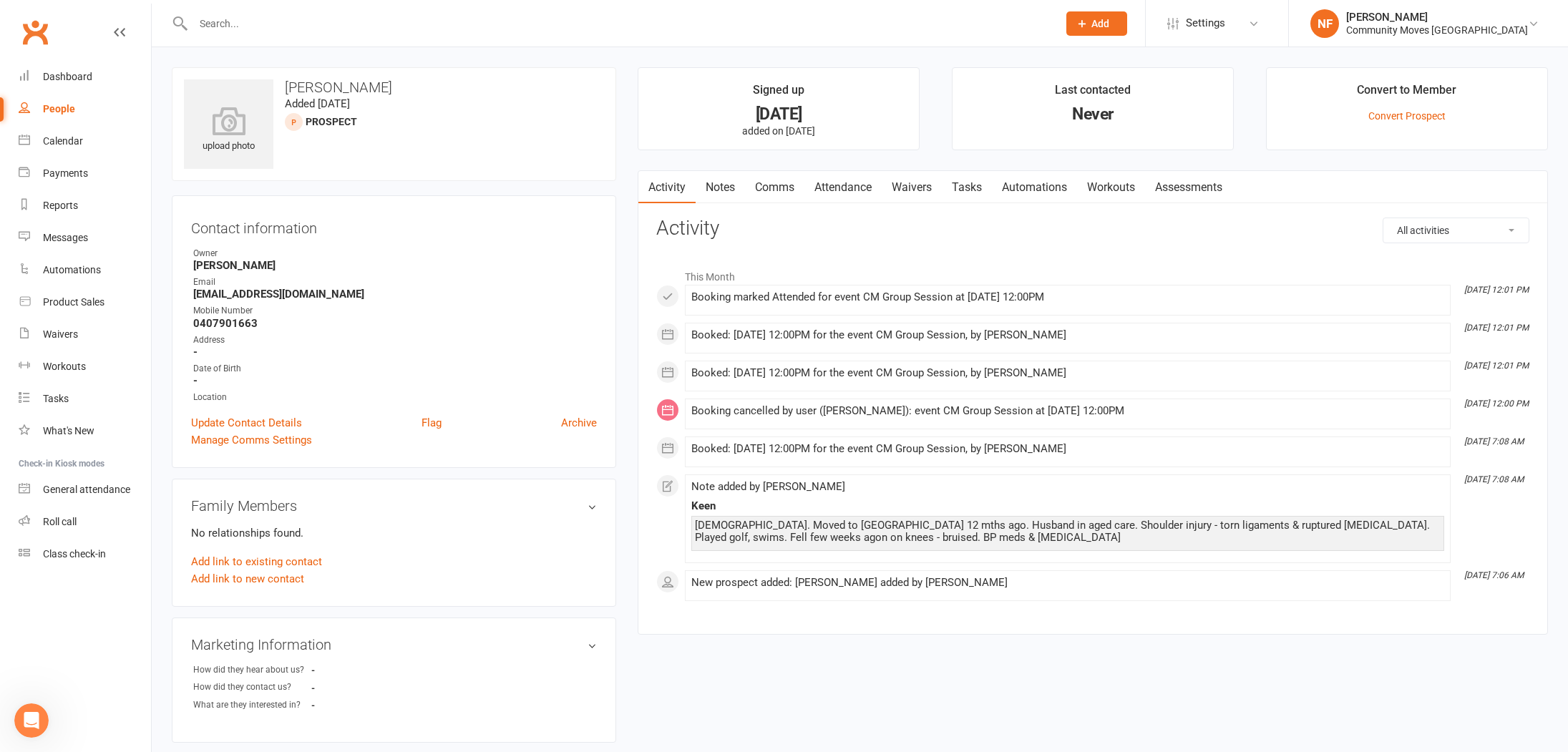
click at [719, 191] on link "Notes" at bounding box center [719, 187] width 49 height 33
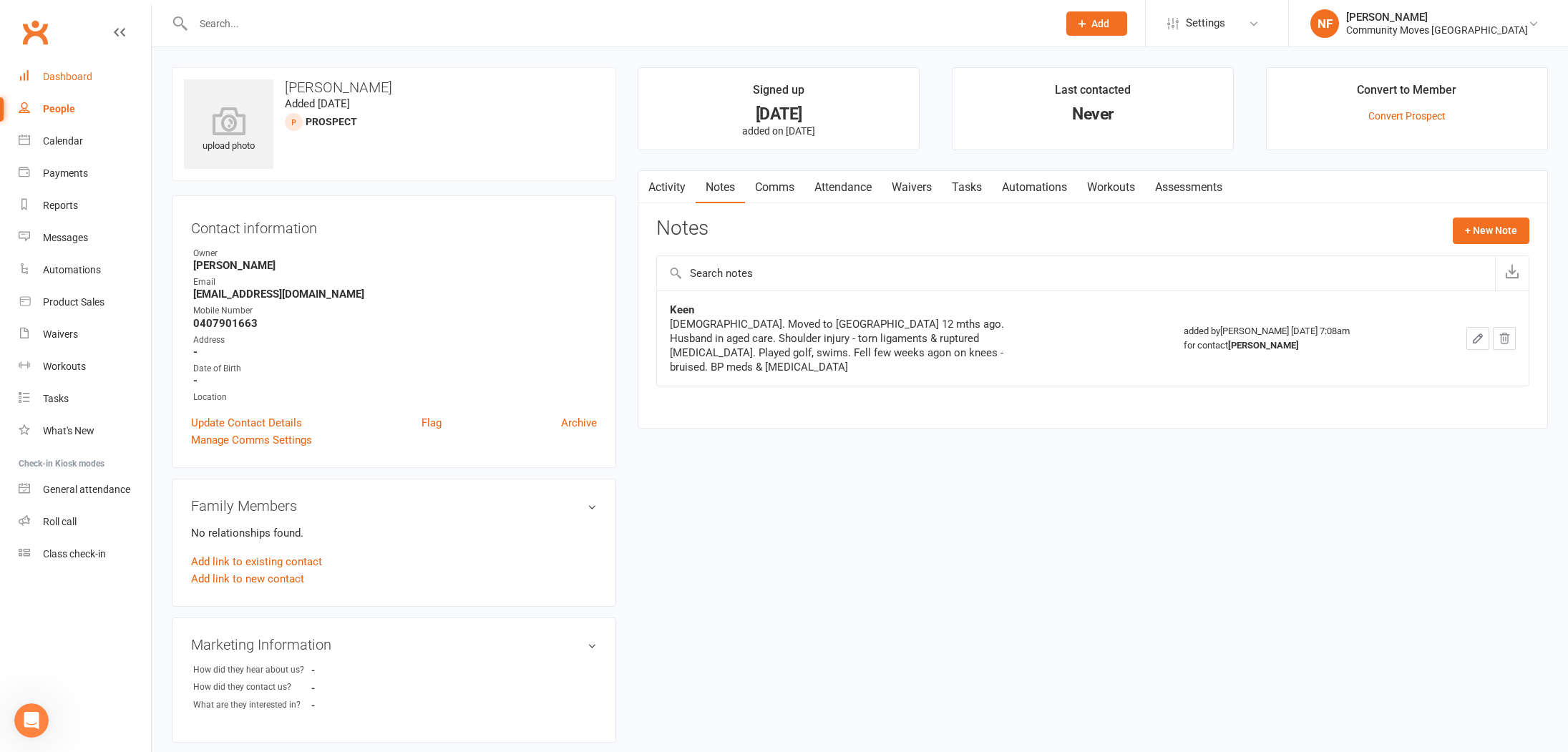
click at [63, 78] on div "Dashboard" at bounding box center [67, 76] width 49 height 11
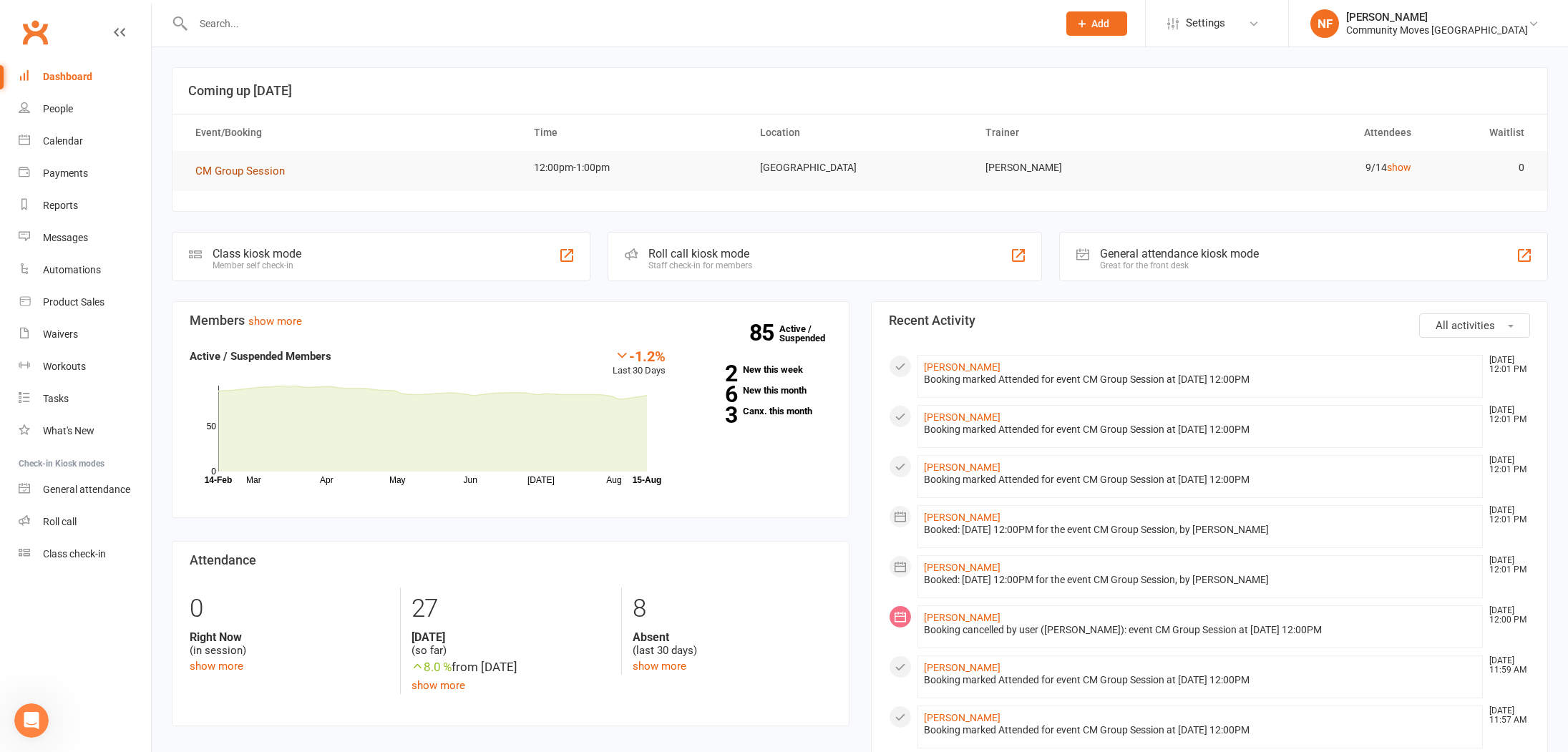
click at [244, 172] on span "CM Group Session" at bounding box center [240, 171] width 89 height 13
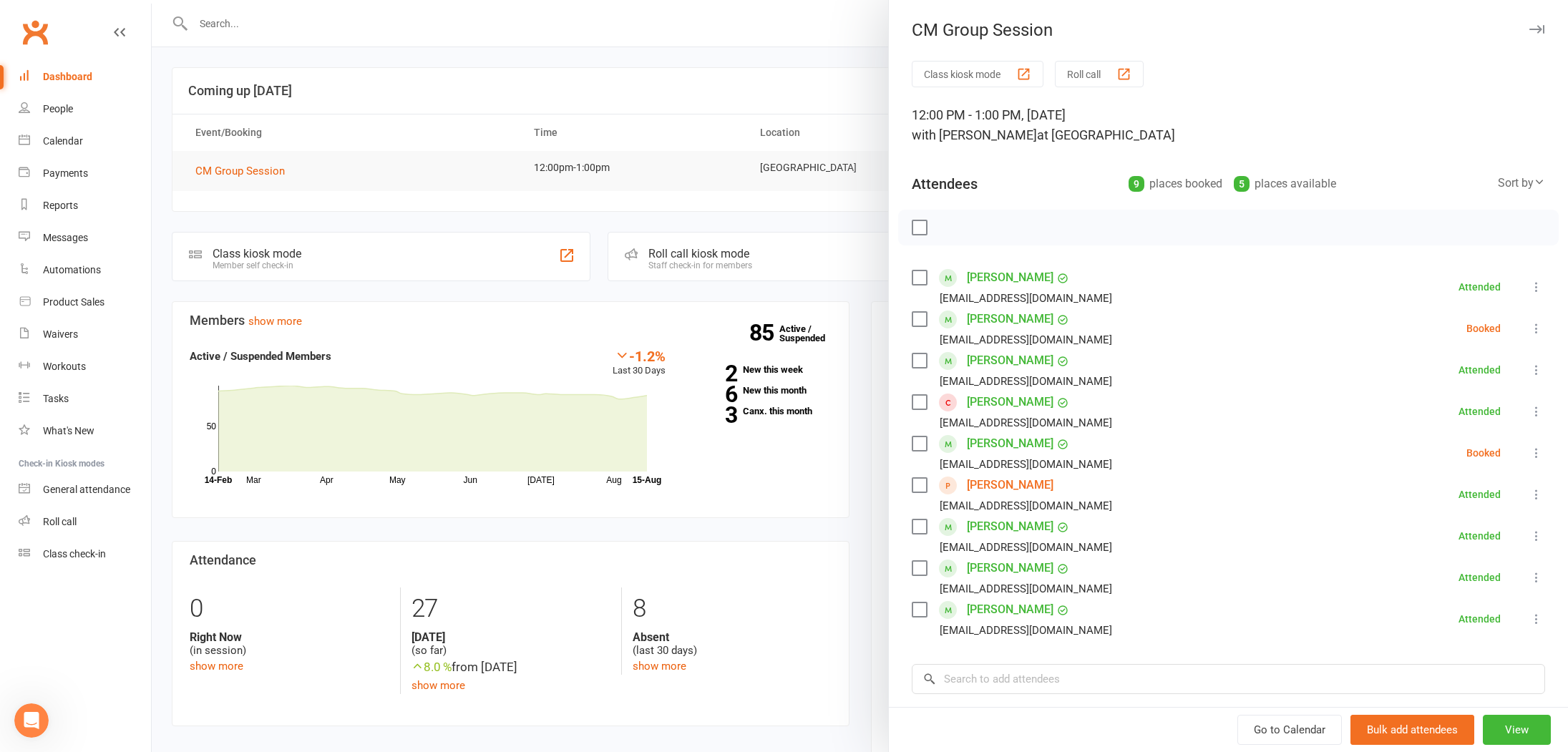
click at [1535, 327] on icon at bounding box center [1535, 328] width 14 height 14
click at [1451, 383] on link "Remove" at bounding box center [1467, 384] width 154 height 29
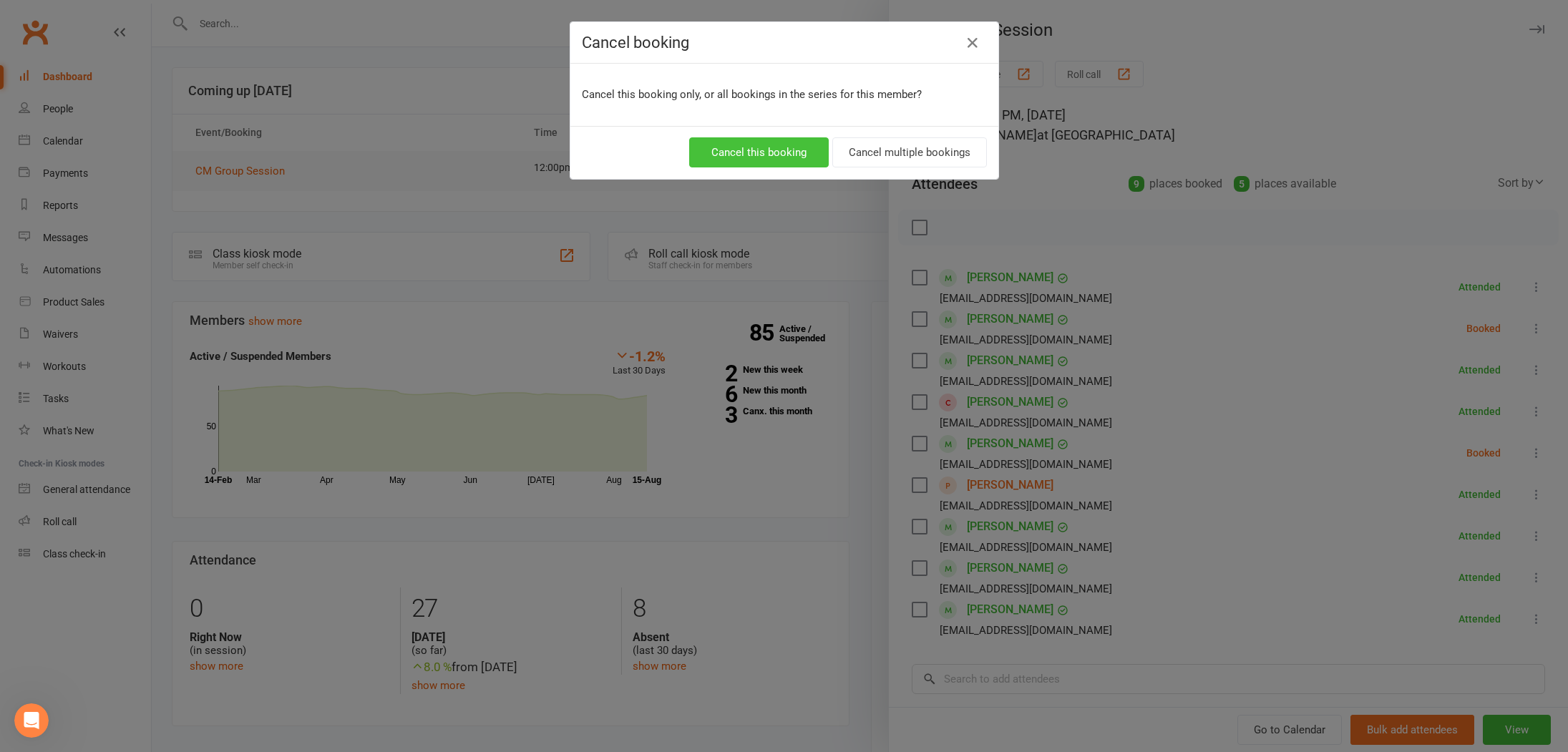
click at [802, 154] on button "Cancel this booking" at bounding box center [759, 153] width 140 height 30
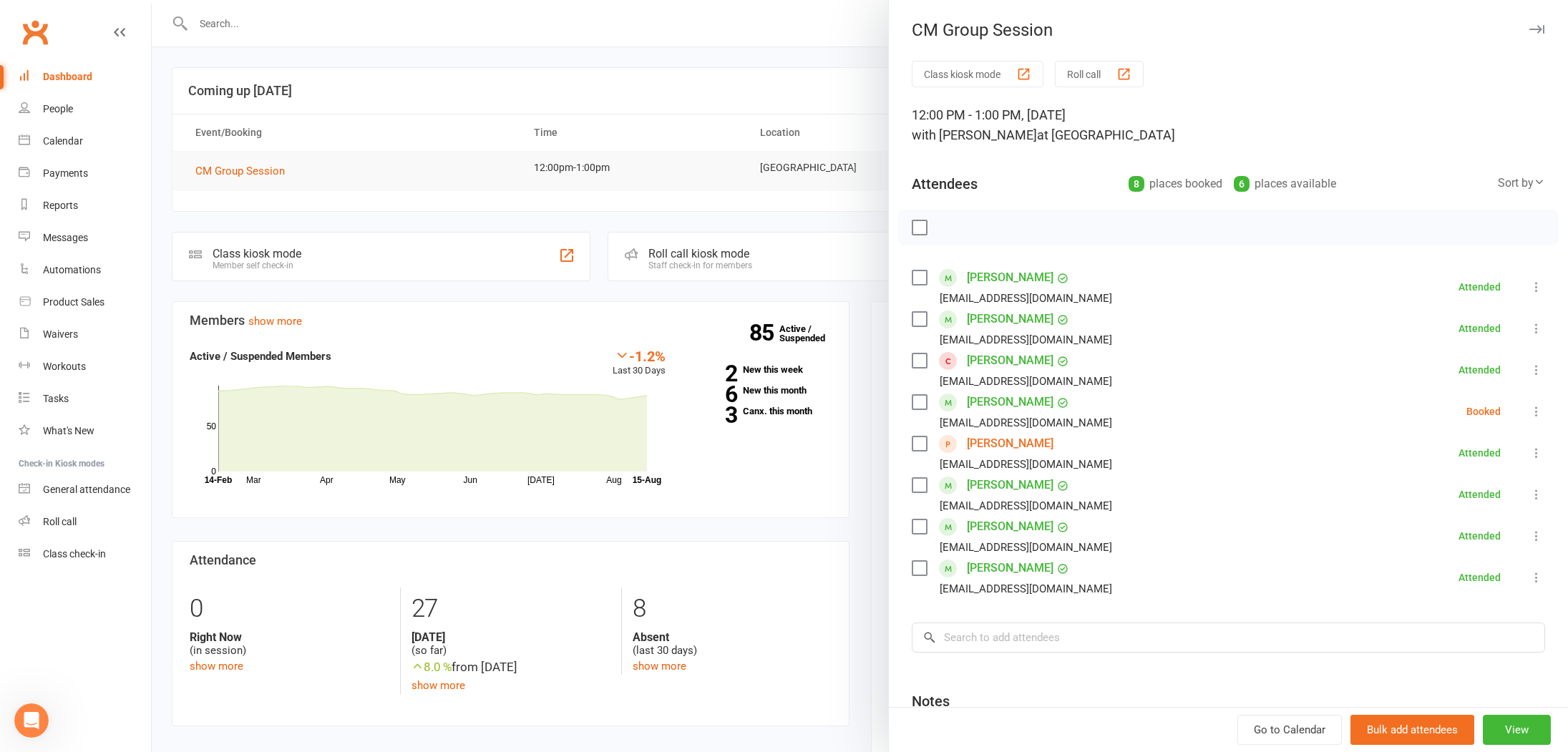
click at [1537, 412] on icon at bounding box center [1535, 410] width 14 height 14
click at [1451, 472] on link "Remove" at bounding box center [1467, 468] width 154 height 29
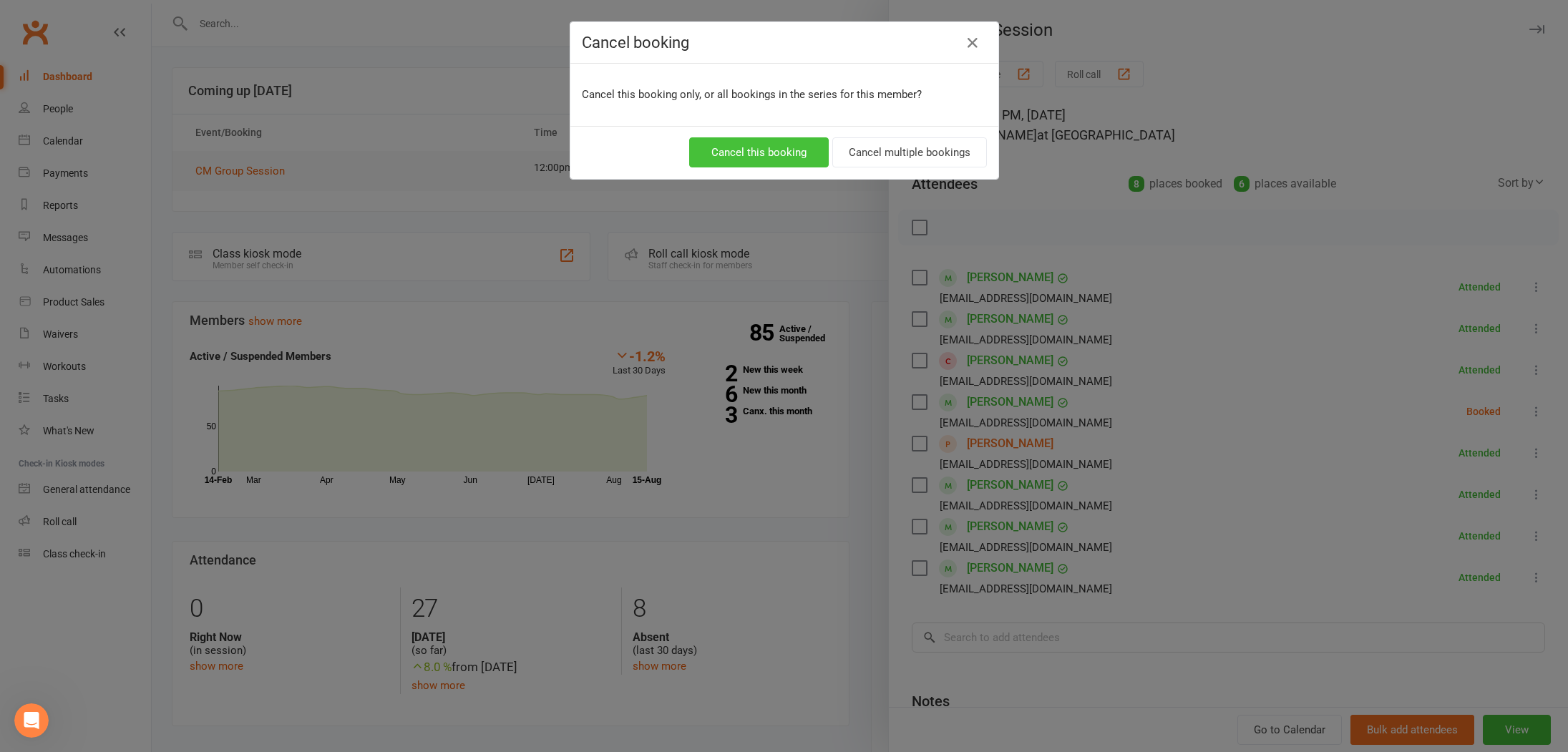
click at [770, 155] on button "Cancel this booking" at bounding box center [759, 153] width 140 height 30
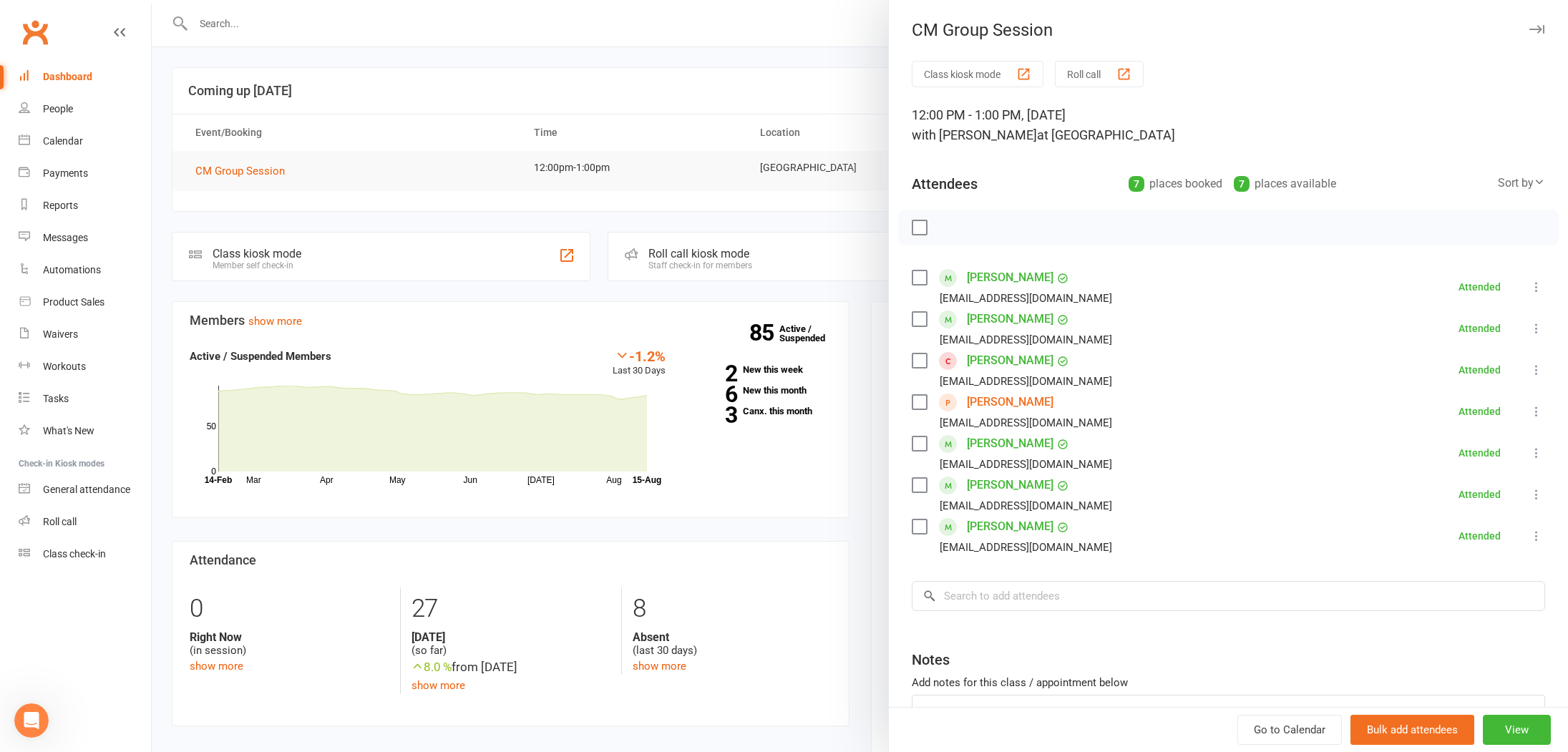
click at [488, 115] on div at bounding box center [860, 376] width 1416 height 752
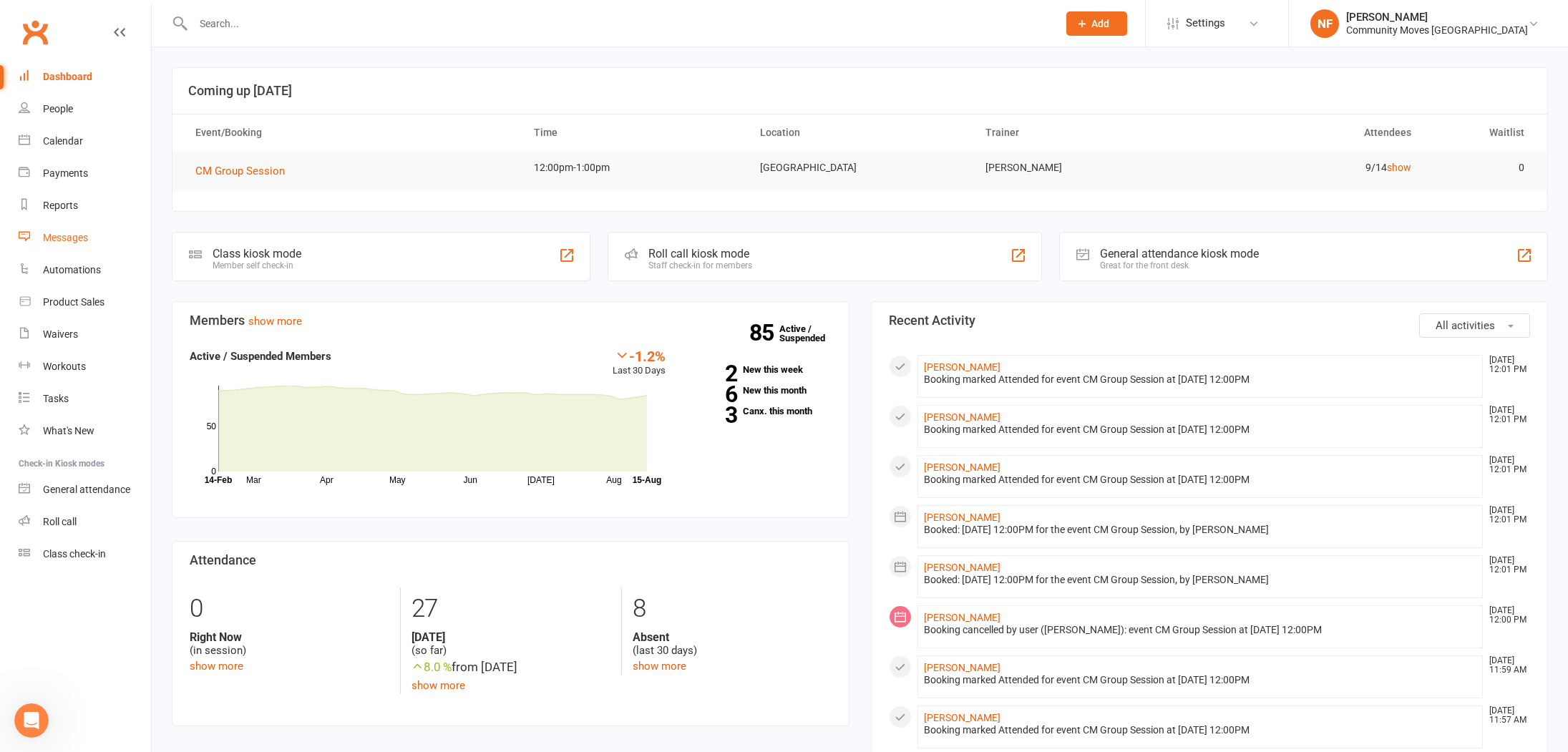
drag, startPoint x: 74, startPoint y: 233, endPoint x: 173, endPoint y: 188, distance: 108.7
click at [75, 233] on div "Messages" at bounding box center [65, 237] width 45 height 11
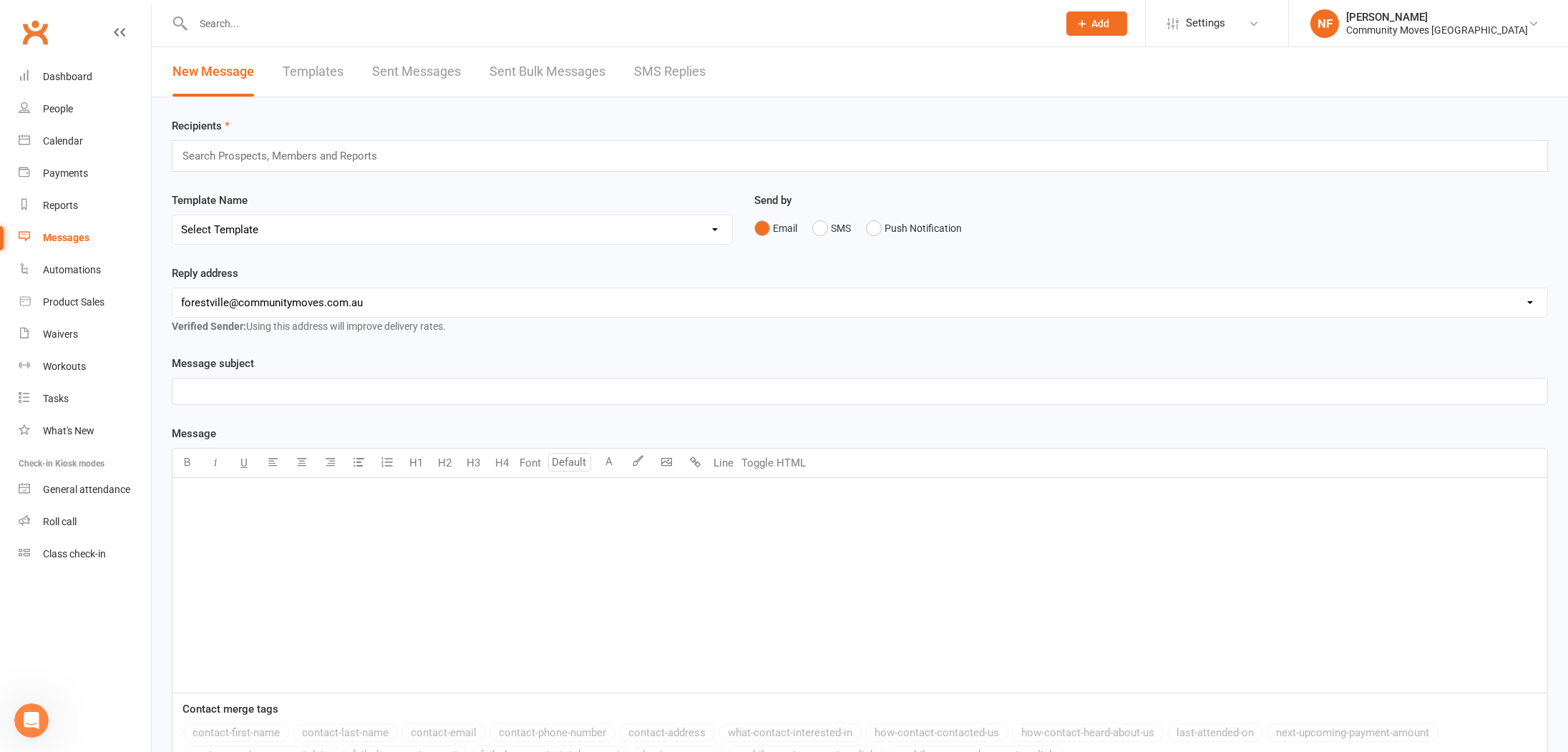
drag, startPoint x: 684, startPoint y: 68, endPoint x: 655, endPoint y: 76, distance: 30.1
click at [685, 69] on link "SMS Replies" at bounding box center [669, 72] width 72 height 49
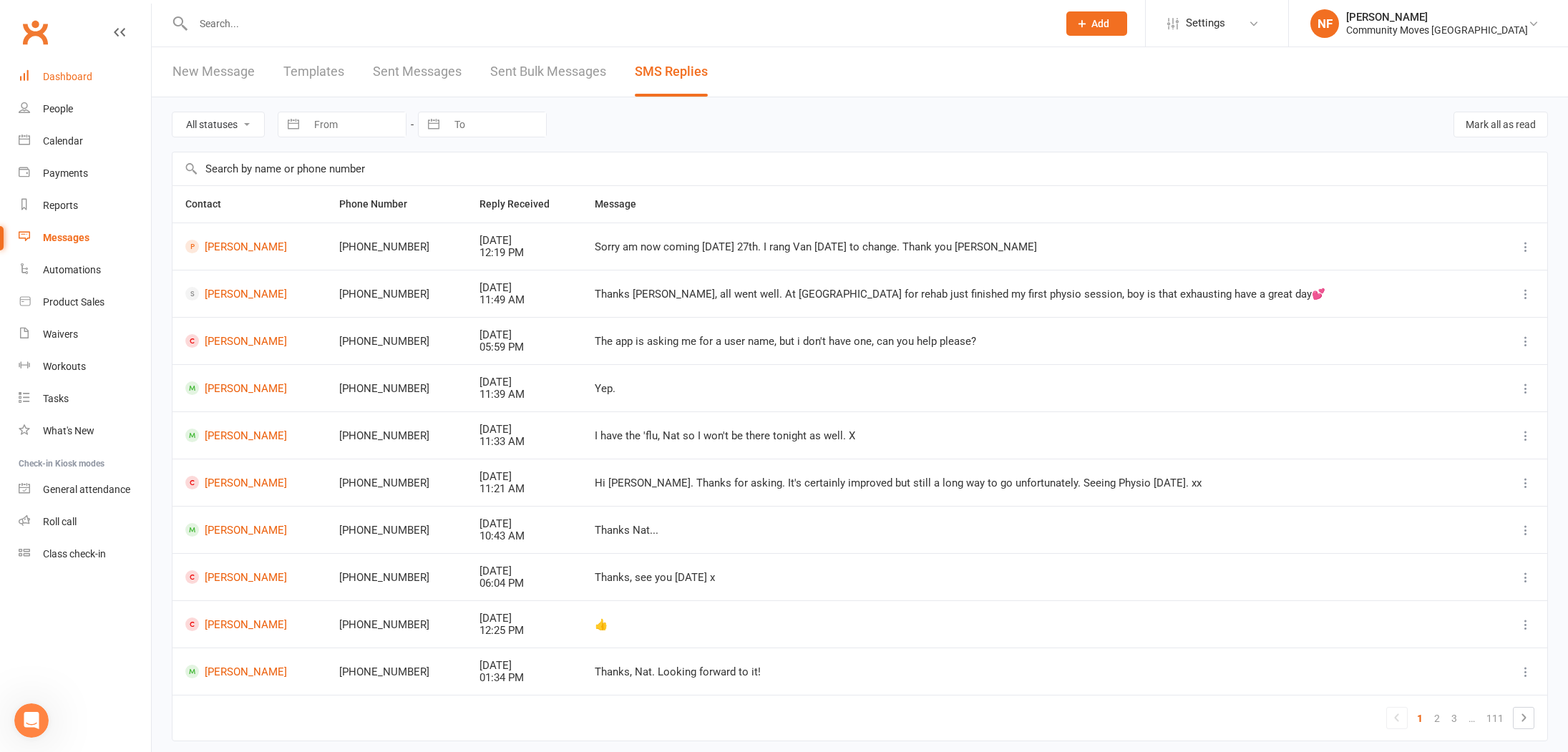
click at [81, 80] on div "Dashboard" at bounding box center [67, 76] width 49 height 11
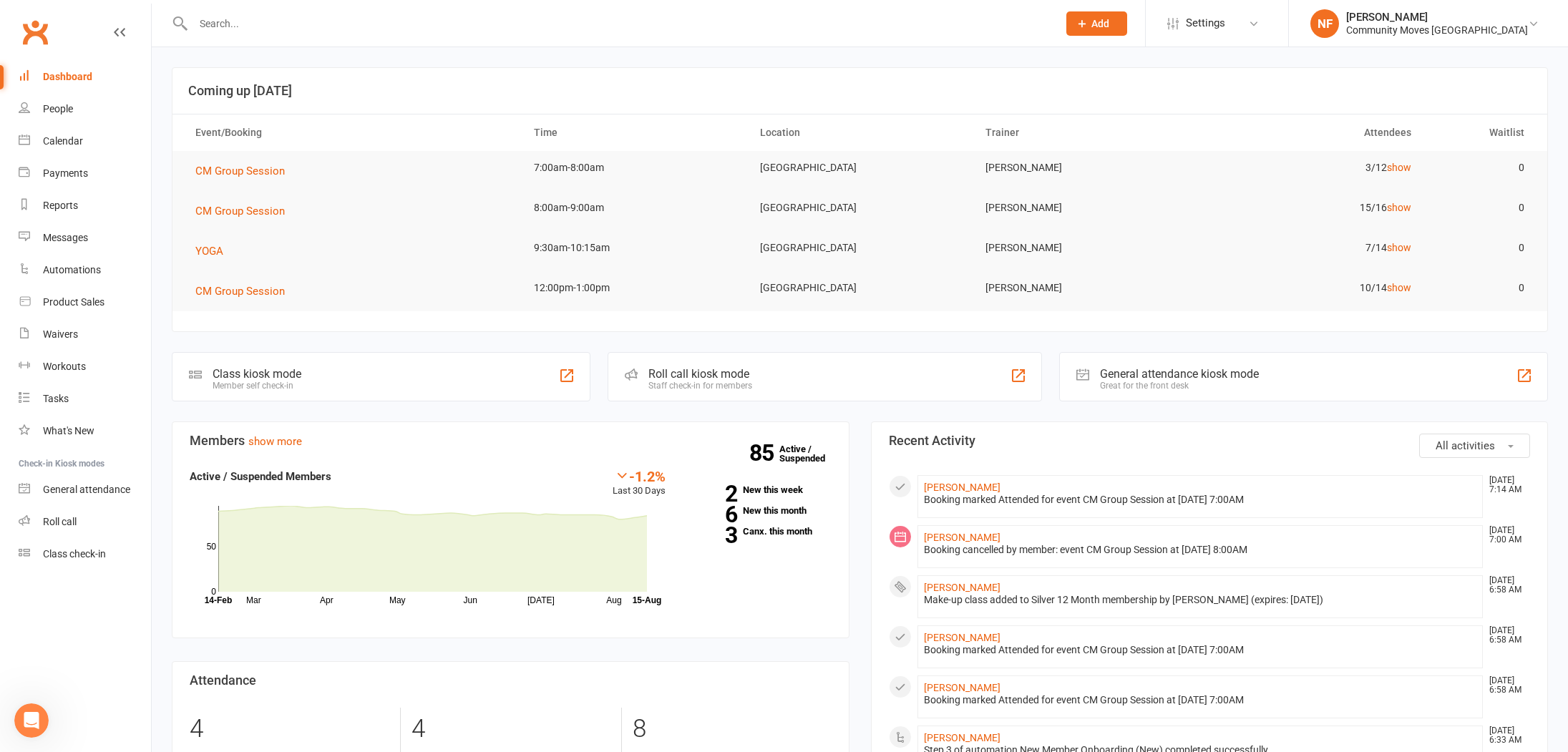
scroll to position [2, 0]
click at [251, 28] on input "text" at bounding box center [618, 24] width 859 height 20
type input "Gloria"
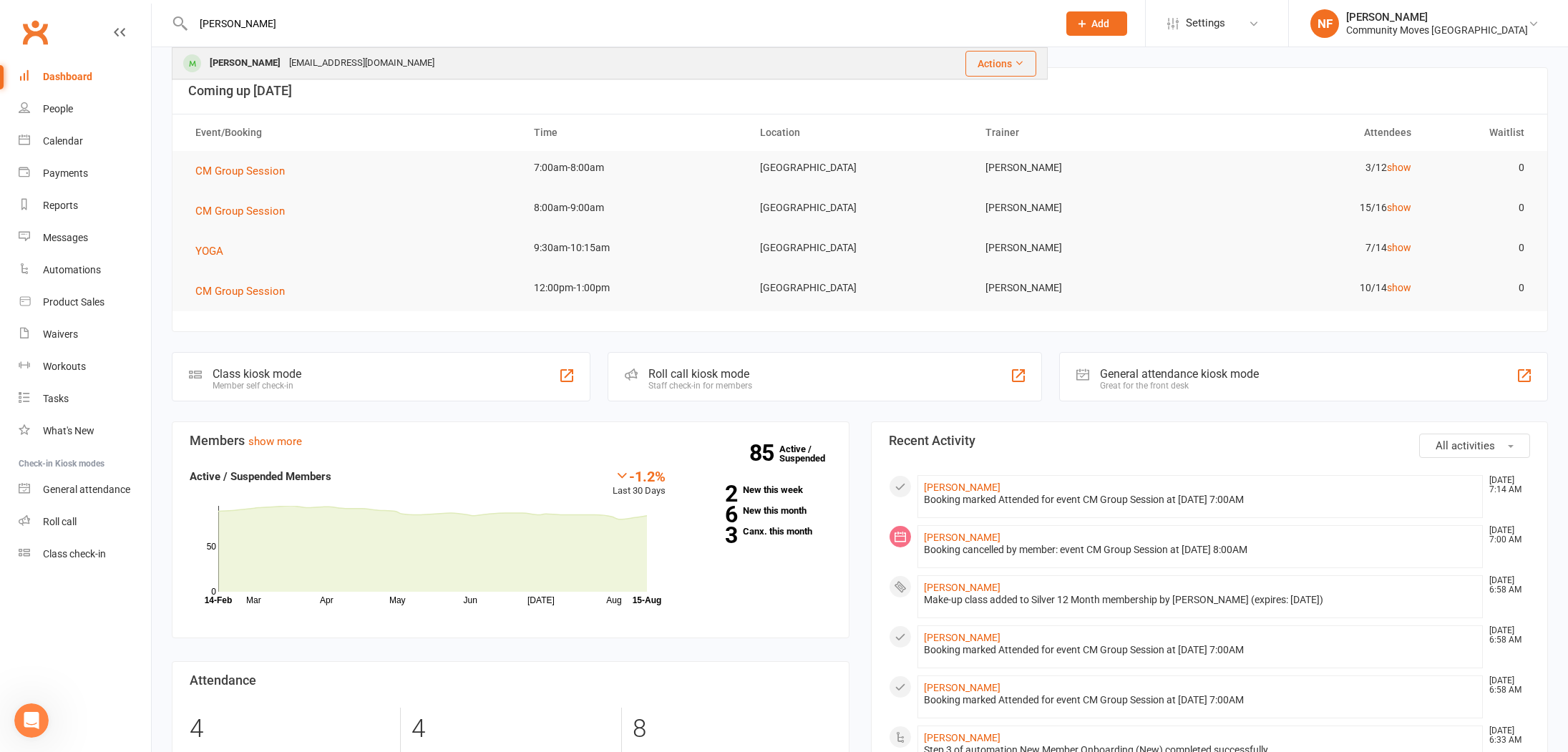
click at [250, 62] on div "Gloria Chaplin" at bounding box center [245, 63] width 79 height 20
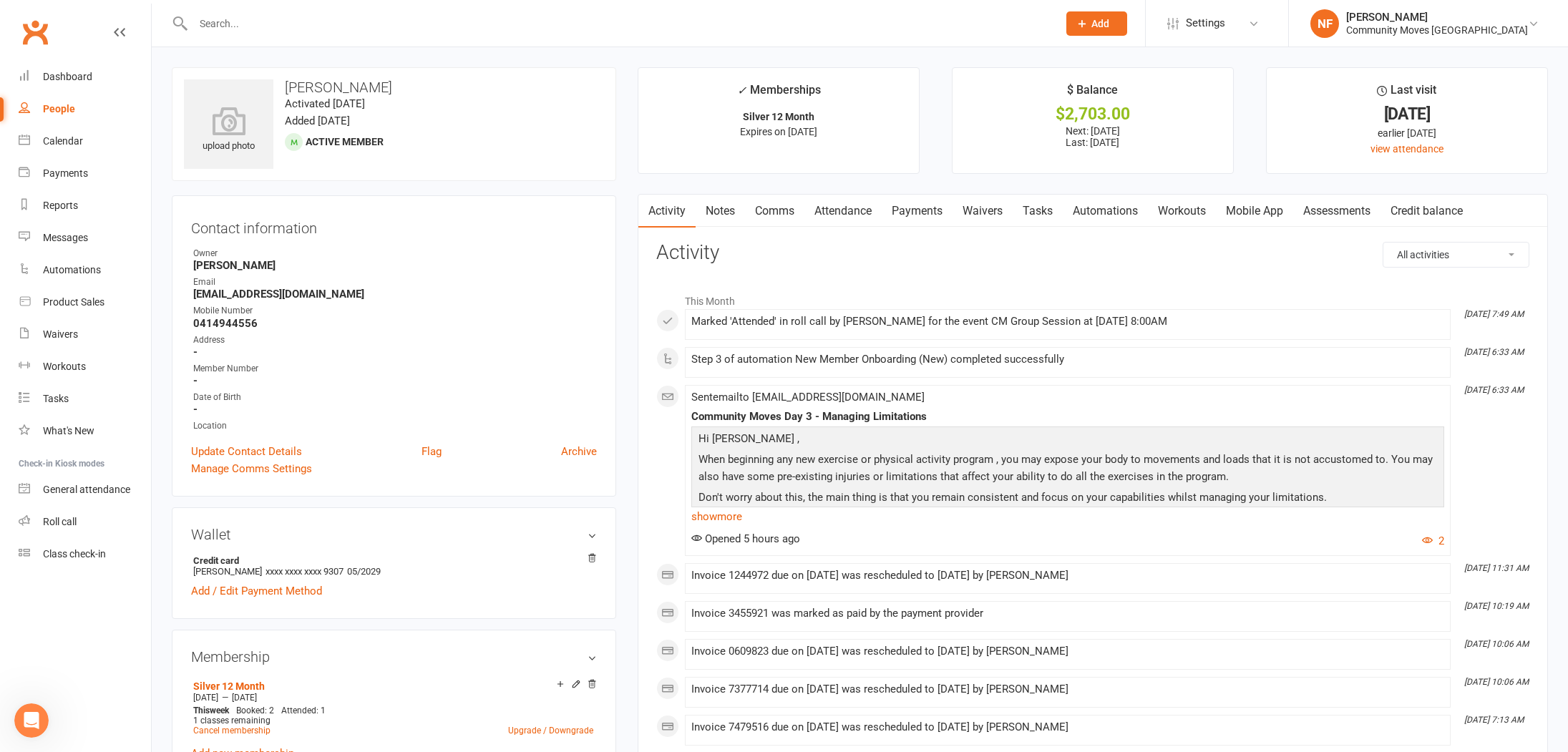
click at [930, 211] on link "Payments" at bounding box center [917, 210] width 71 height 33
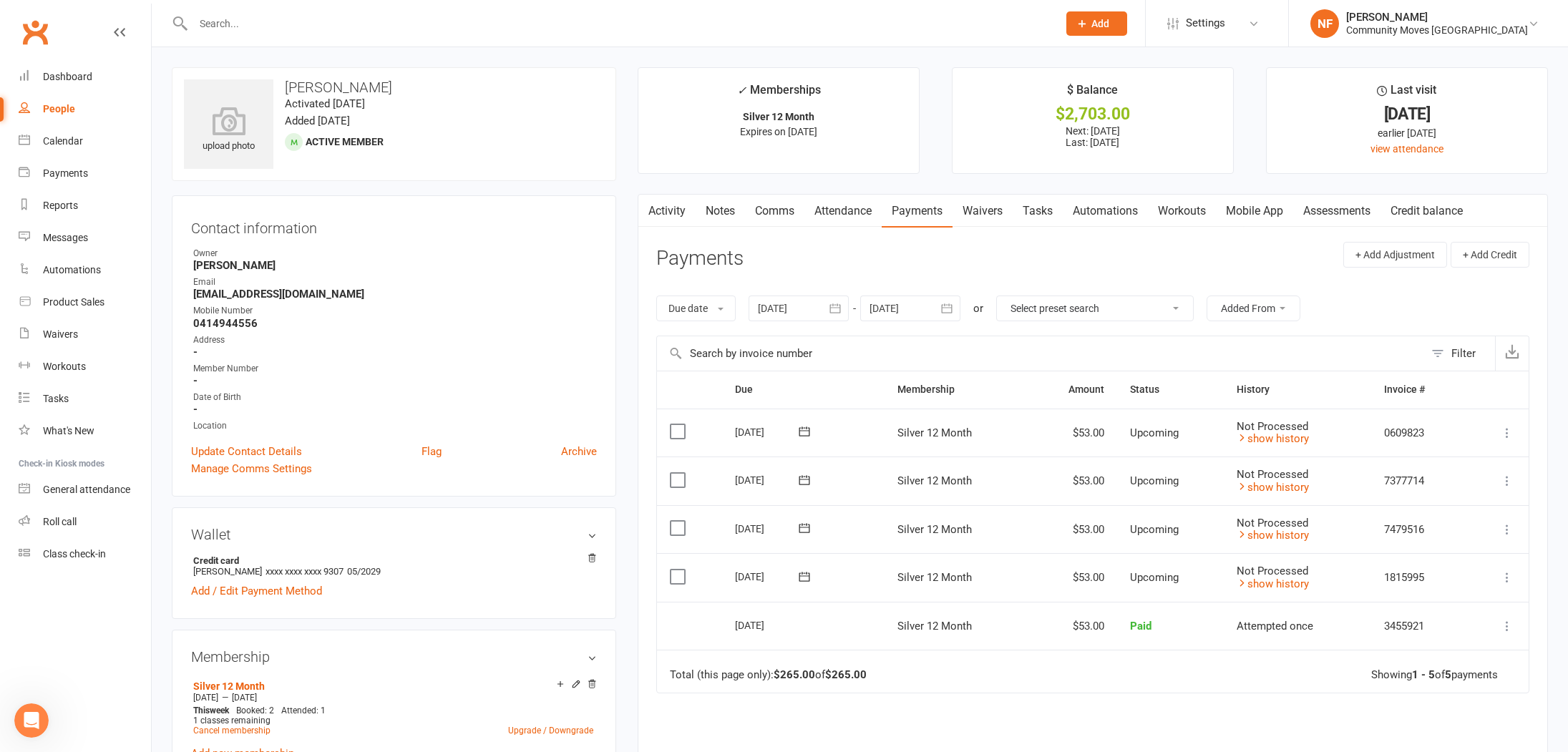
click at [951, 305] on icon "button" at bounding box center [946, 308] width 14 height 14
click at [1113, 485] on button "27" at bounding box center [1109, 479] width 36 height 26
type input "27 Sep 2025"
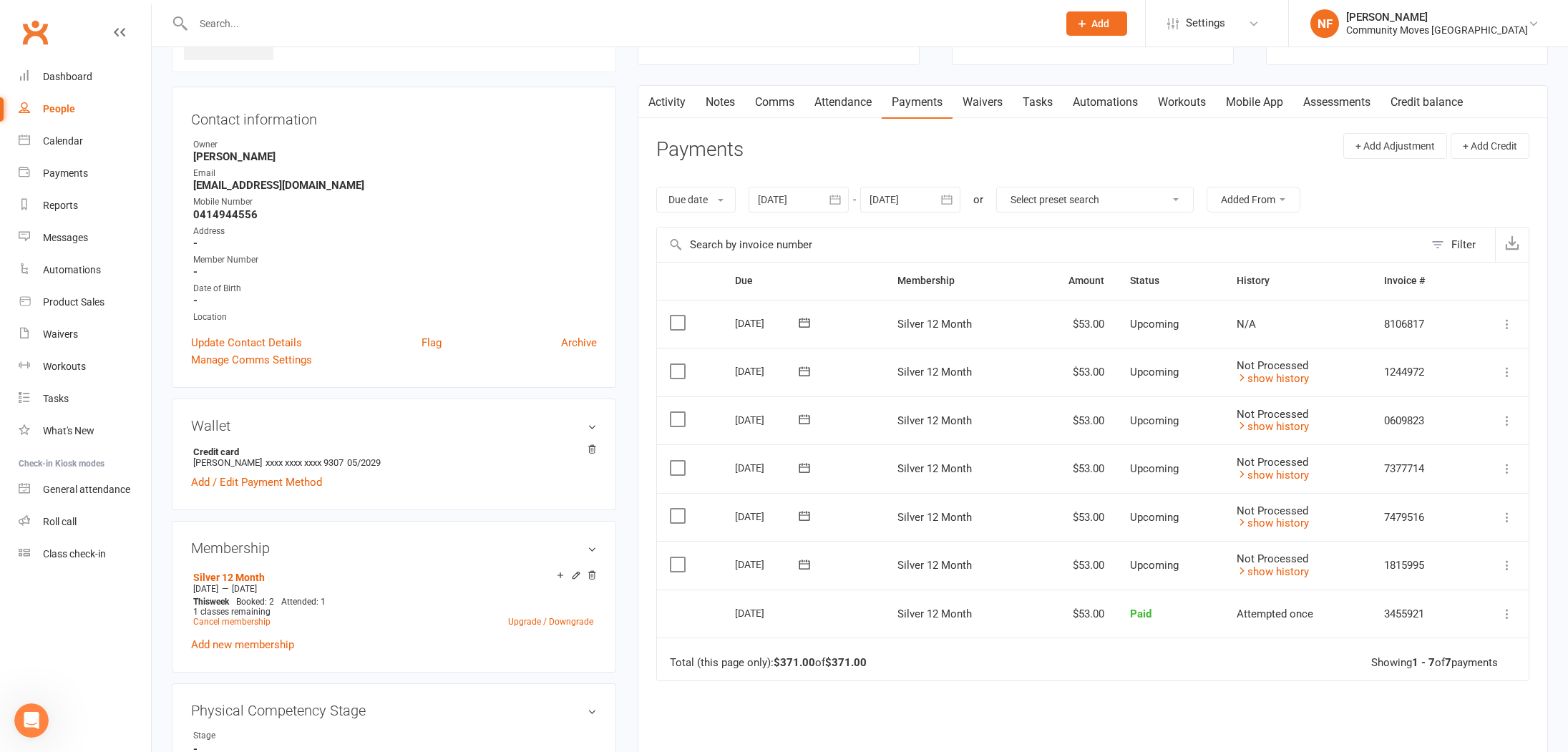
scroll to position [108, 0]
click at [1508, 516] on icon at bounding box center [1507, 517] width 14 height 14
click at [1436, 718] on link "Bulk reschedule from this date" at bounding box center [1429, 718] width 168 height 29
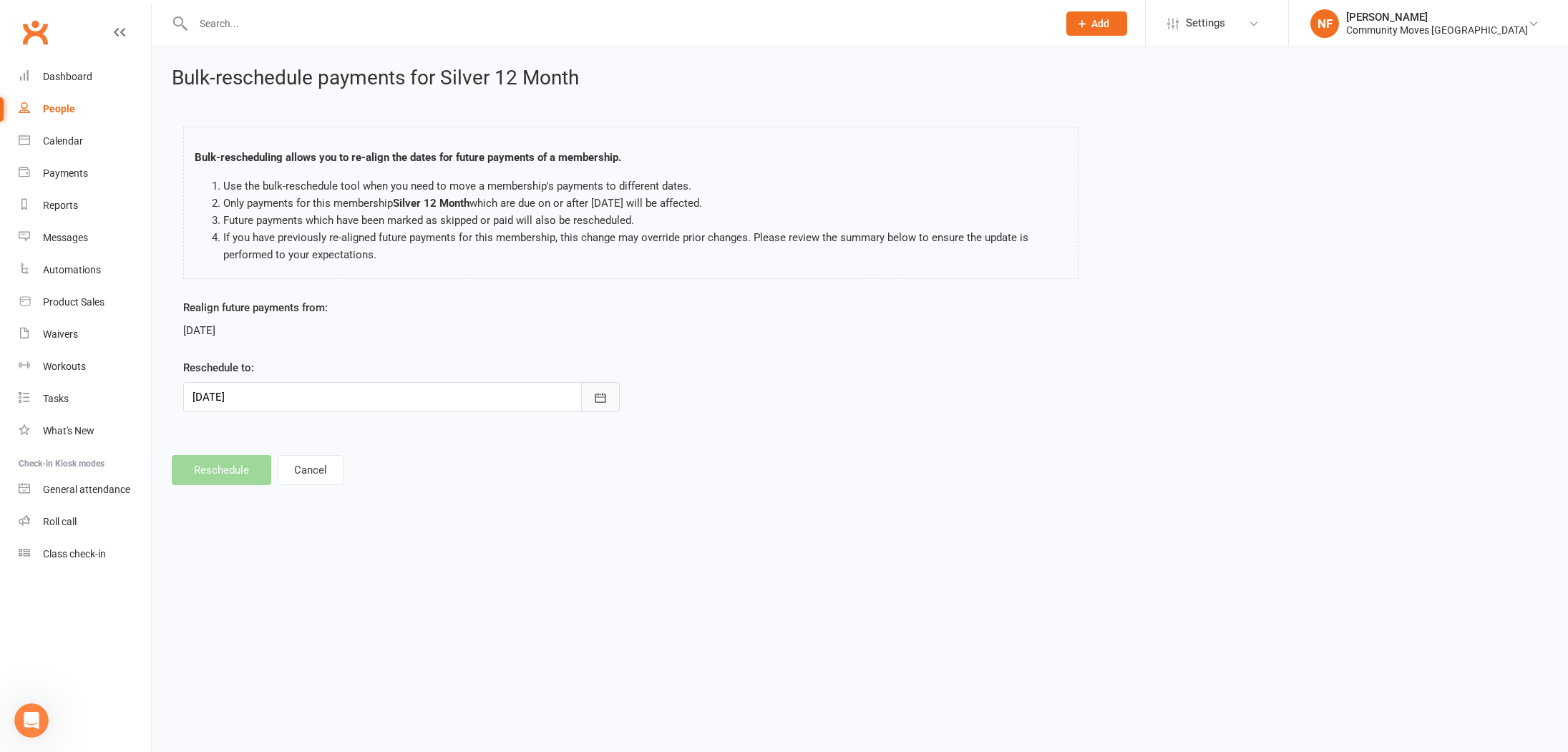
click at [596, 395] on icon "button" at bounding box center [601, 397] width 11 height 9
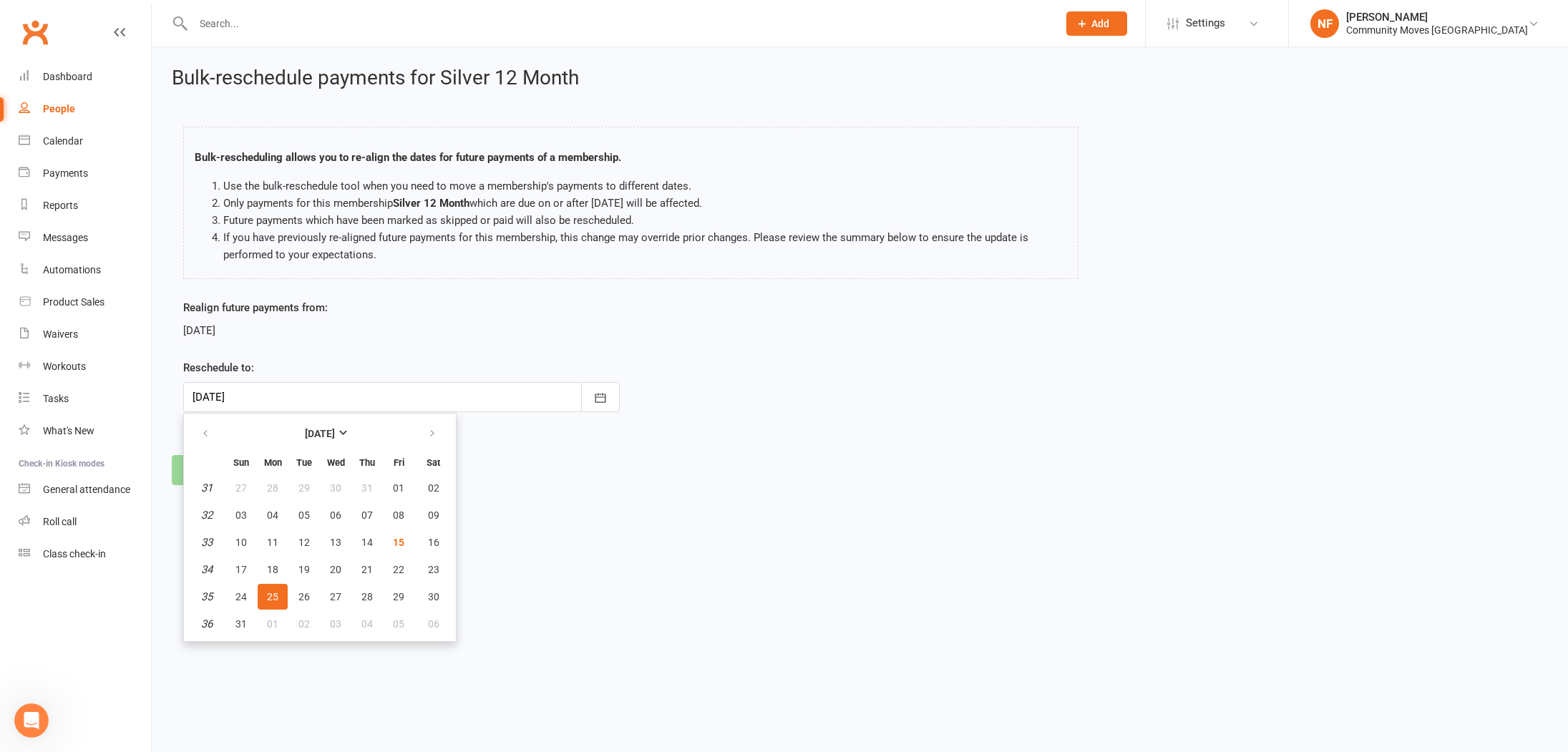
click at [268, 597] on span "25" at bounding box center [273, 597] width 11 height 11
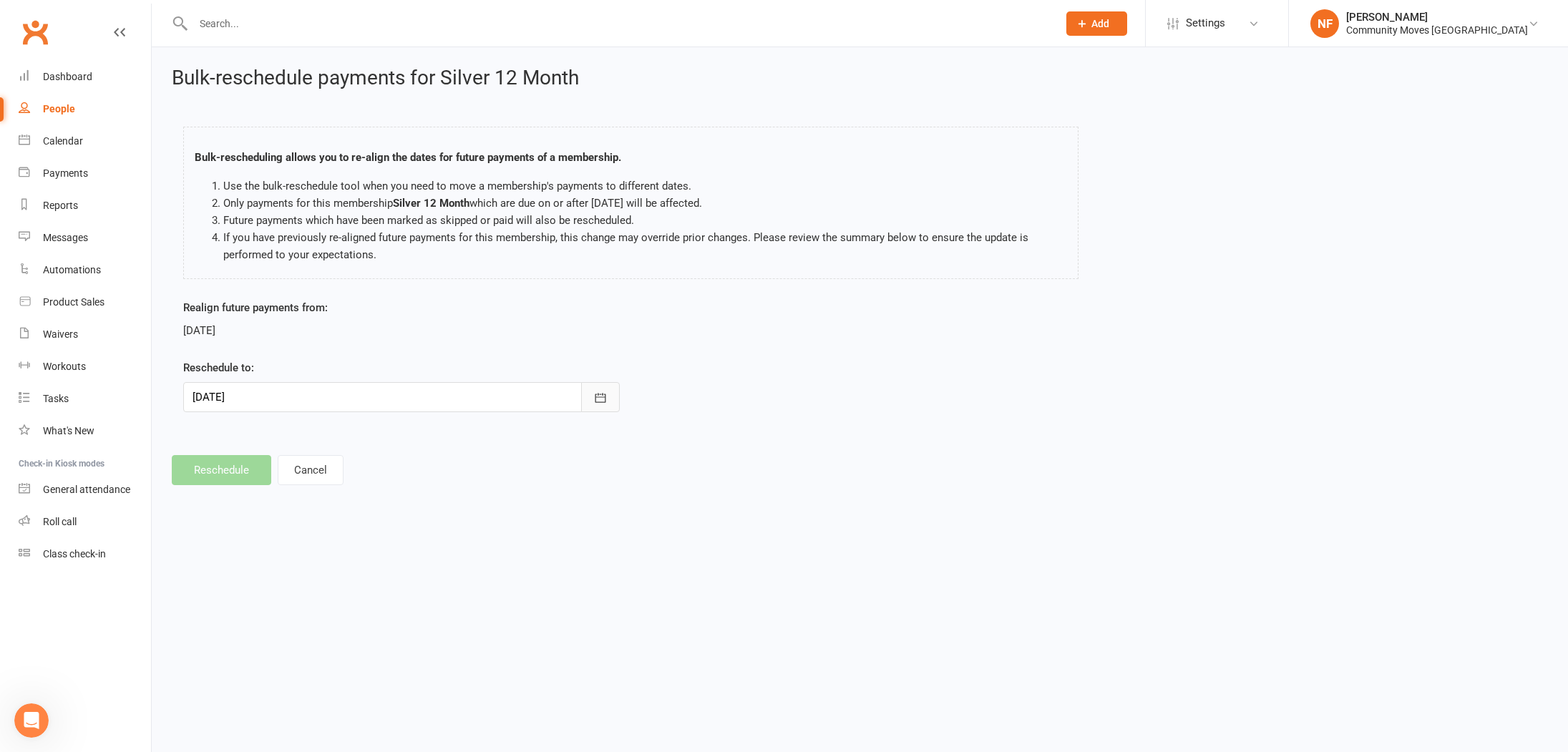
click at [606, 396] on icon "button" at bounding box center [599, 397] width 14 height 14
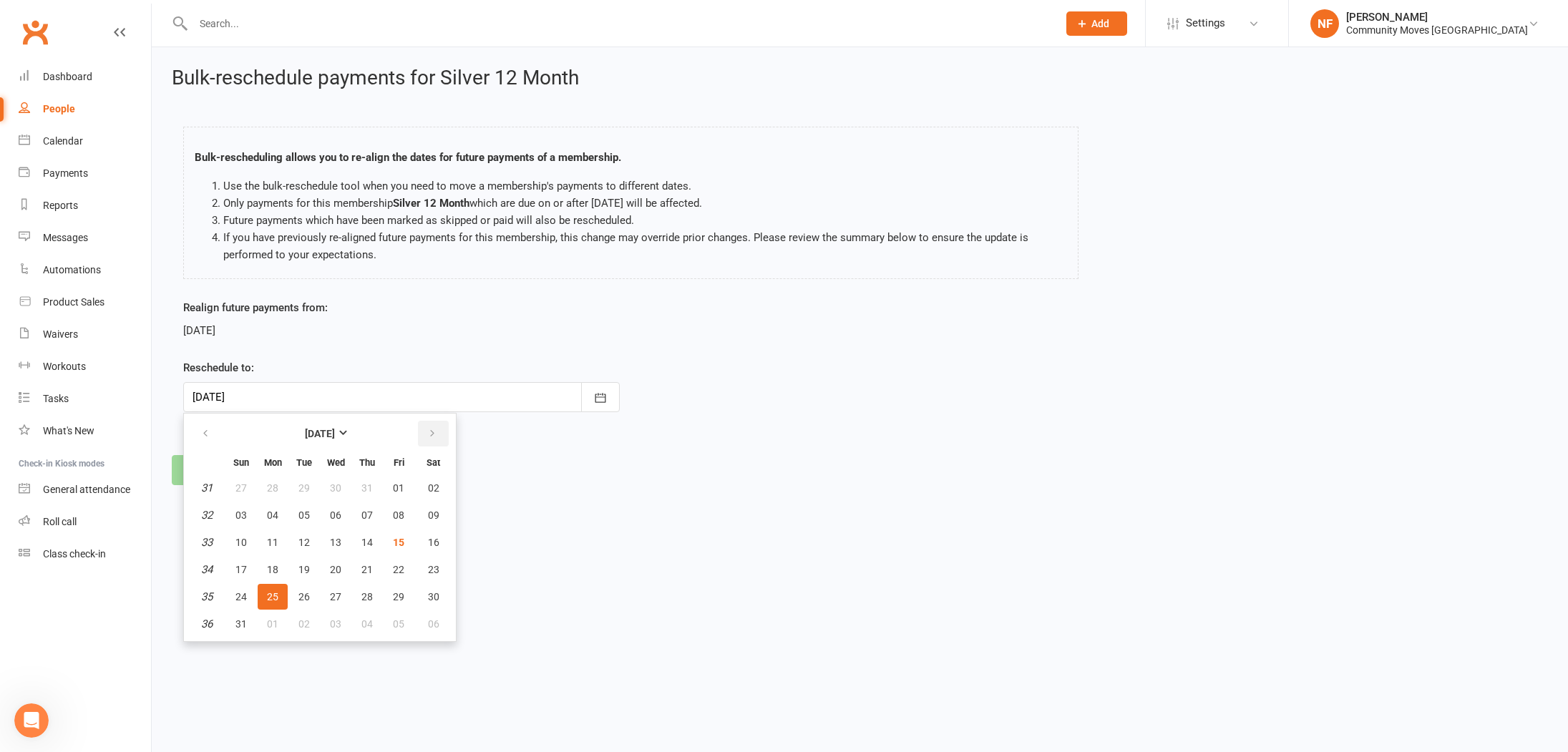
click at [431, 435] on icon "button" at bounding box center [432, 434] width 10 height 11
click at [269, 515] on span "08" at bounding box center [273, 515] width 11 height 11
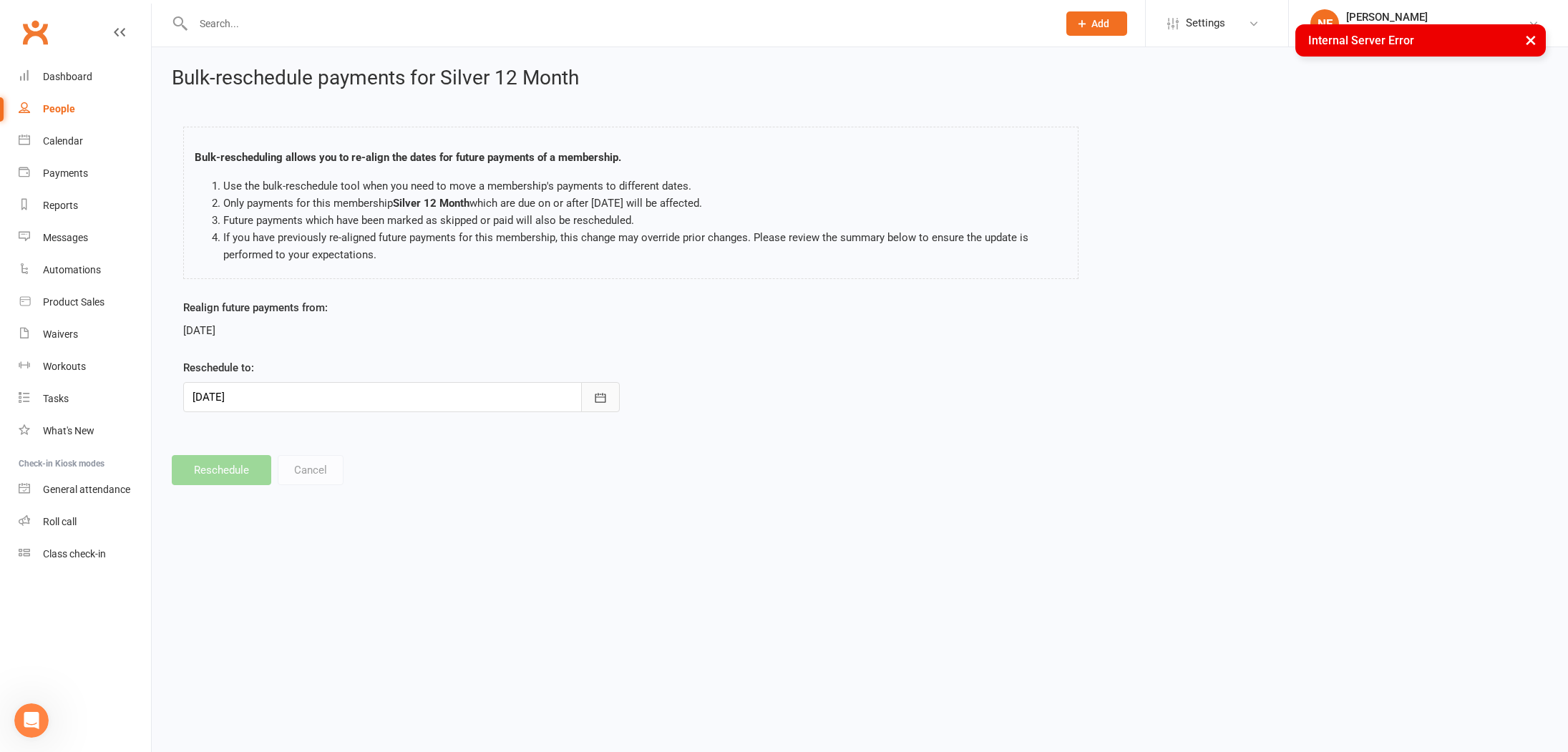
click at [598, 399] on icon "button" at bounding box center [599, 397] width 14 height 14
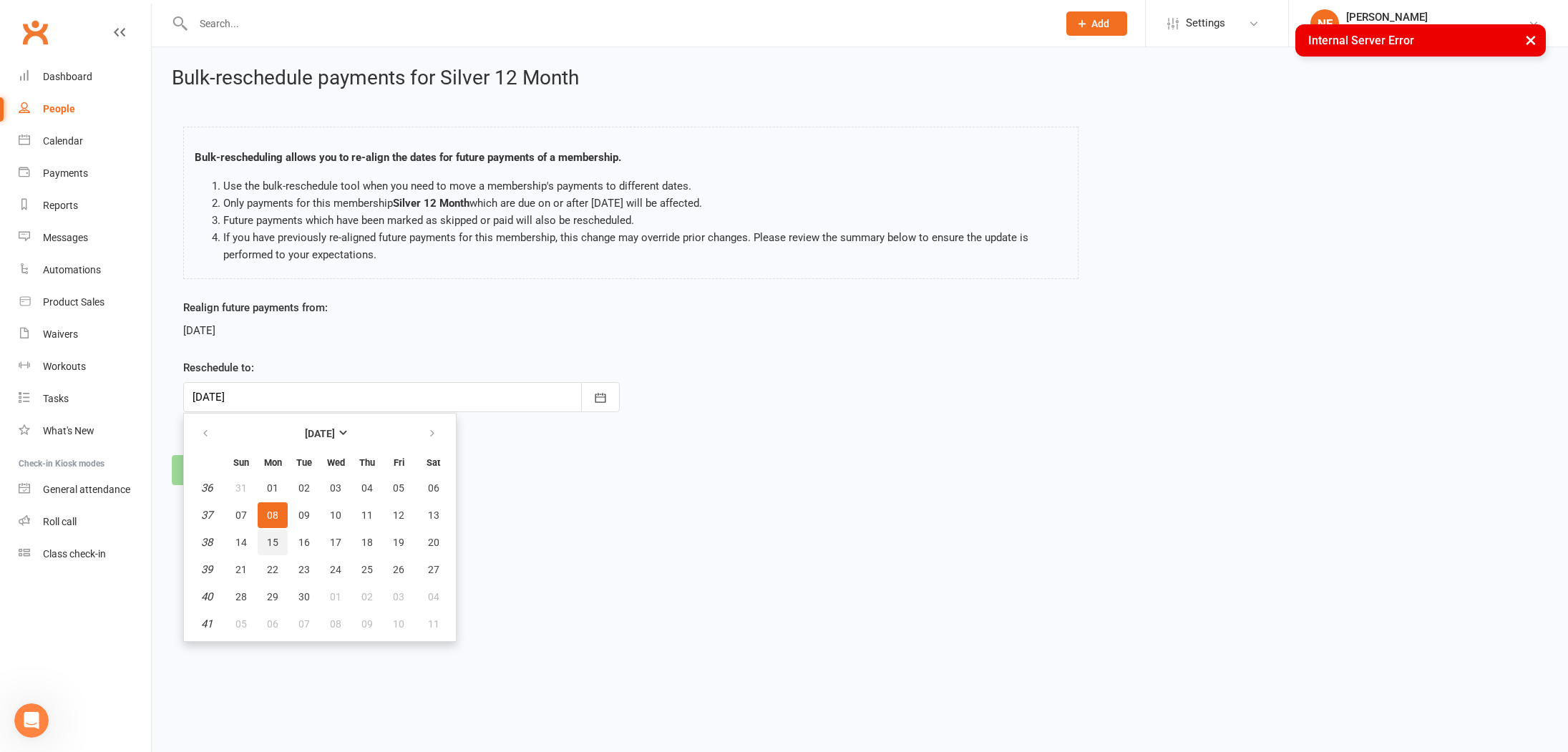
click at [269, 537] on span "15" at bounding box center [273, 543] width 11 height 11
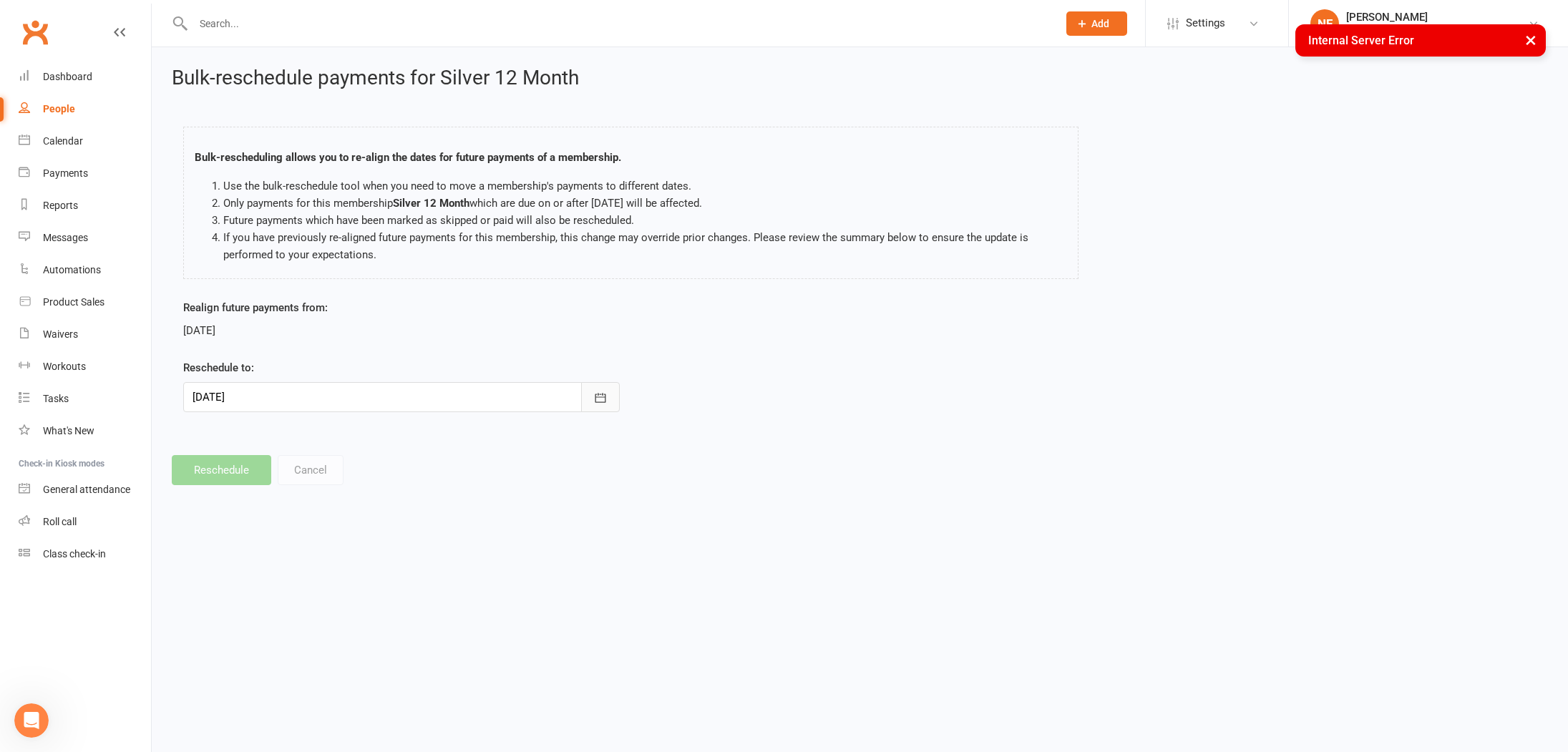
click at [602, 403] on icon "button" at bounding box center [599, 397] width 14 height 14
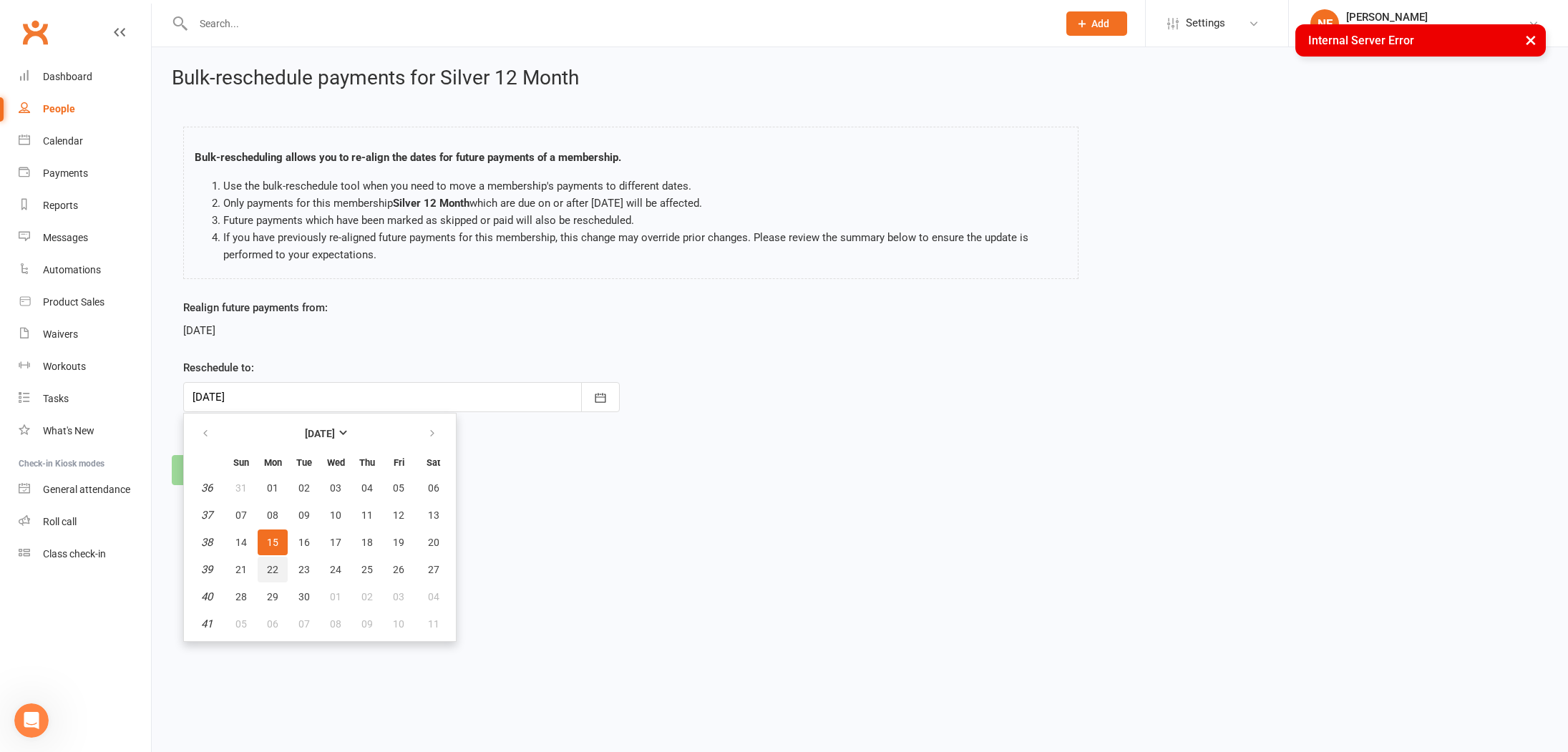
click at [274, 566] on span "22" at bounding box center [273, 570] width 11 height 11
type input "22 Sep 2025"
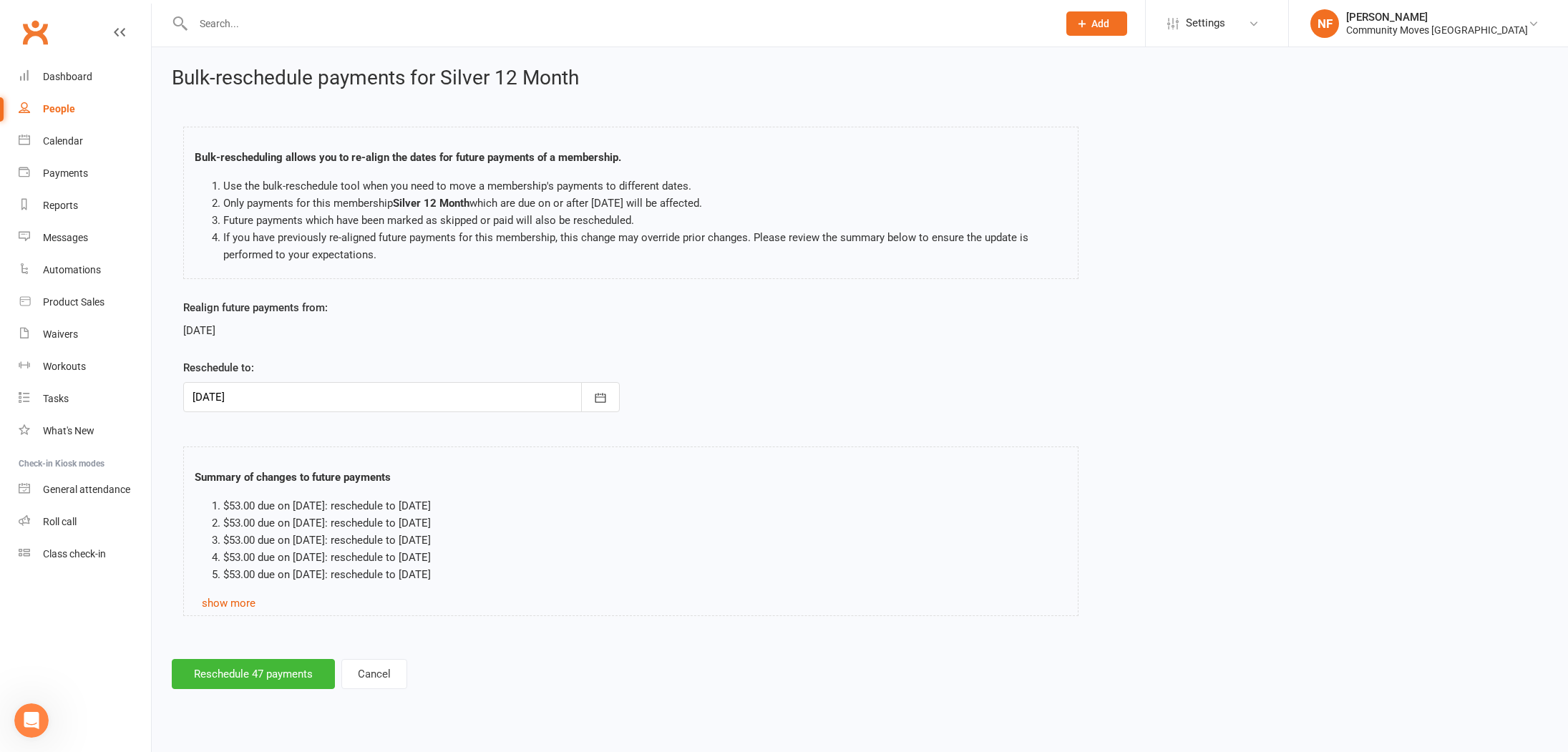
scroll to position [1516, 0]
click at [380, 677] on button "Cancel" at bounding box center [374, 674] width 66 height 30
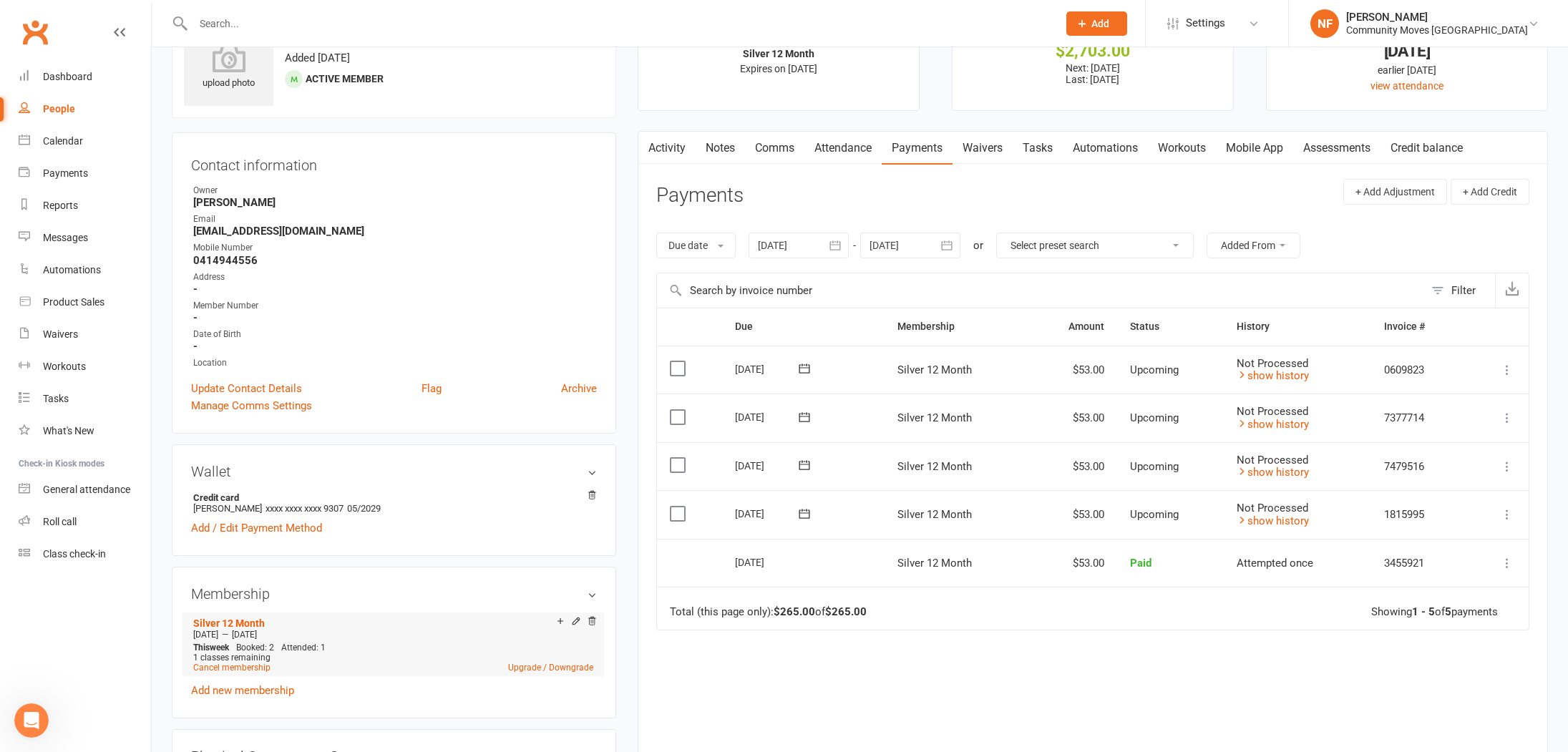
scroll to position [76, 0]
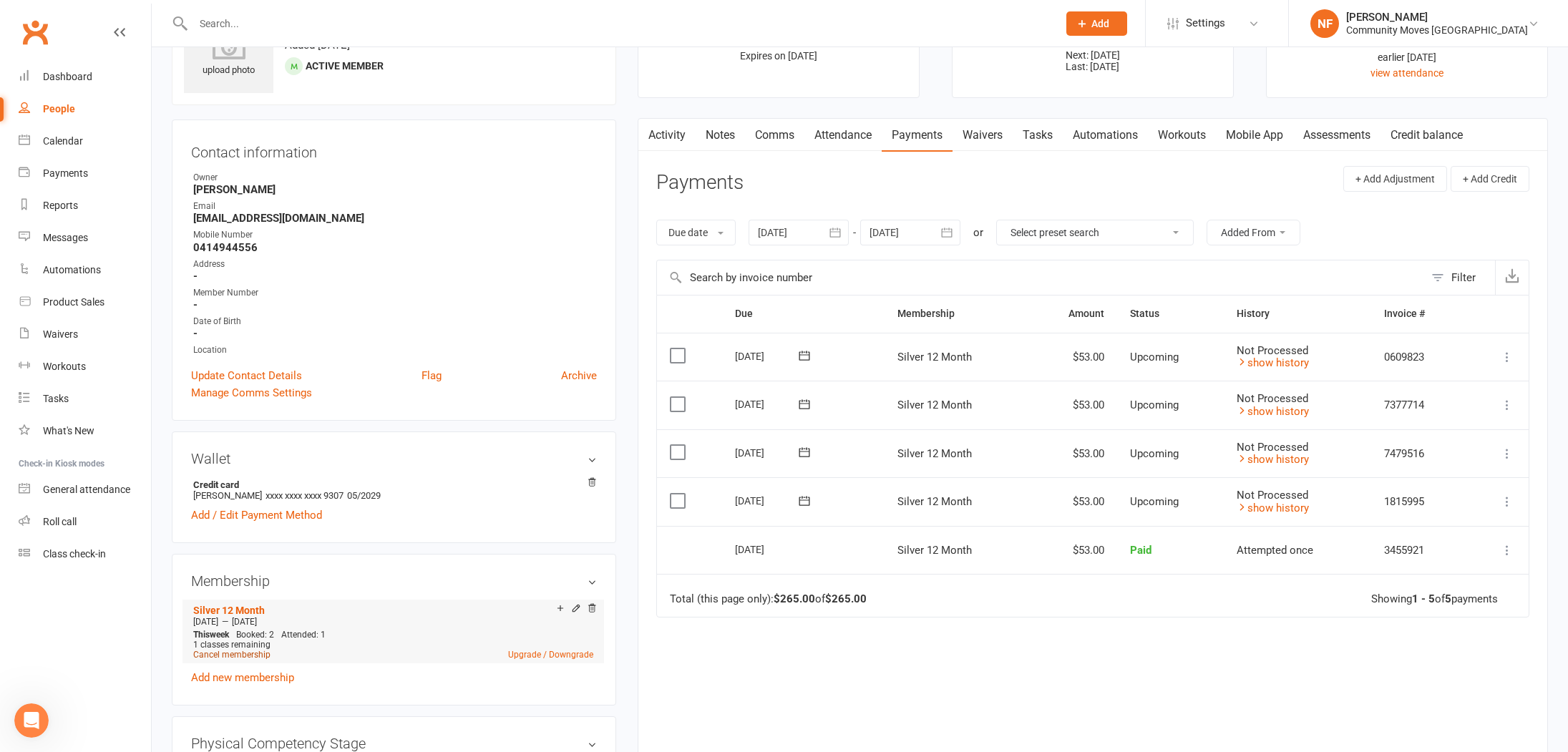
click at [259, 653] on link "Cancel membership" at bounding box center [232, 654] width 77 height 10
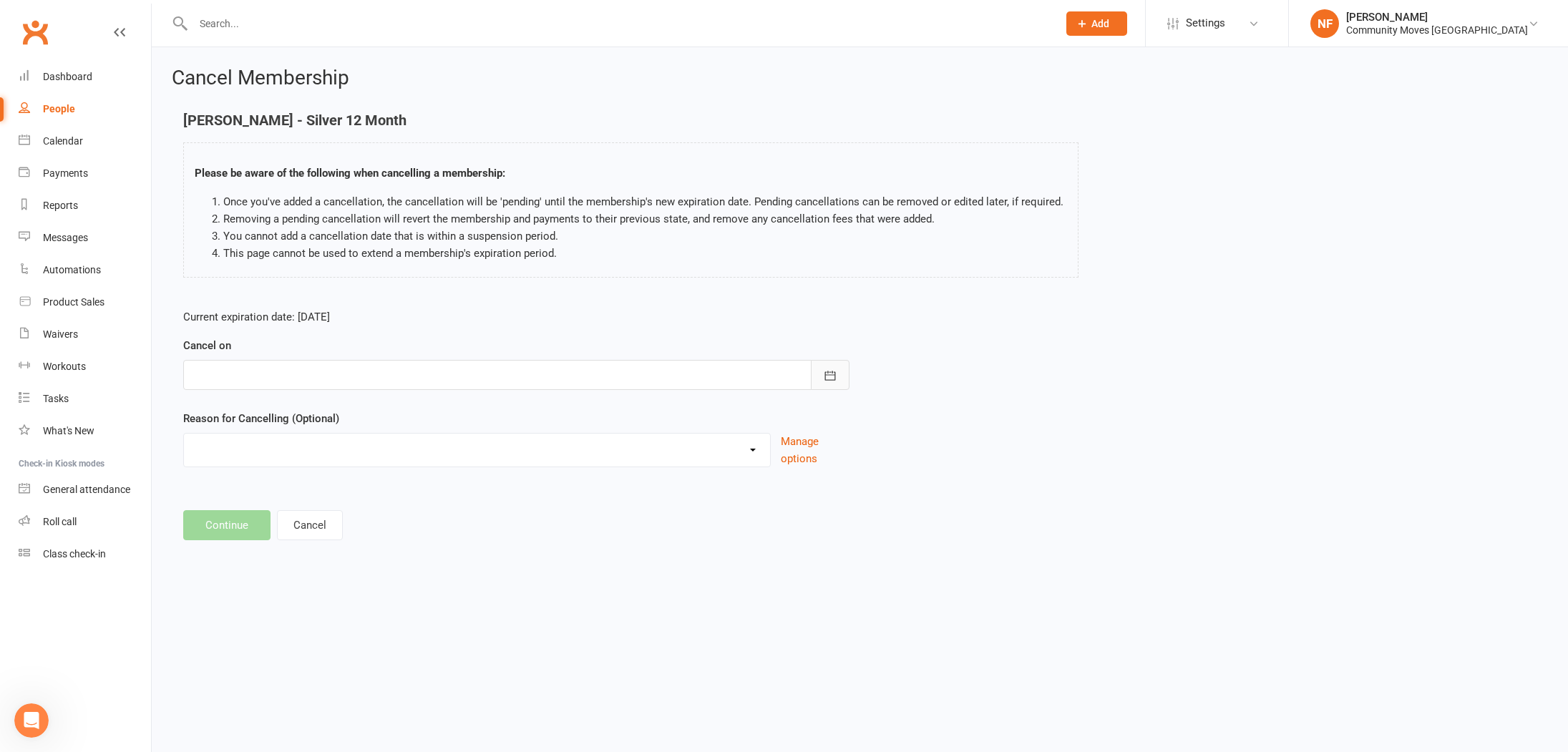
click at [830, 373] on icon "button" at bounding box center [829, 375] width 14 height 14
click at [242, 546] on span "17" at bounding box center [241, 547] width 11 height 11
type input "17 Aug 2025"
click at [755, 448] on select "Health Holiday Injury Upgrade/Downgrade Other reason" at bounding box center [477, 448] width 586 height 29
select select "4"
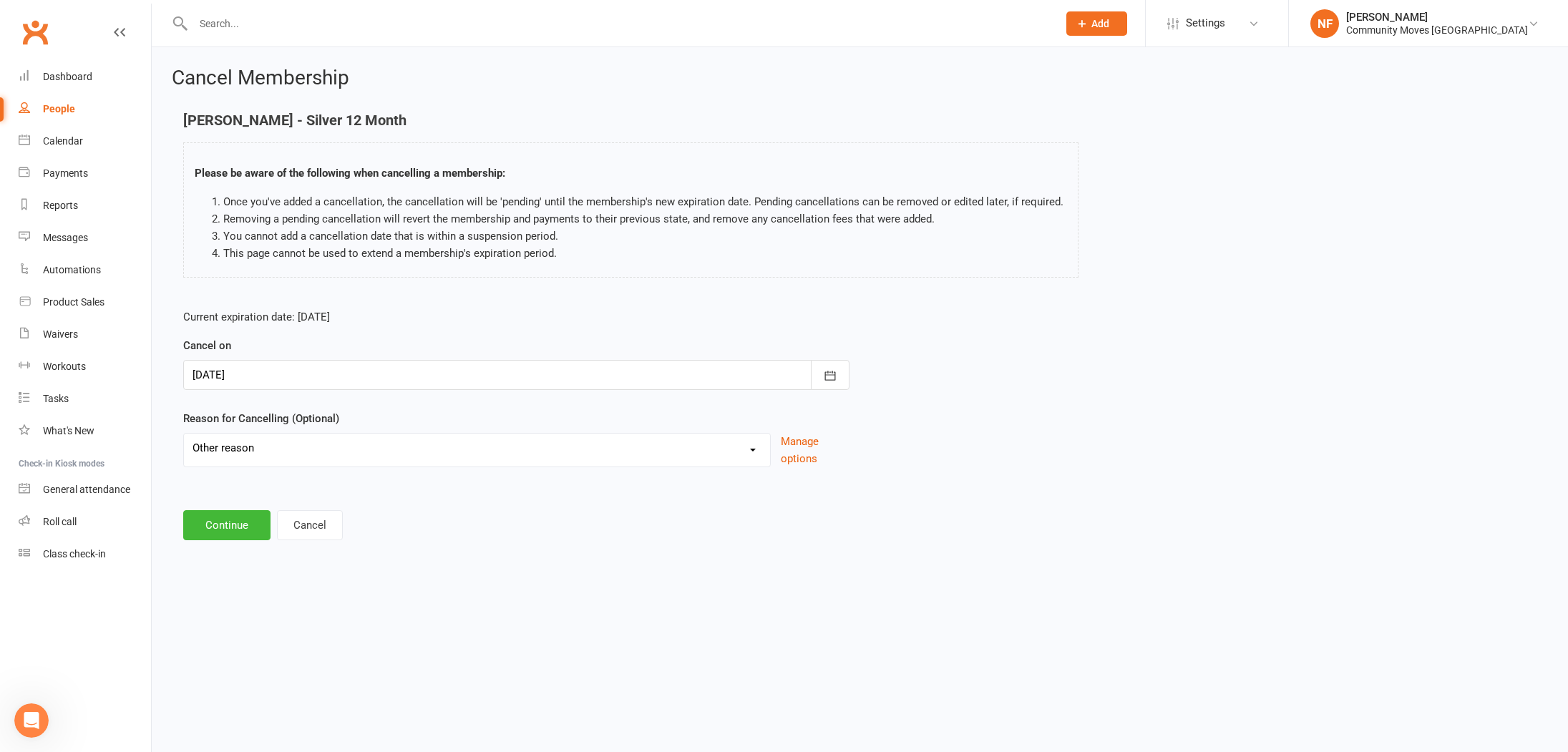
click at [184, 434] on select "Health Holiday Injury Upgrade/Downgrade Other reason" at bounding box center [477, 448] width 586 height 29
drag, startPoint x: 275, startPoint y: 523, endPoint x: 299, endPoint y: 513, distance: 26.0
click at [280, 520] on input at bounding box center [516, 525] width 666 height 30
type input "Tech issues"
click at [243, 603] on button "Continue" at bounding box center [227, 598] width 87 height 30
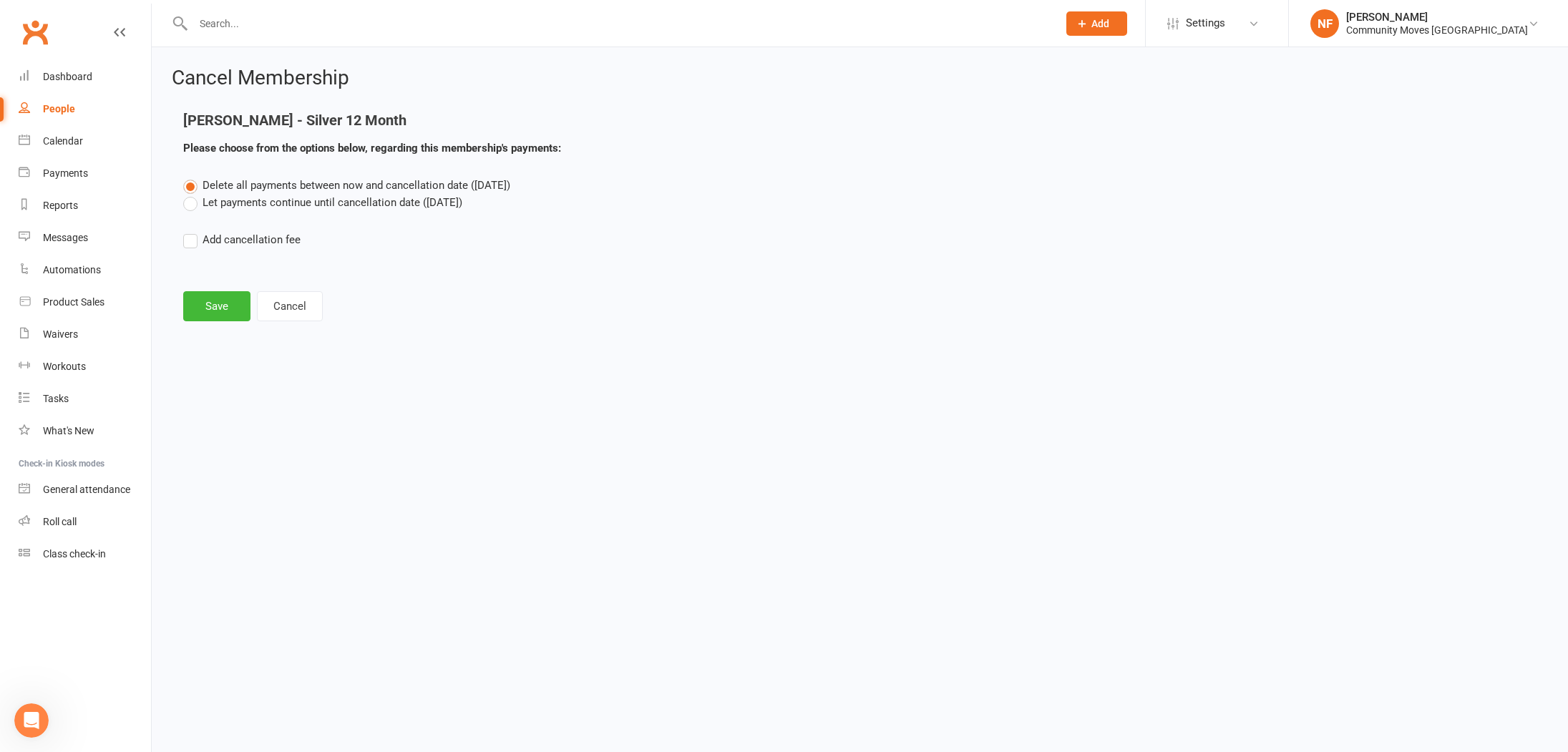
click at [189, 206] on label "Let payments continue until cancellation date (Aug 17, 2025)" at bounding box center [323, 202] width 279 height 17
click at [189, 194] on input "Let payments continue until cancellation date (Aug 17, 2025)" at bounding box center [188, 194] width 9 height 0
click at [219, 308] on button "Save" at bounding box center [217, 306] width 67 height 30
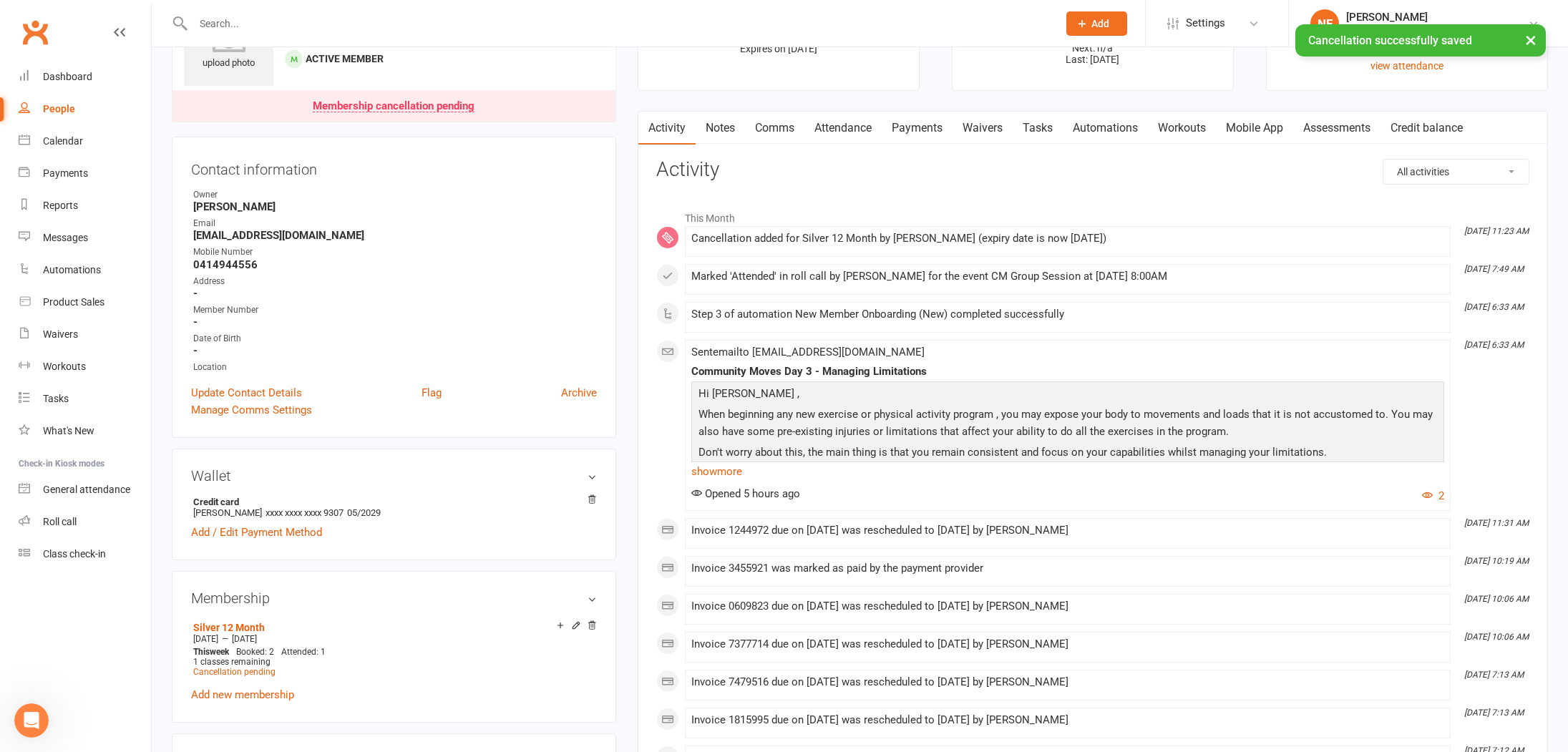
scroll to position [122, 0]
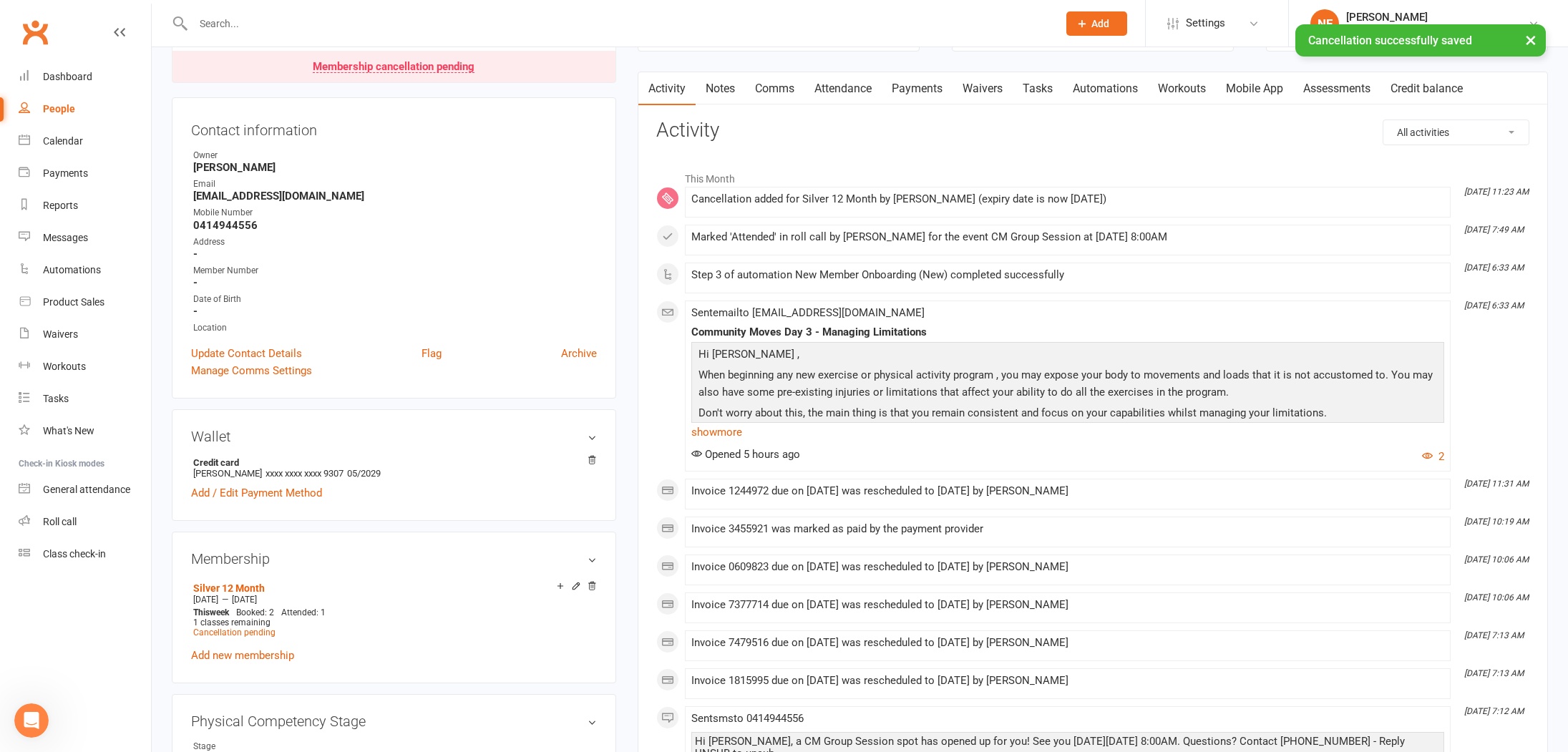
click at [927, 91] on link "Payments" at bounding box center [917, 88] width 71 height 33
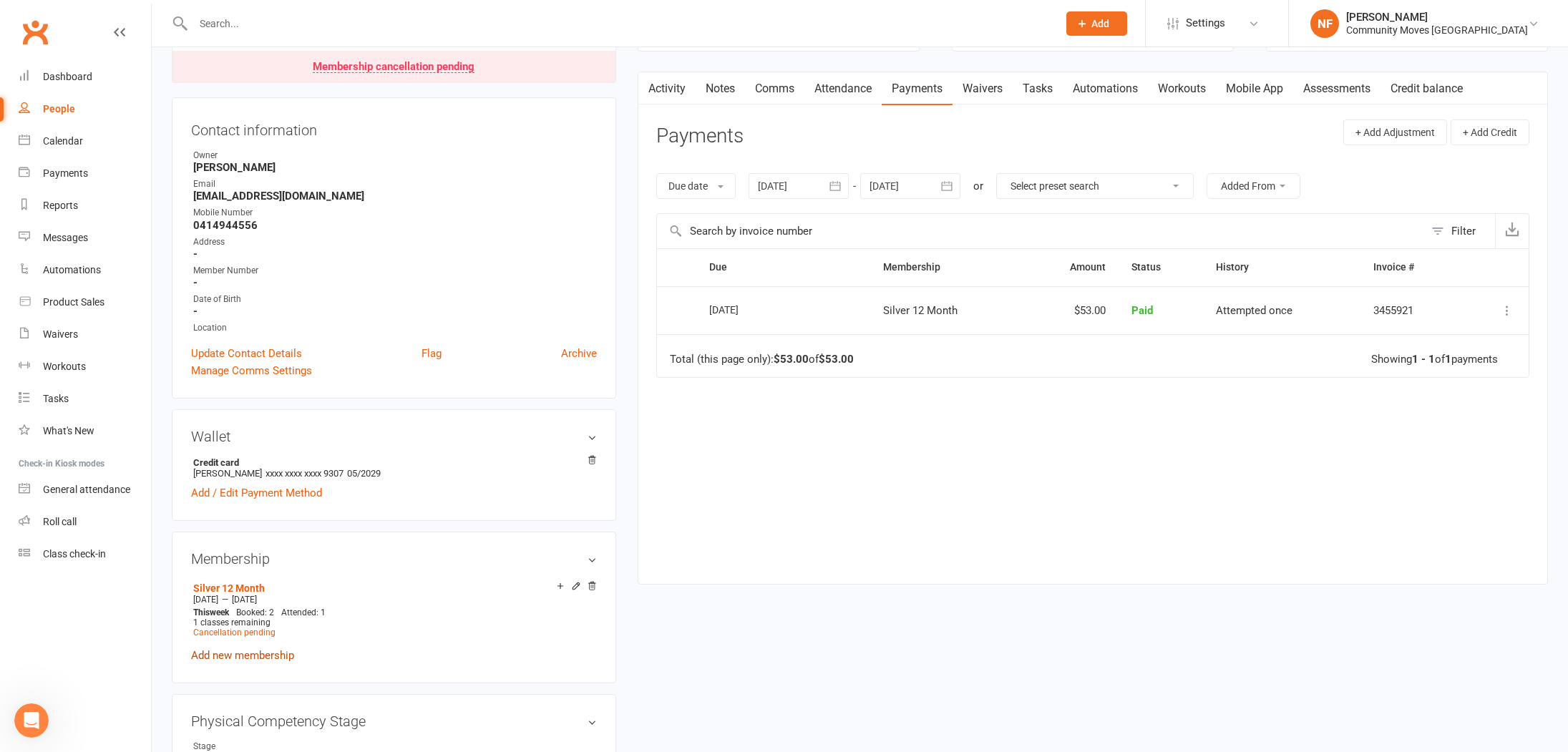
click at [250, 655] on link "Add new membership" at bounding box center [242, 655] width 103 height 13
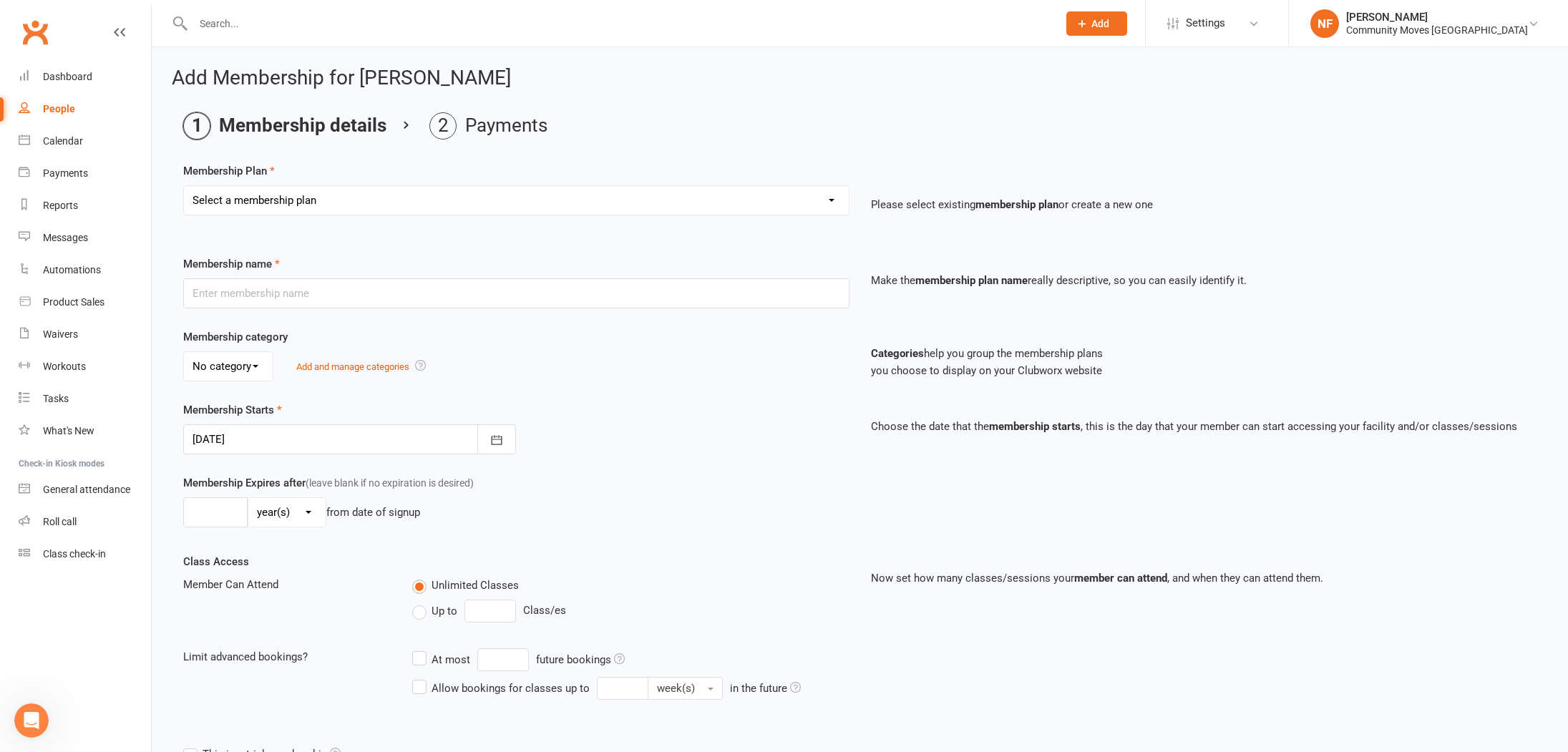
click at [473, 206] on select "Select a membership plan Create new Membership Plan Silver 12 Month Gold 12 Mon…" at bounding box center [516, 200] width 664 height 29
select select "1"
click at [184, 186] on select "Select a membership plan Create new Membership Plan Silver 12 Month Gold 12 Mon…" at bounding box center [516, 200] width 664 height 29
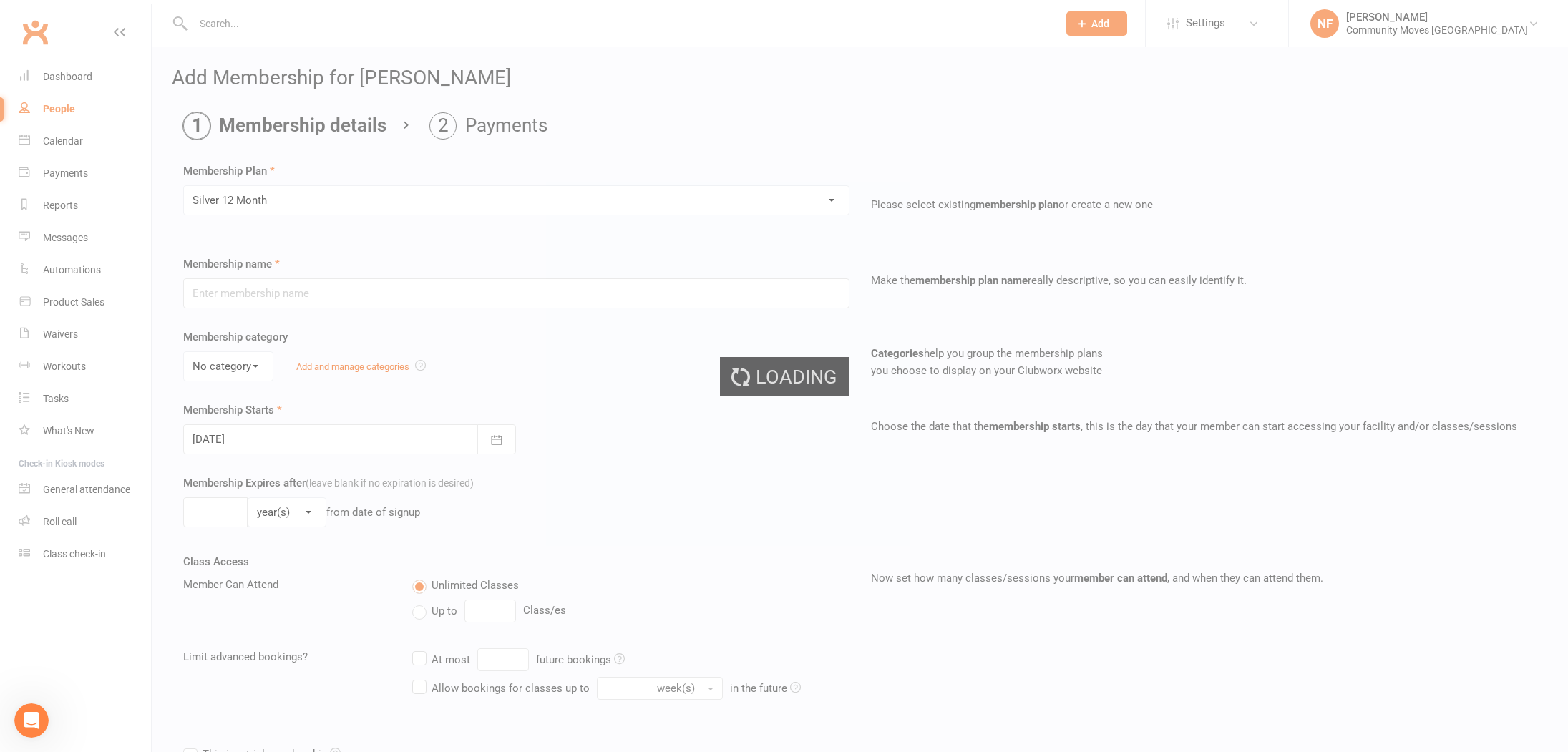
type input "Silver 12 Month"
select select "0"
type input "1"
type input "3"
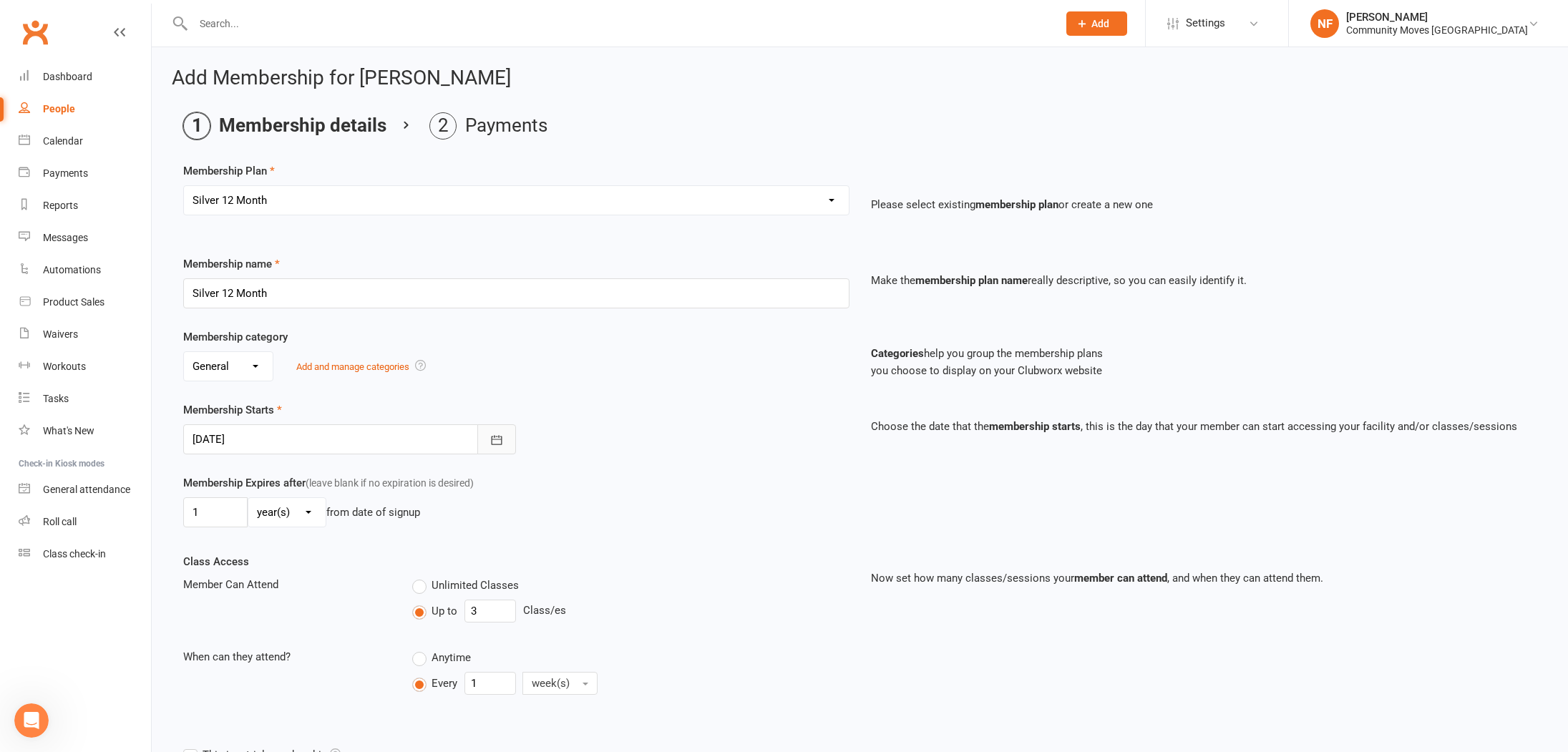
click at [495, 441] on icon "button" at bounding box center [496, 439] width 14 height 14
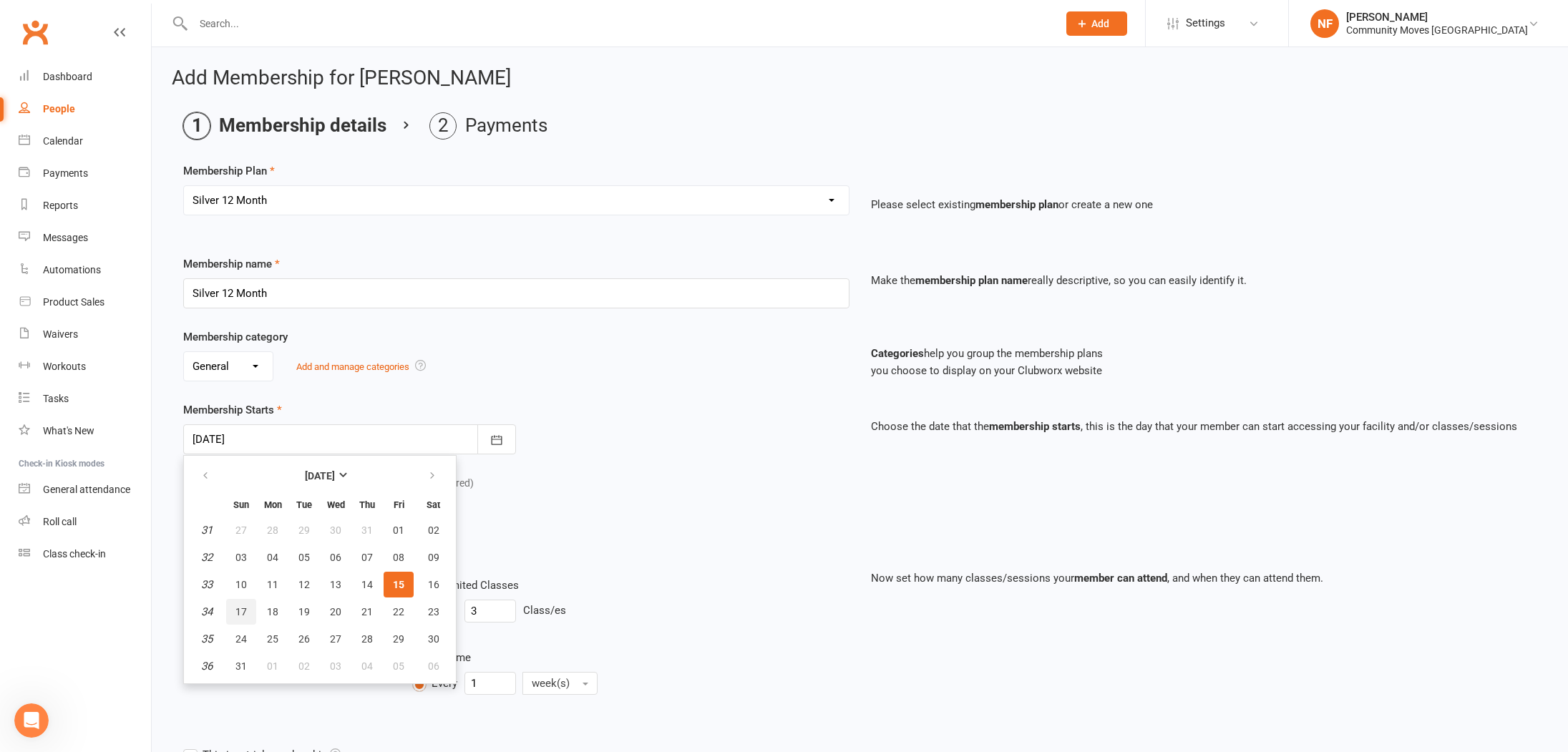
click at [242, 606] on span "17" at bounding box center [241, 611] width 11 height 11
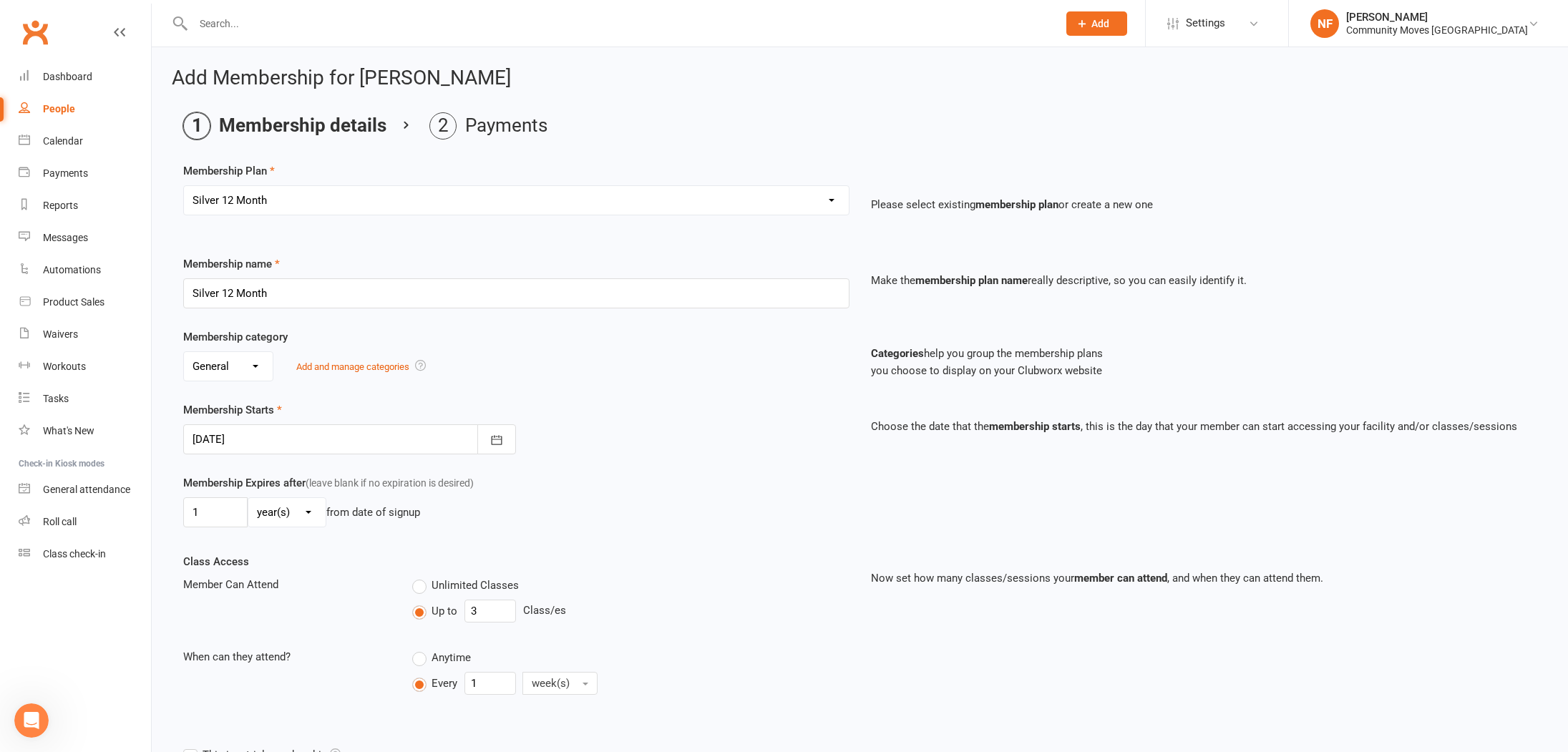
scroll to position [3, 0]
click at [258, 436] on div at bounding box center [350, 436] width 333 height 30
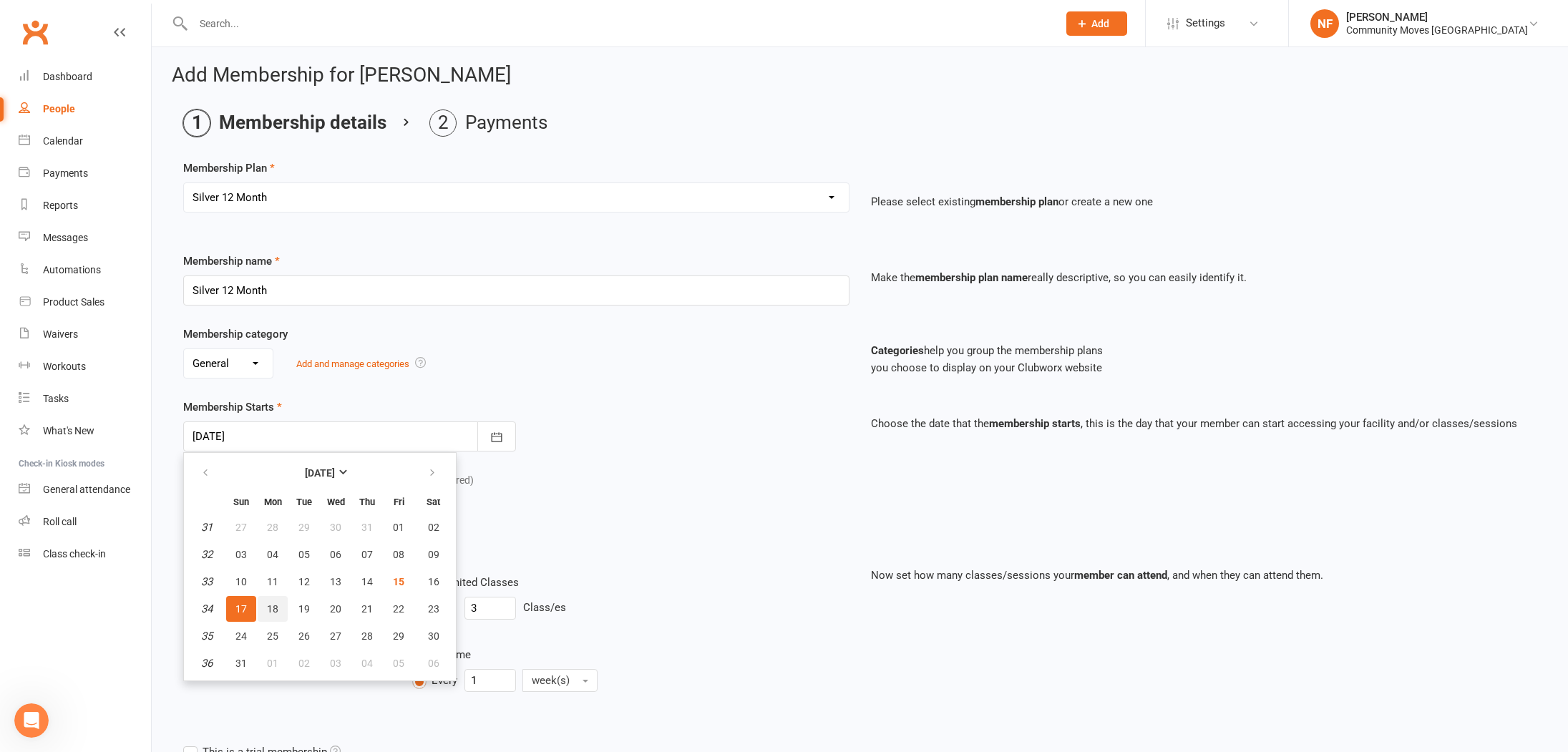
click at [276, 609] on span "18" at bounding box center [273, 609] width 11 height 11
type input "18 Aug 2025"
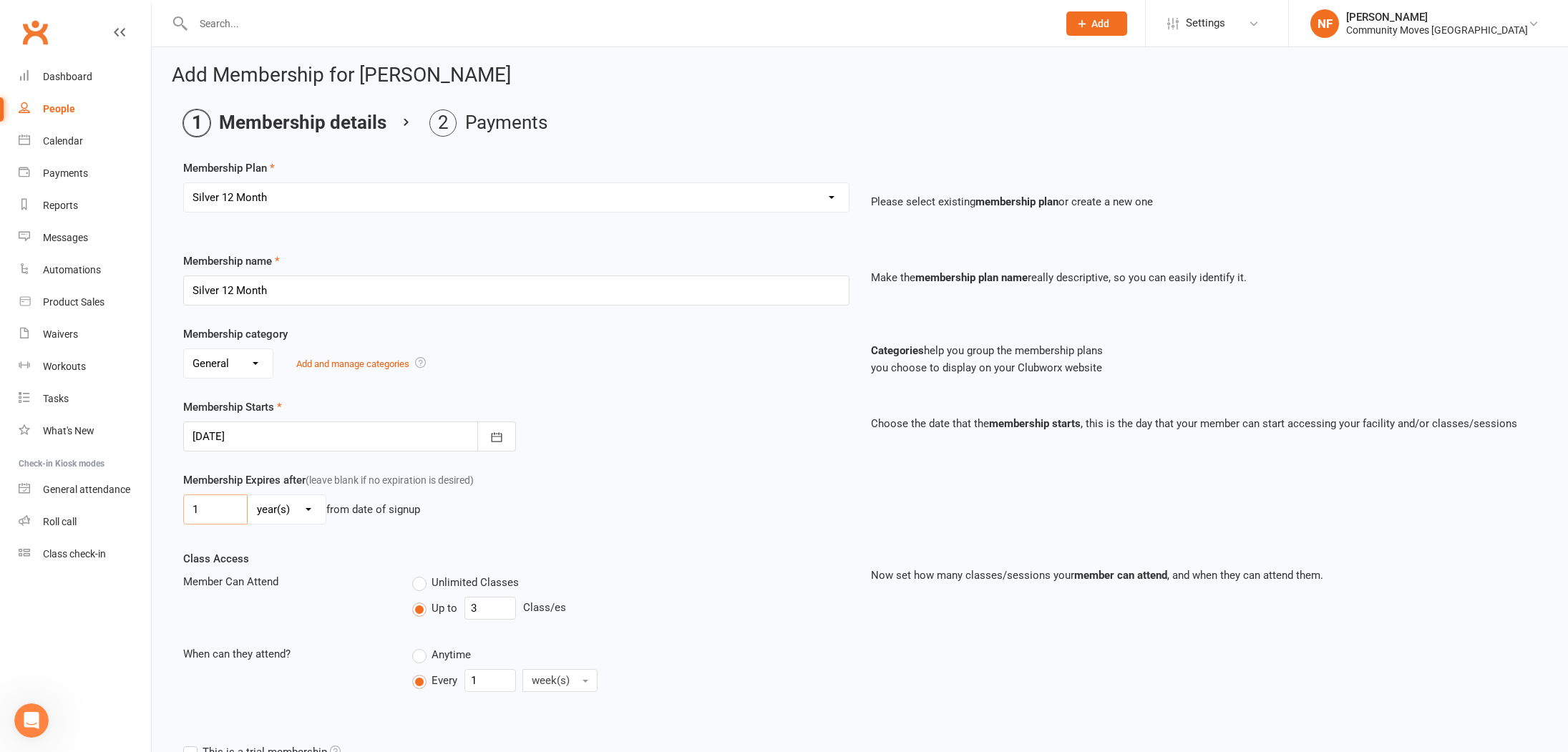
drag, startPoint x: 219, startPoint y: 511, endPoint x: 439, endPoint y: 375, distance: 258.6
click at [221, 510] on input "1" at bounding box center [215, 509] width 64 height 30
type input "52"
click at [311, 509] on select "day(s) week(s) month(s) year(s)" at bounding box center [287, 509] width 77 height 29
select select "1"
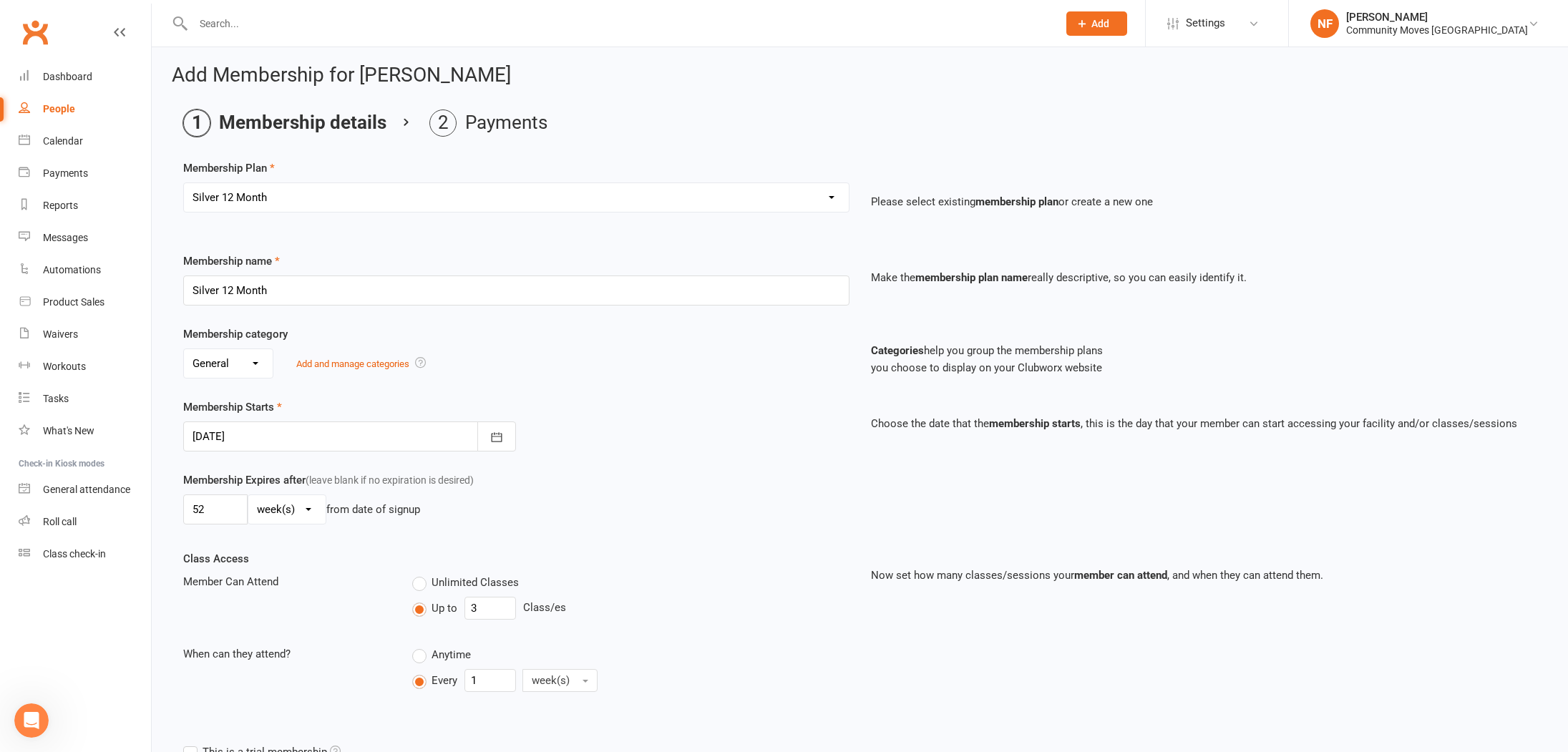
click at [248, 495] on select "day(s) week(s) month(s) year(s)" at bounding box center [287, 509] width 77 height 29
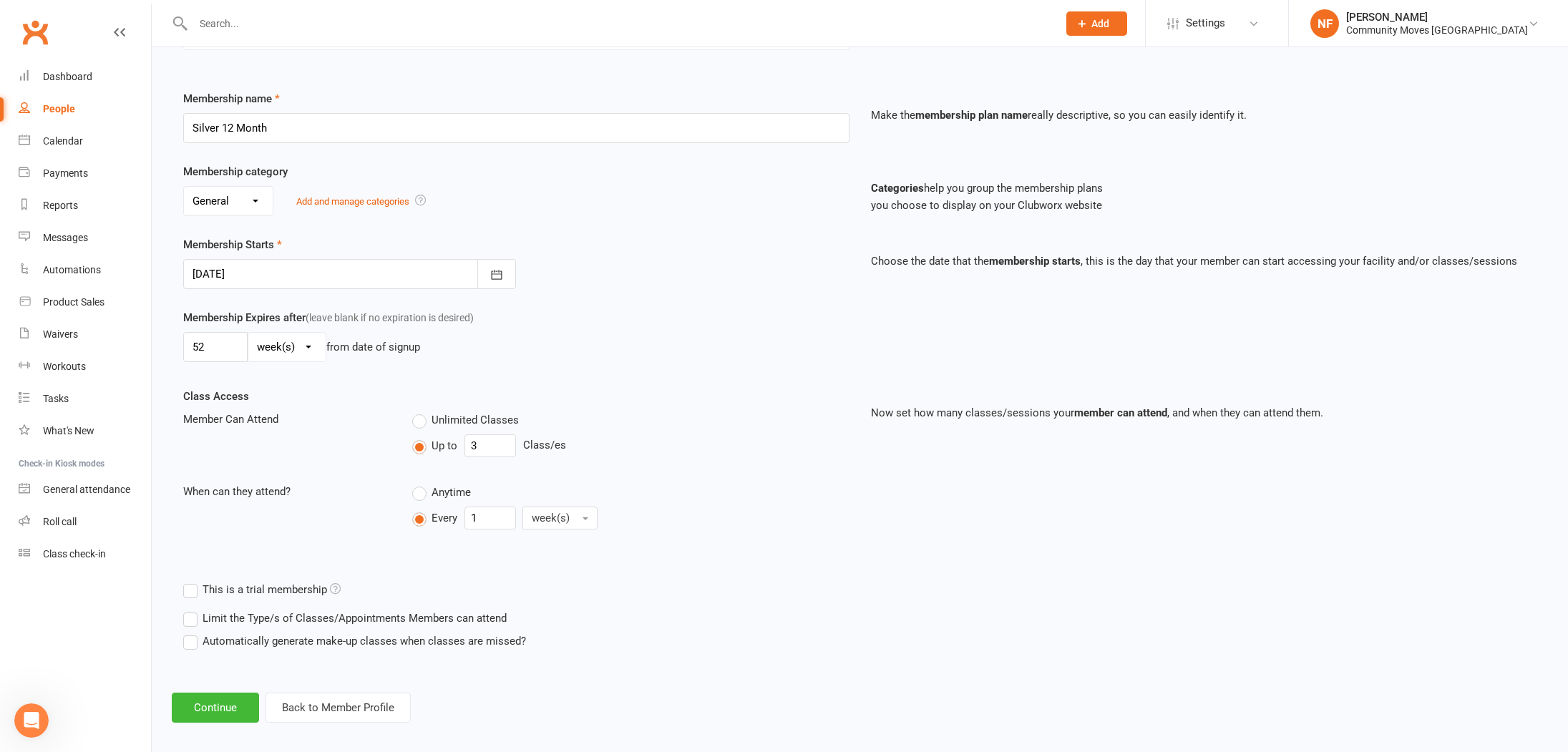
scroll to position [177, 0]
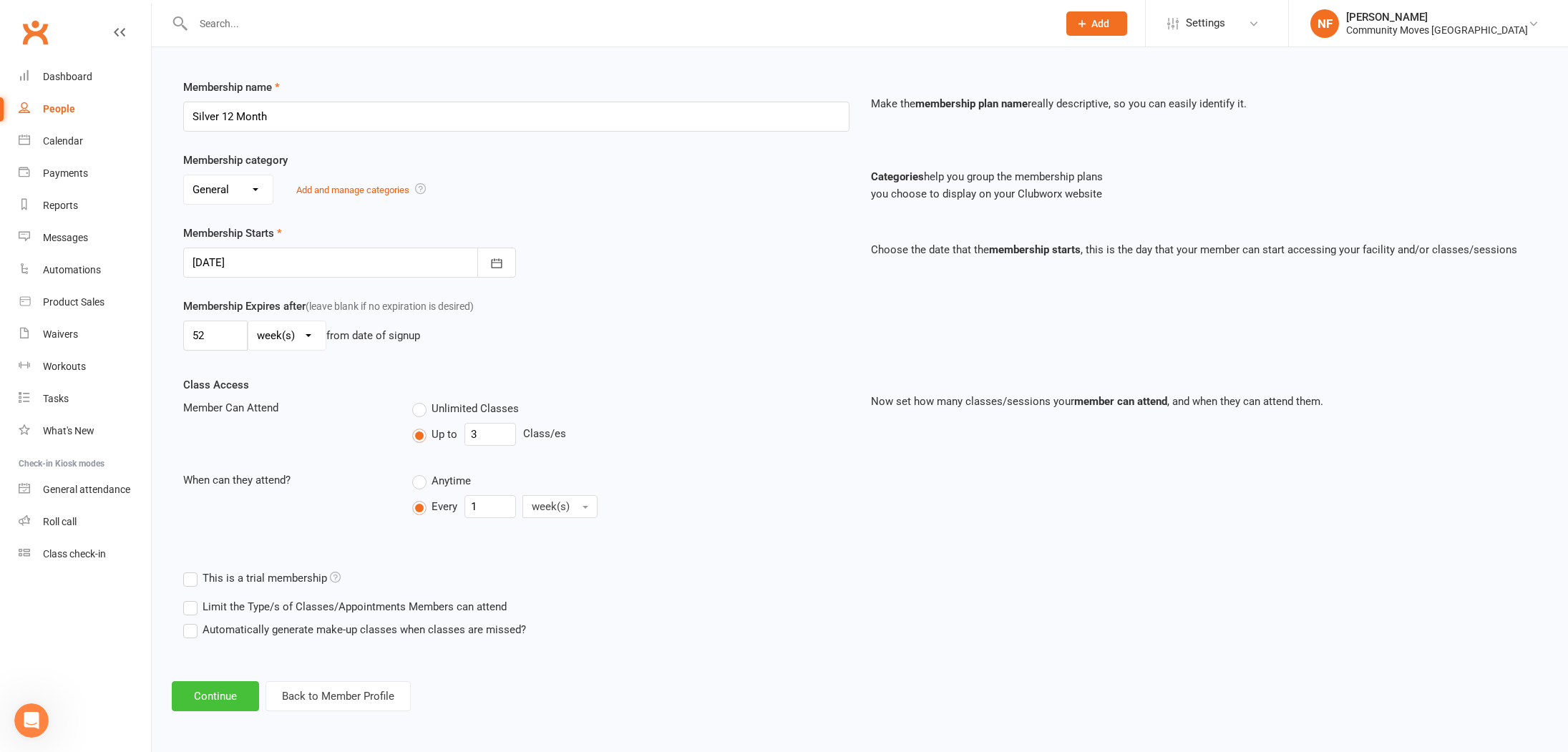
click at [203, 695] on button "Continue" at bounding box center [216, 696] width 87 height 30
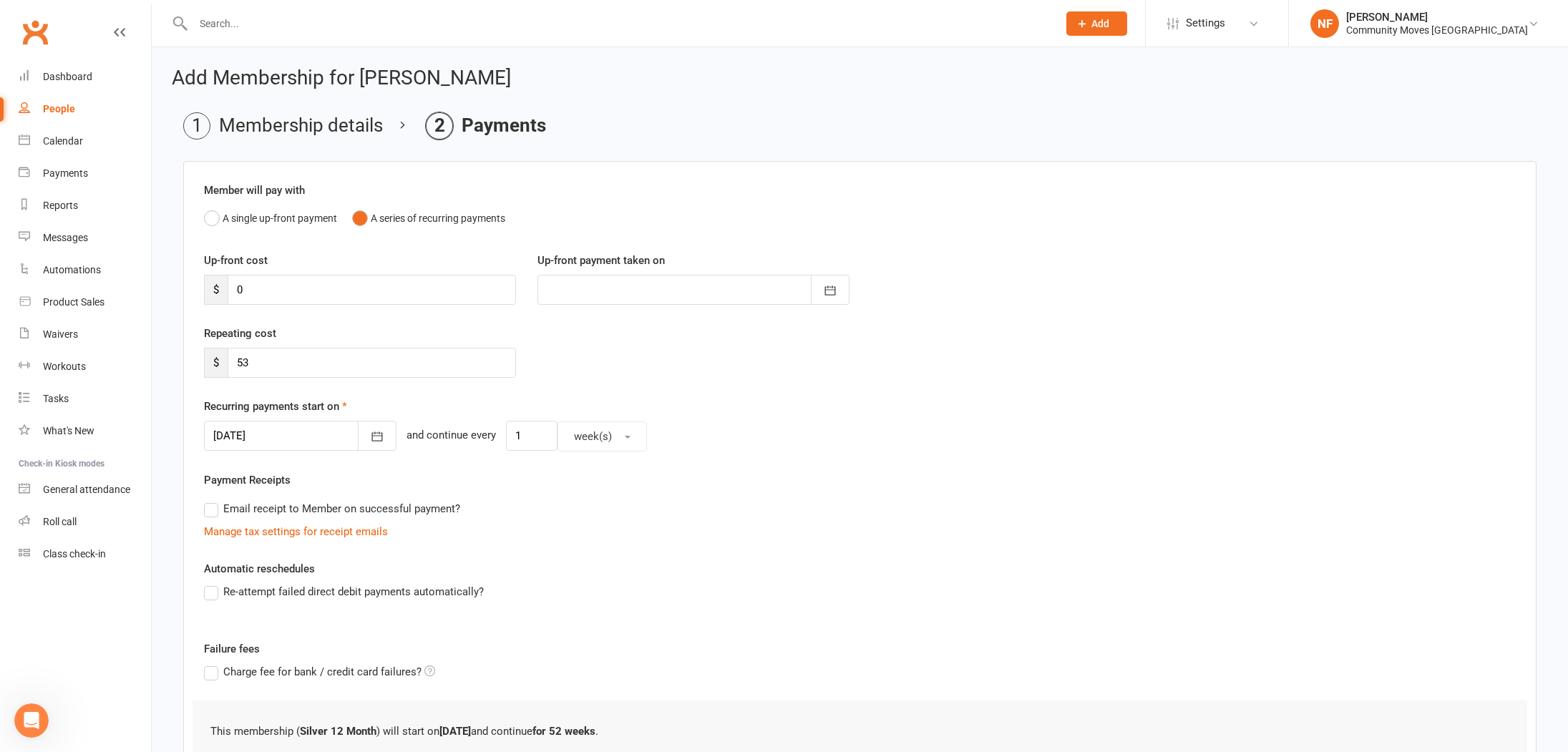
scroll to position [174, 0]
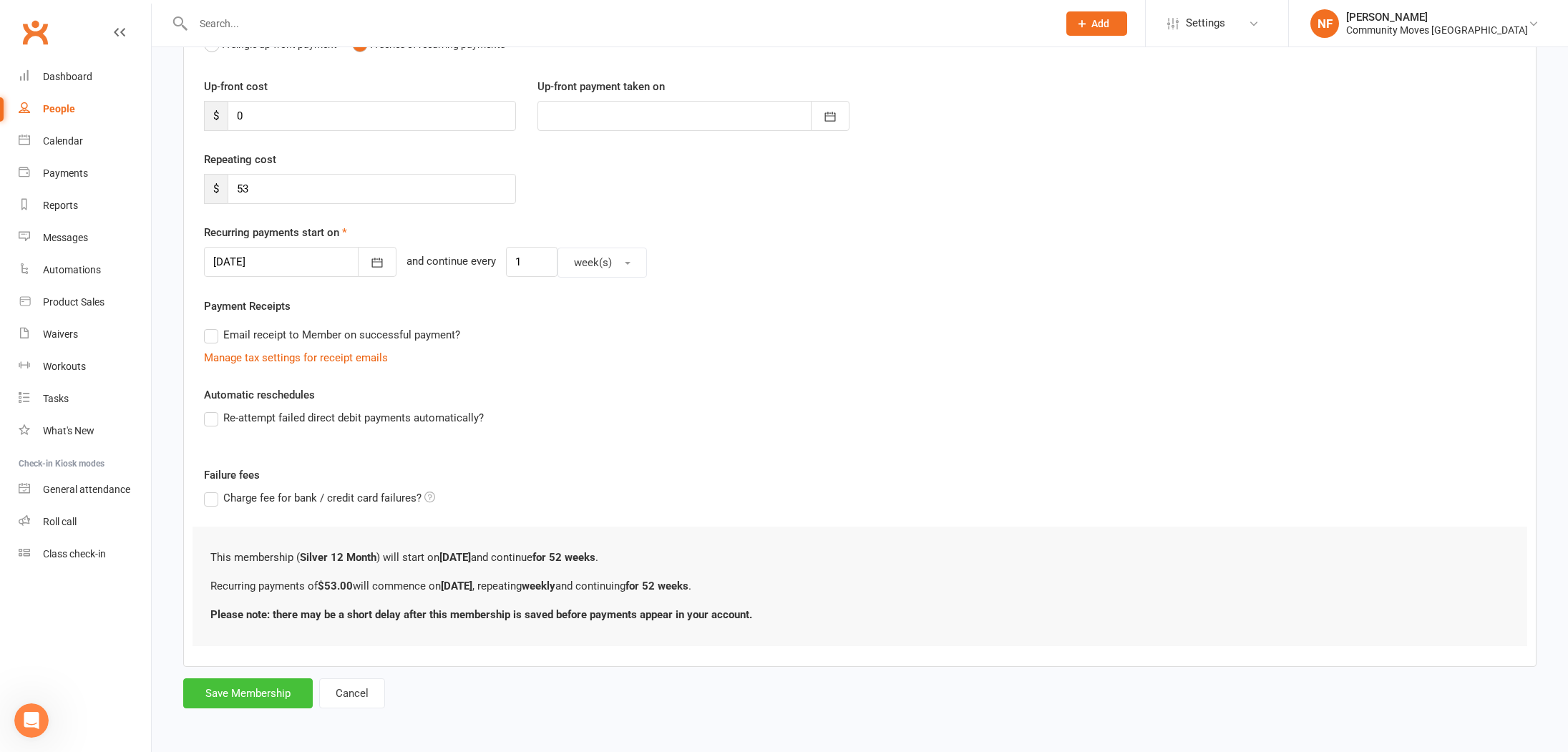
click at [259, 693] on button "Save Membership" at bounding box center [248, 693] width 129 height 30
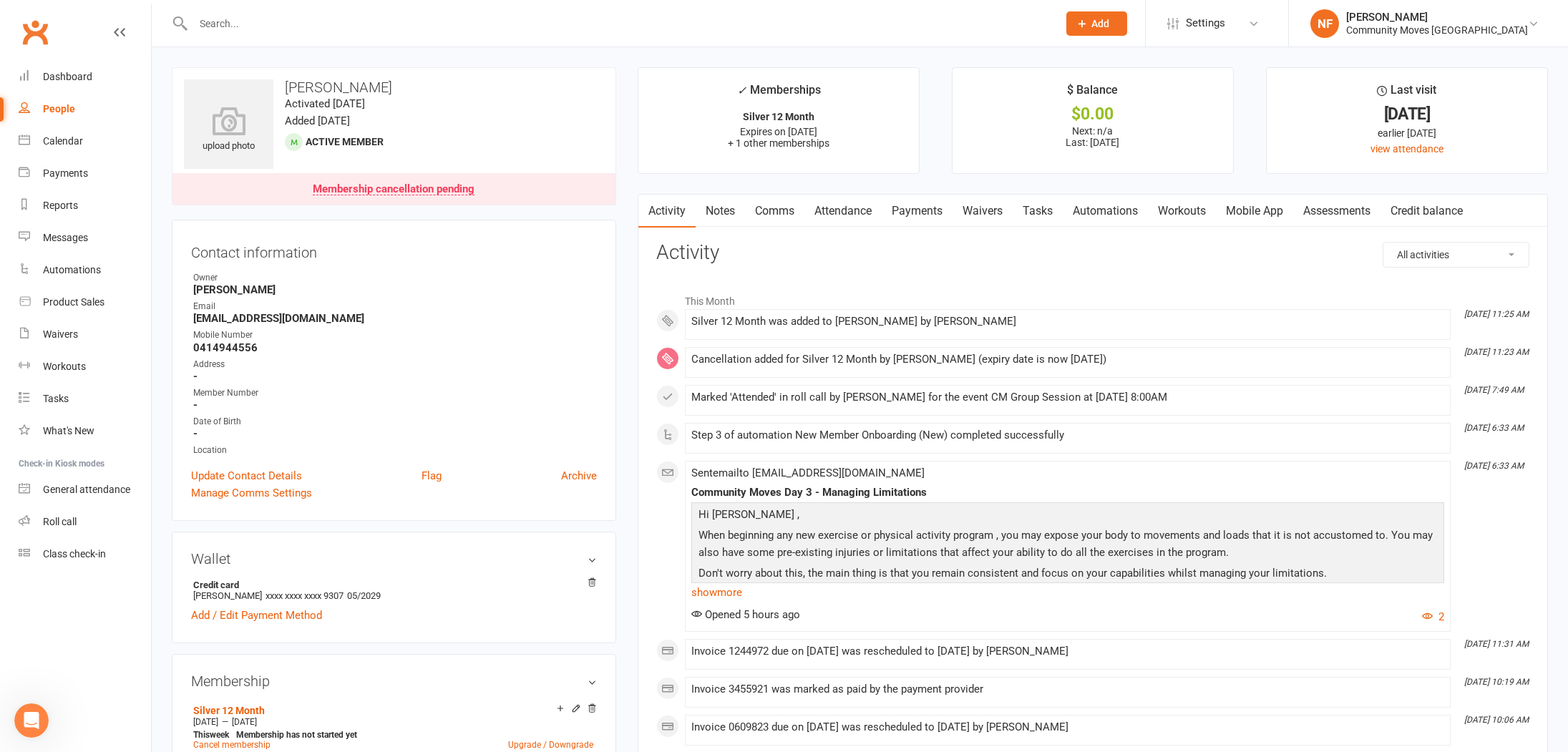
click at [912, 208] on link "Payments" at bounding box center [917, 210] width 71 height 33
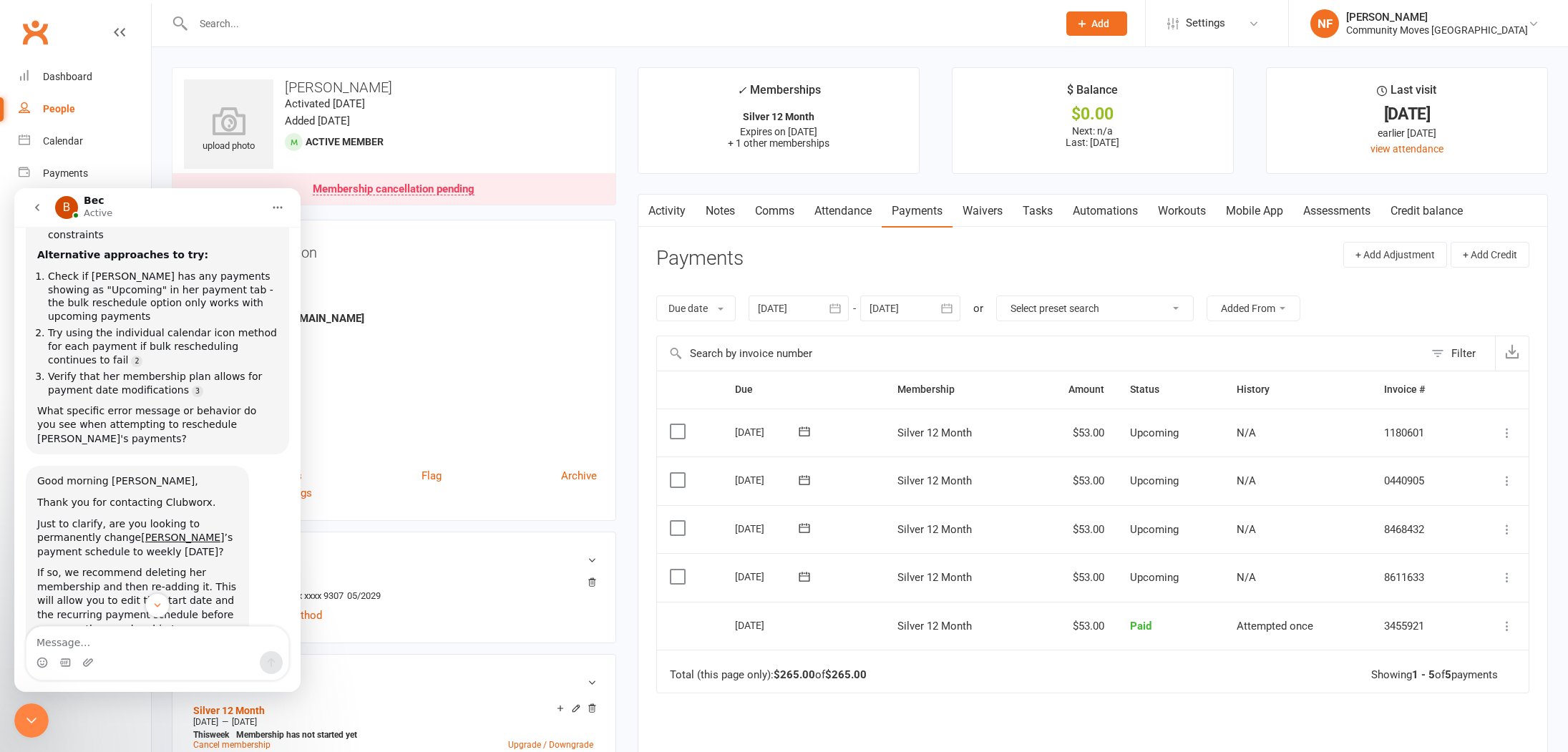
scroll to position [1493, 0]
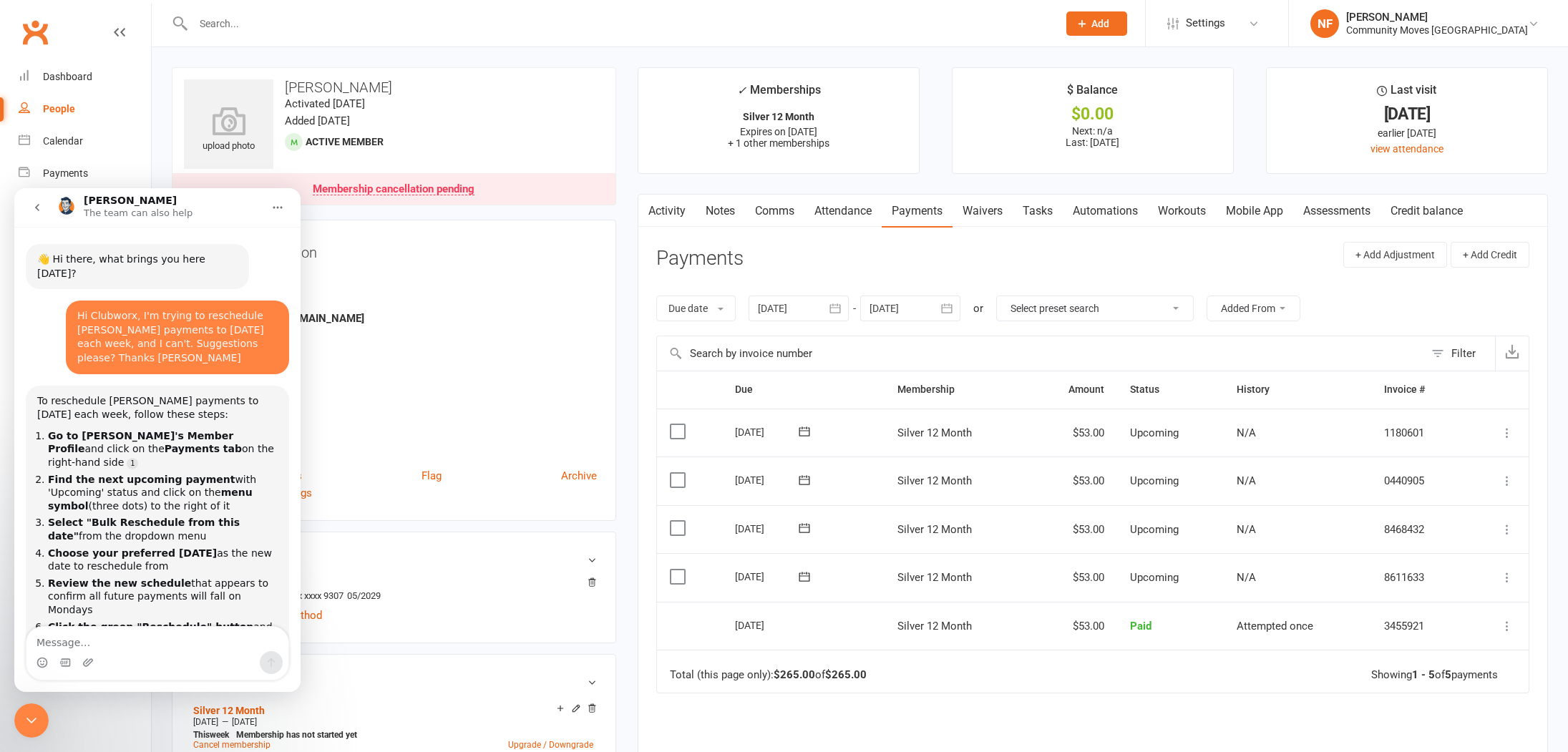
scroll to position [1727, 0]
